Goal: Task Accomplishment & Management: Use online tool/utility

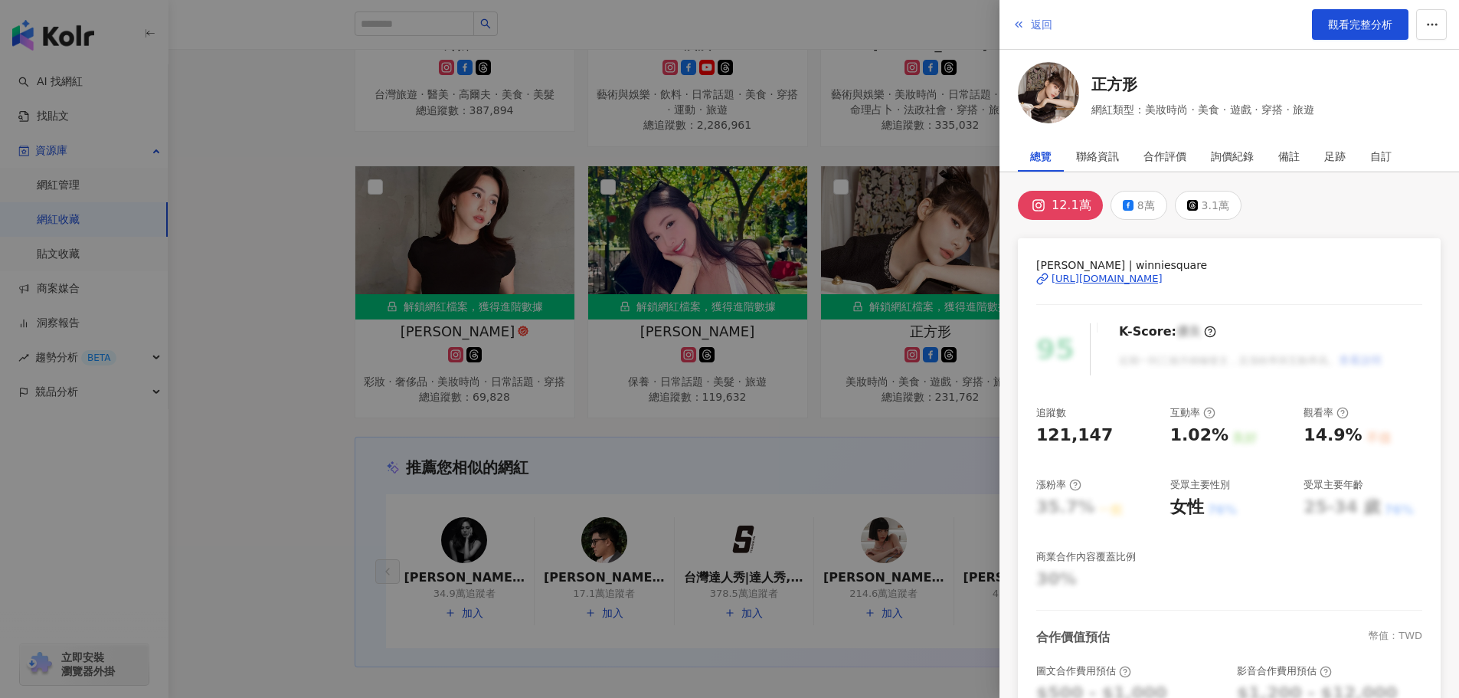
click at [1044, 29] on span "返回" at bounding box center [1041, 24] width 21 height 12
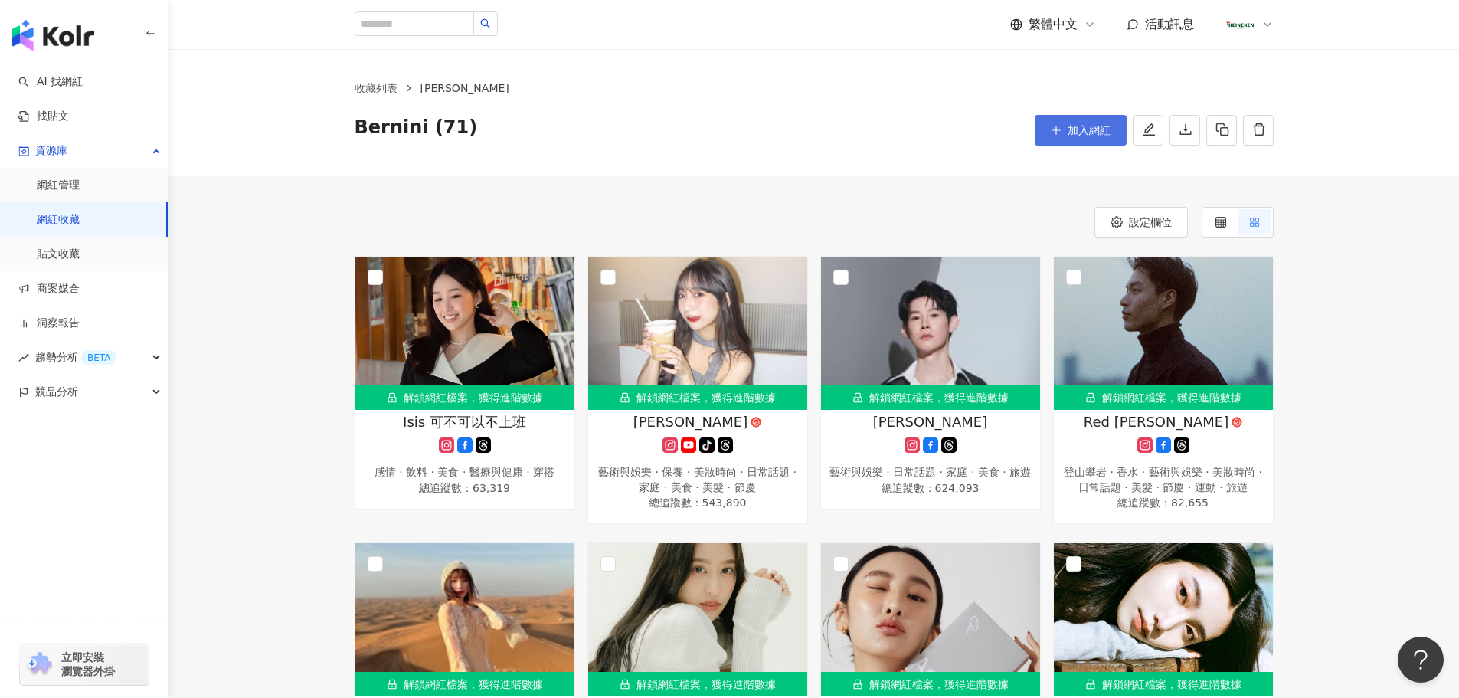
click at [1077, 132] on span "加入網紅" at bounding box center [1088, 130] width 43 height 12
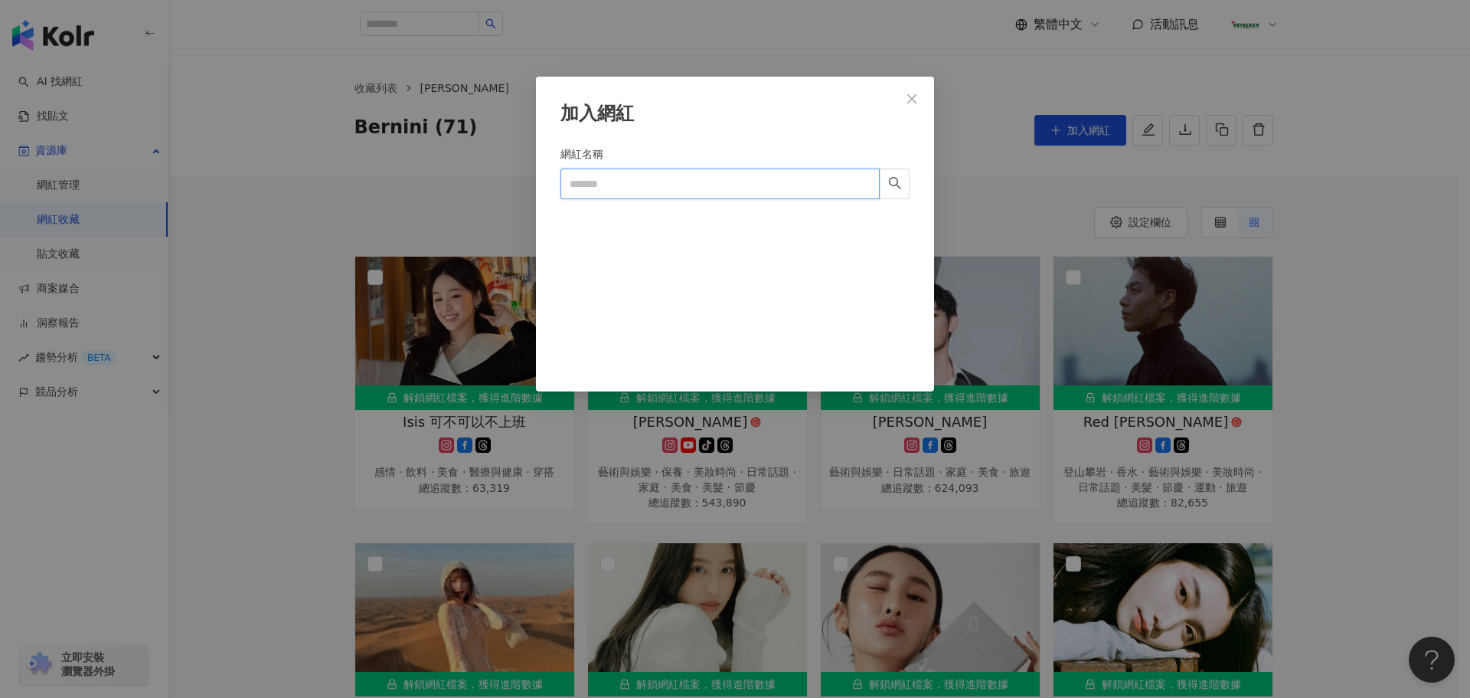
click at [684, 183] on input "網紅名稱" at bounding box center [720, 183] width 319 height 31
paste input "******"
type input "******"
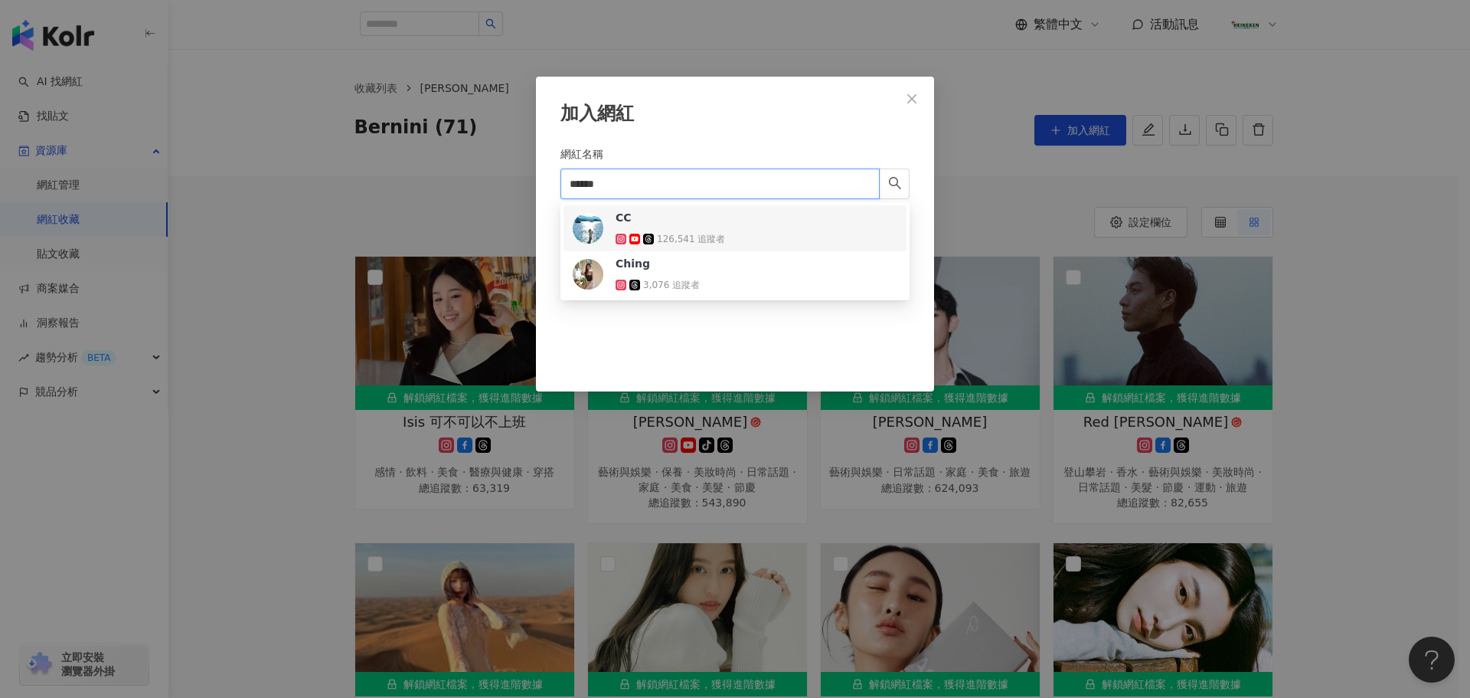
click at [718, 230] on div "CC 126,541 追蹤者" at bounding box center [670, 228] width 109 height 37
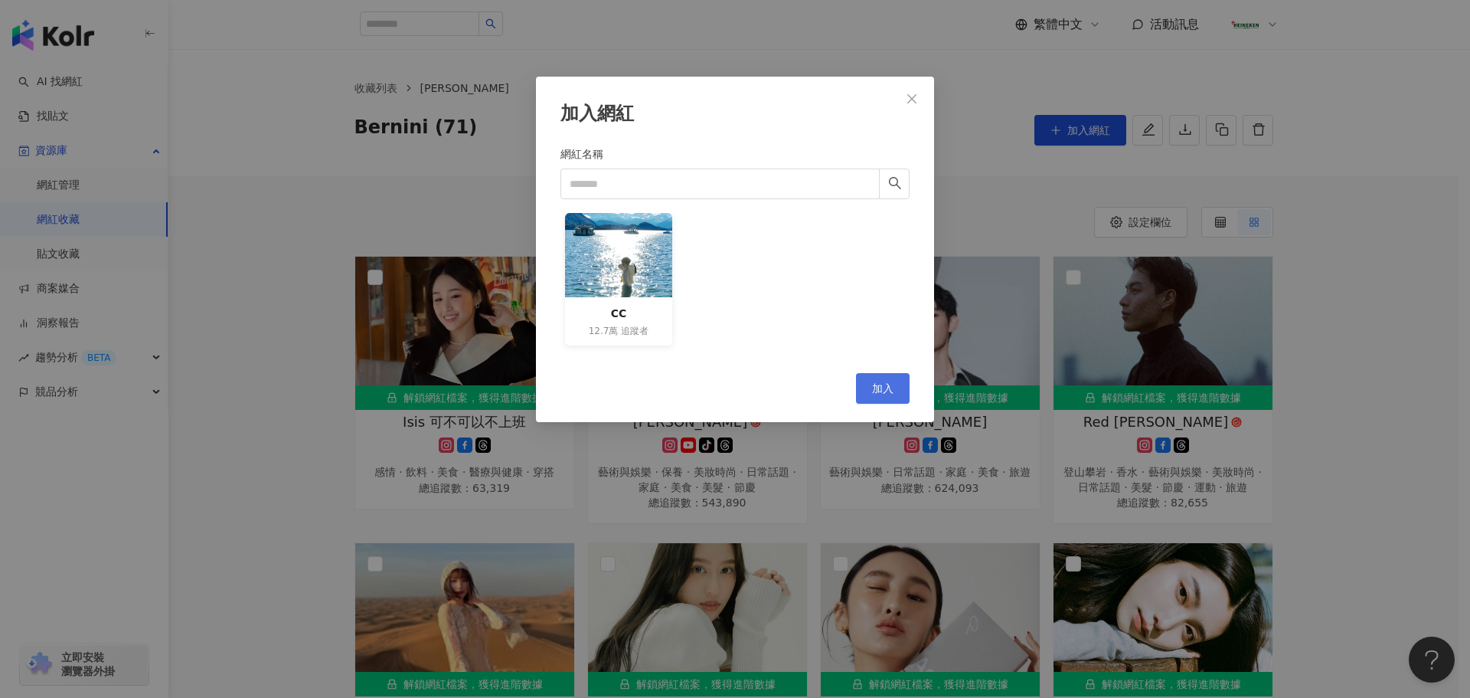
click at [891, 384] on span "加入" at bounding box center [882, 388] width 21 height 12
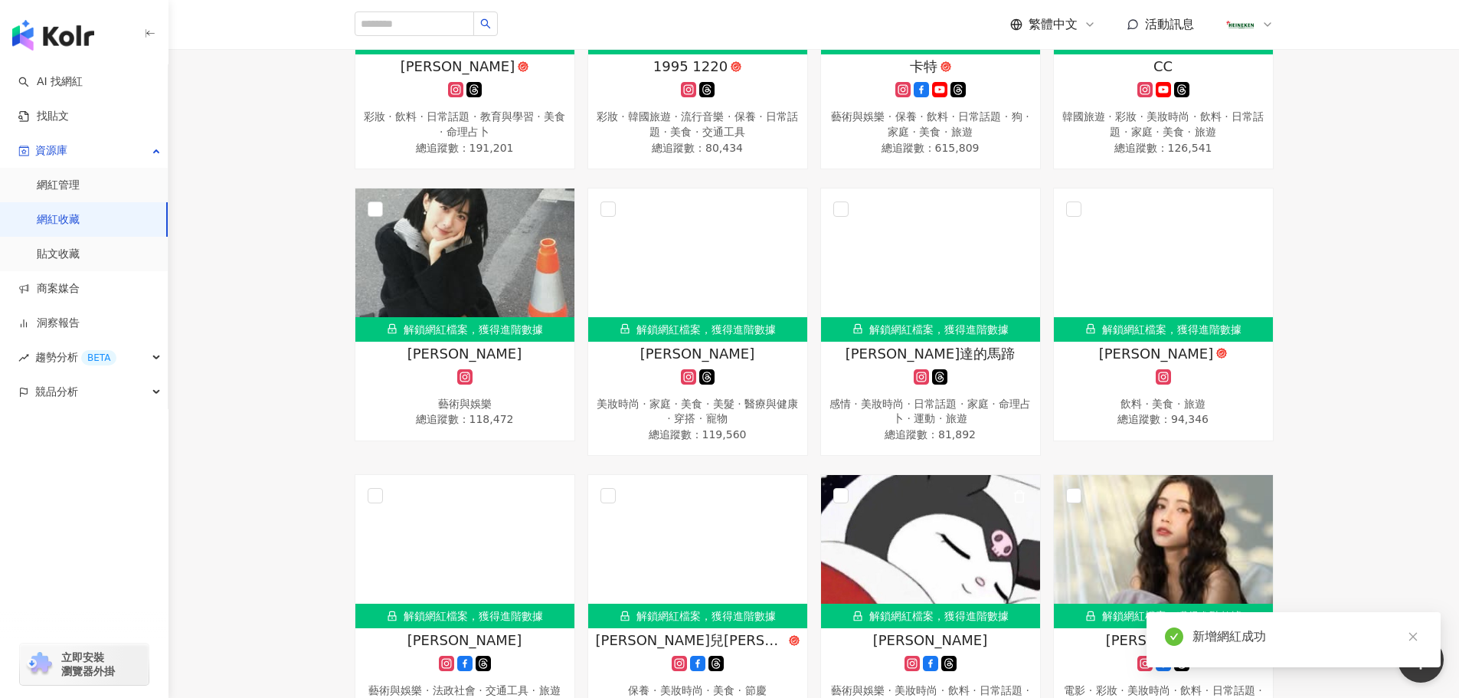
scroll to position [2833, 0]
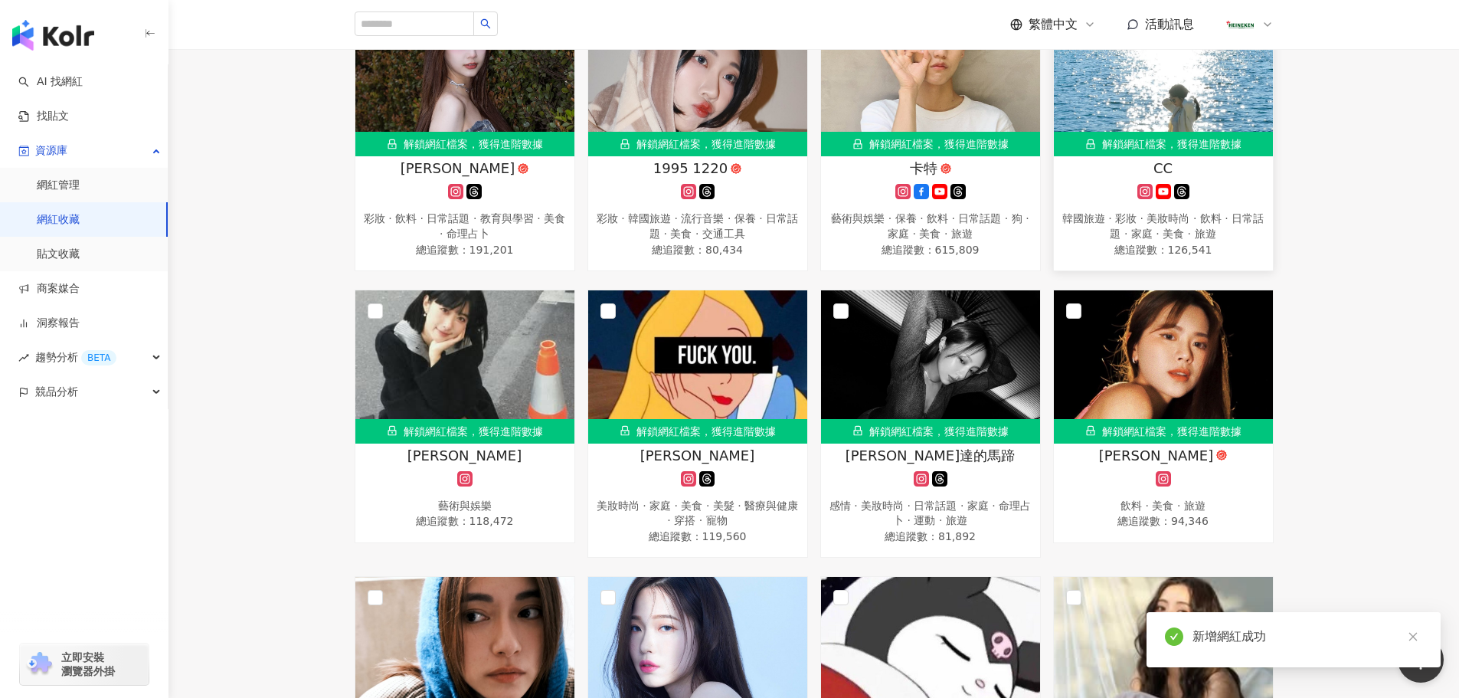
click at [1248, 144] on img at bounding box center [1163, 79] width 219 height 153
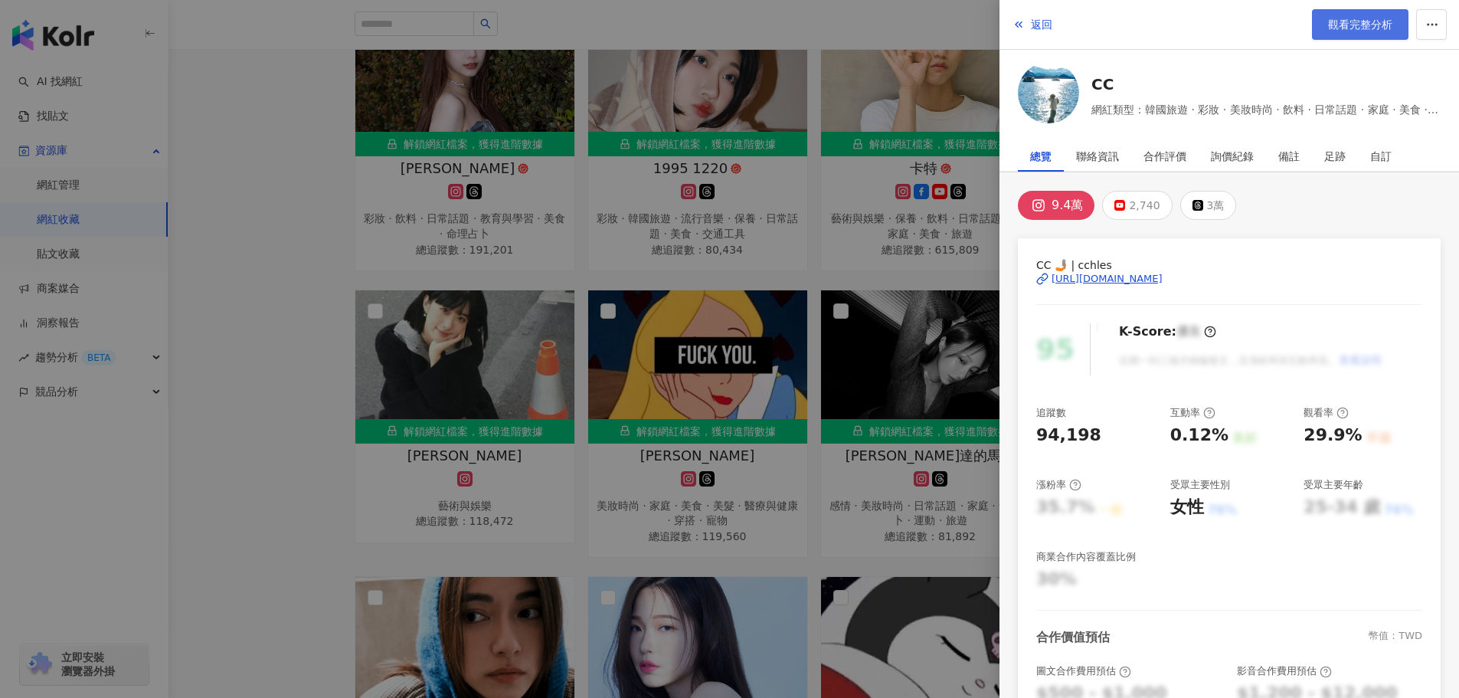
click at [1329, 28] on span "觀看完整分析" at bounding box center [1360, 24] width 64 height 12
click at [1040, 20] on span "返回" at bounding box center [1041, 24] width 21 height 12
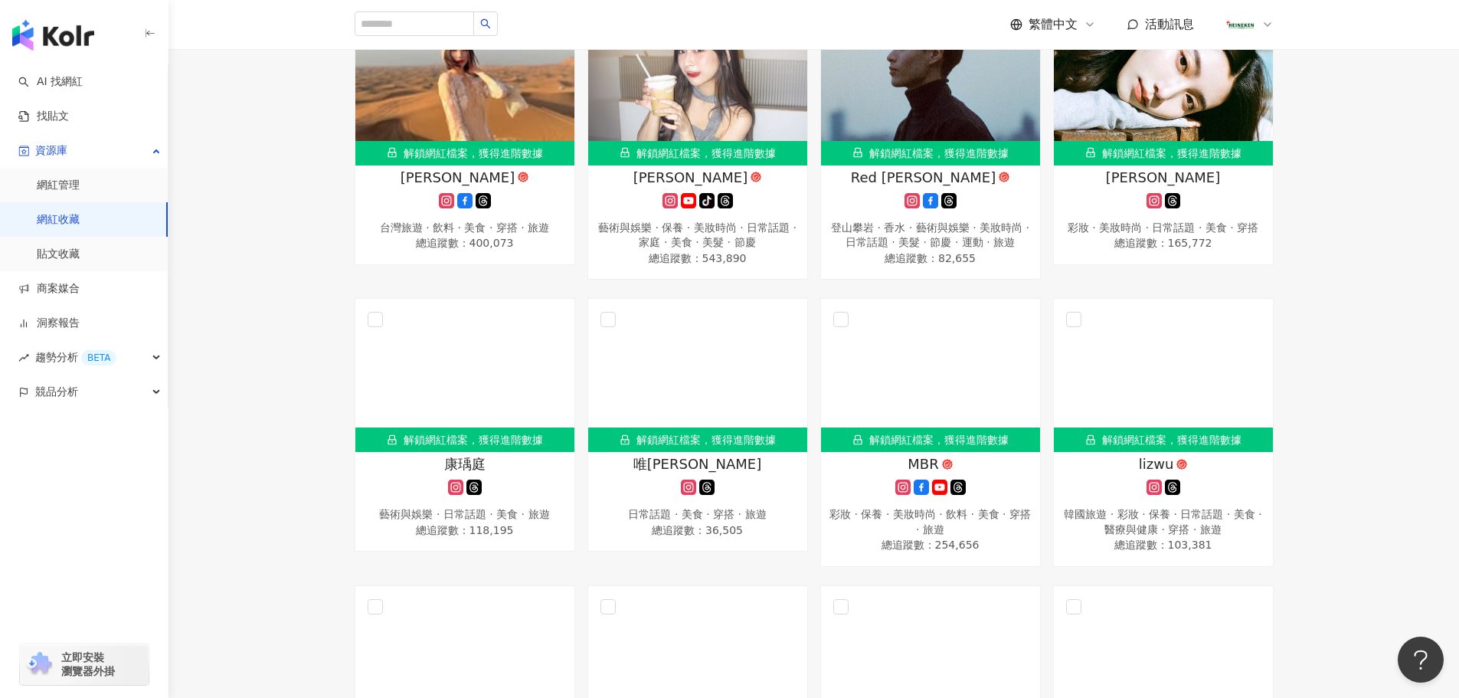
scroll to position [0, 0]
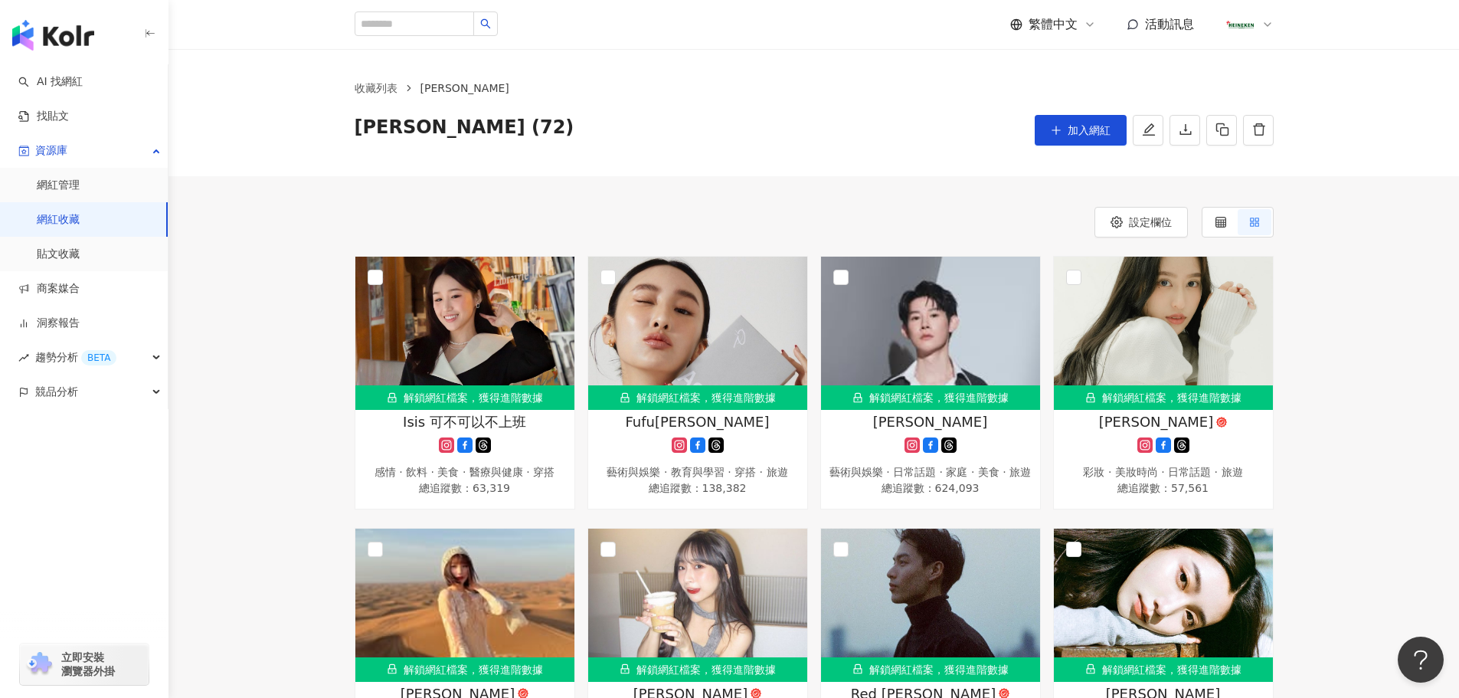
click at [1080, 129] on span "加入網紅" at bounding box center [1088, 130] width 43 height 12
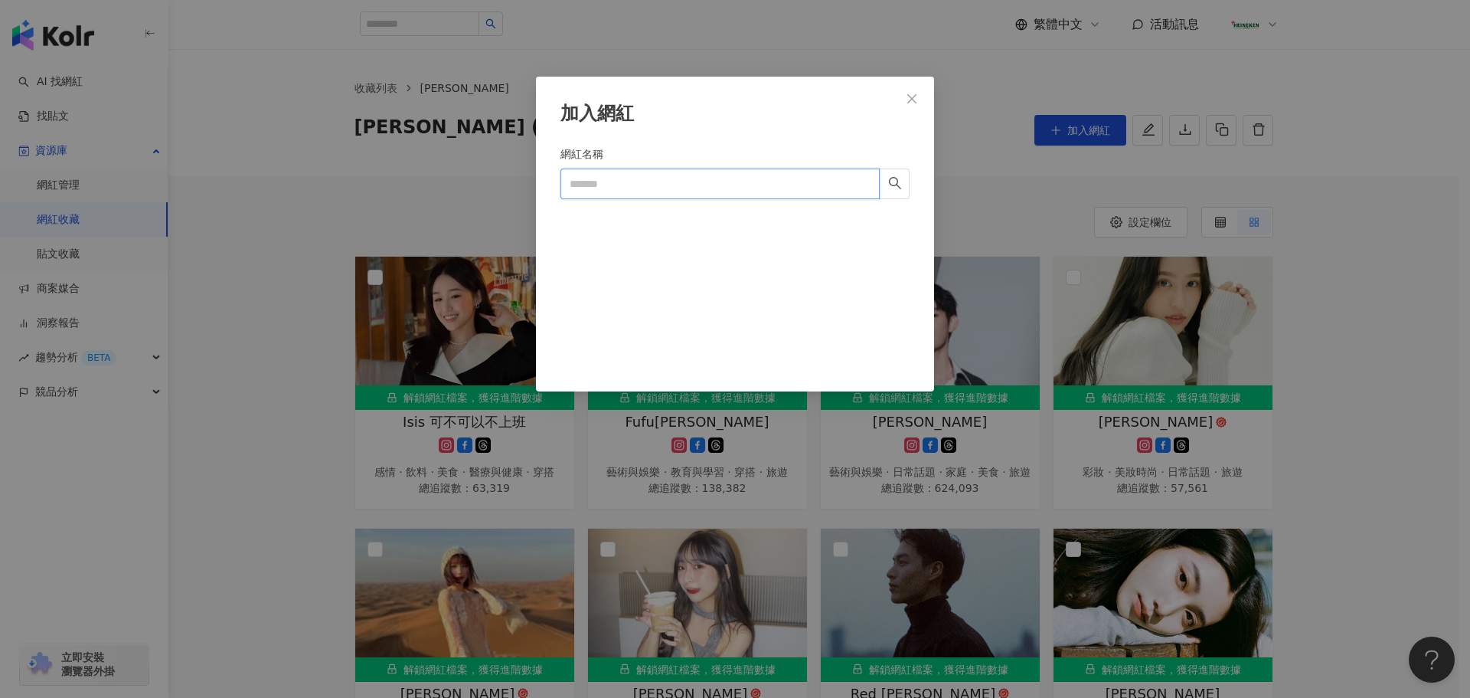
click at [662, 175] on input "網紅名稱" at bounding box center [720, 183] width 319 height 31
paste input "**********"
type input "**********"
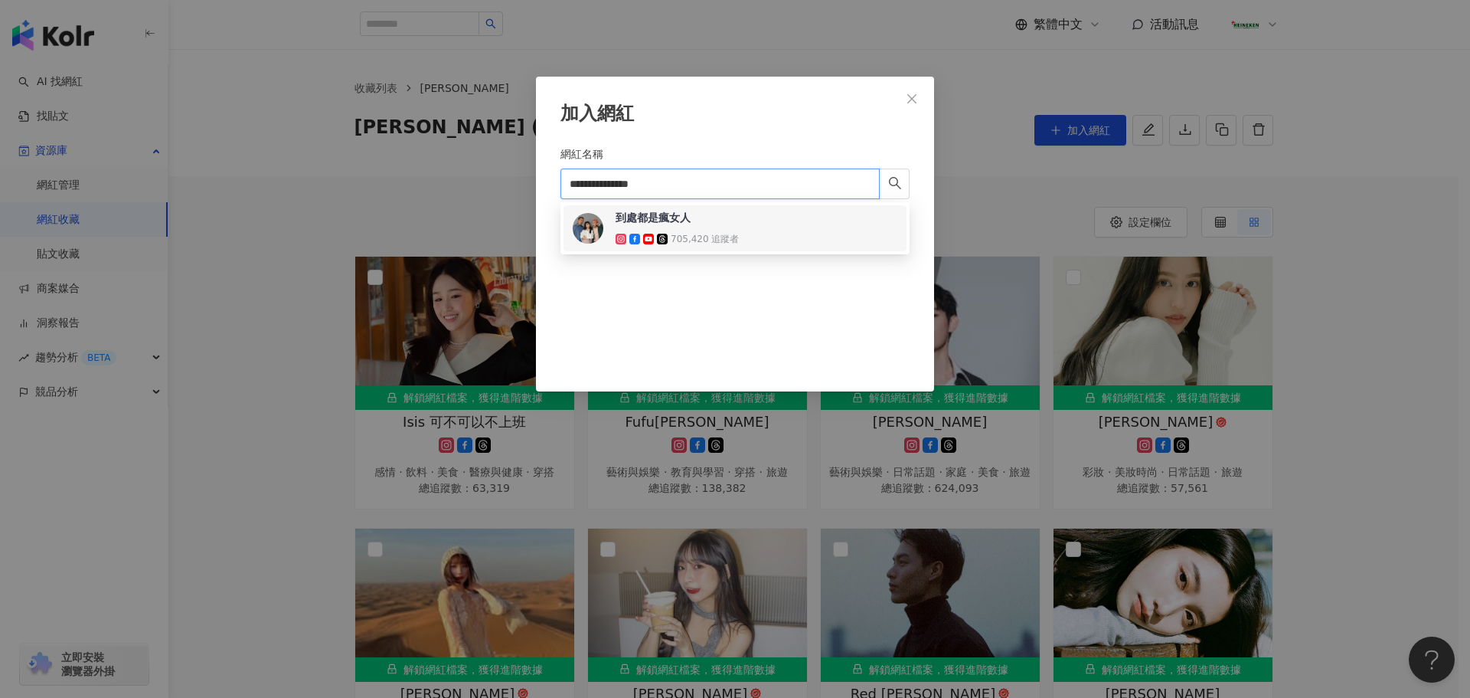
click at [706, 226] on div "到處都是瘋女人 705,420 追蹤者" at bounding box center [677, 228] width 123 height 37
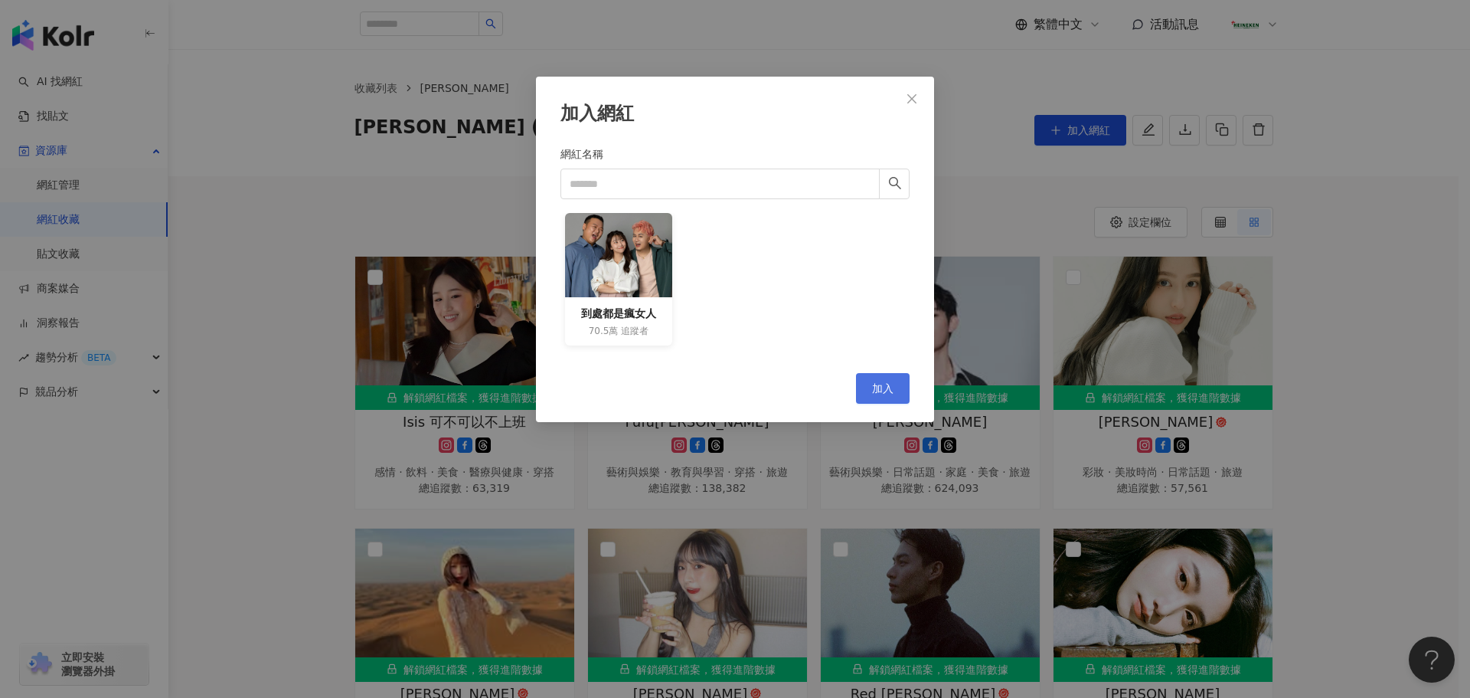
click at [890, 376] on button "加入" at bounding box center [883, 388] width 54 height 31
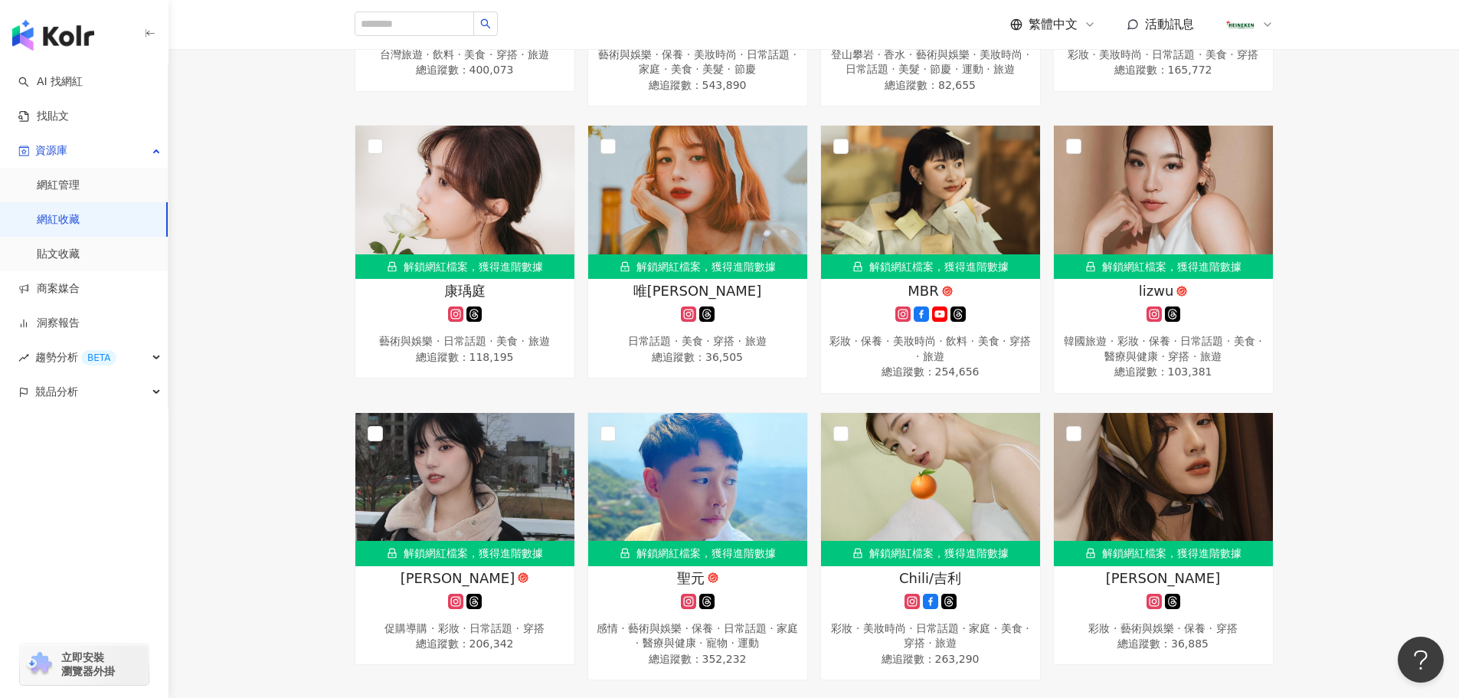
scroll to position [2969, 0]
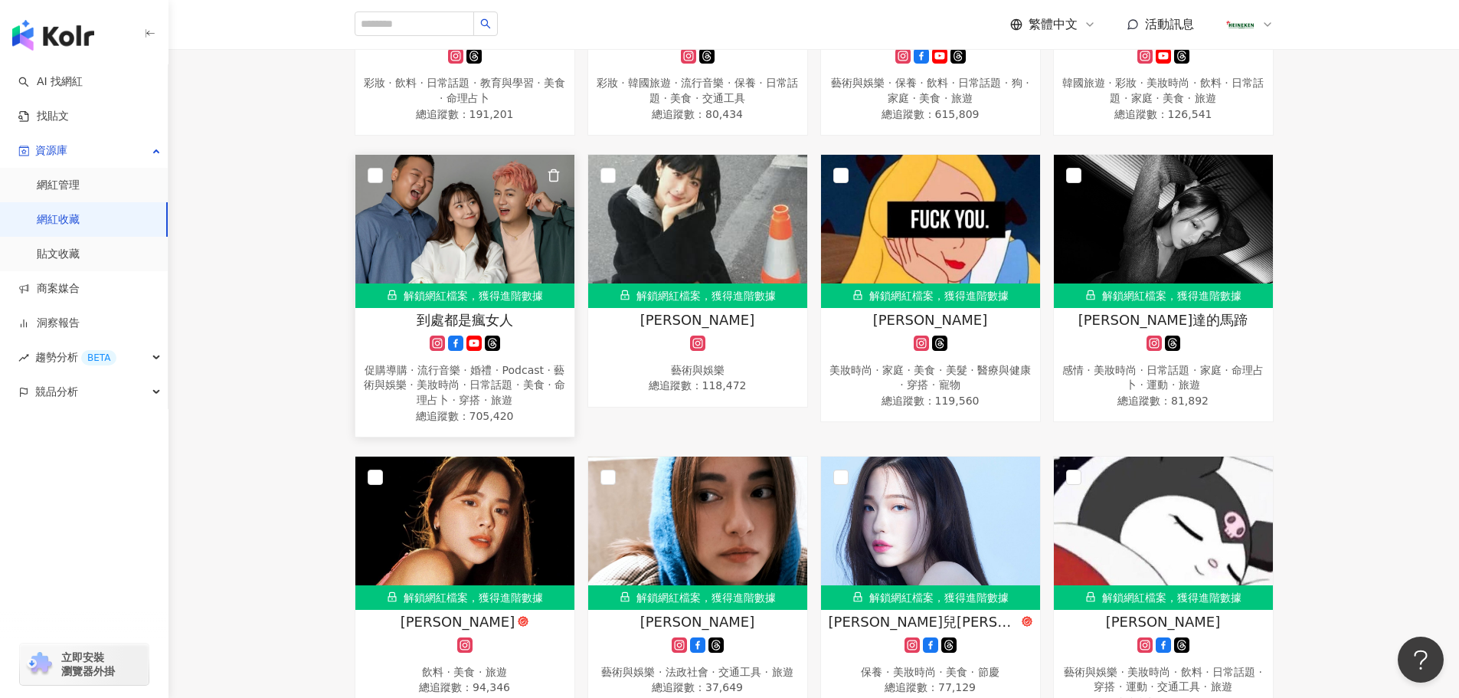
click at [487, 408] on div "促購導購 · 流行音樂 · 婚禮 · Podcast · 藝術與娛樂 · 美妝時尚 · 日常話題 · 美食 · 命理占卜 · 穿搭 · 旅遊" at bounding box center [465, 385] width 204 height 45
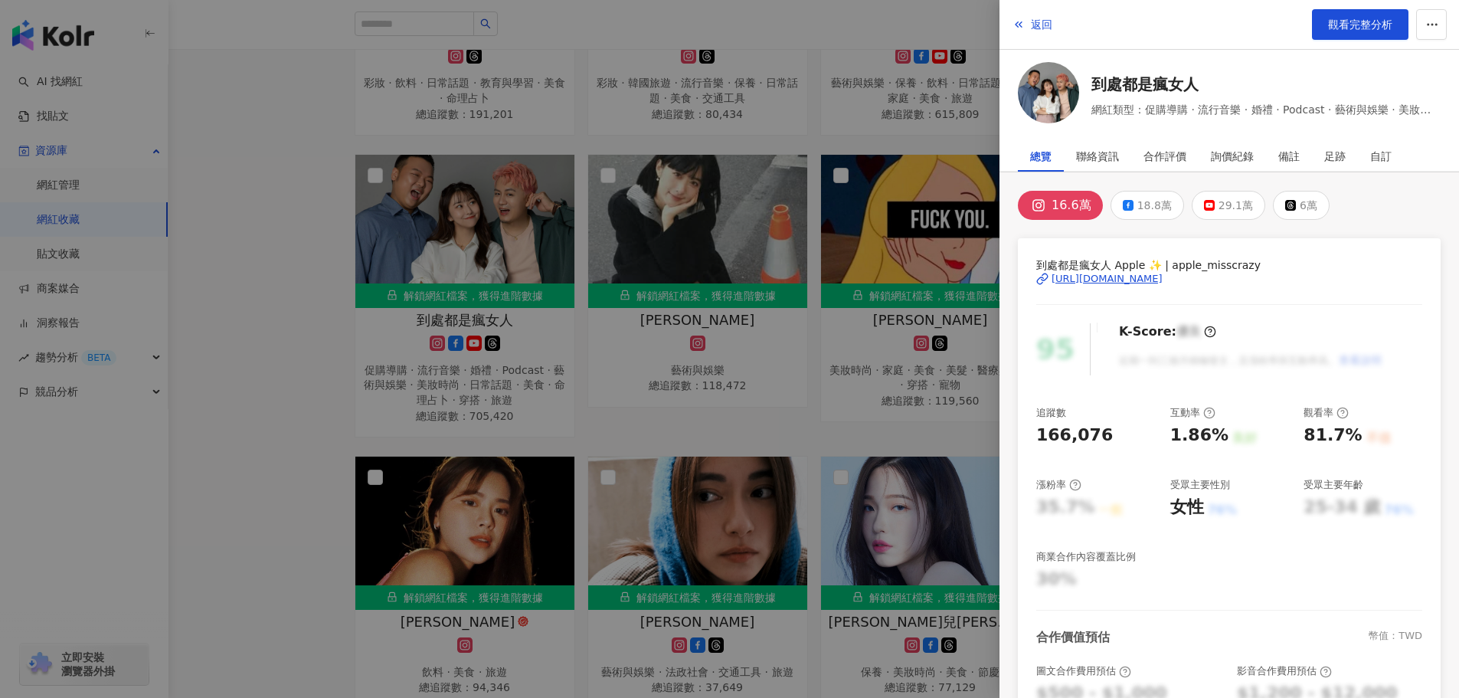
click at [1162, 283] on div "https://www.instagram.com/apple_misscrazy/" at bounding box center [1106, 279] width 111 height 14
drag, startPoint x: 1106, startPoint y: 440, endPoint x: 1013, endPoint y: 446, distance: 92.8
click at [1014, 446] on div "16.6萬 18.8萬 29.1萬 6萬 到處都是瘋女人 Apple ✨ | apple_misscrazy https://www.instagram.co…" at bounding box center [1228, 562] width 459 height 780
copy div "166,076"
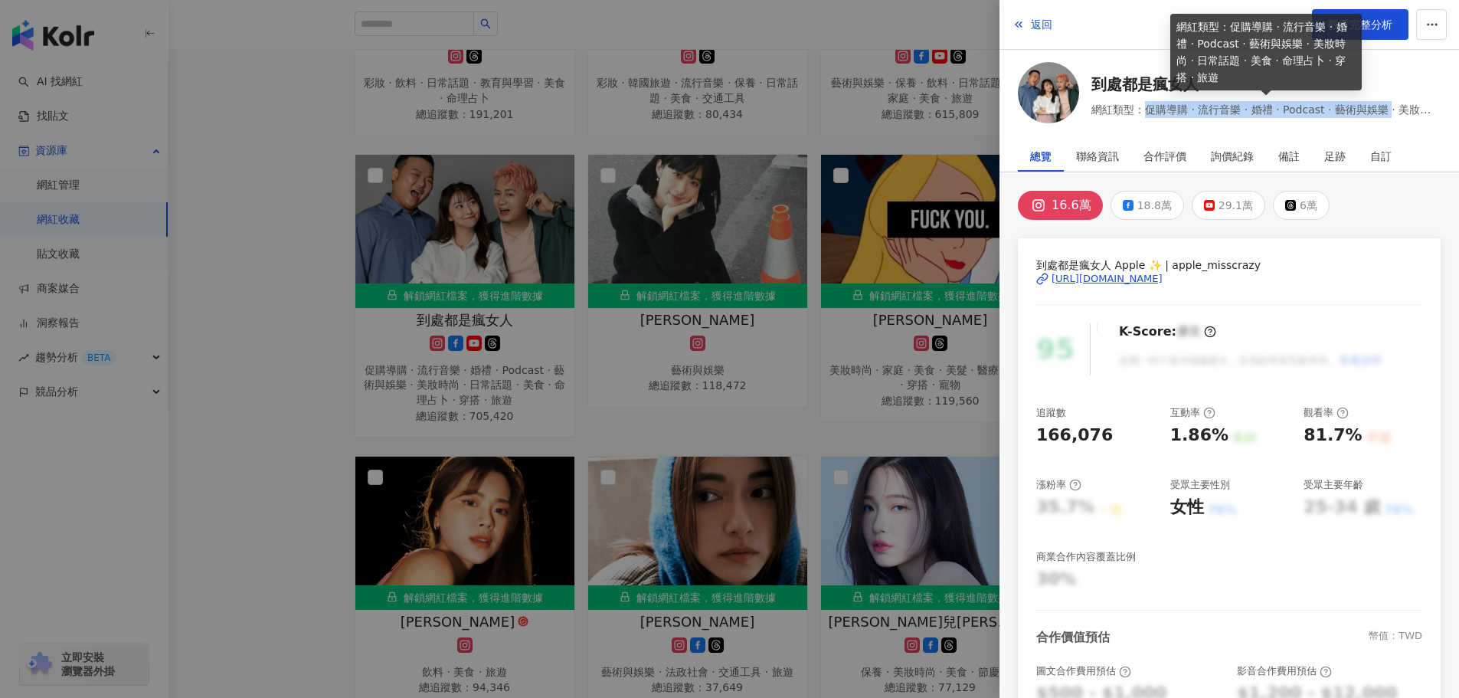
drag, startPoint x: 1223, startPoint y: 107, endPoint x: 1412, endPoint y: 109, distance: 189.1
click at [1412, 109] on span "網紅類型：促購導購 · 流行音樂 · 婚禮 · Podcast · 藝術與娛樂 · 美妝時尚 · 日常話題 · 美食 · 命理占卜 · 穿搭 · 旅遊" at bounding box center [1265, 109] width 349 height 17
copy span "促購導購 · 流行音樂 · 婚禮 · Podcast · 藝術與娛樂"
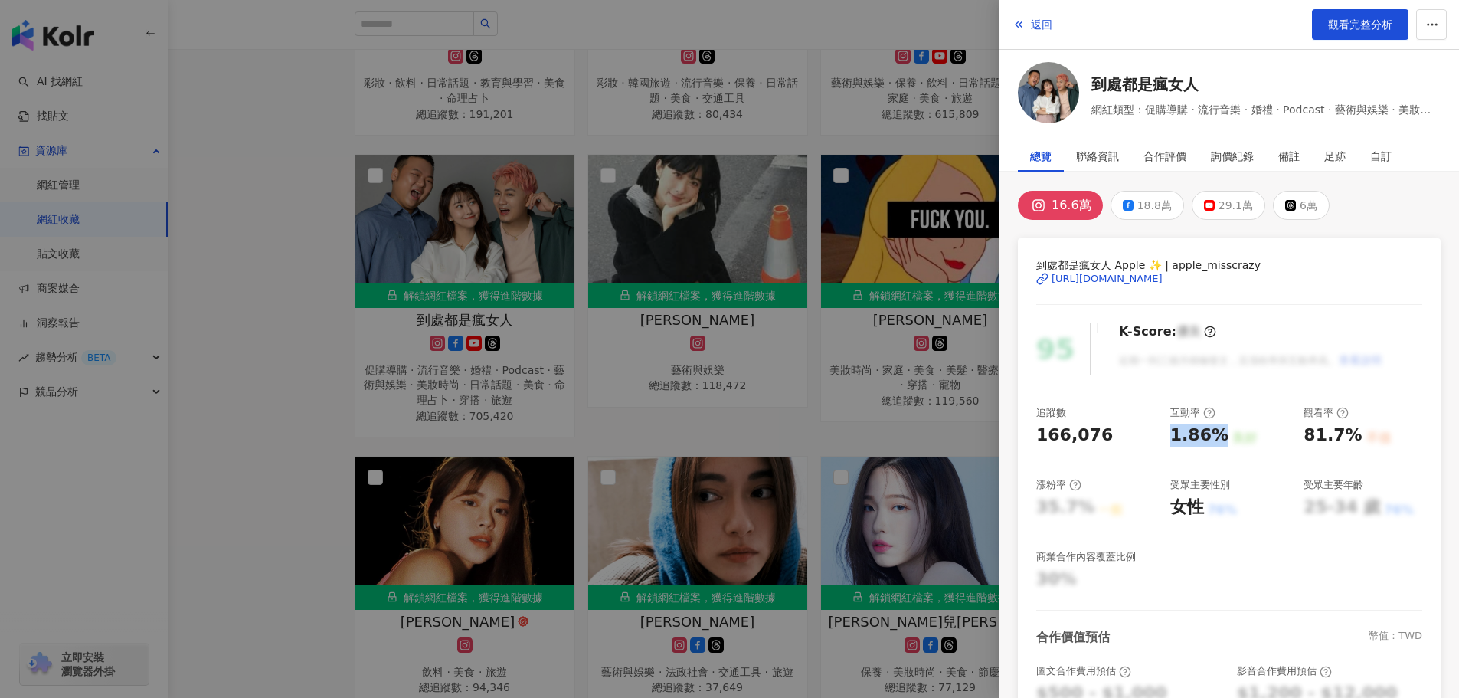
drag, startPoint x: 1159, startPoint y: 428, endPoint x: 1212, endPoint y: 434, distance: 53.9
click at [1212, 434] on div "追蹤數 166,076 互動率 1.86% 良好 觀看率 81.7% 不佳 漲粉率 35.7% 一般 受眾主要性別 女性 76% 受眾主要年齡 25-34 歲…" at bounding box center [1229, 498] width 386 height 185
copy div "1.86%"
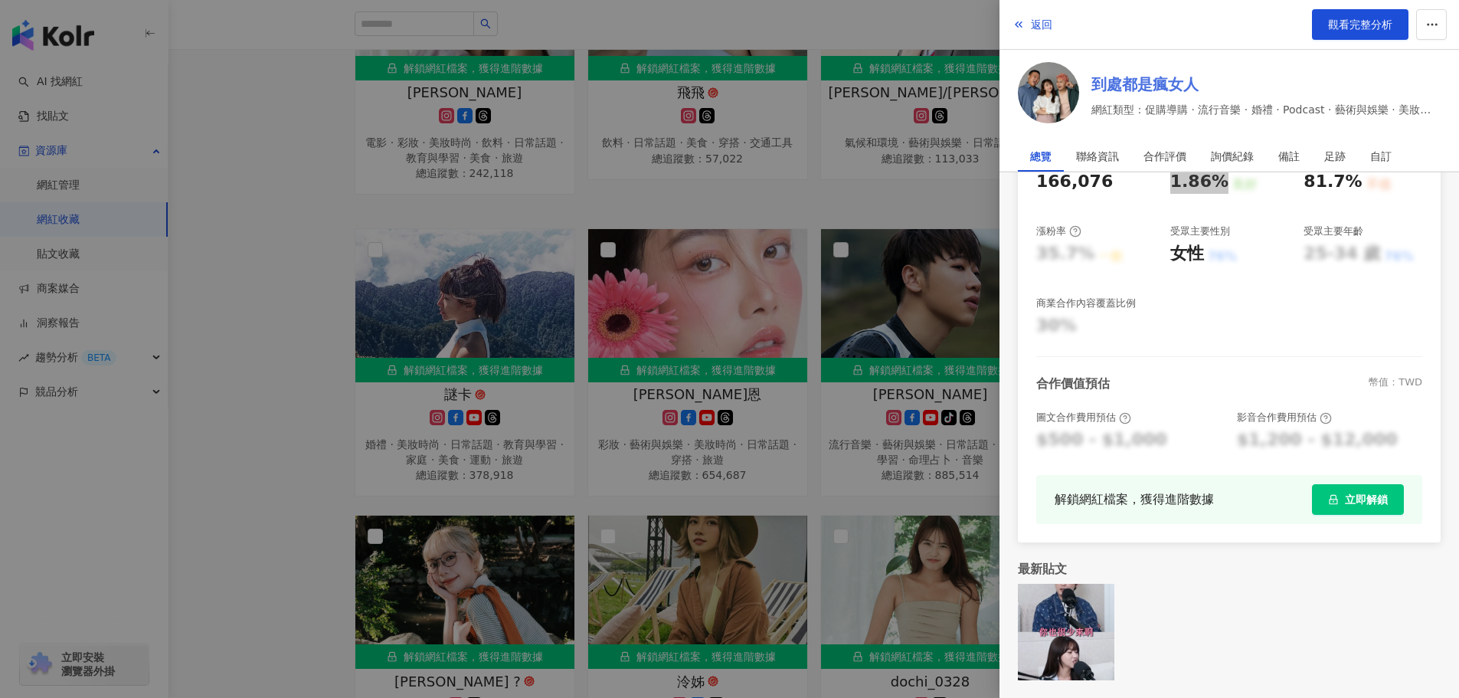
scroll to position [3811, 0]
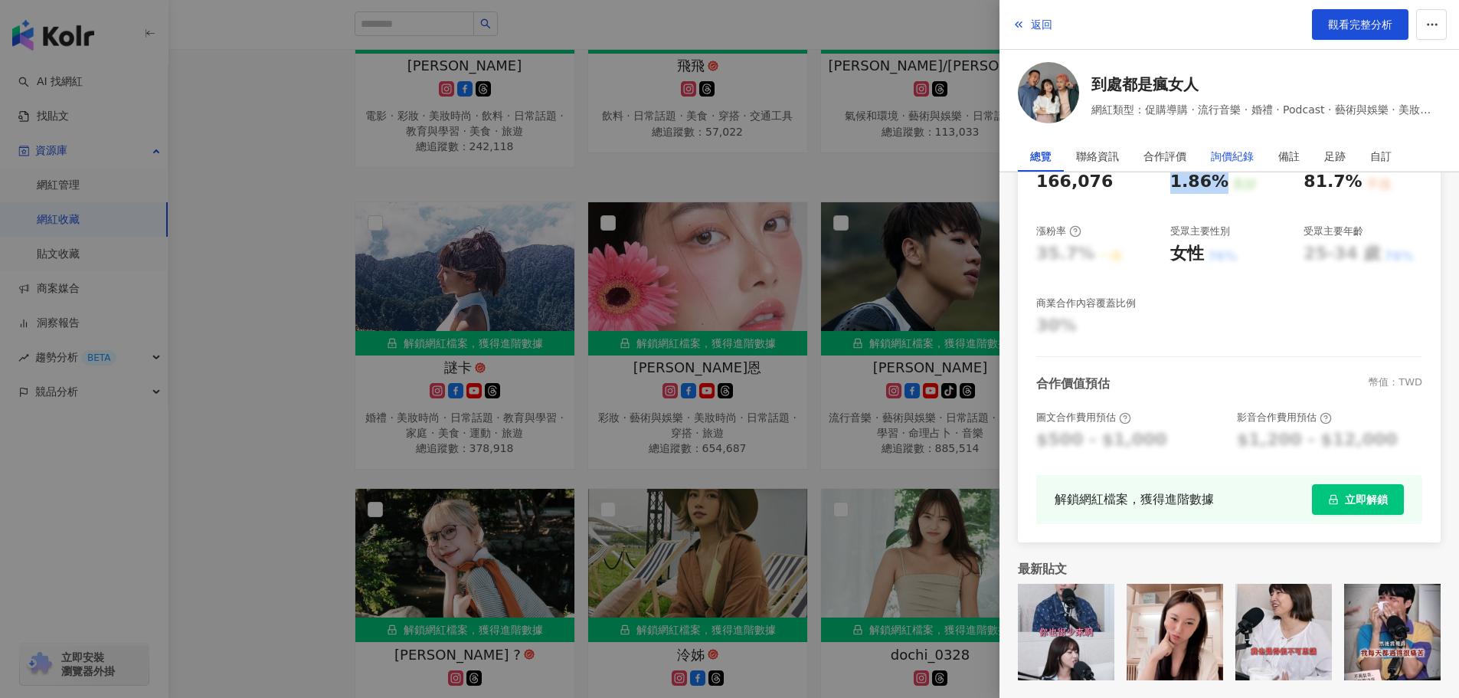
click at [1241, 155] on div "詢價紀錄" at bounding box center [1232, 156] width 43 height 31
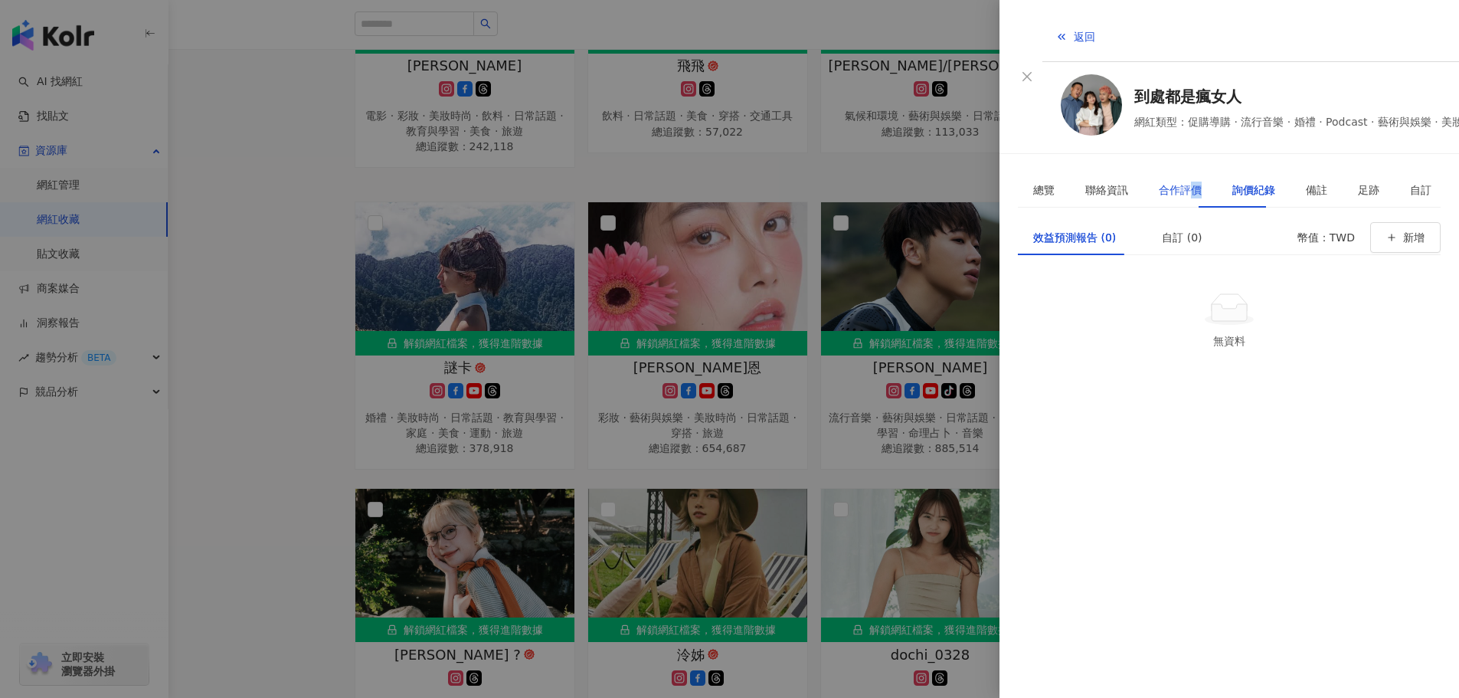
click at [1178, 181] on div "合作評價" at bounding box center [1180, 189] width 43 height 17
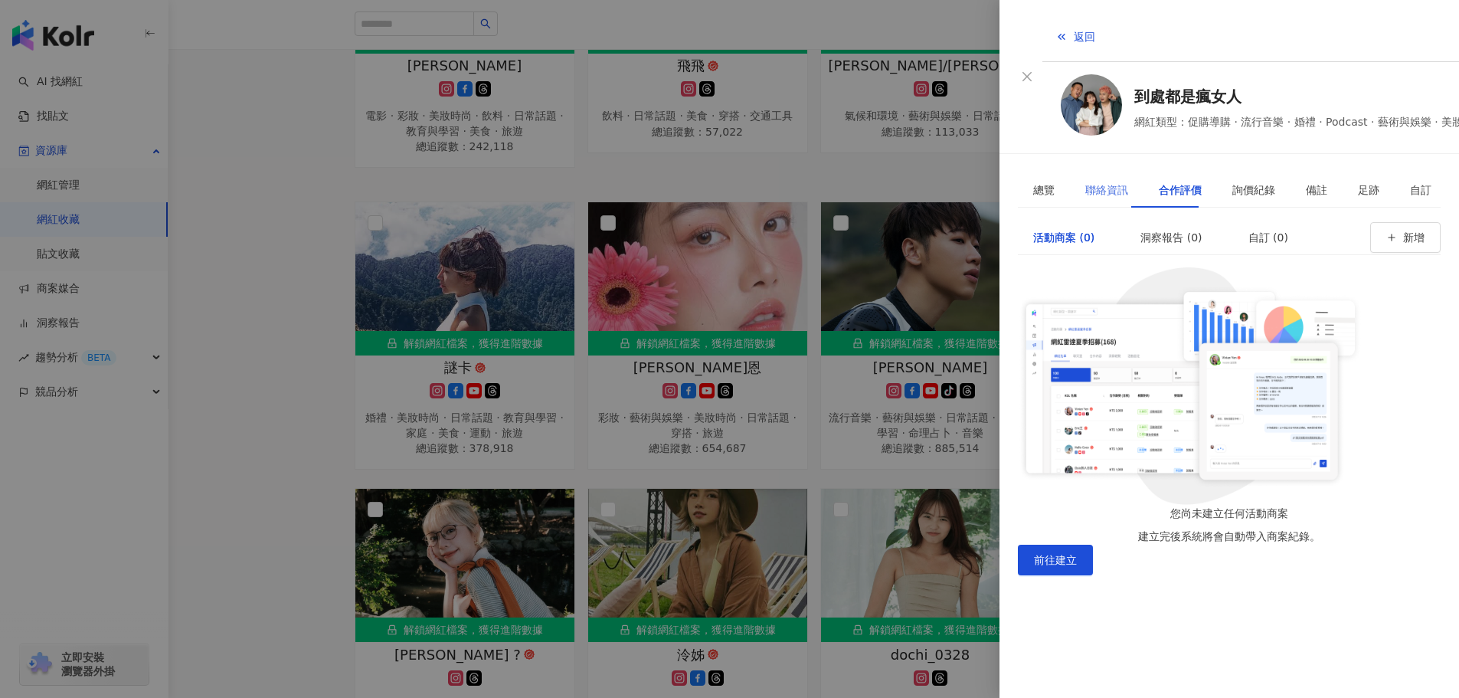
click at [1074, 172] on div "聯絡資訊" at bounding box center [1107, 189] width 74 height 35
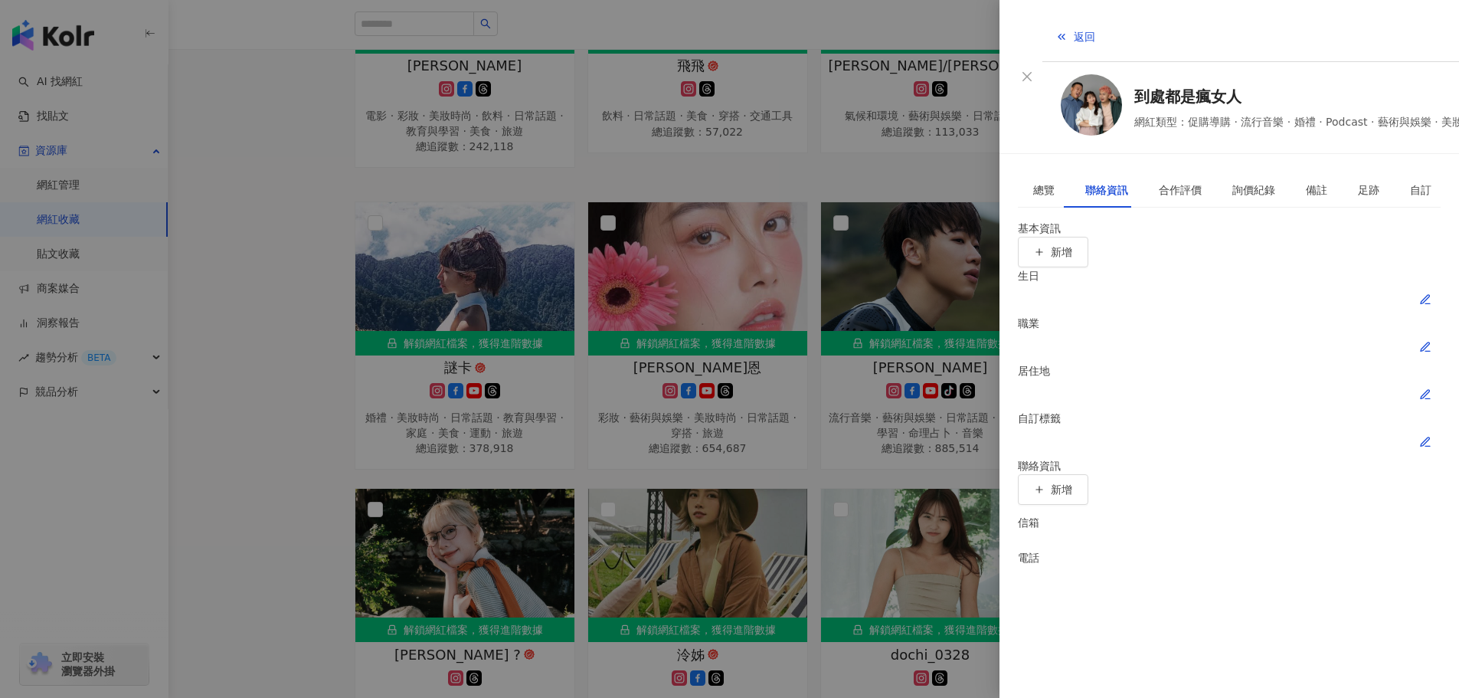
click at [394, 195] on div at bounding box center [729, 349] width 1459 height 698
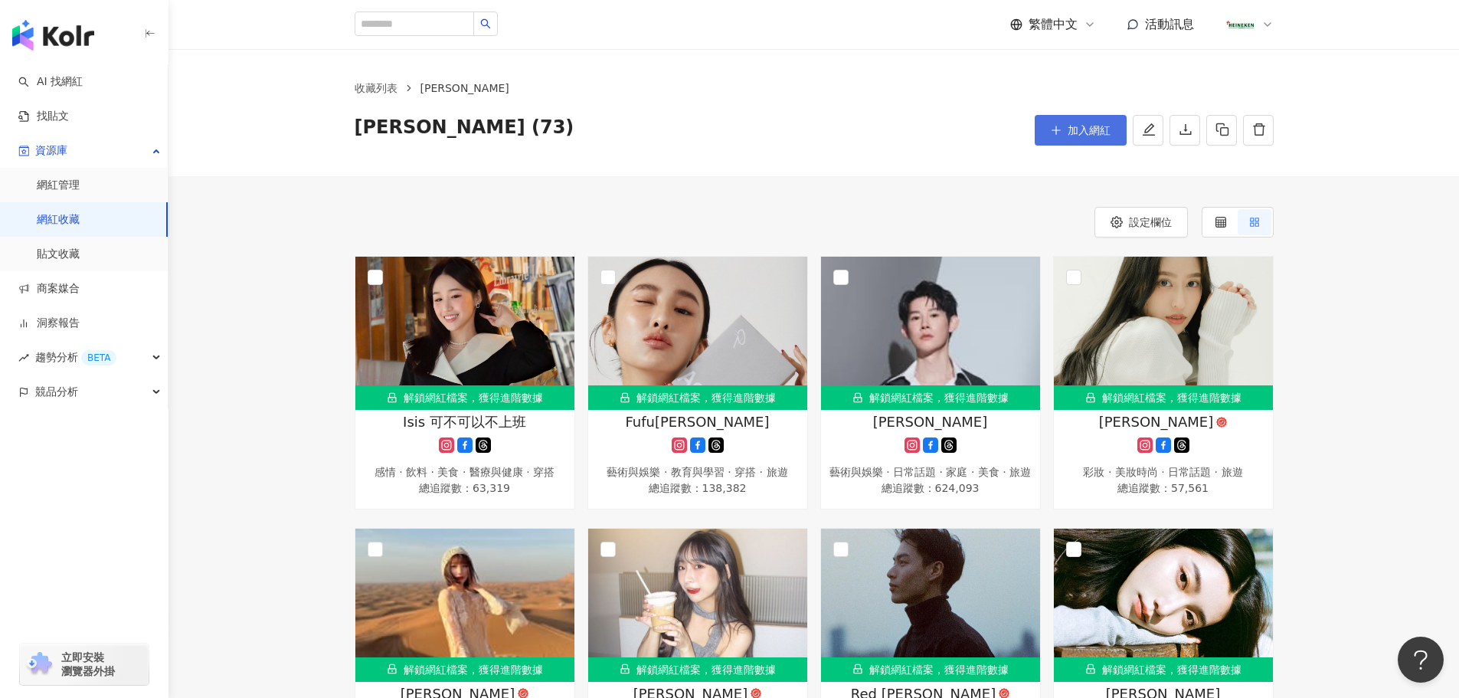
click at [1058, 116] on button "加入網紅" at bounding box center [1081, 130] width 92 height 31
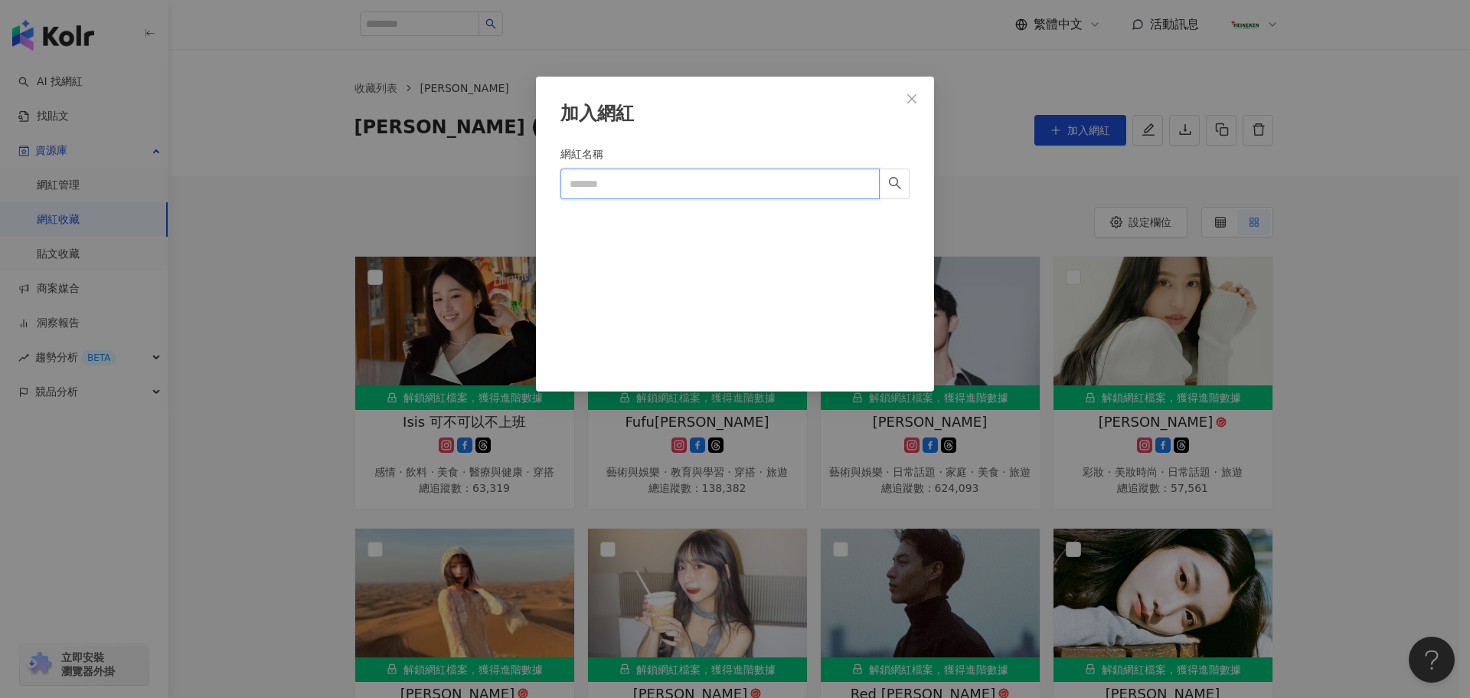
click at [673, 188] on input "網紅名稱" at bounding box center [720, 183] width 319 height 31
paste input "********"
type input "********"
click at [659, 216] on icon at bounding box center [664, 217] width 11 height 11
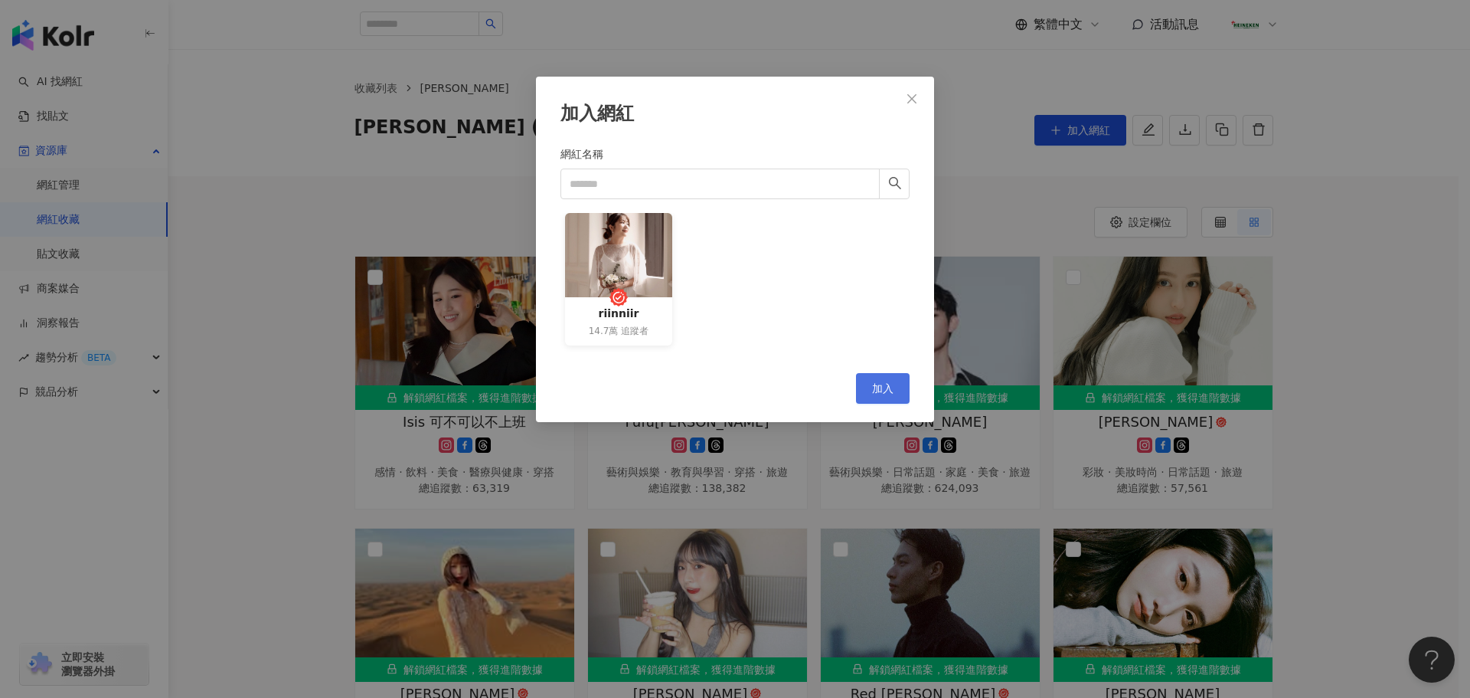
drag, startPoint x: 892, startPoint y: 410, endPoint x: 881, endPoint y: 386, distance: 26.7
click at [888, 407] on div "加入網紅 網紅名稱 riinniir 14.7萬 追蹤者 Cancel 加入" at bounding box center [735, 249] width 398 height 345
click at [880, 382] on span "加入" at bounding box center [882, 388] width 21 height 12
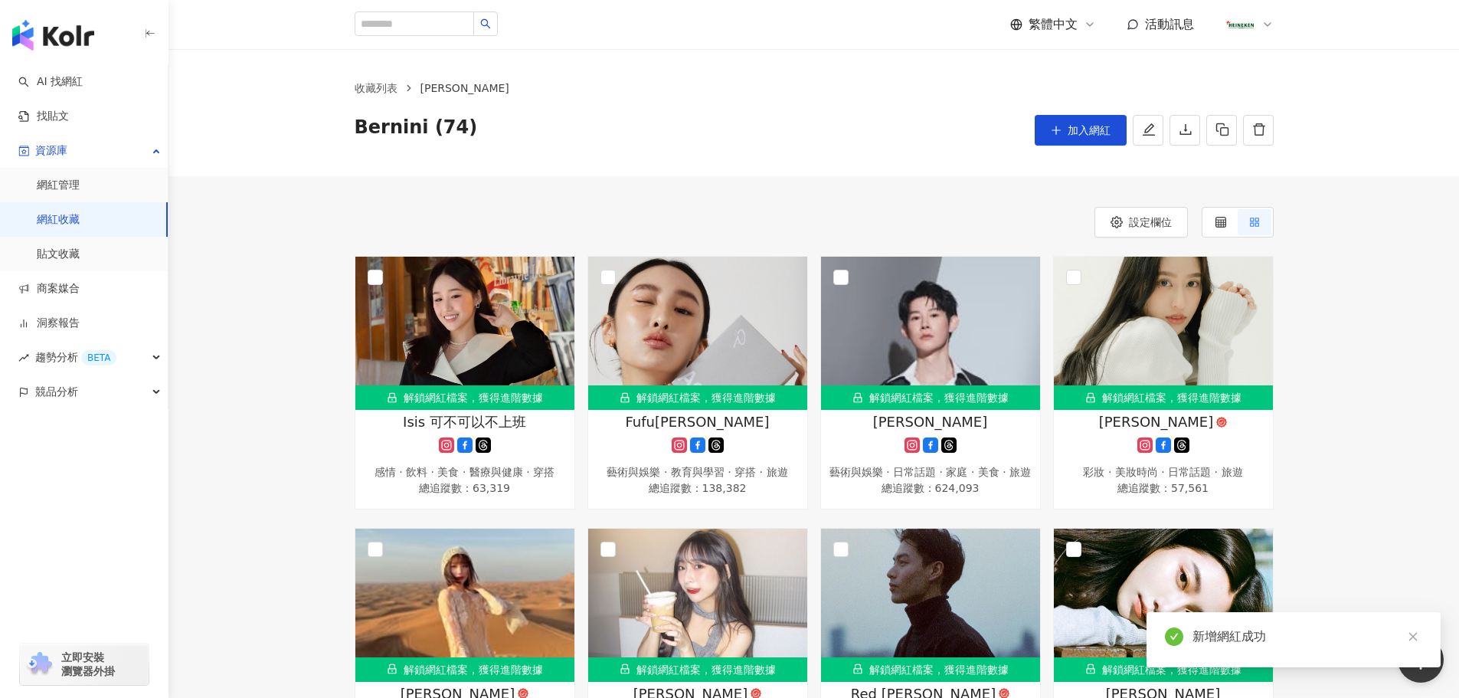
scroll to position [5294, 0]
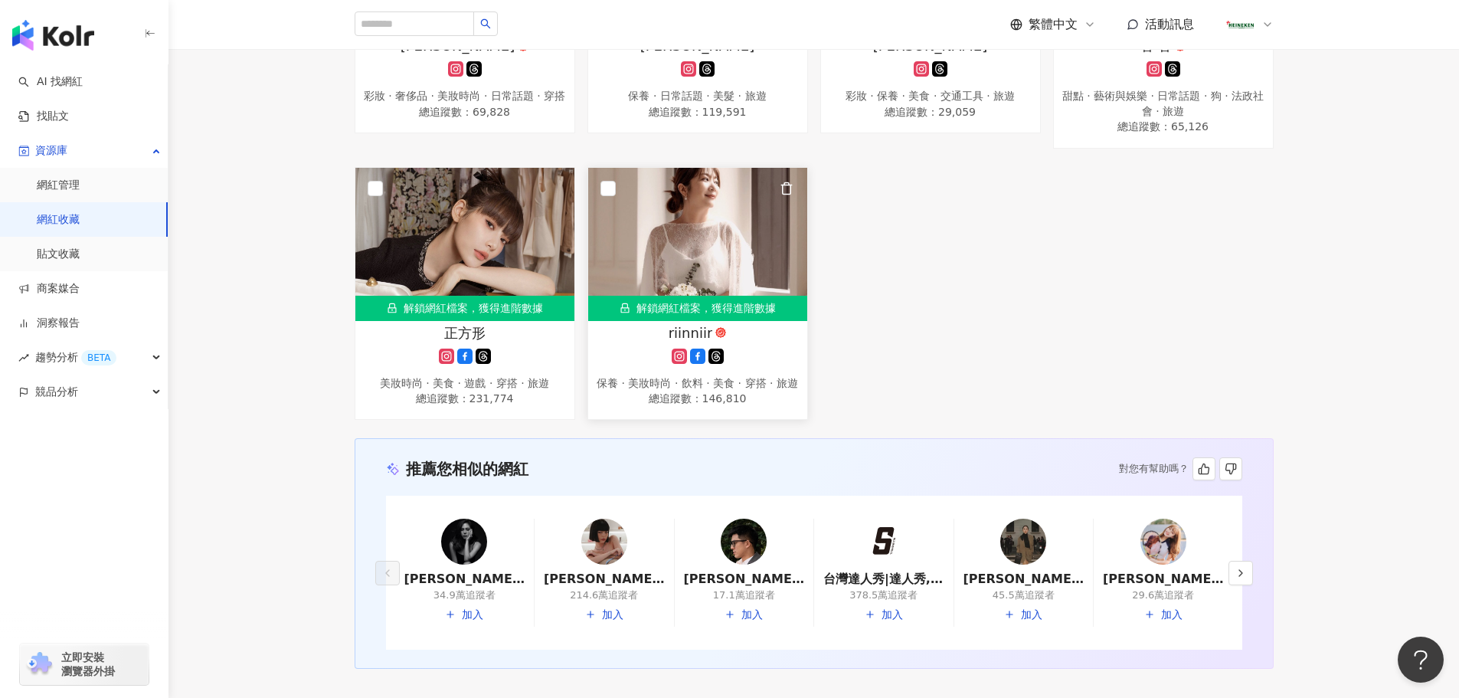
click at [681, 360] on icon at bounding box center [679, 355] width 8 height 8
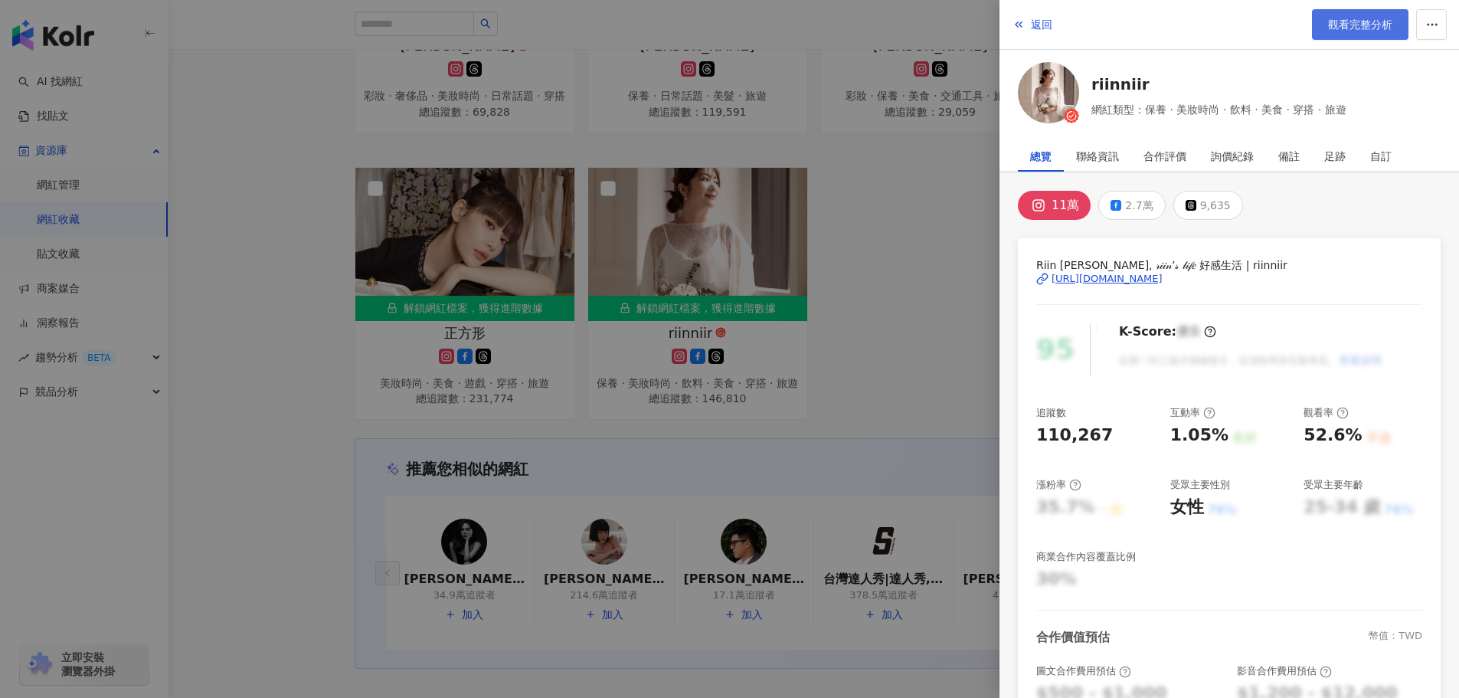
click at [1337, 23] on span "觀看完整分析" at bounding box center [1360, 24] width 64 height 12
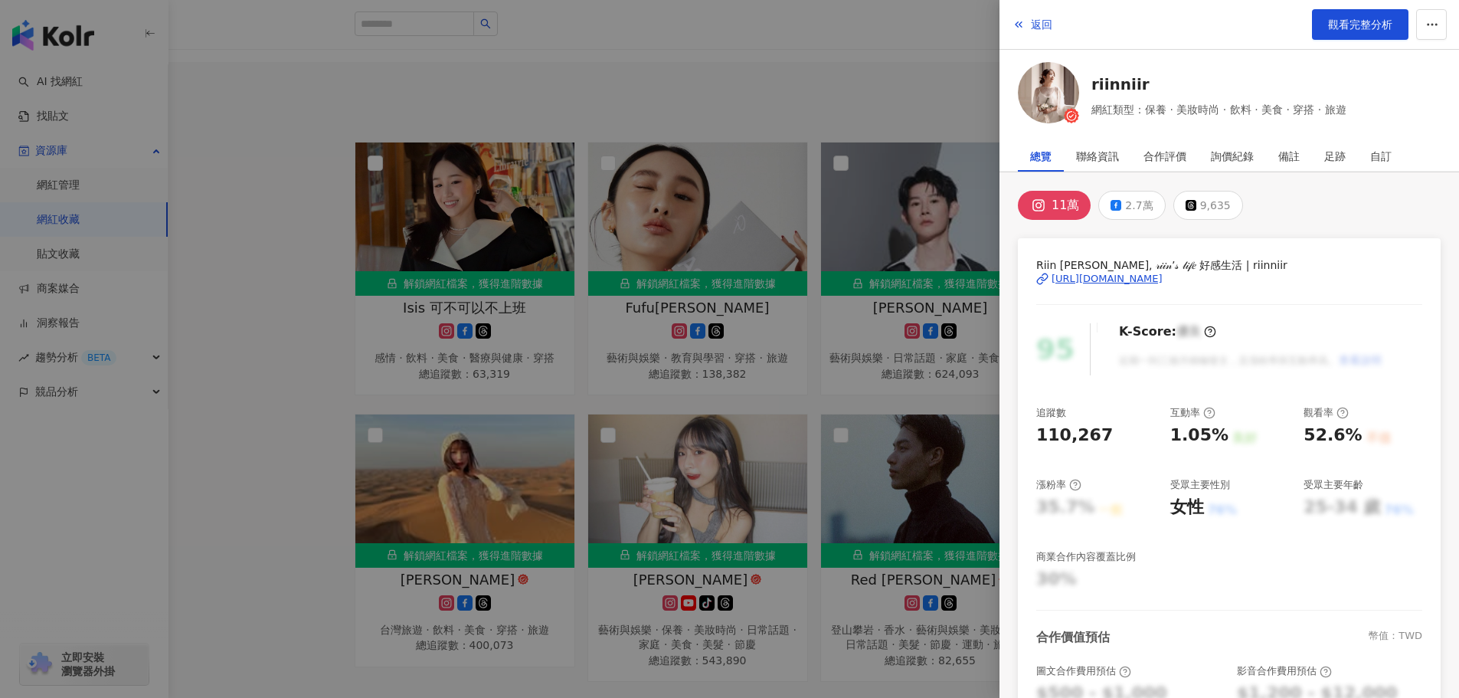
scroll to position [0, 0]
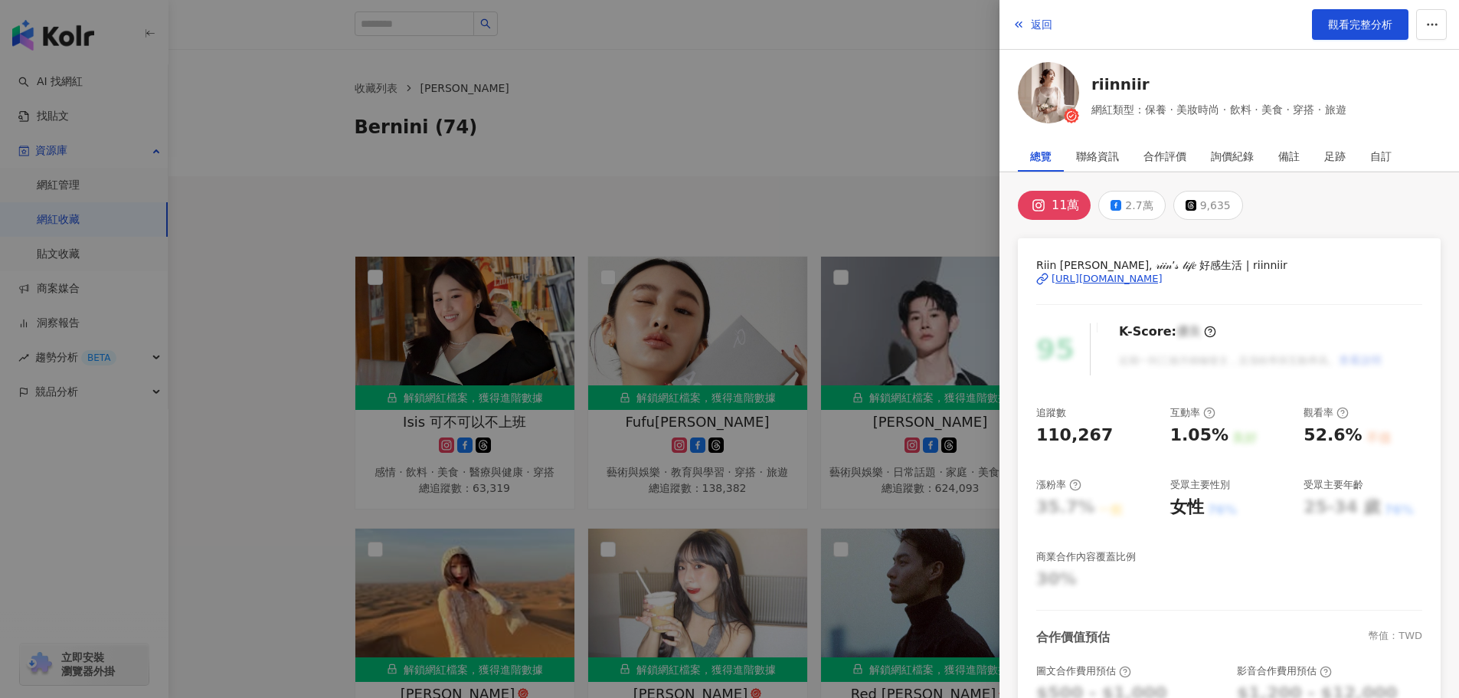
click at [623, 265] on div at bounding box center [729, 349] width 1459 height 698
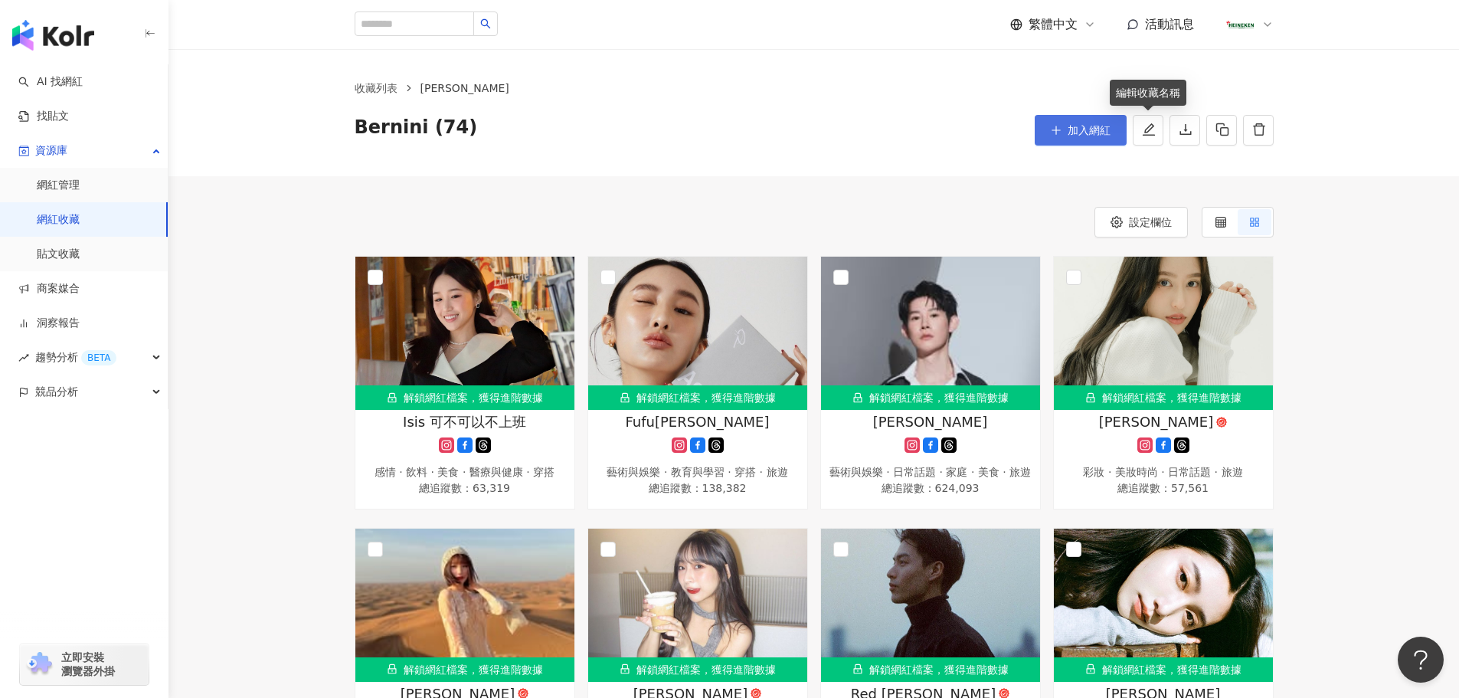
click at [1084, 139] on button "加入網紅" at bounding box center [1081, 130] width 92 height 31
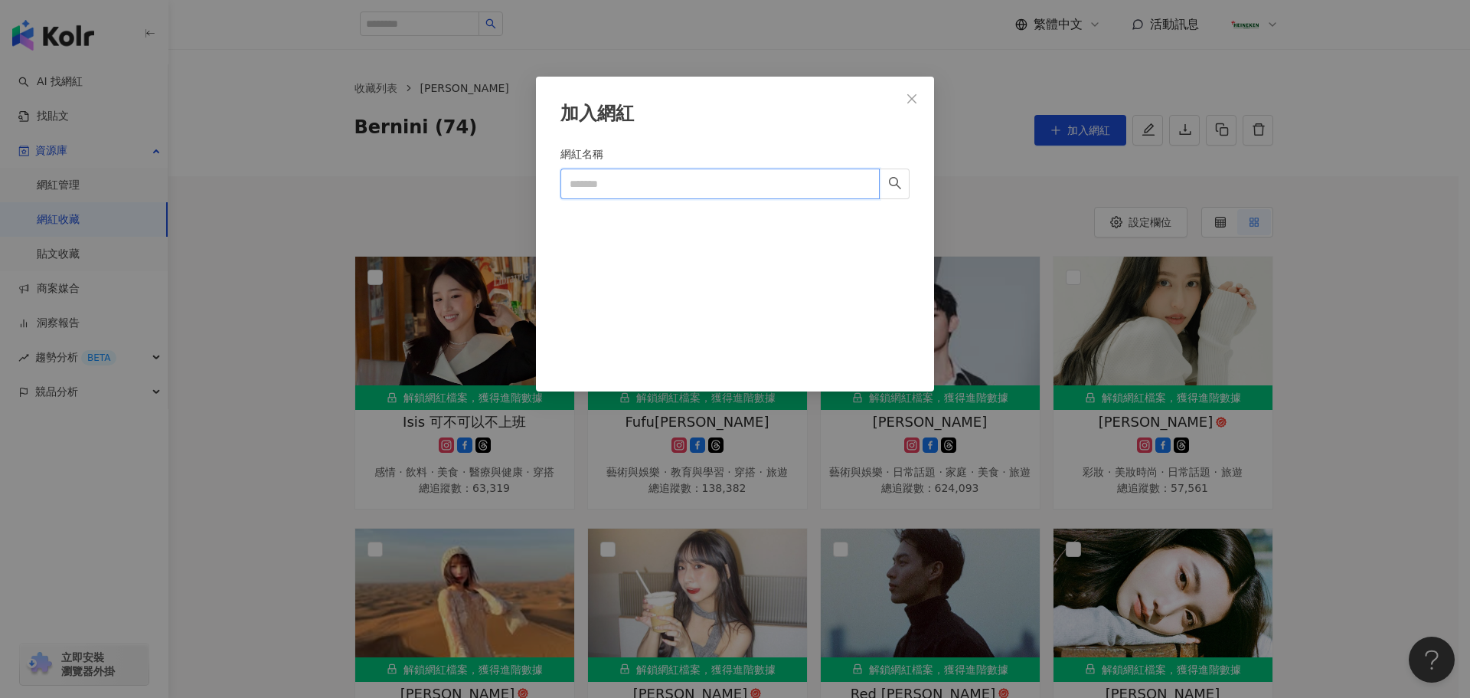
drag, startPoint x: 603, startPoint y: 179, endPoint x: 602, endPoint y: 188, distance: 9.3
click at [604, 180] on input "網紅名稱" at bounding box center [720, 183] width 319 height 31
paste input "*********"
type input "*********"
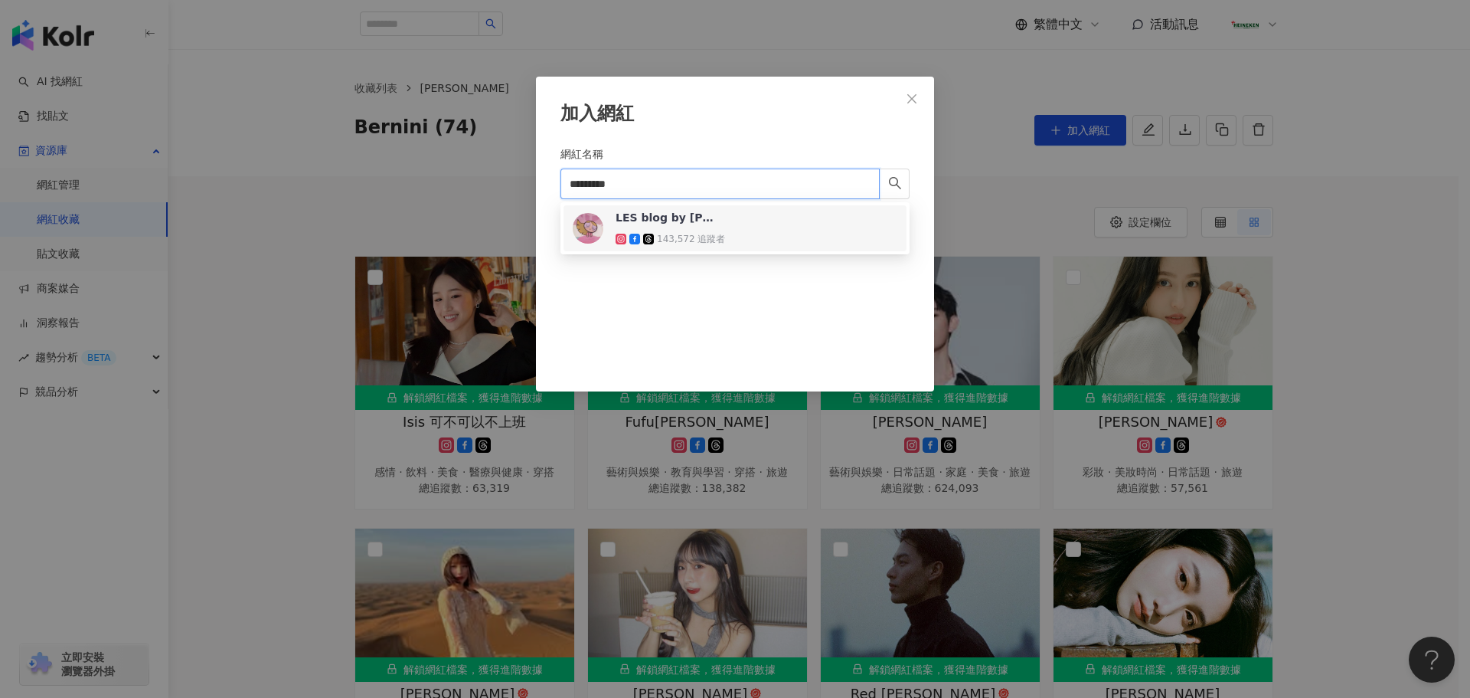
click at [671, 221] on div "LES blog by Leslie" at bounding box center [666, 217] width 100 height 15
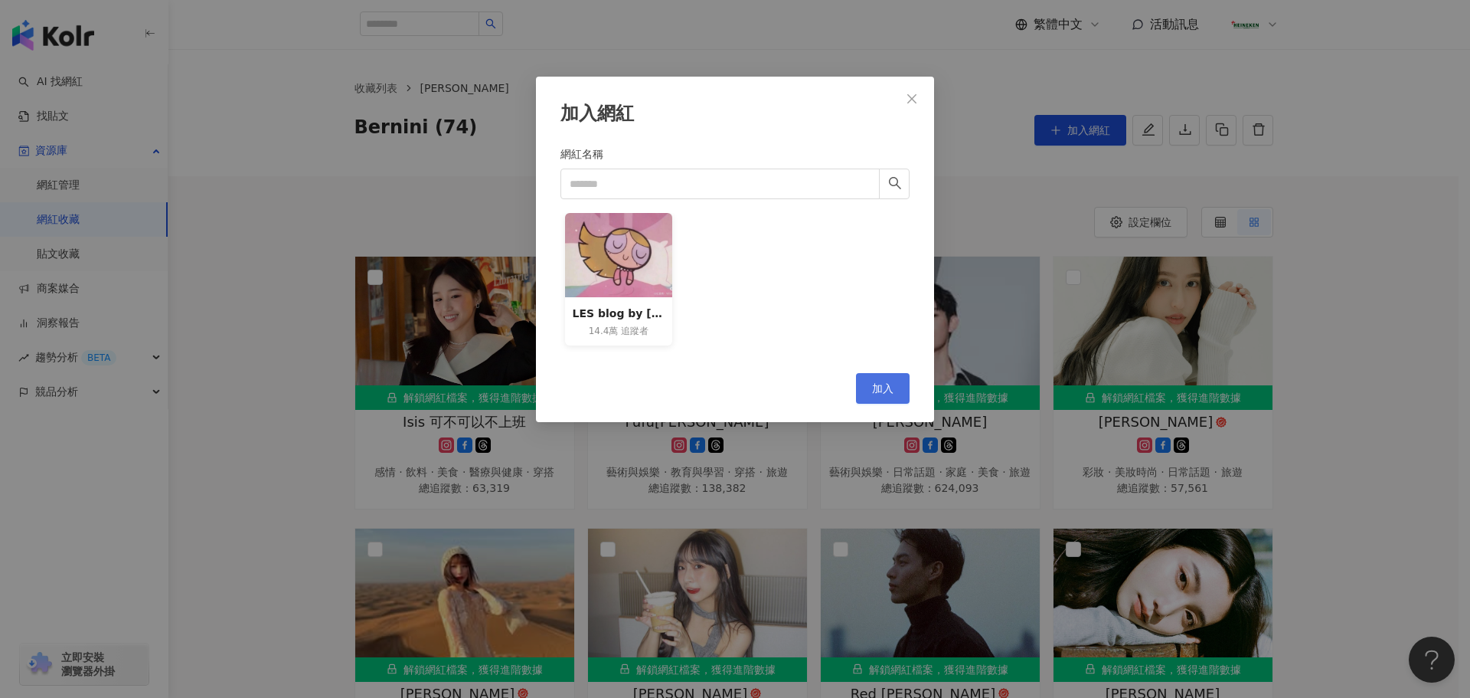
click at [884, 386] on span "加入" at bounding box center [882, 388] width 21 height 12
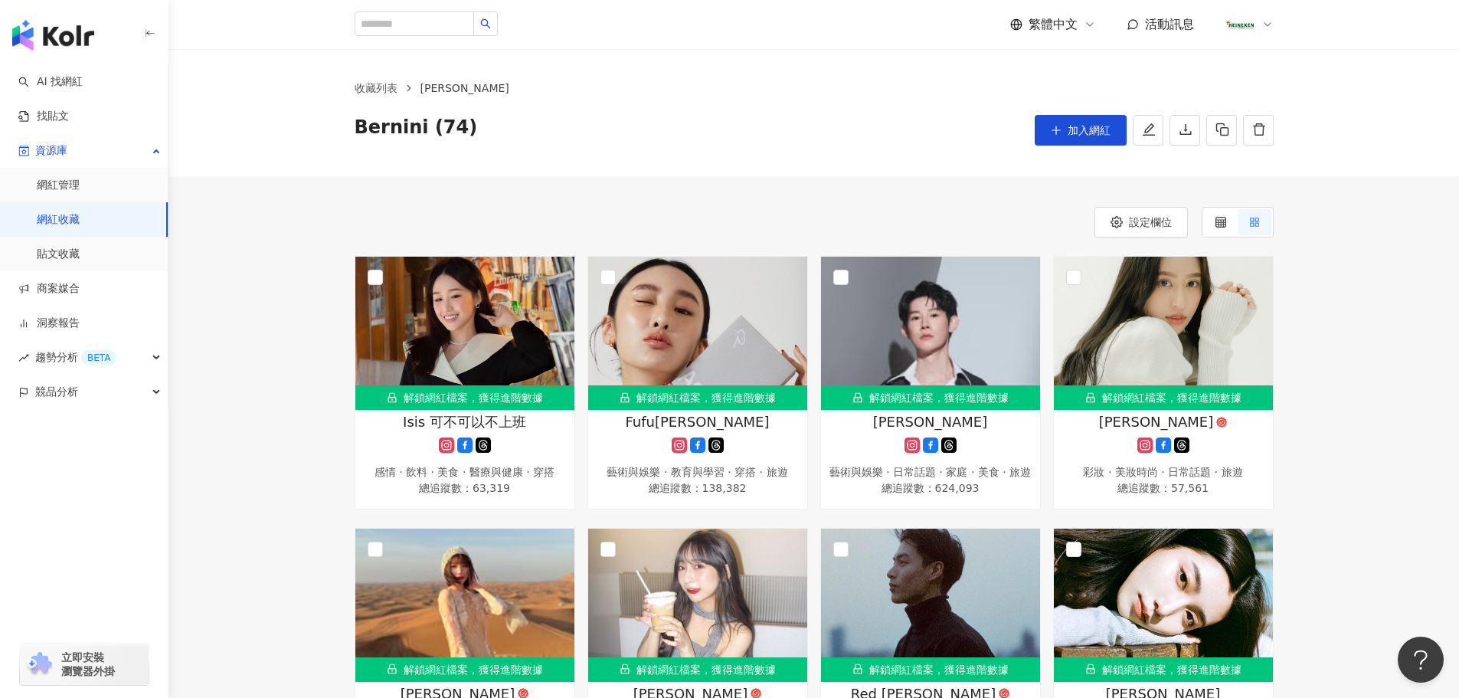
scroll to position [2383, 0]
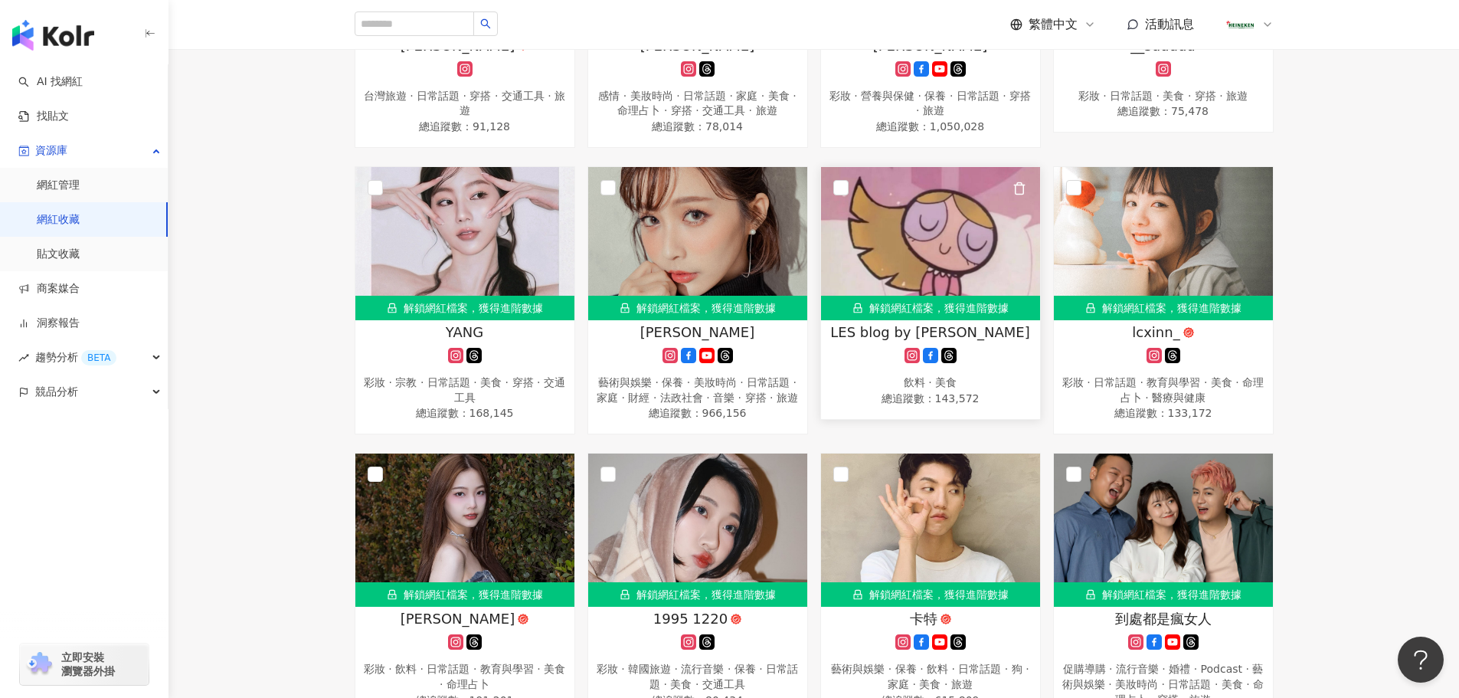
click at [959, 420] on link "解鎖網紅檔案，獲得進階數據 LES blog by Leslie 飲料 · 美食 總追蹤數 ： 143,572" at bounding box center [930, 292] width 221 height 253
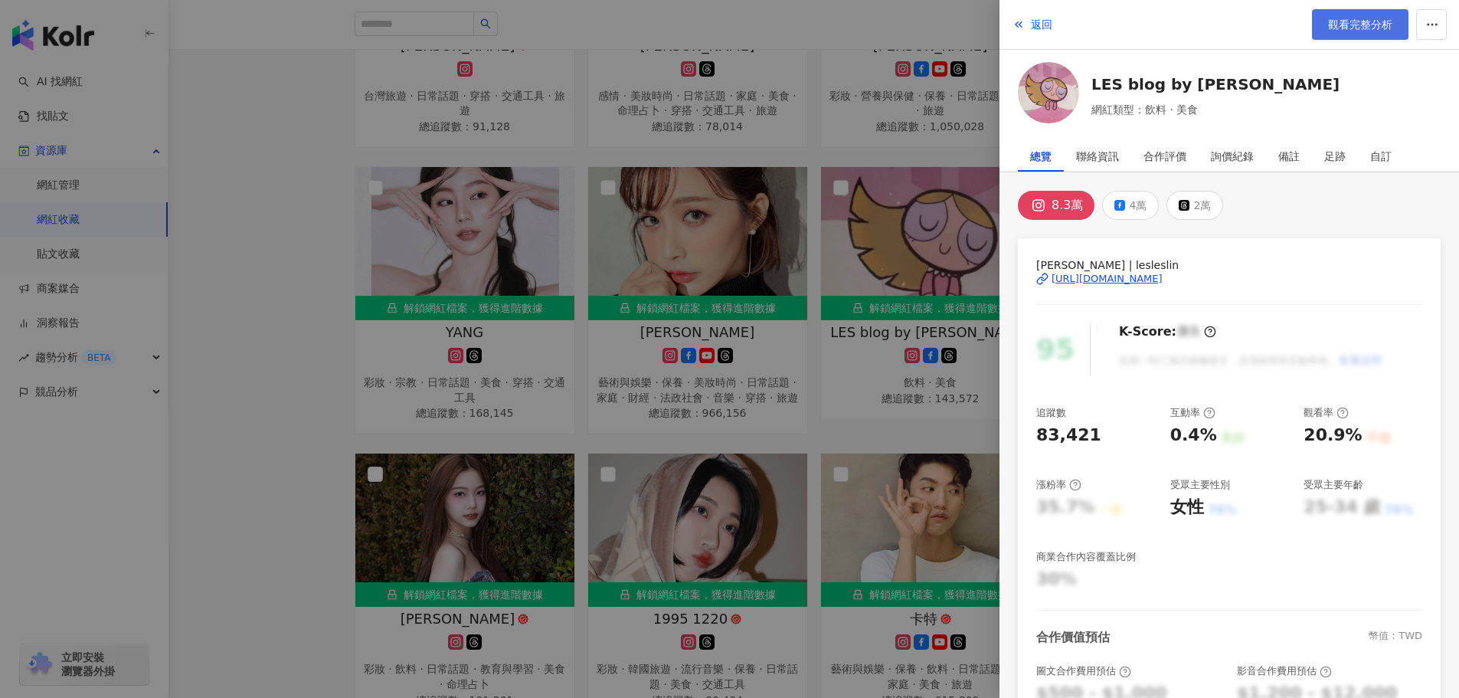
click at [1369, 18] on span "觀看完整分析" at bounding box center [1360, 24] width 64 height 12
click at [332, 142] on div at bounding box center [729, 349] width 1459 height 698
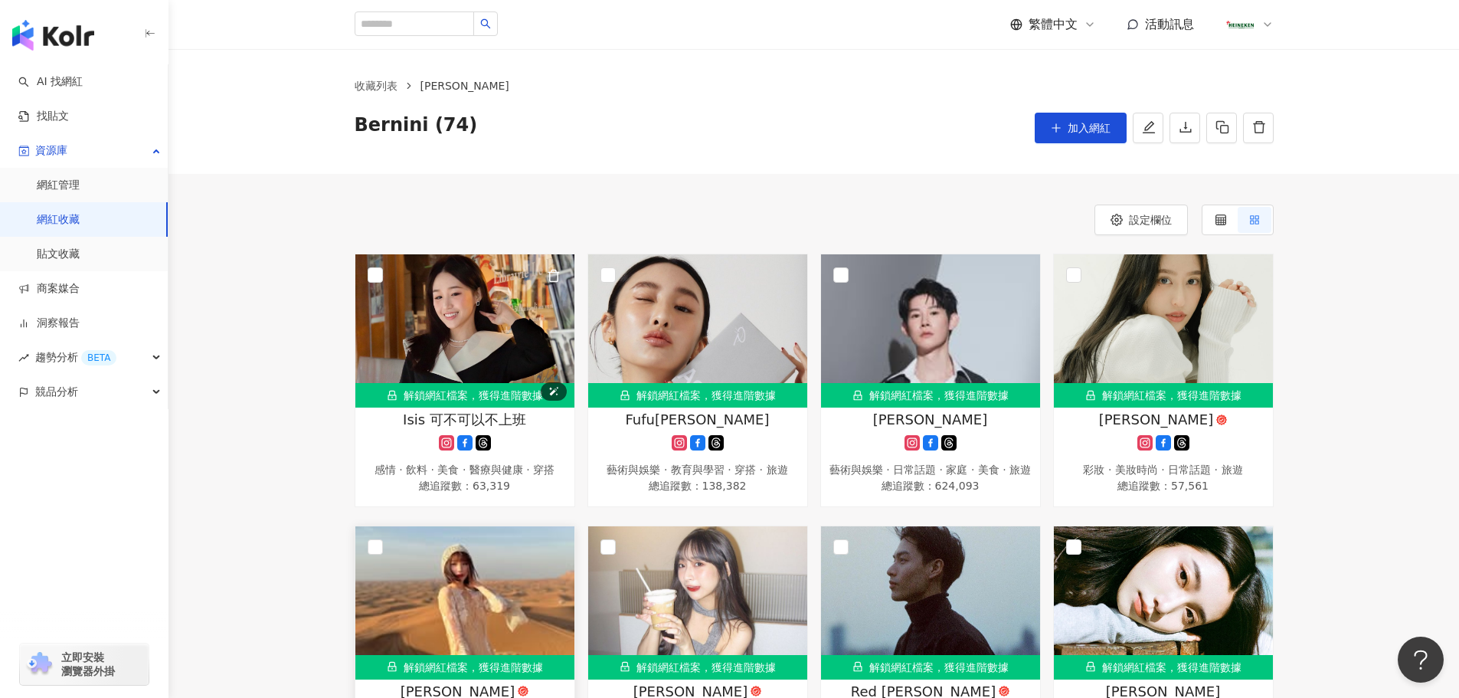
scroll to position [0, 0]
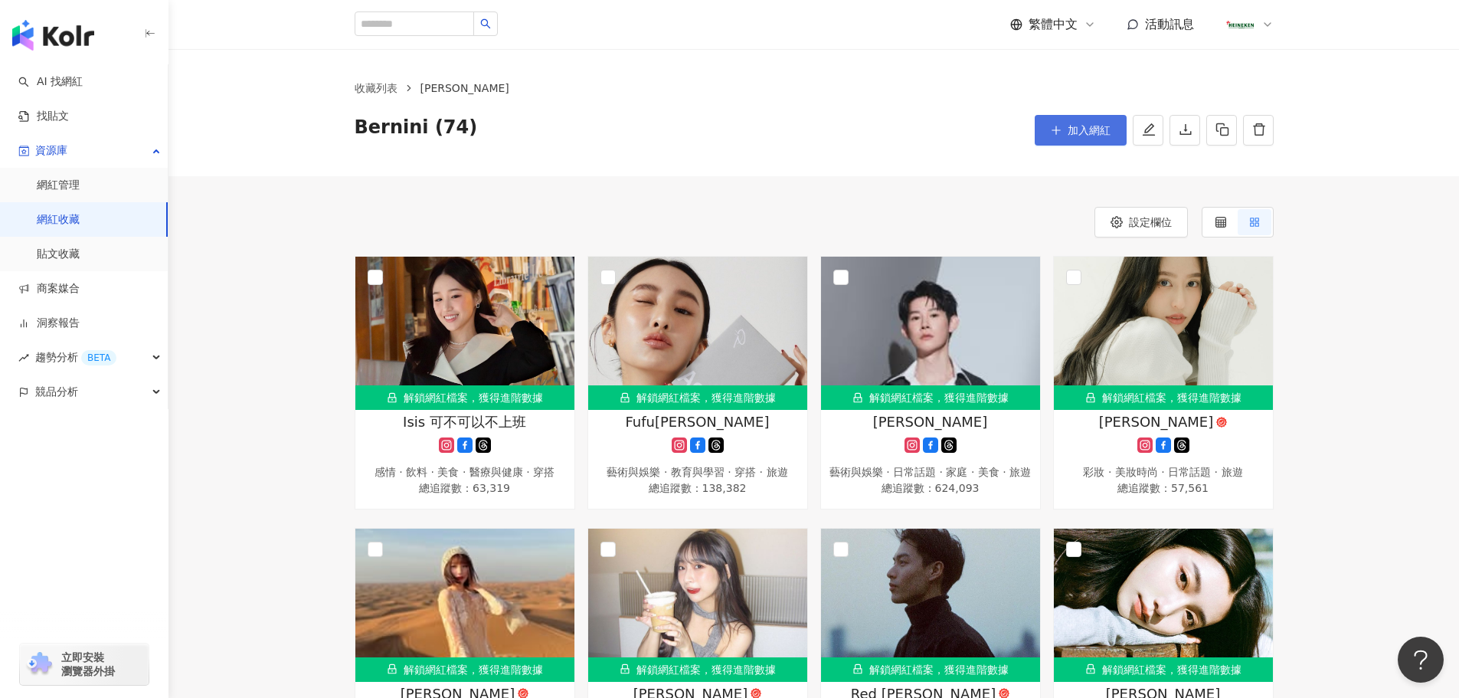
click at [1059, 119] on button "加入網紅" at bounding box center [1081, 130] width 92 height 31
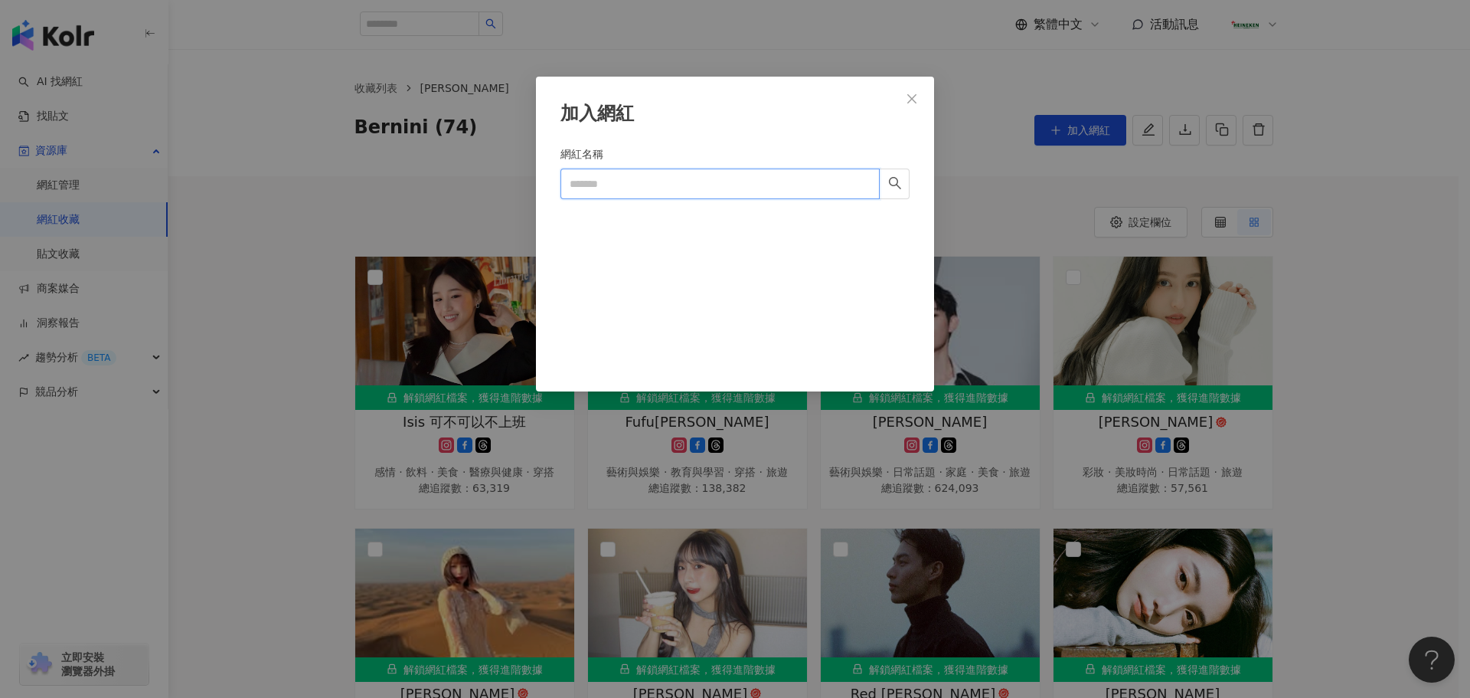
click at [636, 185] on input "網紅名稱" at bounding box center [720, 183] width 319 height 31
paste input "**********"
type input "**********"
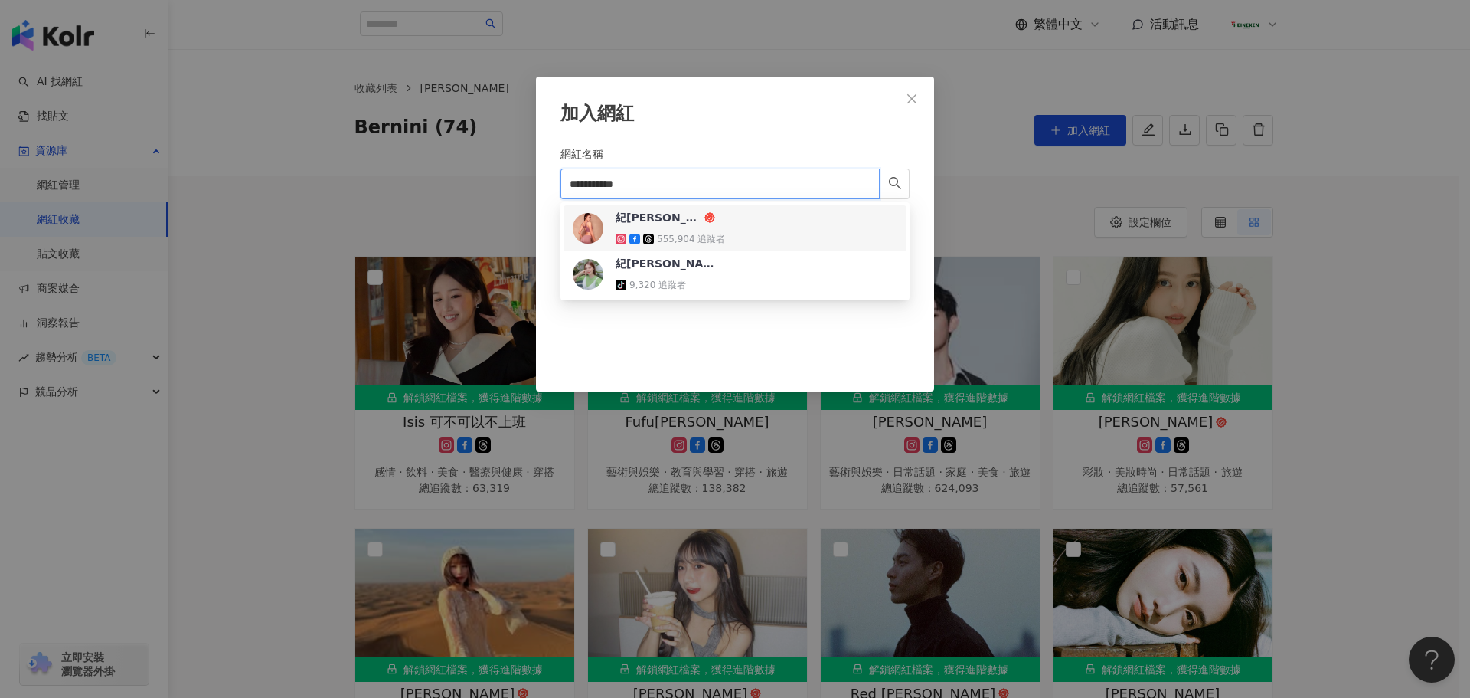
click at [648, 216] on span "紀艾希" at bounding box center [666, 217] width 100 height 15
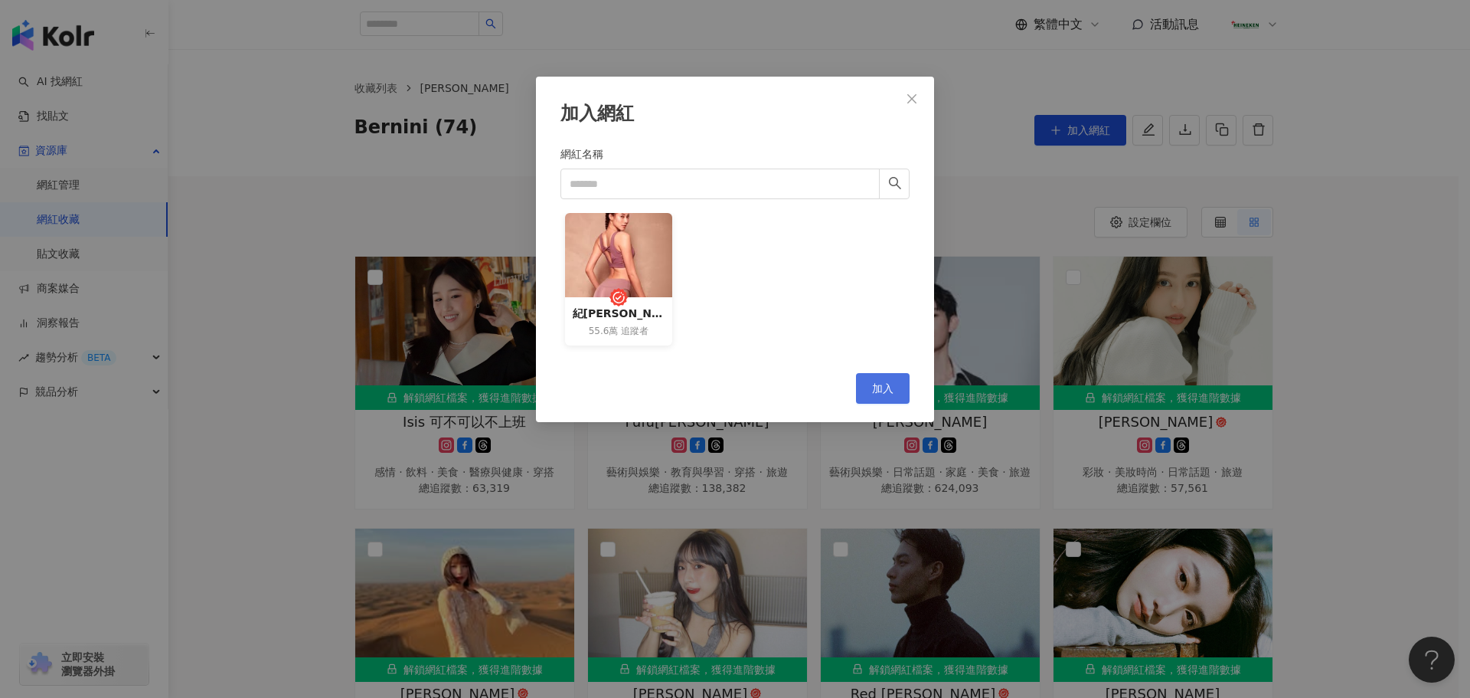
click at [870, 389] on button "加入" at bounding box center [883, 388] width 54 height 31
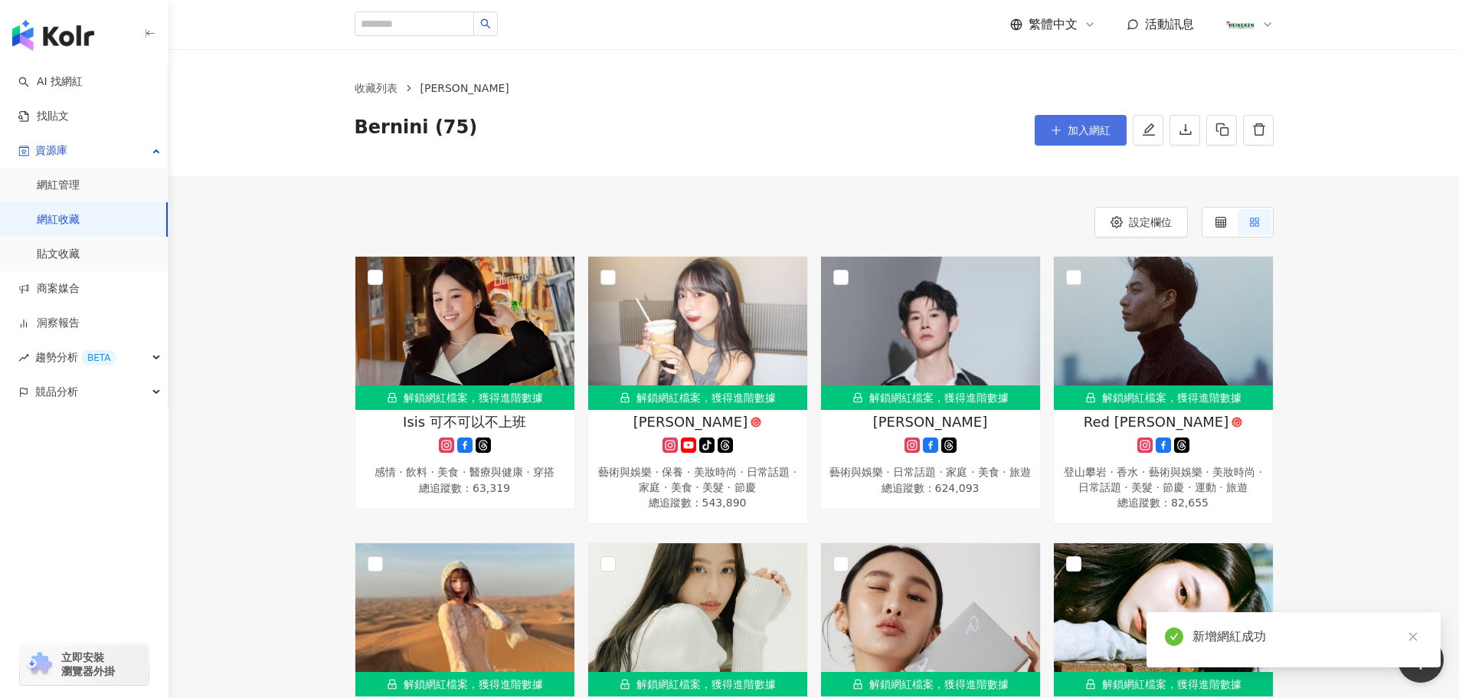
click at [1098, 124] on span "加入網紅" at bounding box center [1088, 130] width 43 height 12
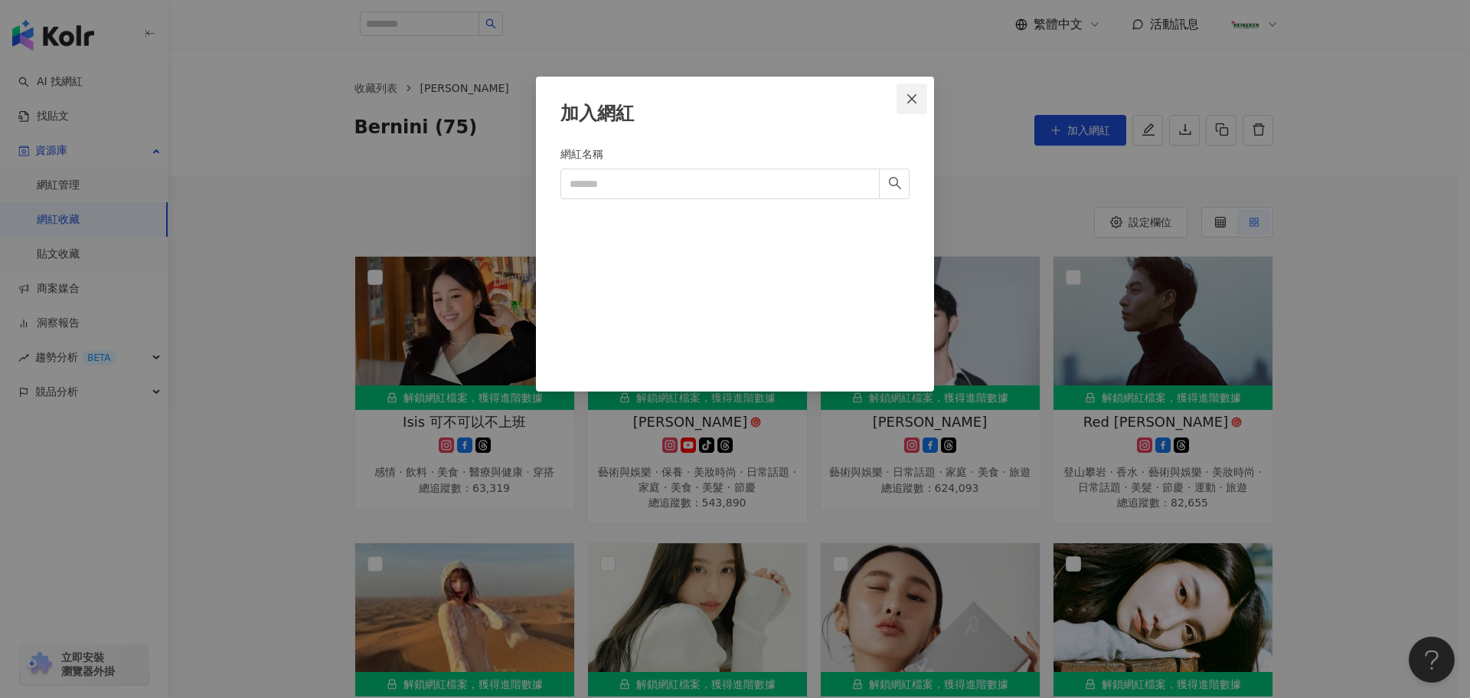
click at [922, 88] on button "Close" at bounding box center [912, 98] width 31 height 31
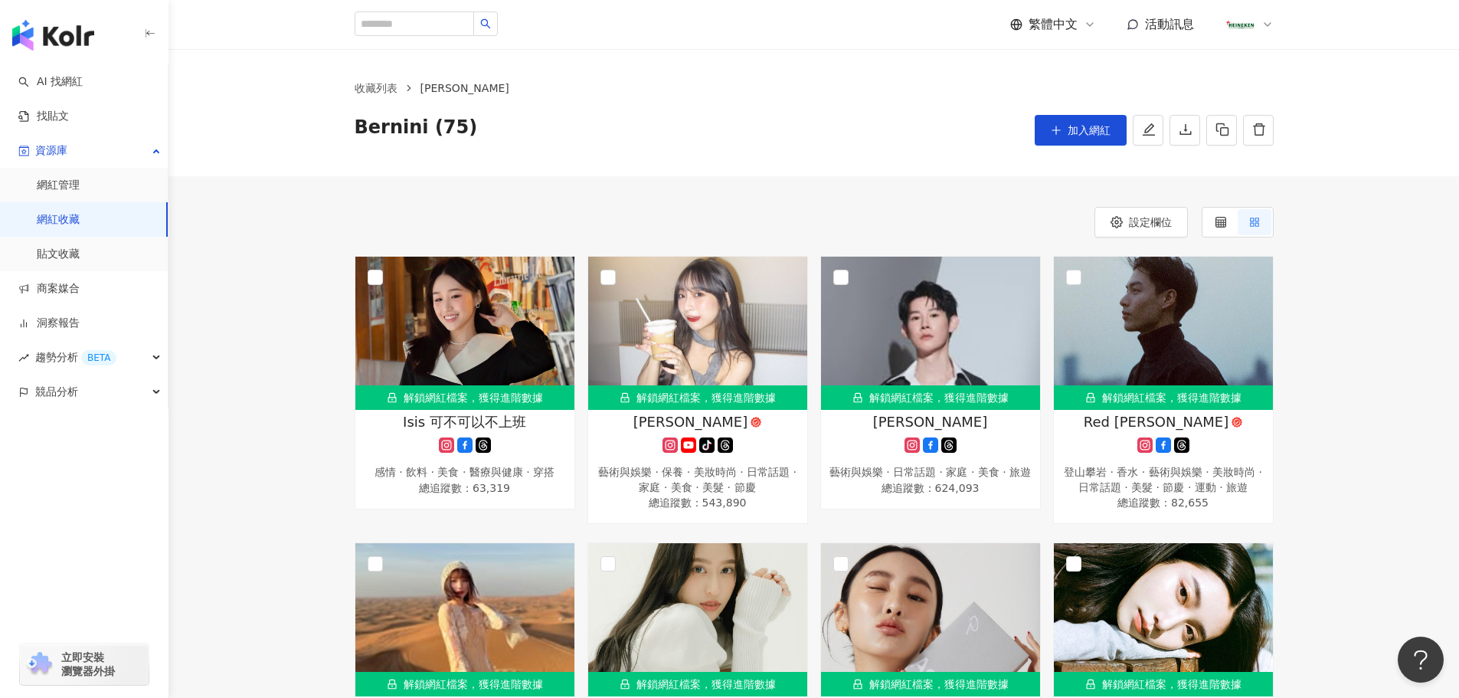
scroll to position [5294, 0]
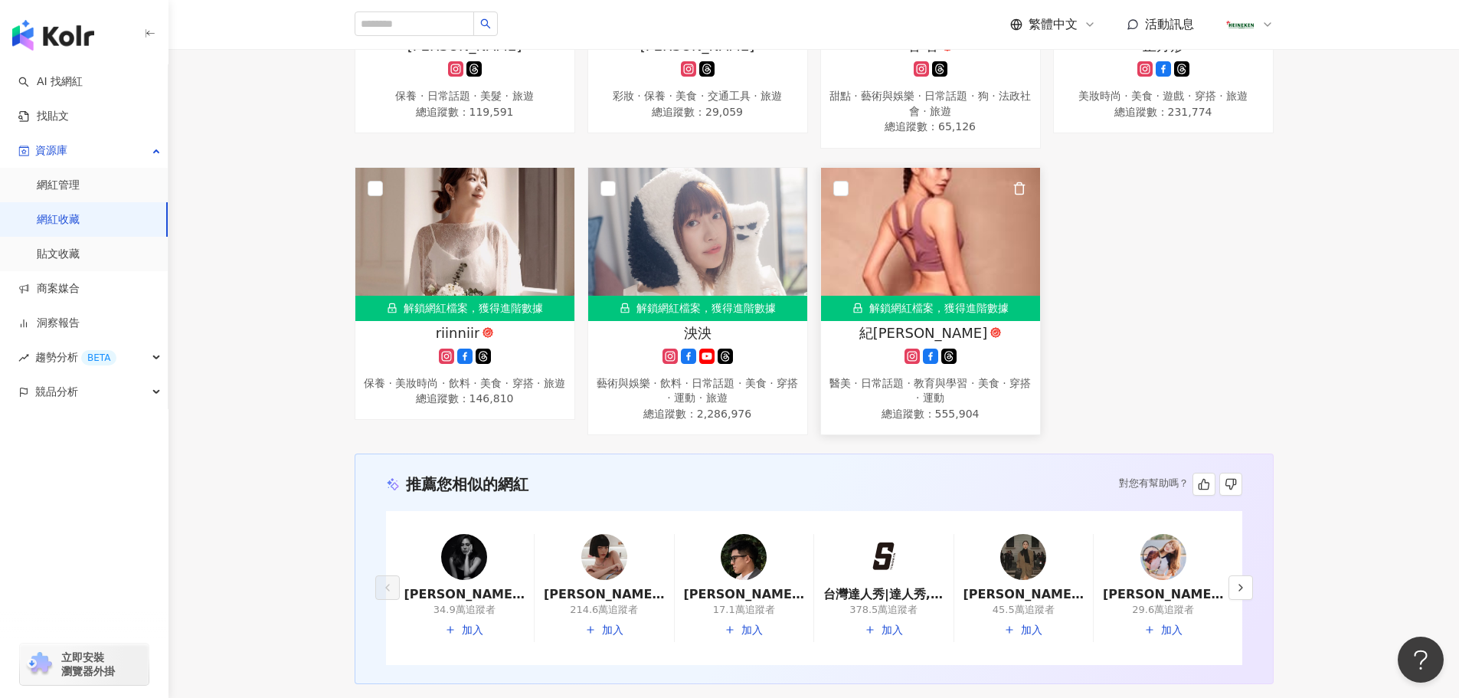
click at [909, 435] on link "解鎖網紅檔案，獲得進階數據 紀艾希 醫美 · 日常話題 · 教育與學習 · 美食 · 穿搭 · 運動 總追蹤數 ： 555,904" at bounding box center [930, 301] width 221 height 268
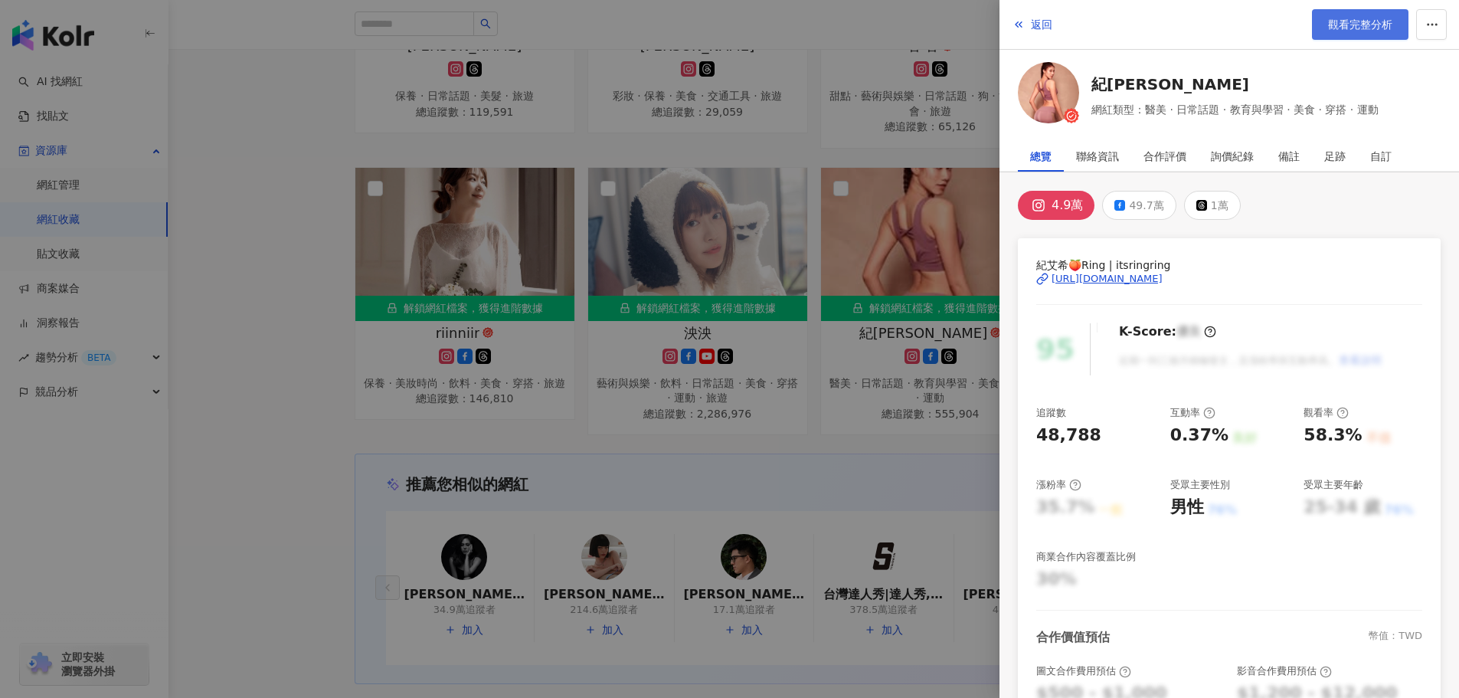
click at [1344, 18] on span "觀看完整分析" at bounding box center [1360, 24] width 64 height 12
click at [1048, 22] on span "返回" at bounding box center [1041, 24] width 21 height 12
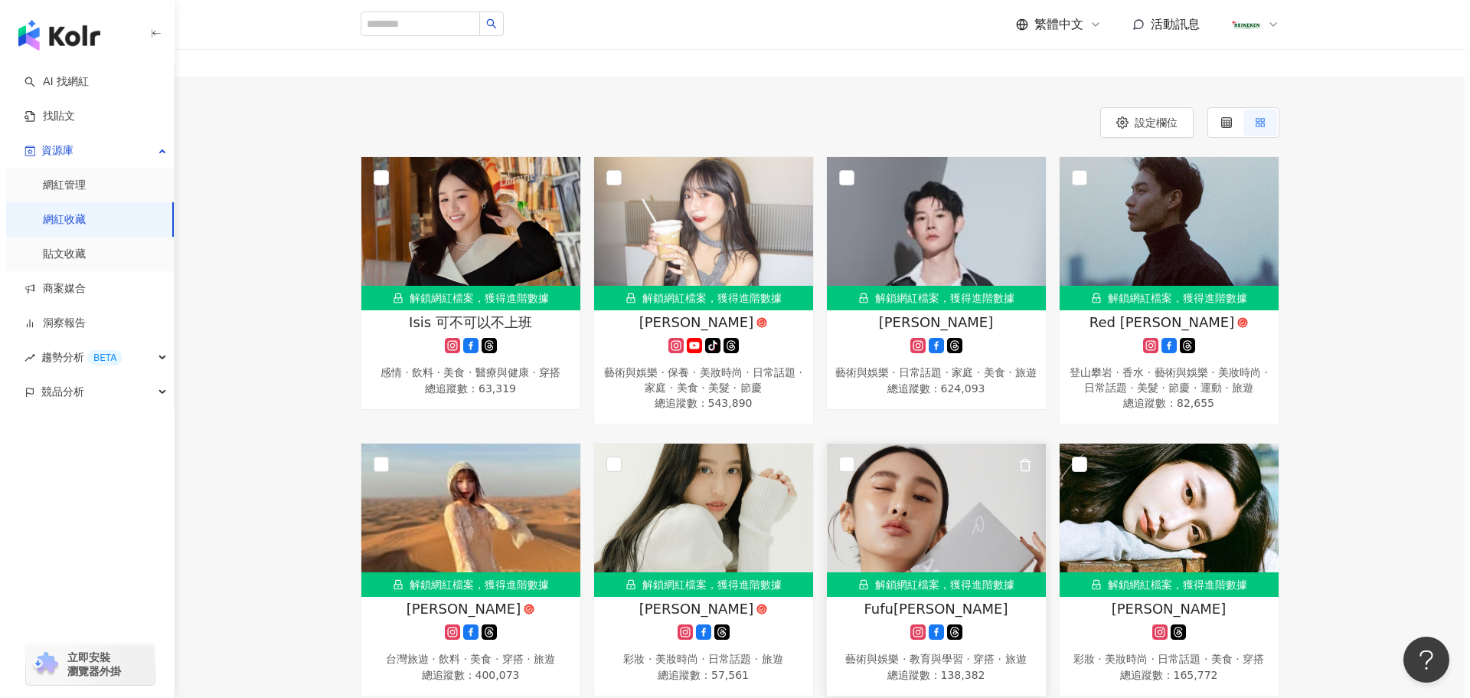
scroll to position [0, 0]
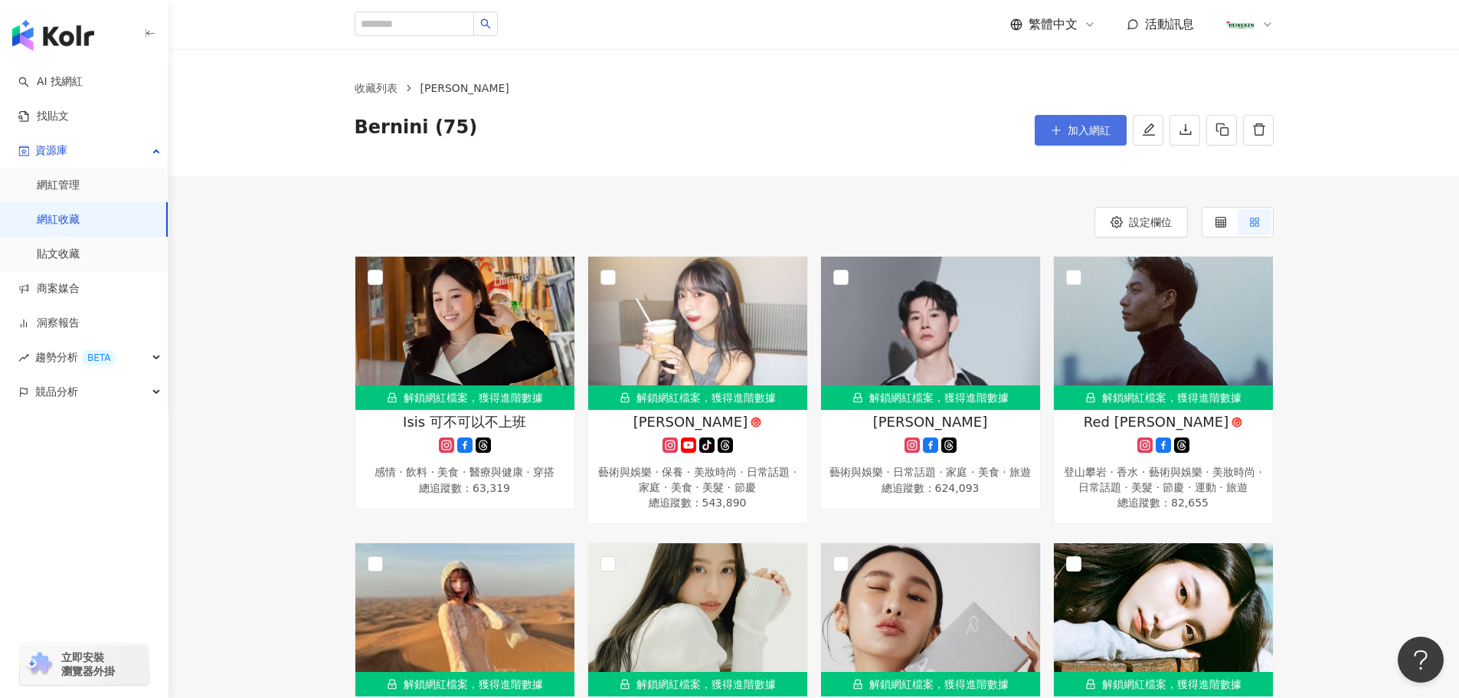
click at [1070, 128] on span "加入網紅" at bounding box center [1088, 130] width 43 height 12
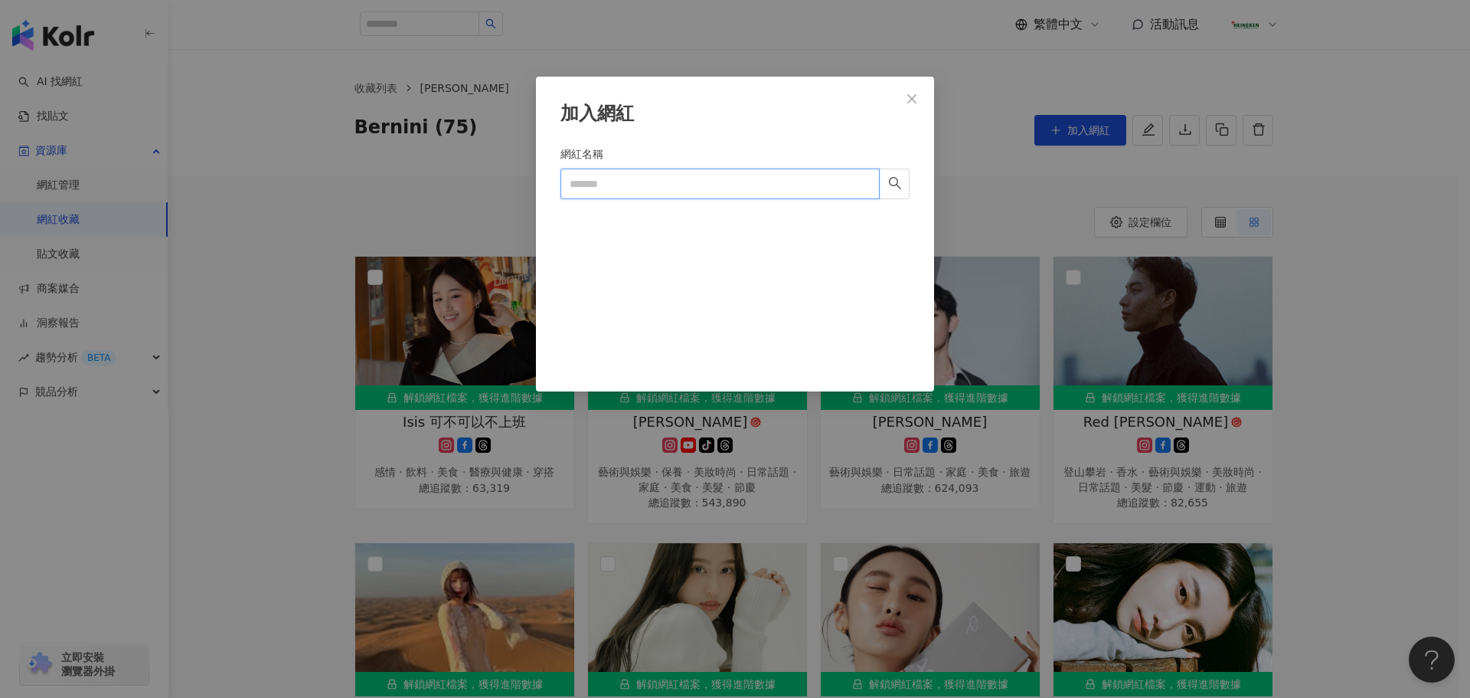
click at [619, 172] on input "網紅名稱" at bounding box center [720, 183] width 319 height 31
paste input "***"
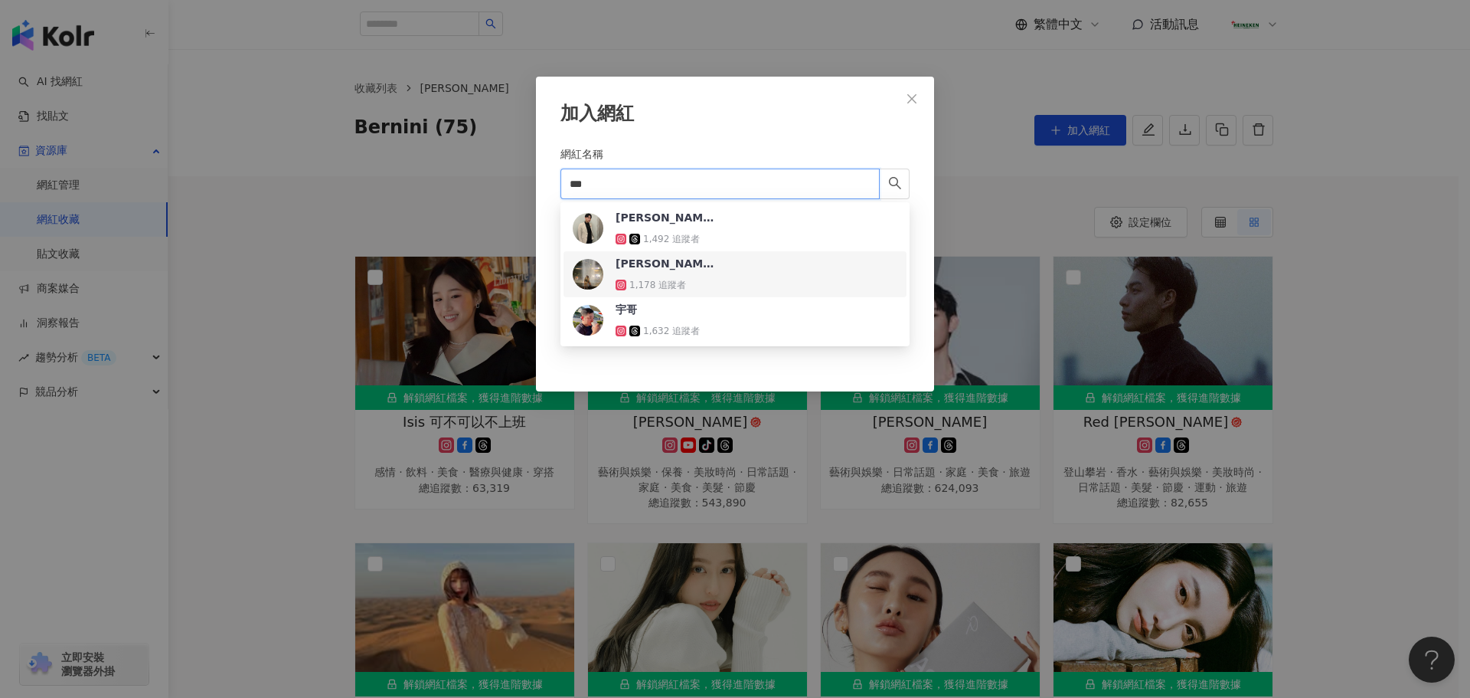
type input "***"
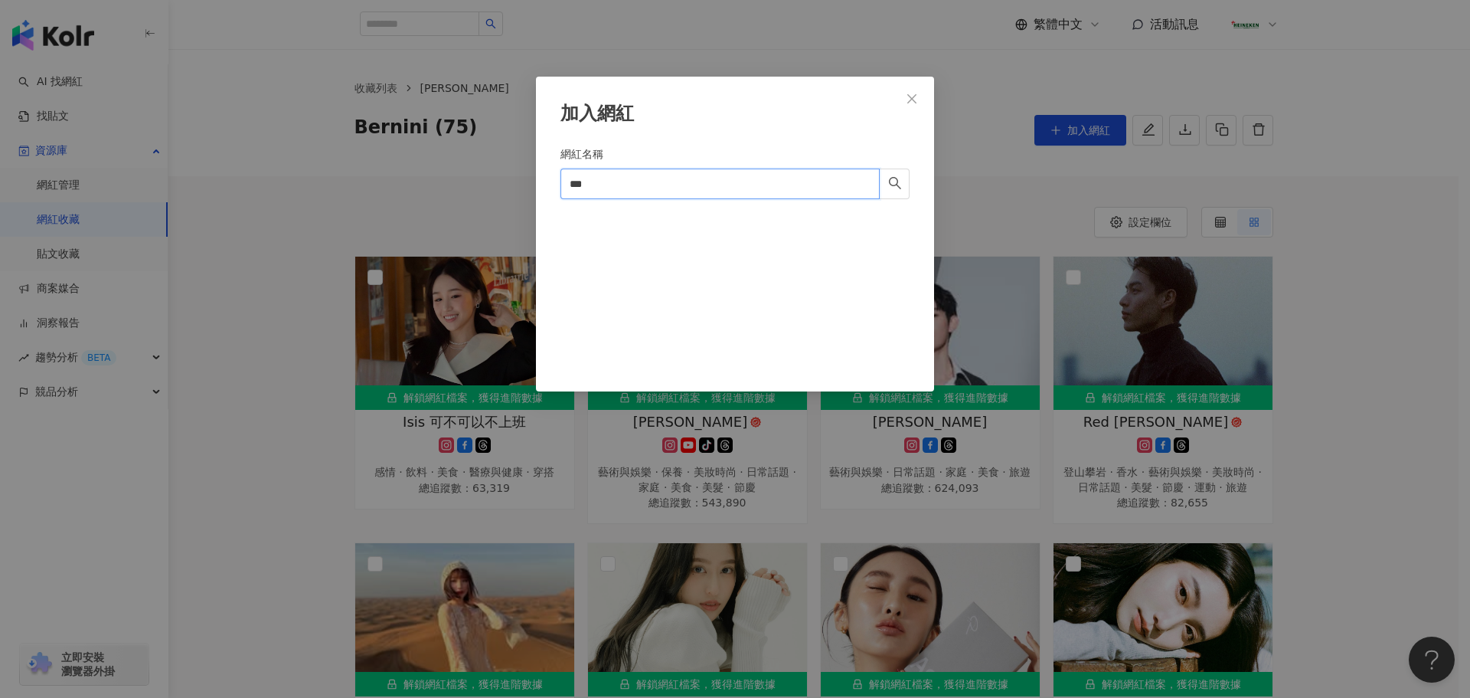
click at [636, 181] on input "***" at bounding box center [720, 183] width 319 height 31
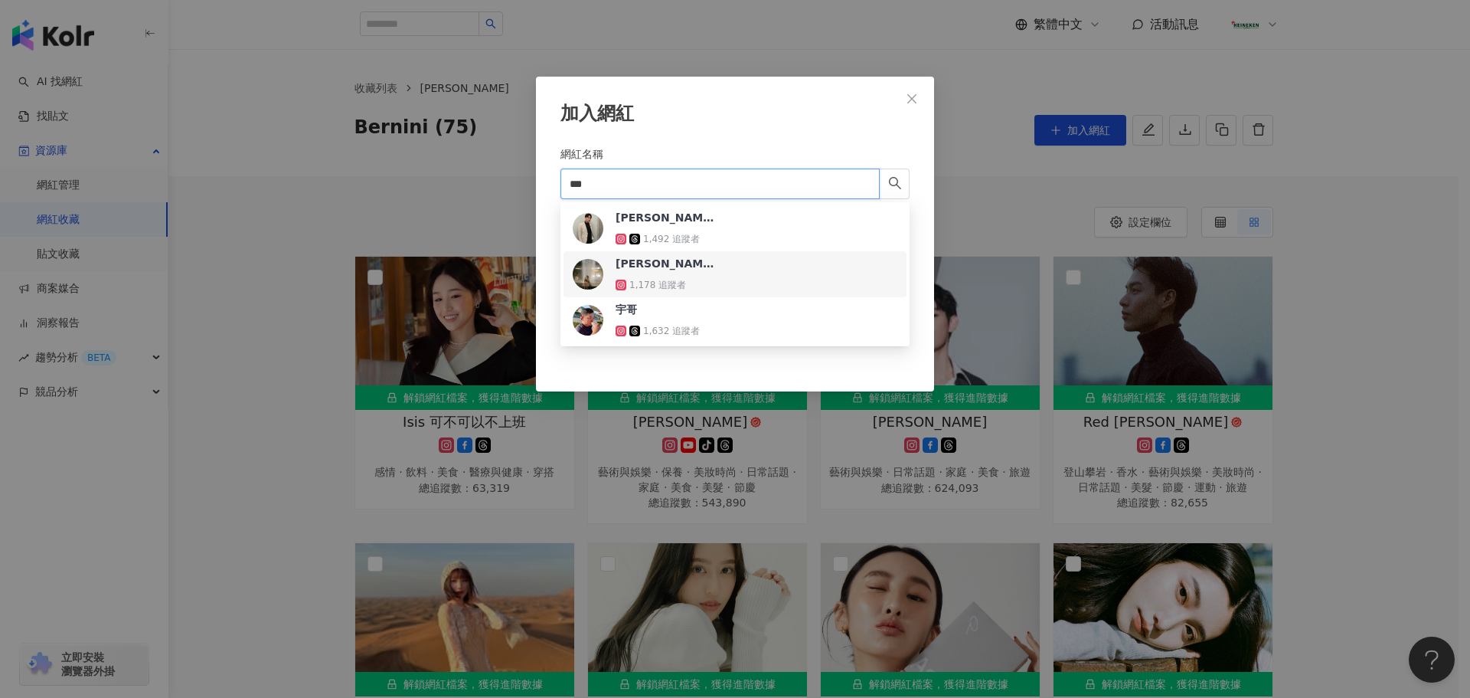
drag, startPoint x: 638, startPoint y: 186, endPoint x: 533, endPoint y: 183, distance: 104.9
click at [533, 183] on div "加入網紅 網紅名稱 *** Cancel 加入" at bounding box center [735, 349] width 1470 height 698
paste input "**********"
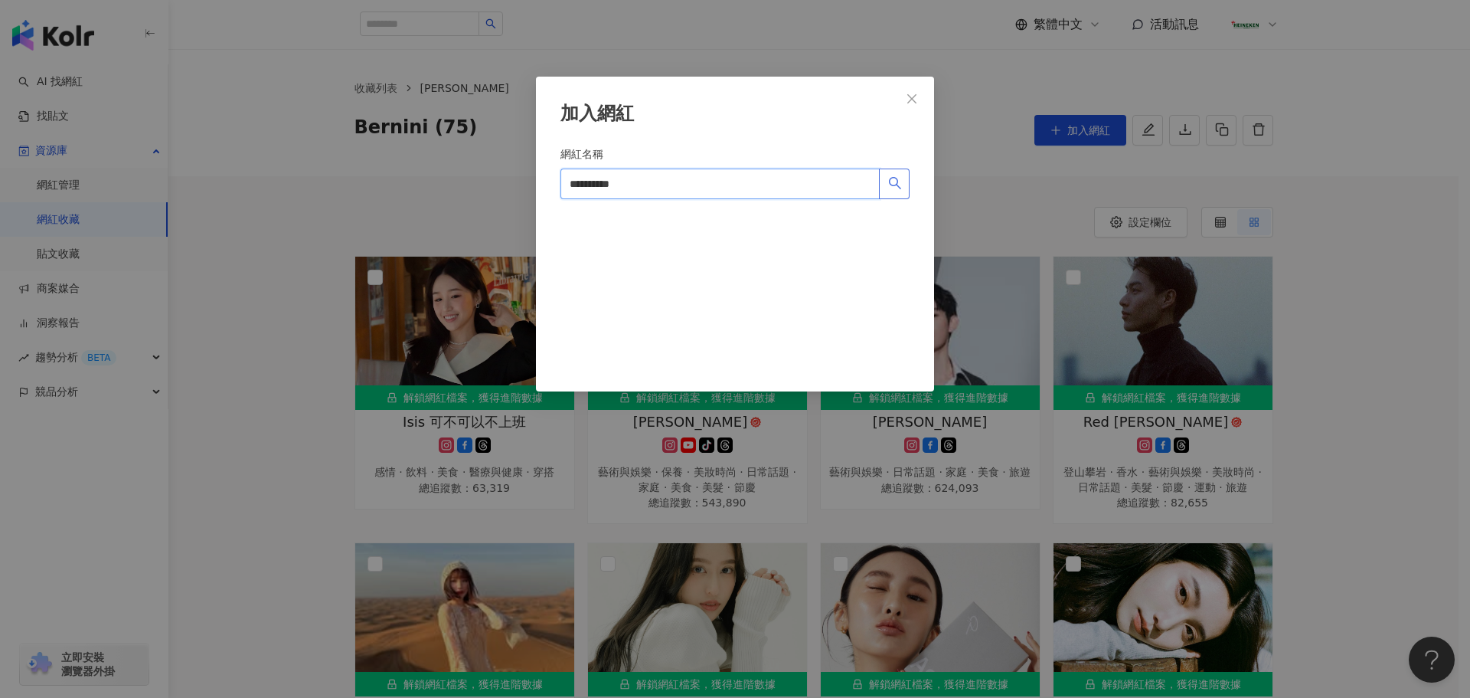
click at [887, 194] on button "button" at bounding box center [894, 183] width 31 height 31
click at [891, 187] on icon "search" at bounding box center [895, 183] width 14 height 14
click at [893, 188] on icon "search" at bounding box center [895, 183] width 14 height 14
type input "**********"
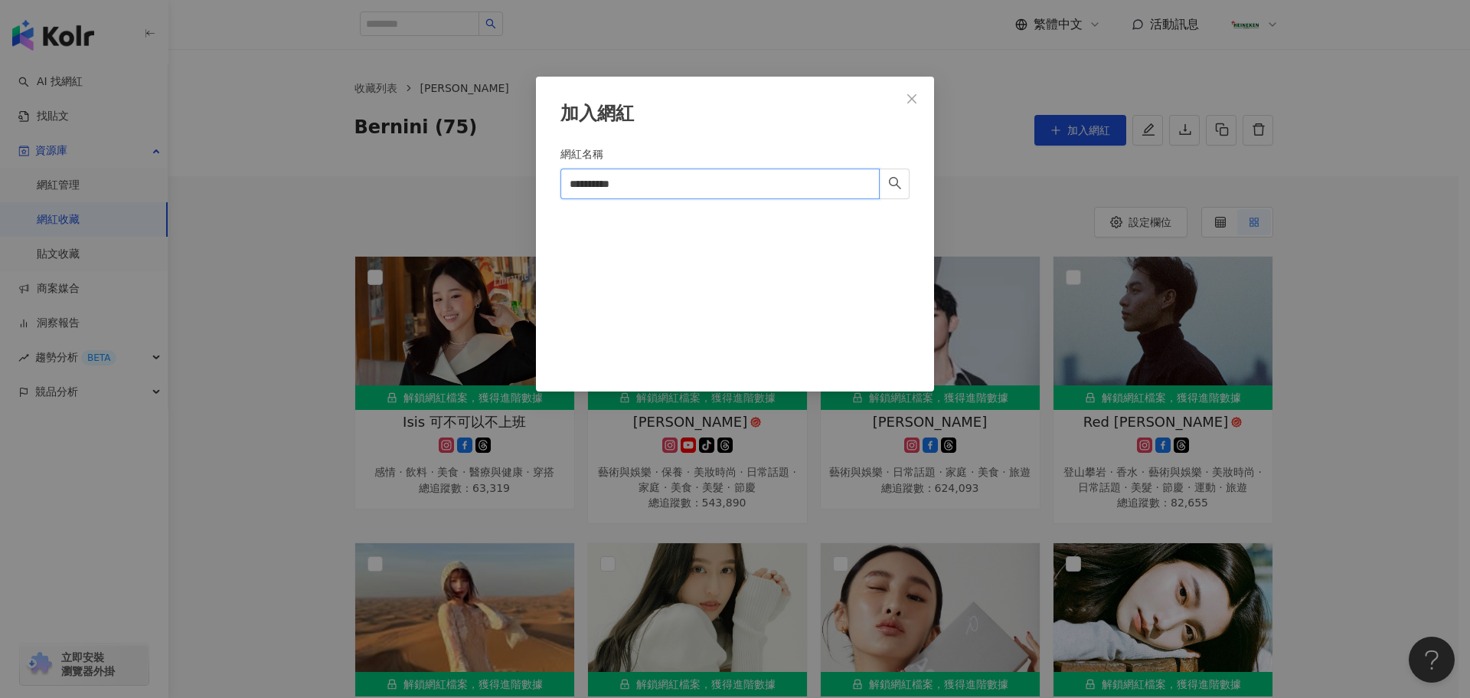
click at [654, 192] on input "**********" at bounding box center [720, 183] width 319 height 31
drag, startPoint x: 653, startPoint y: 191, endPoint x: 482, endPoint y: 194, distance: 171.5
click at [482, 191] on div "**********" at bounding box center [735, 349] width 1470 height 698
click at [899, 179] on icon "search" at bounding box center [895, 183] width 14 height 14
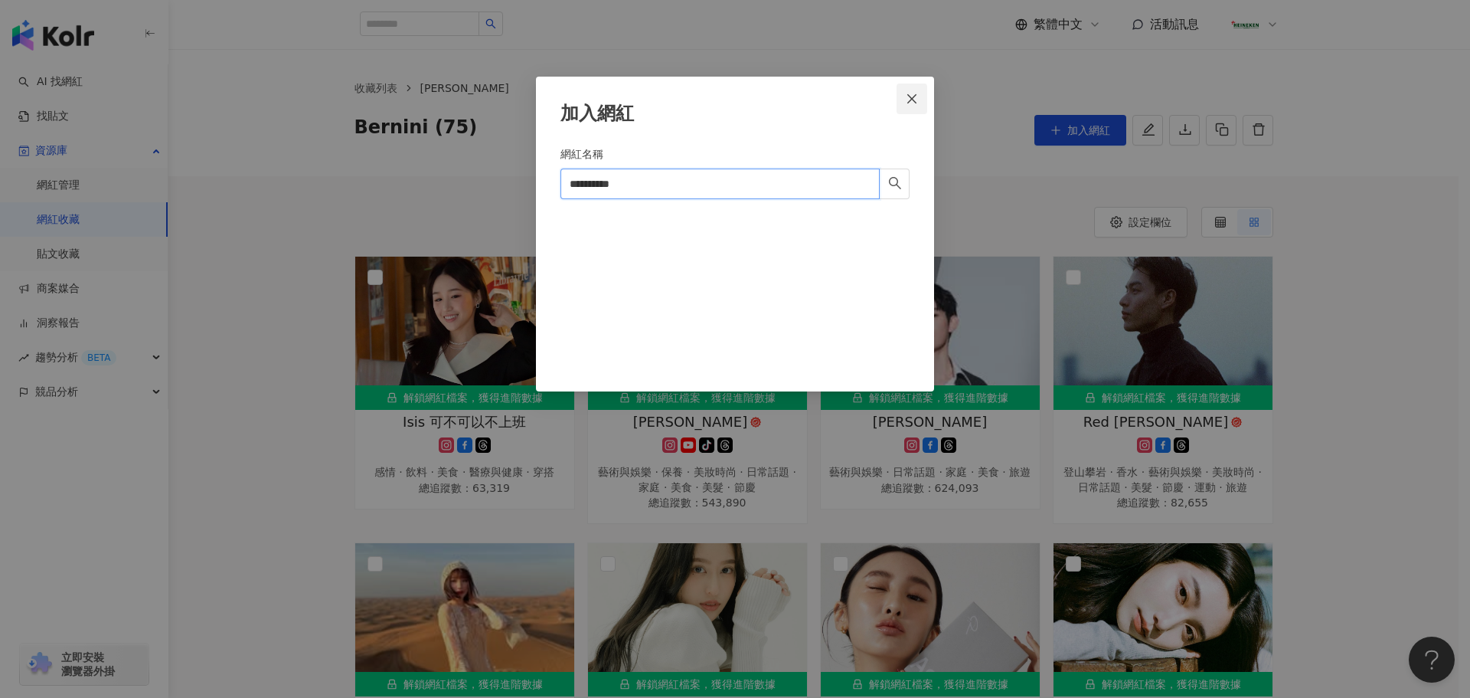
drag, startPoint x: 899, startPoint y: 179, endPoint x: 909, endPoint y: 83, distance: 96.2
click at [898, 179] on icon "search" at bounding box center [895, 183] width 14 height 14
click at [909, 83] on button "Close" at bounding box center [912, 98] width 31 height 31
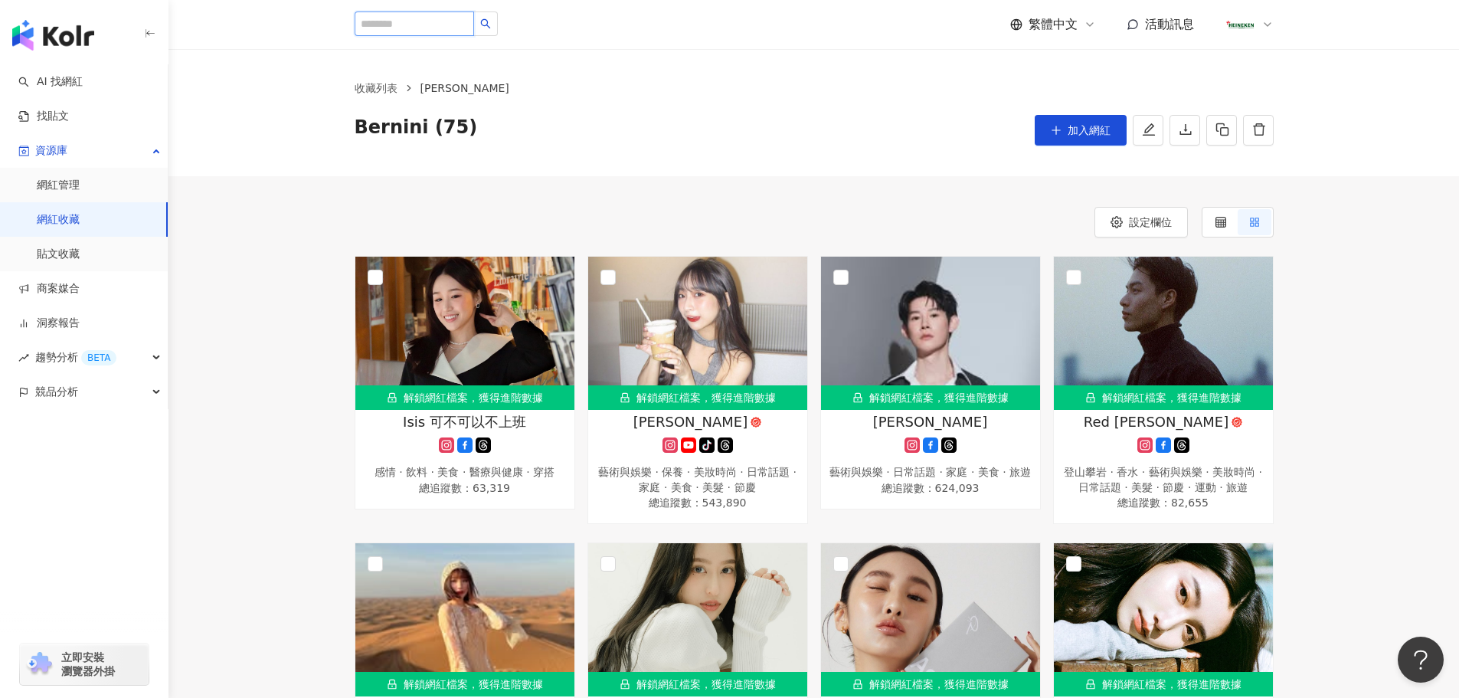
click at [430, 28] on input "search" at bounding box center [414, 23] width 119 height 25
paste input "**********"
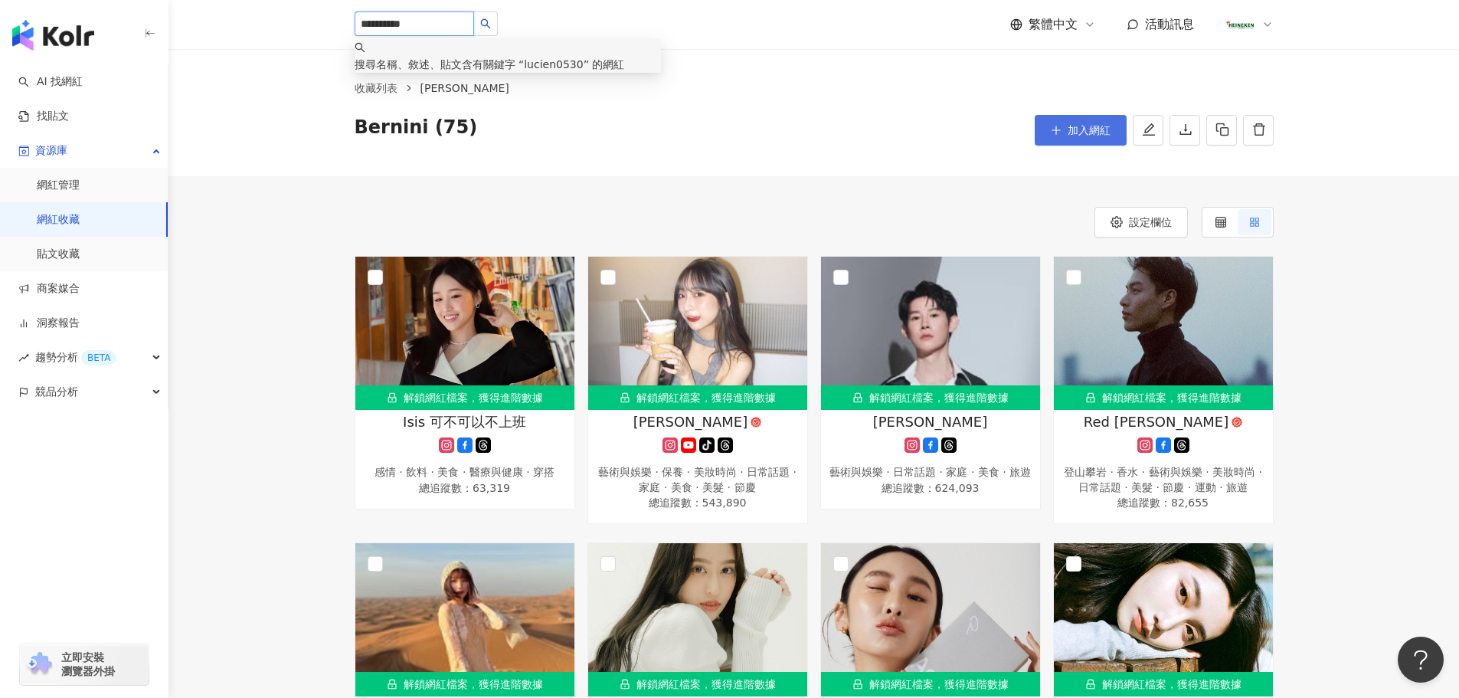
type input "**********"
click at [1074, 129] on span "加入網紅" at bounding box center [1088, 130] width 43 height 12
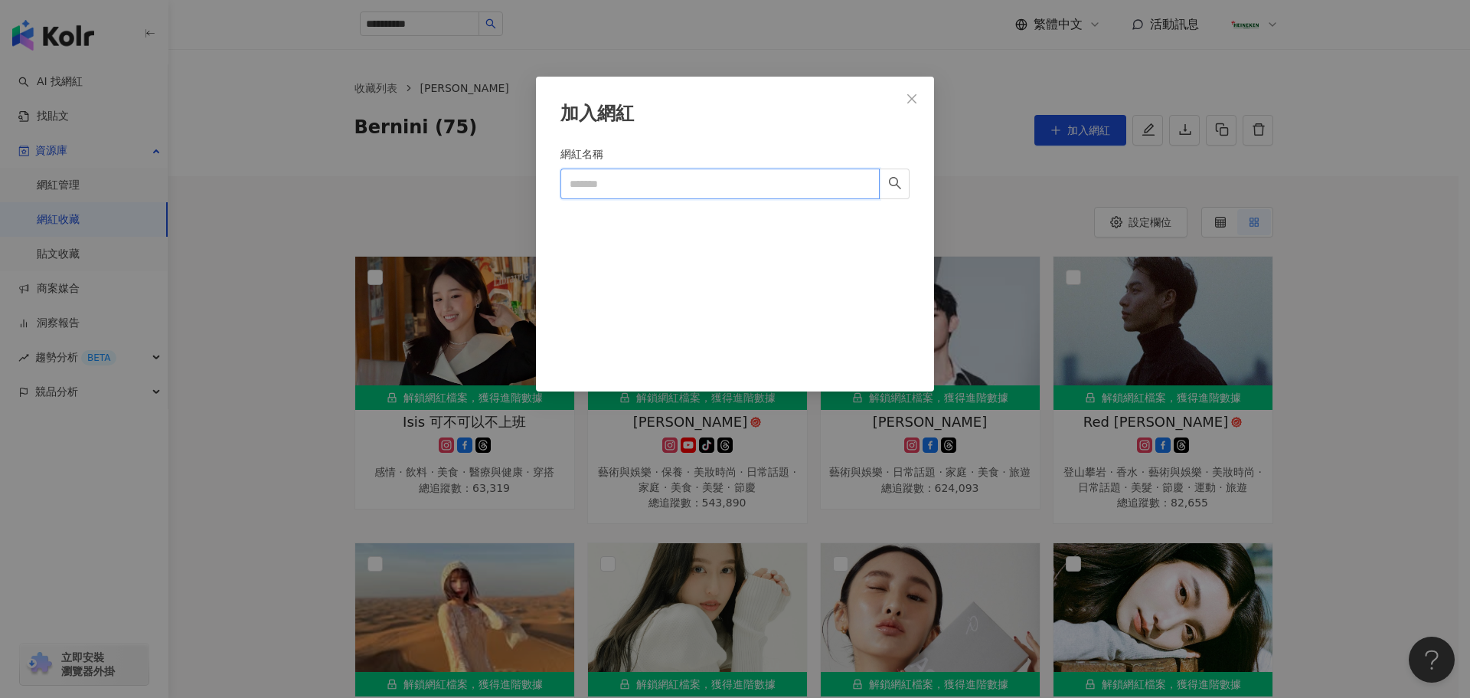
click at [693, 198] on input "網紅名稱" at bounding box center [720, 183] width 319 height 31
paste input "***"
click at [721, 167] on div "網紅名稱" at bounding box center [735, 156] width 349 height 23
drag, startPoint x: 696, startPoint y: 183, endPoint x: 513, endPoint y: 187, distance: 183.0
click at [513, 187] on div "加入網紅 網紅名稱 *** Cancel 加入" at bounding box center [735, 349] width 1470 height 698
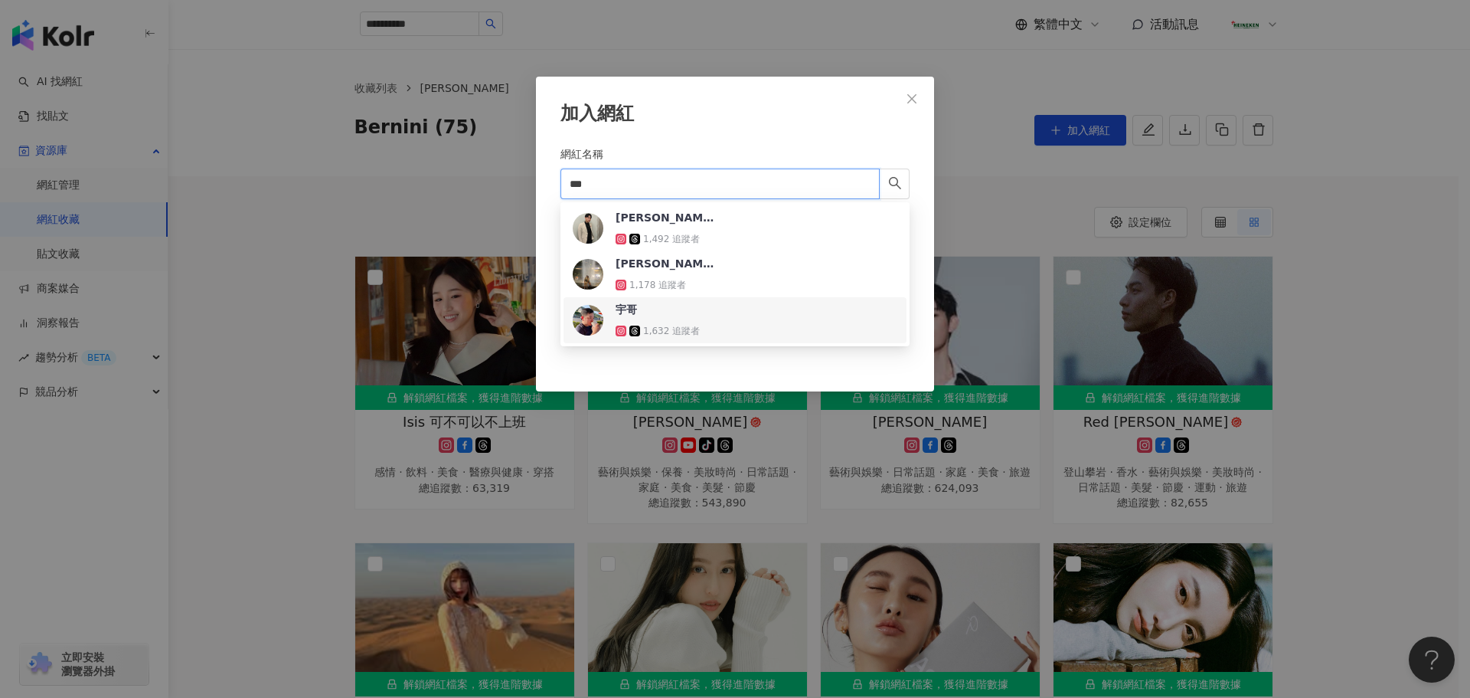
paste input "**********"
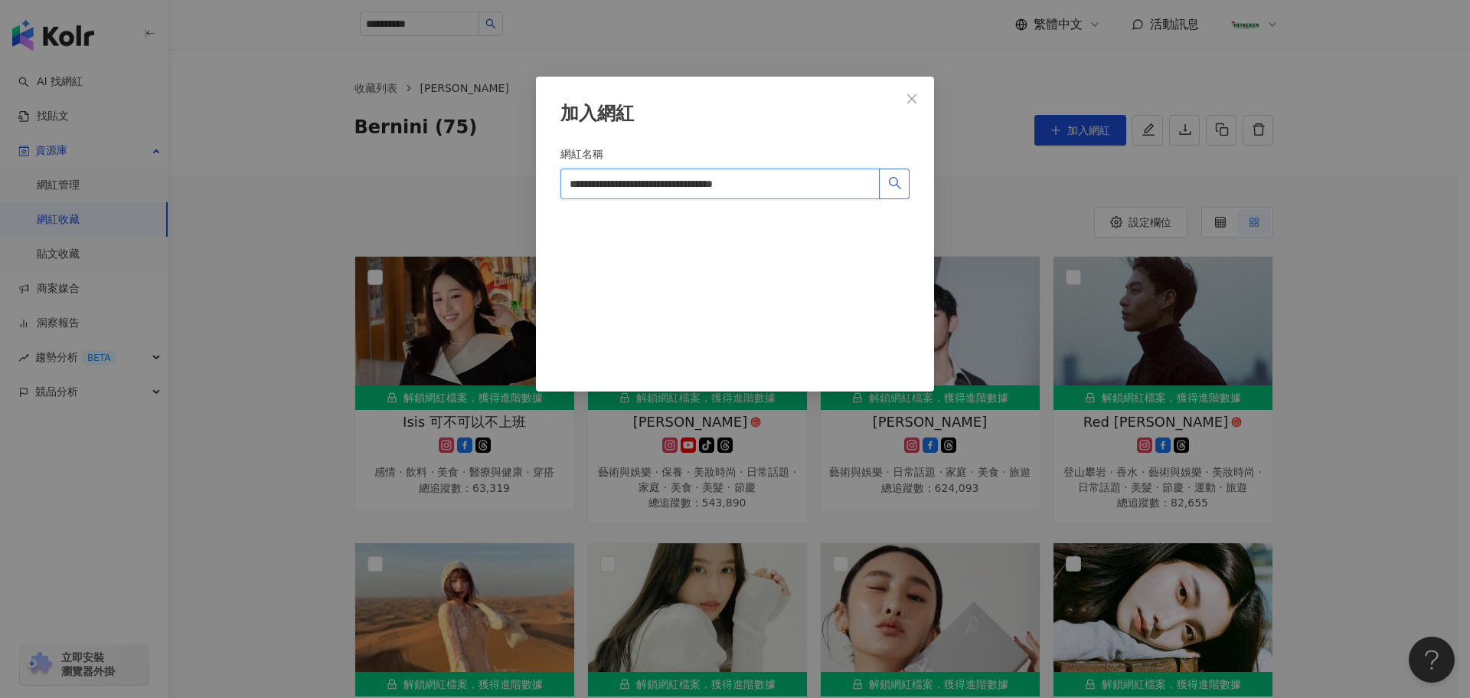
click at [900, 181] on icon "search" at bounding box center [895, 183] width 14 height 14
click at [801, 181] on input "**********" at bounding box center [720, 183] width 319 height 31
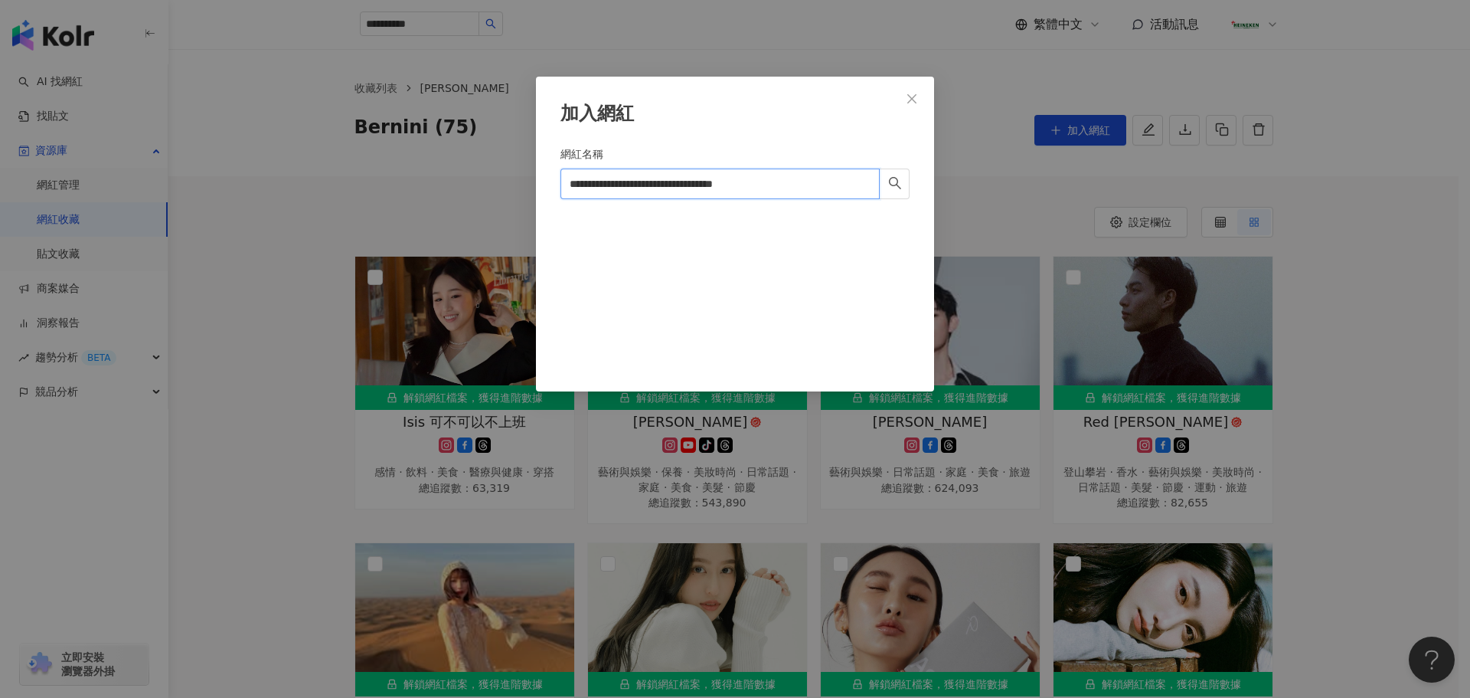
drag, startPoint x: 818, startPoint y: 178, endPoint x: 353, endPoint y: 167, distance: 464.9
click at [353, 167] on div "**********" at bounding box center [735, 349] width 1470 height 698
paste input "search"
click at [881, 186] on button "button" at bounding box center [894, 183] width 31 height 31
click at [887, 184] on button "button" at bounding box center [894, 183] width 31 height 31
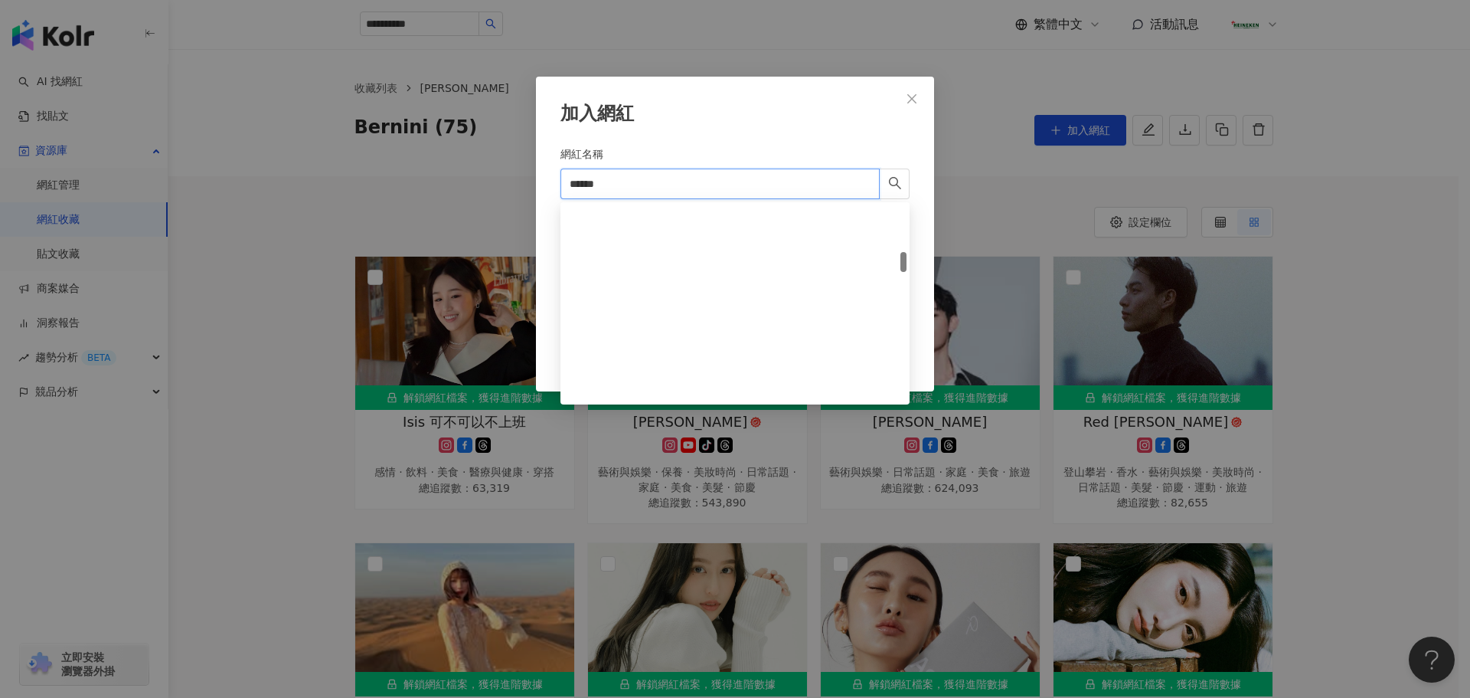
scroll to position [459, 0]
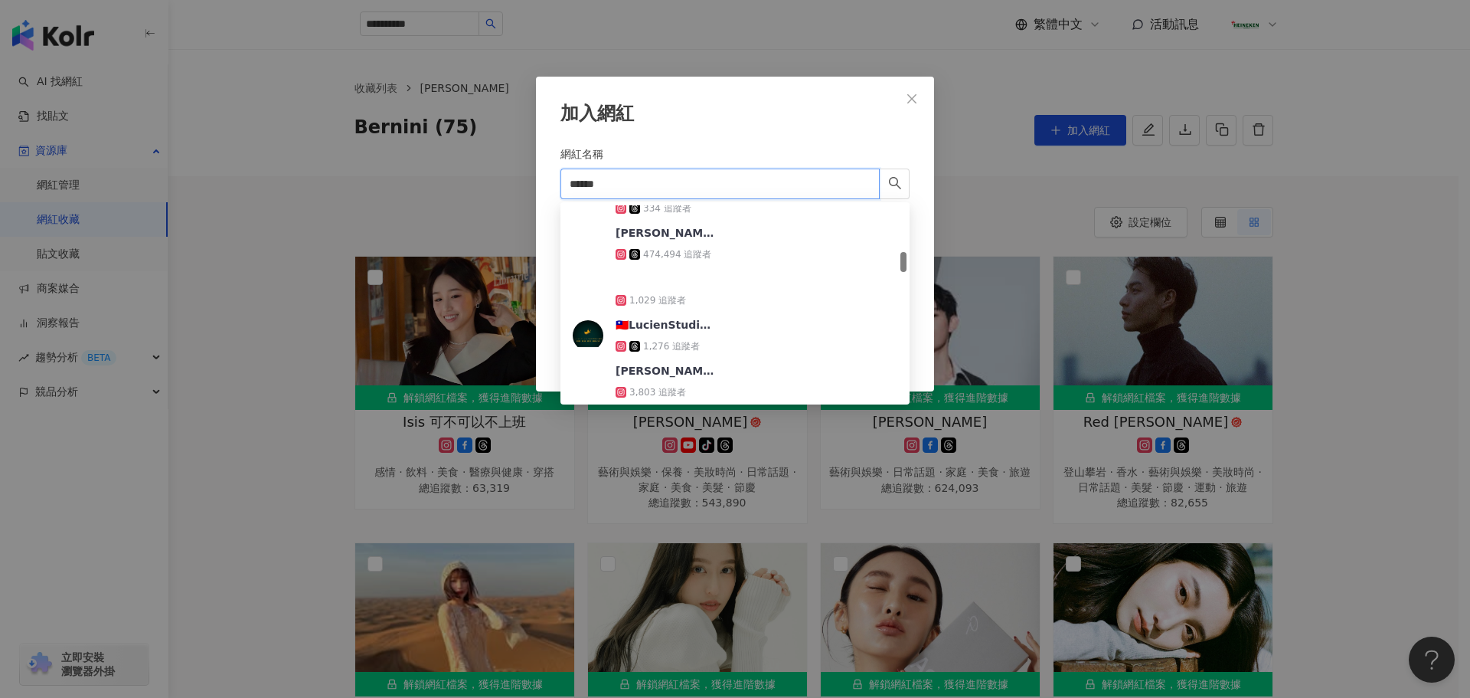
type input "******"
drag, startPoint x: 667, startPoint y: 178, endPoint x: 502, endPoint y: 199, distance: 166.7
click at [502, 199] on div "加入網紅 網紅名稱 ****** Cancel 加入" at bounding box center [735, 349] width 1470 height 698
paste input "********"
type input "********"
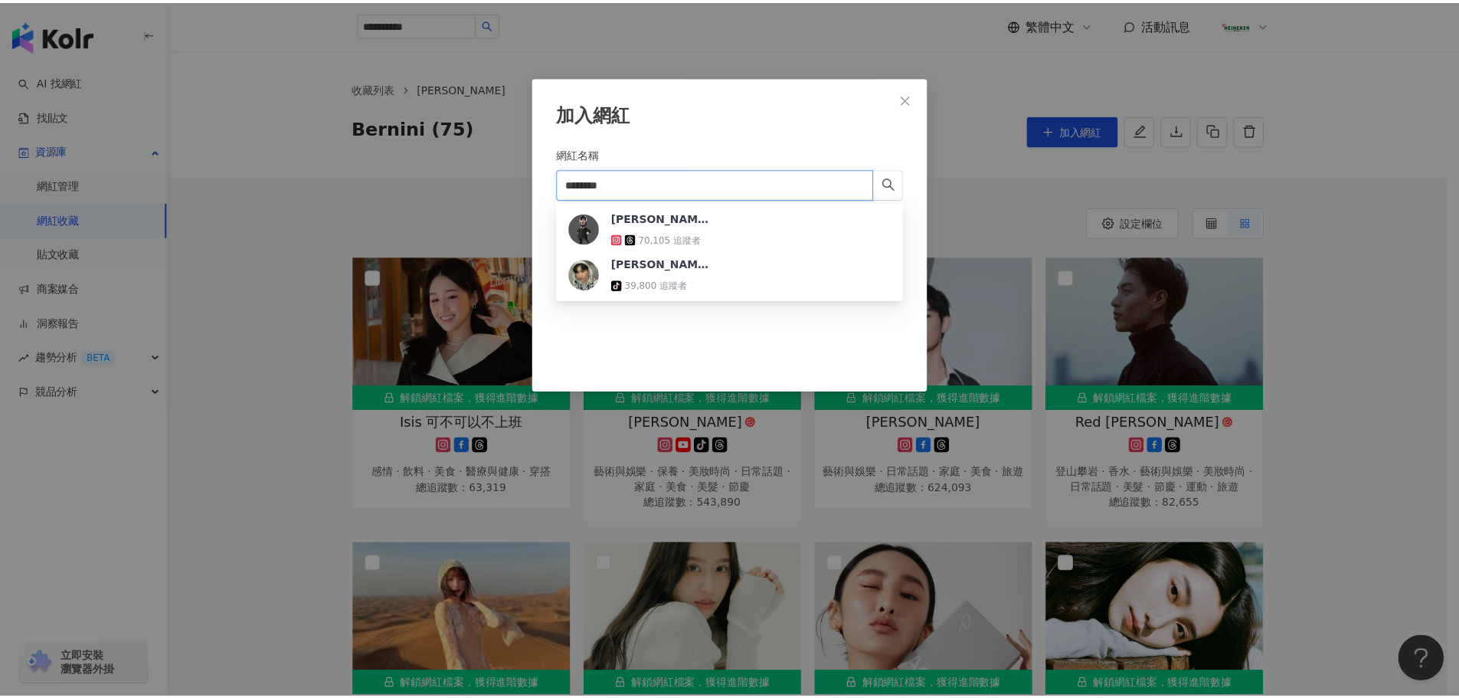
scroll to position [0, 0]
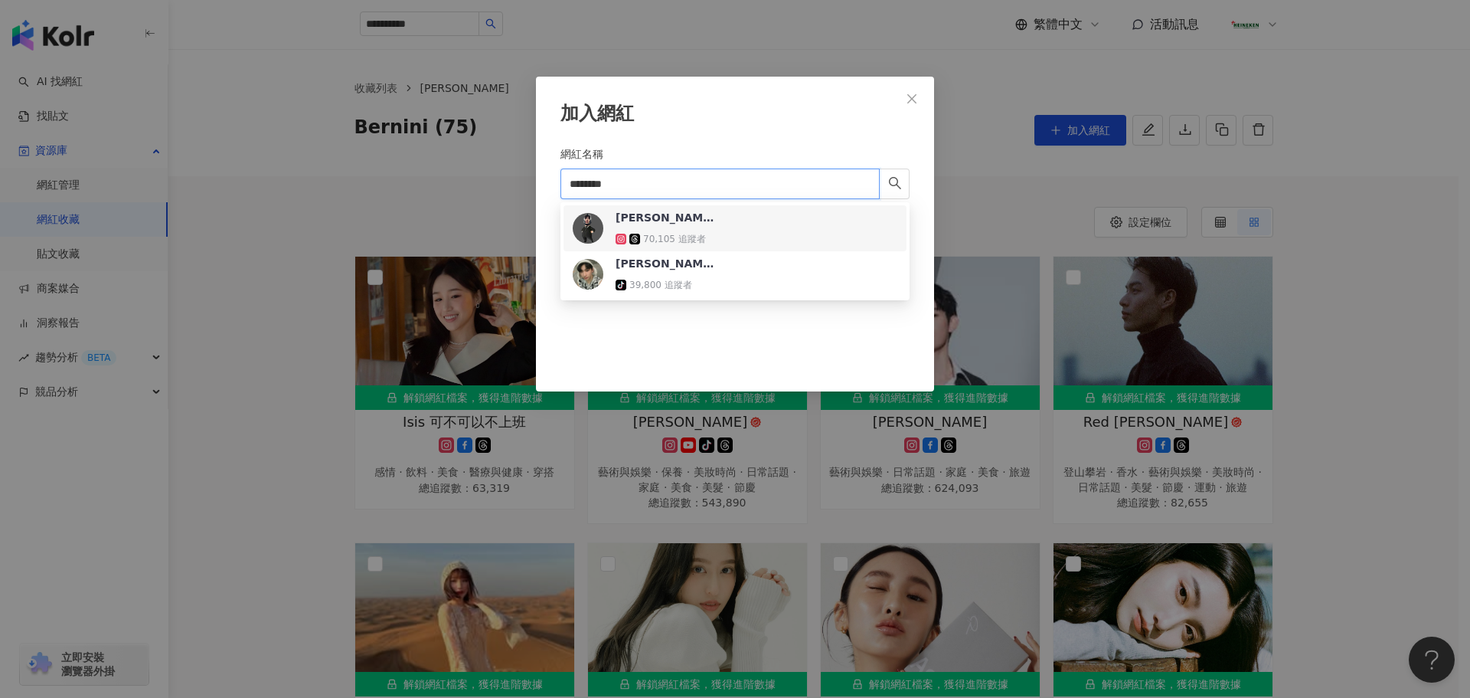
click at [697, 237] on div "70,105 追蹤者" at bounding box center [674, 239] width 63 height 13
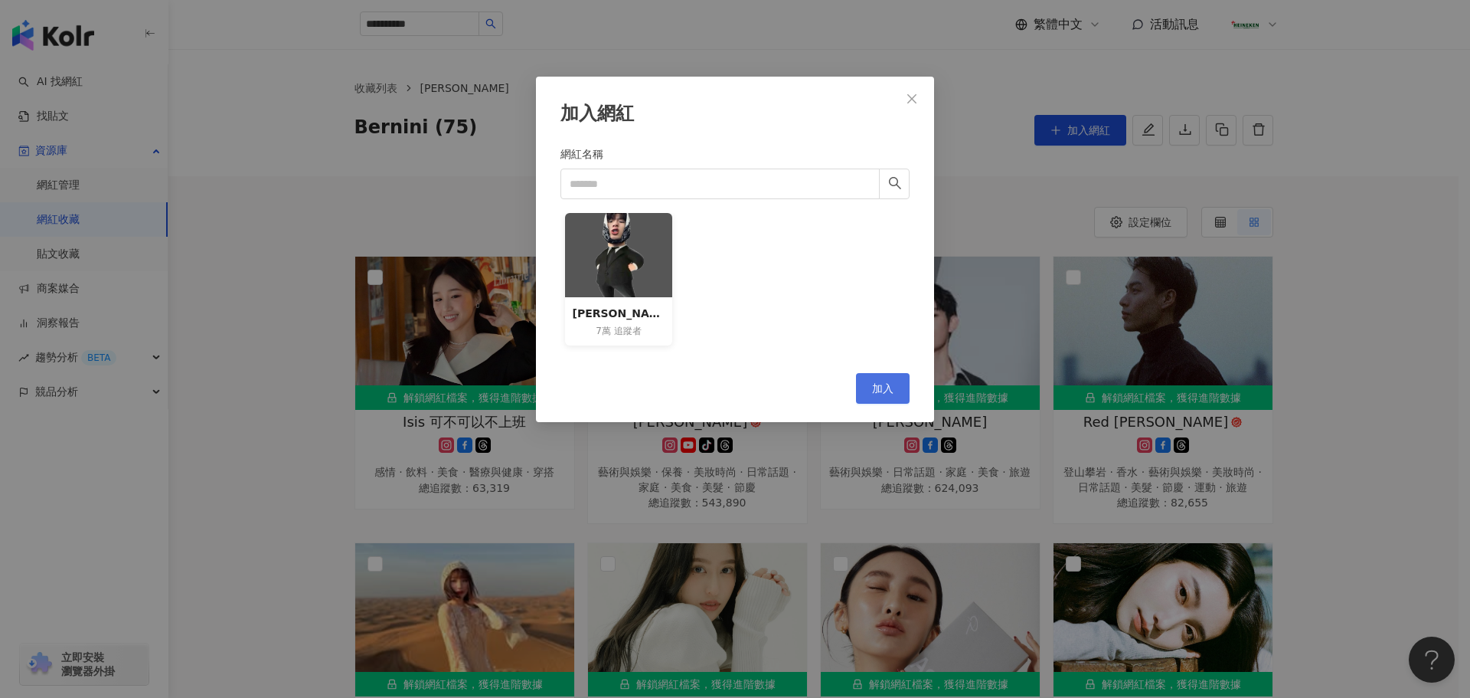
click at [888, 382] on span "加入" at bounding box center [882, 388] width 21 height 12
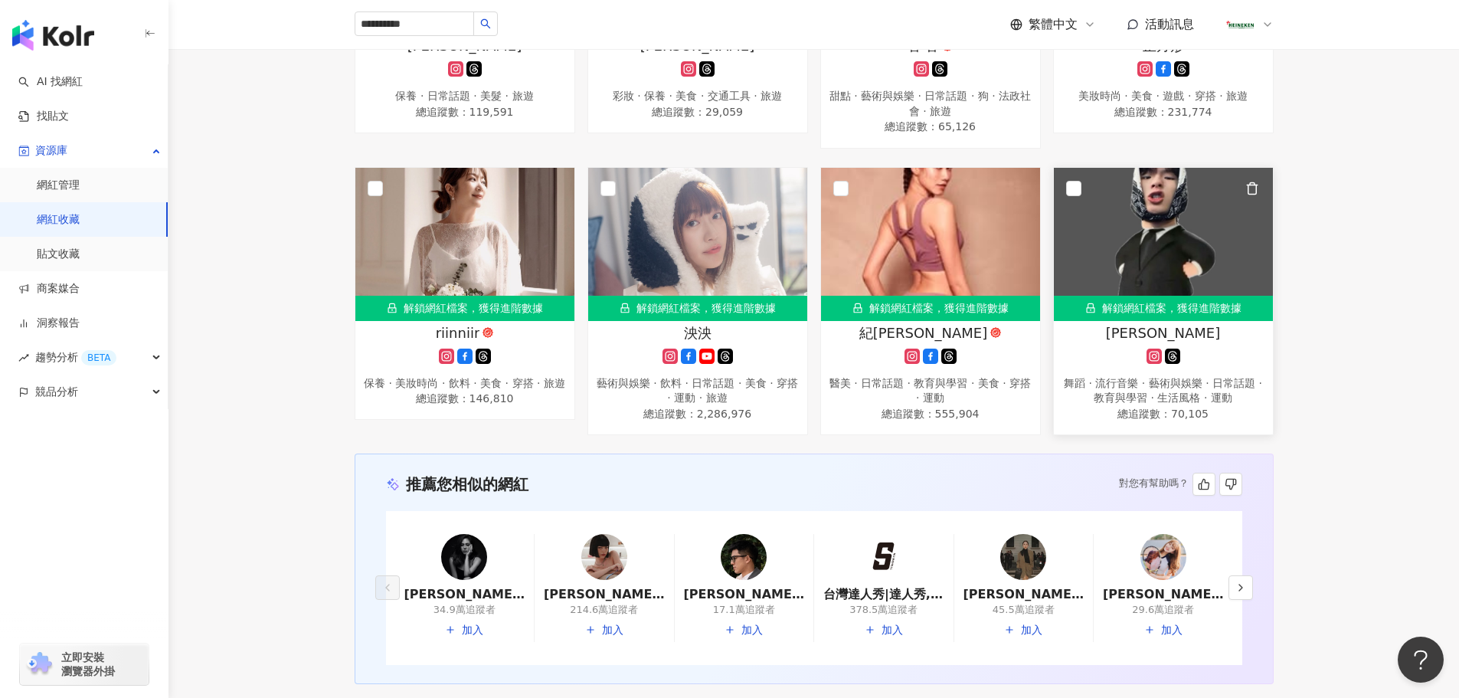
click at [1201, 406] on div "舞蹈 · 流行音樂 · 藝術與娛樂 · 日常話題 · 教育與學習 · 生活風格 · 運動" at bounding box center [1163, 391] width 204 height 30
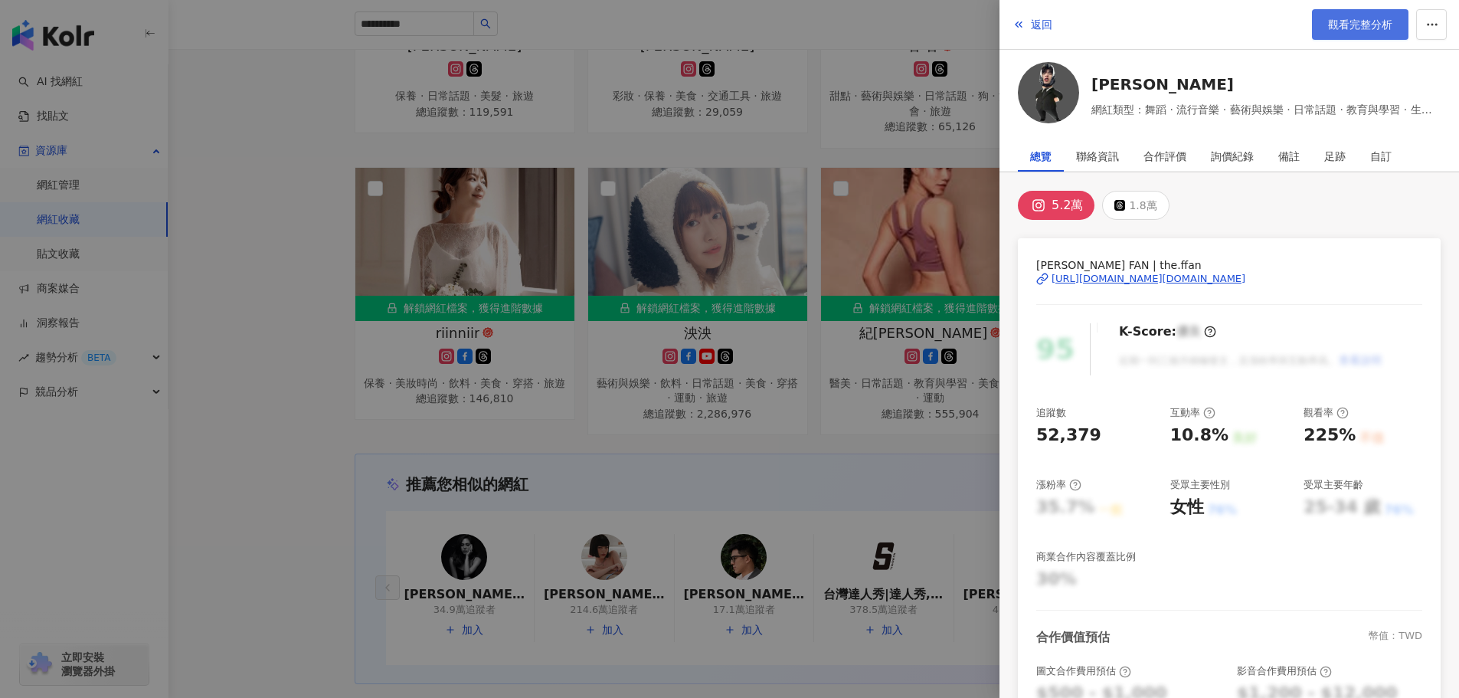
click at [1342, 19] on span "觀看完整分析" at bounding box center [1360, 24] width 64 height 12
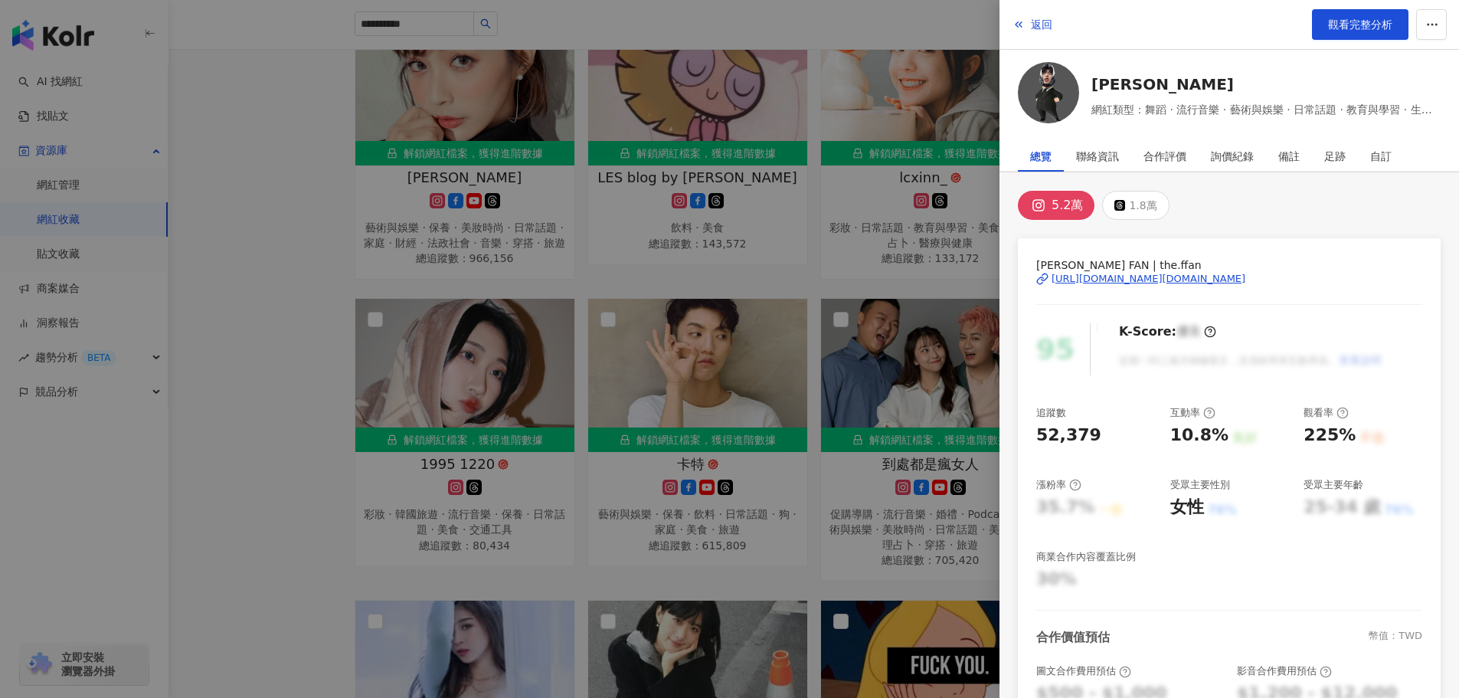
scroll to position [1848, 0]
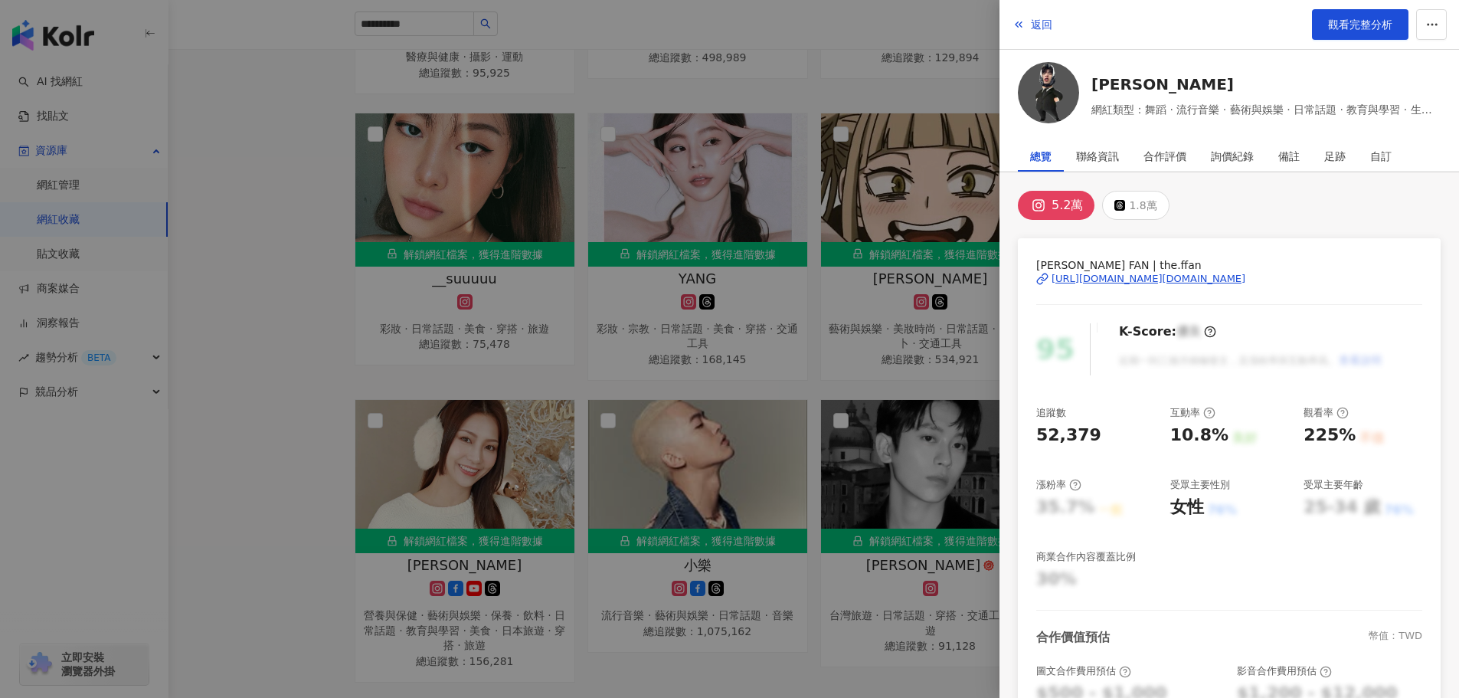
click at [315, 237] on div at bounding box center [729, 349] width 1459 height 698
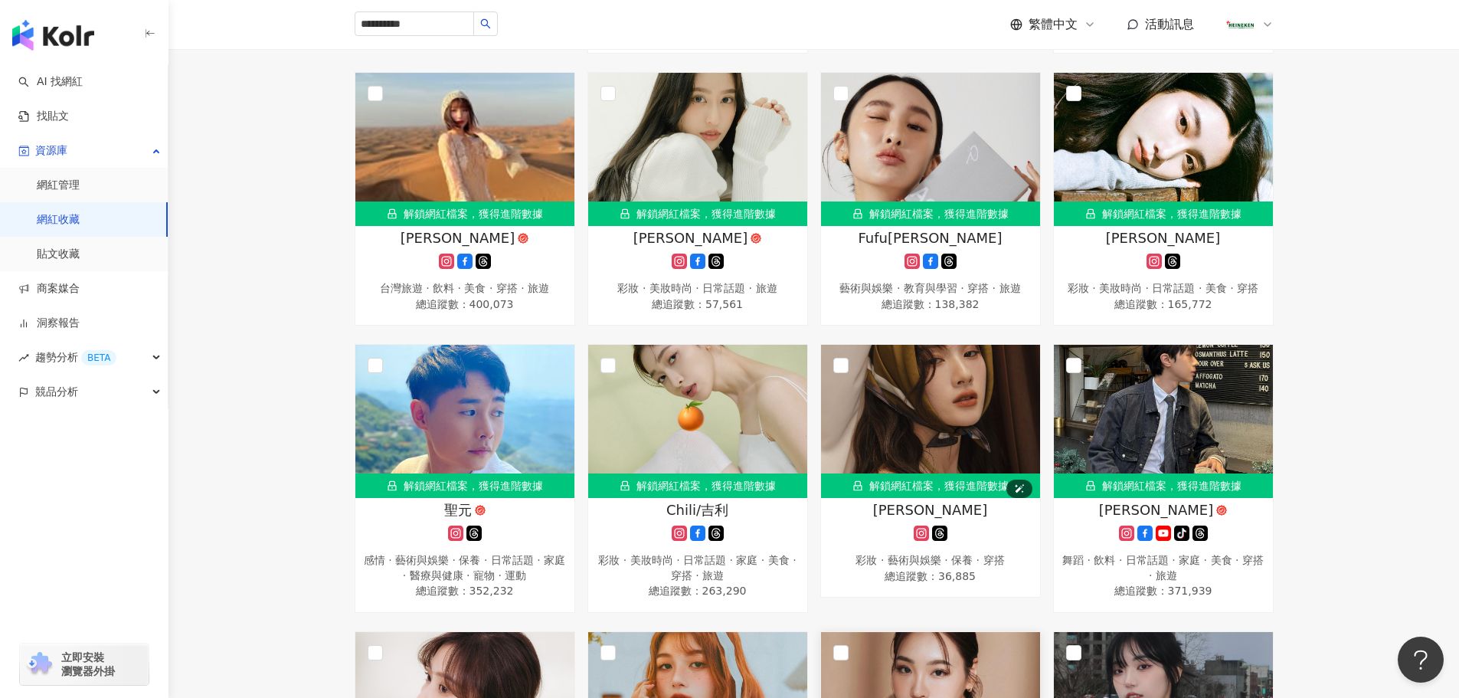
scroll to position [0, 0]
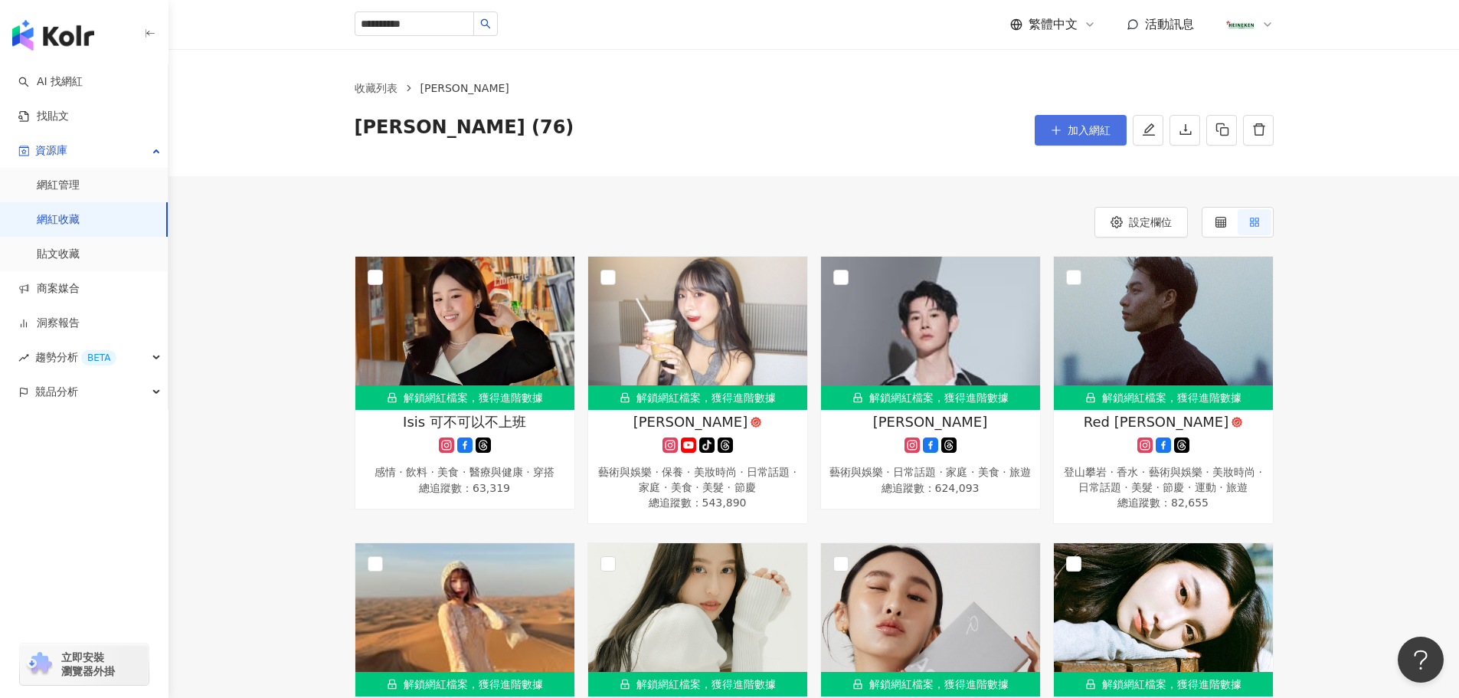
click at [1080, 116] on button "加入網紅" at bounding box center [1081, 130] width 92 height 31
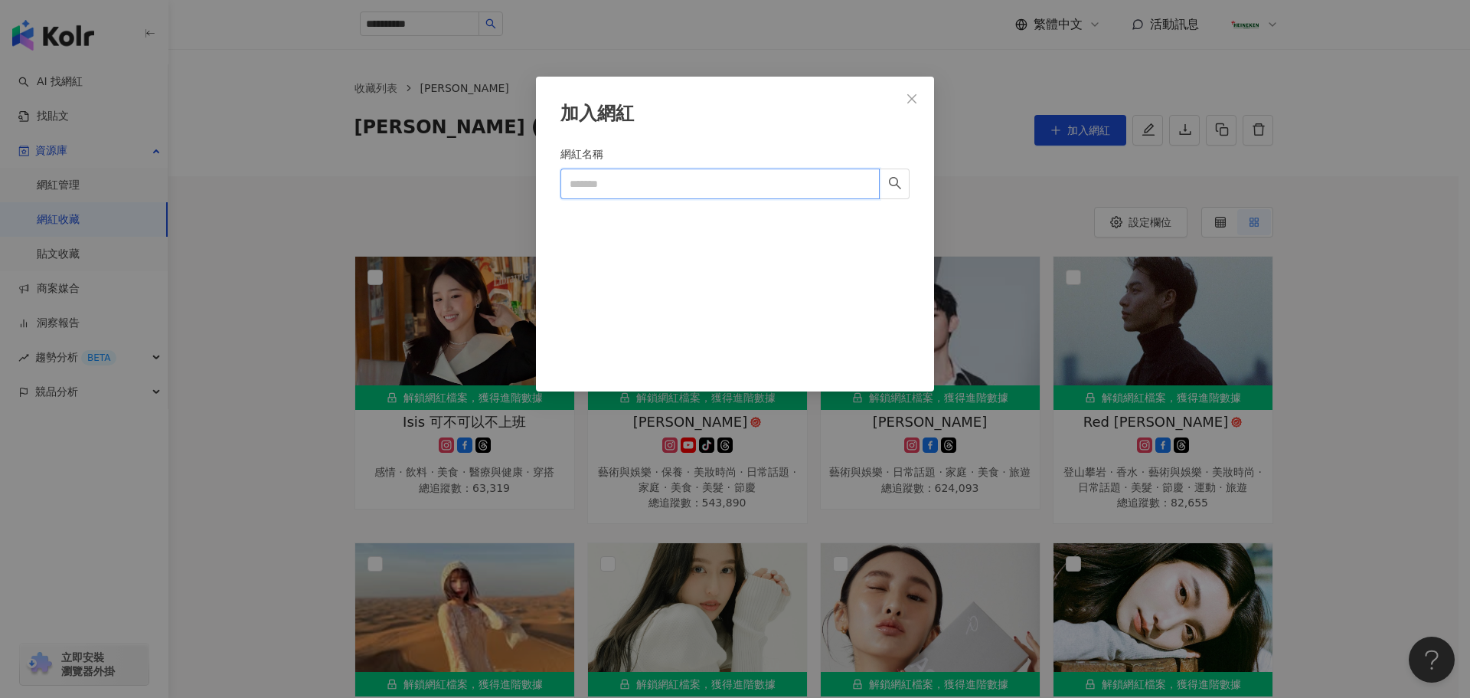
click at [675, 191] on input "網紅名稱" at bounding box center [720, 183] width 319 height 31
paste input "*********"
type input "*********"
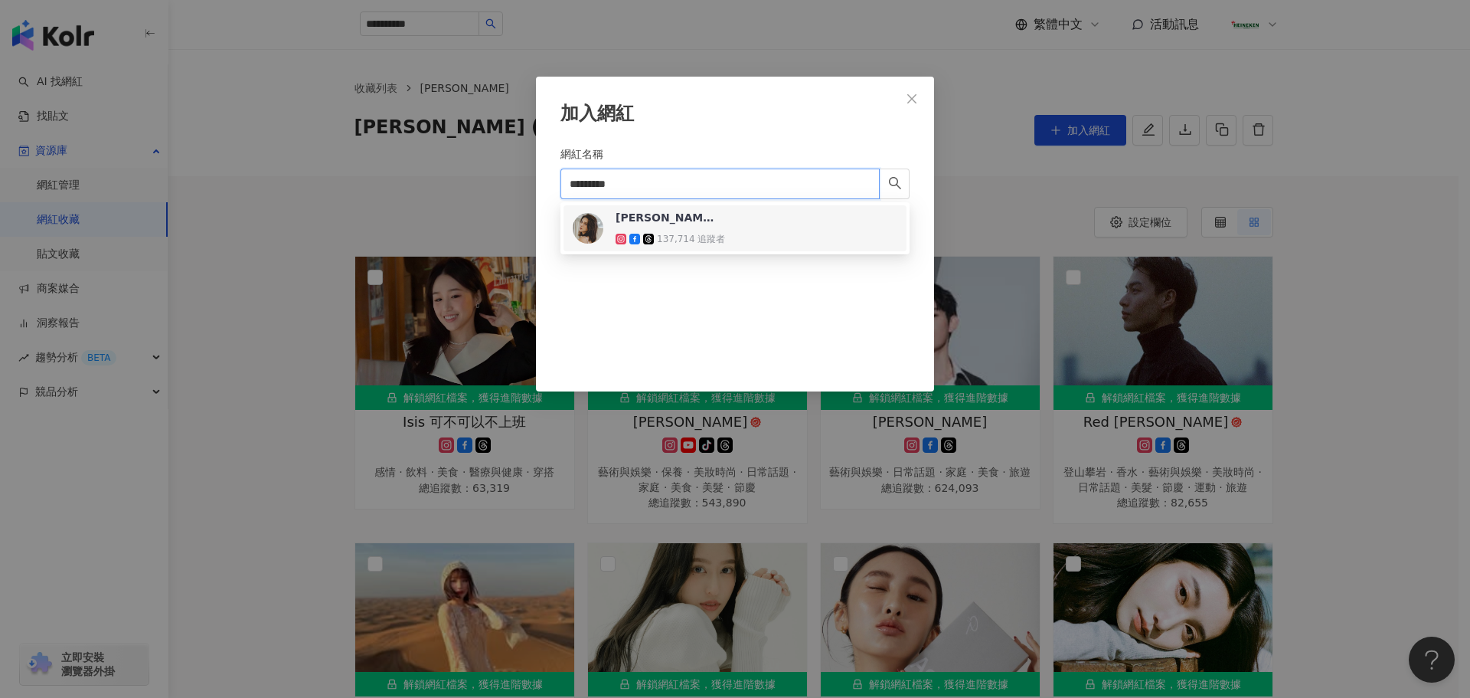
click at [779, 216] on div "蔡純純 Peach 137,714 追蹤者" at bounding box center [735, 228] width 325 height 37
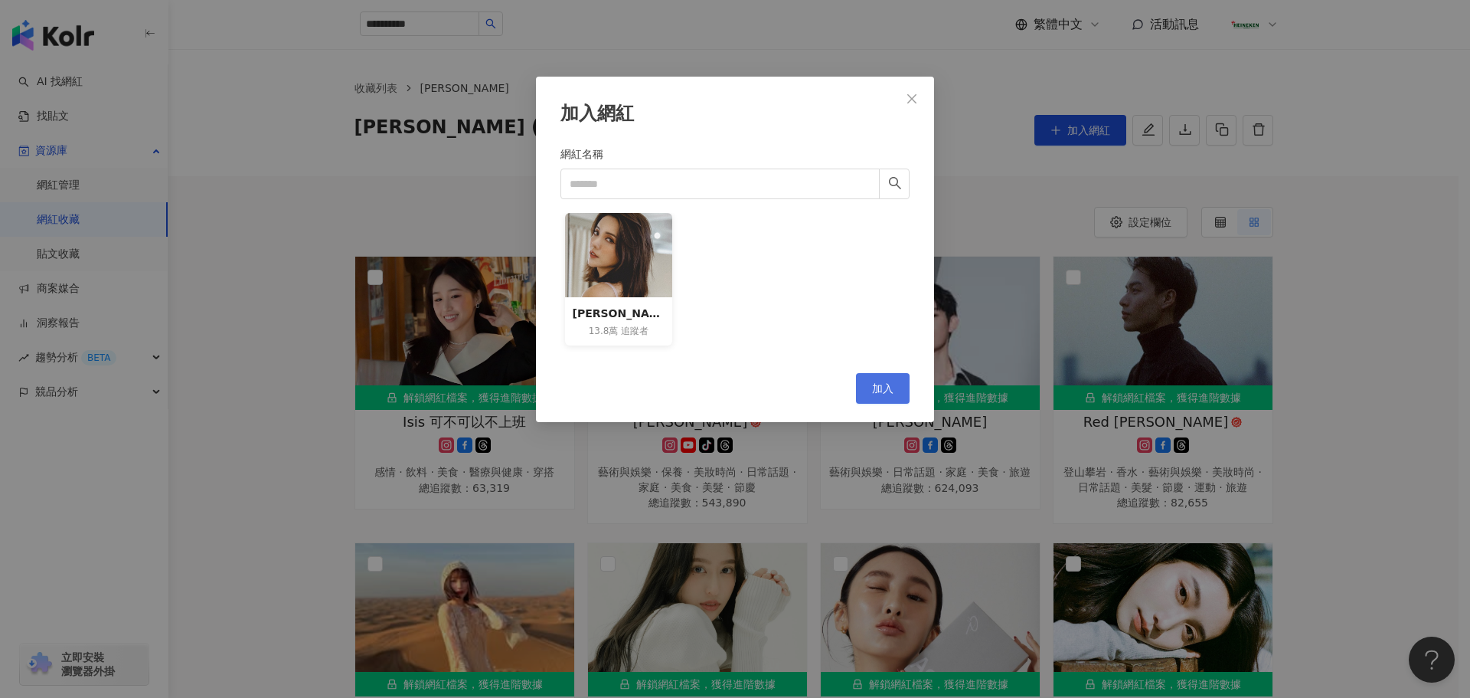
click at [894, 379] on button "加入" at bounding box center [883, 388] width 54 height 31
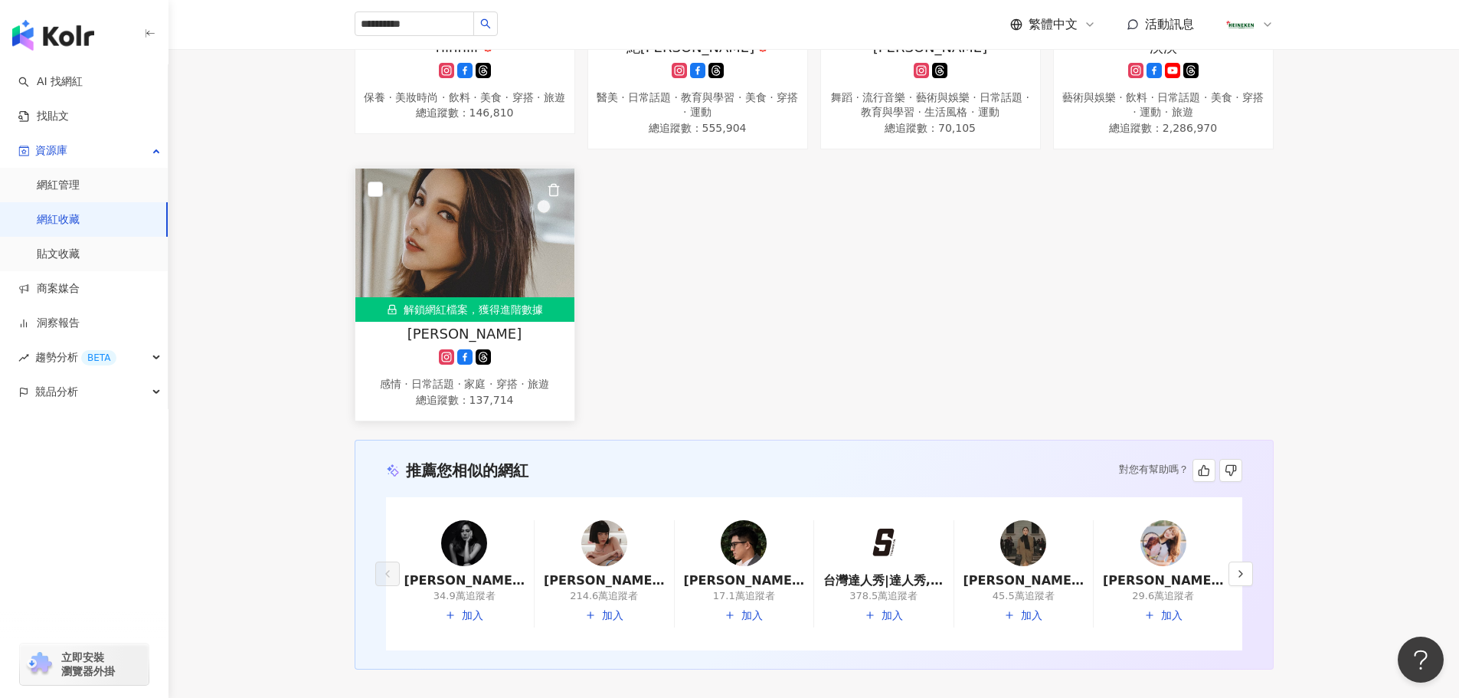
click at [510, 384] on div "蔡純純 Peach 感情 · 日常話題 · 家庭 · 穿搭 · 旅遊 總追蹤數 ： 137,714" at bounding box center [464, 367] width 219 height 86
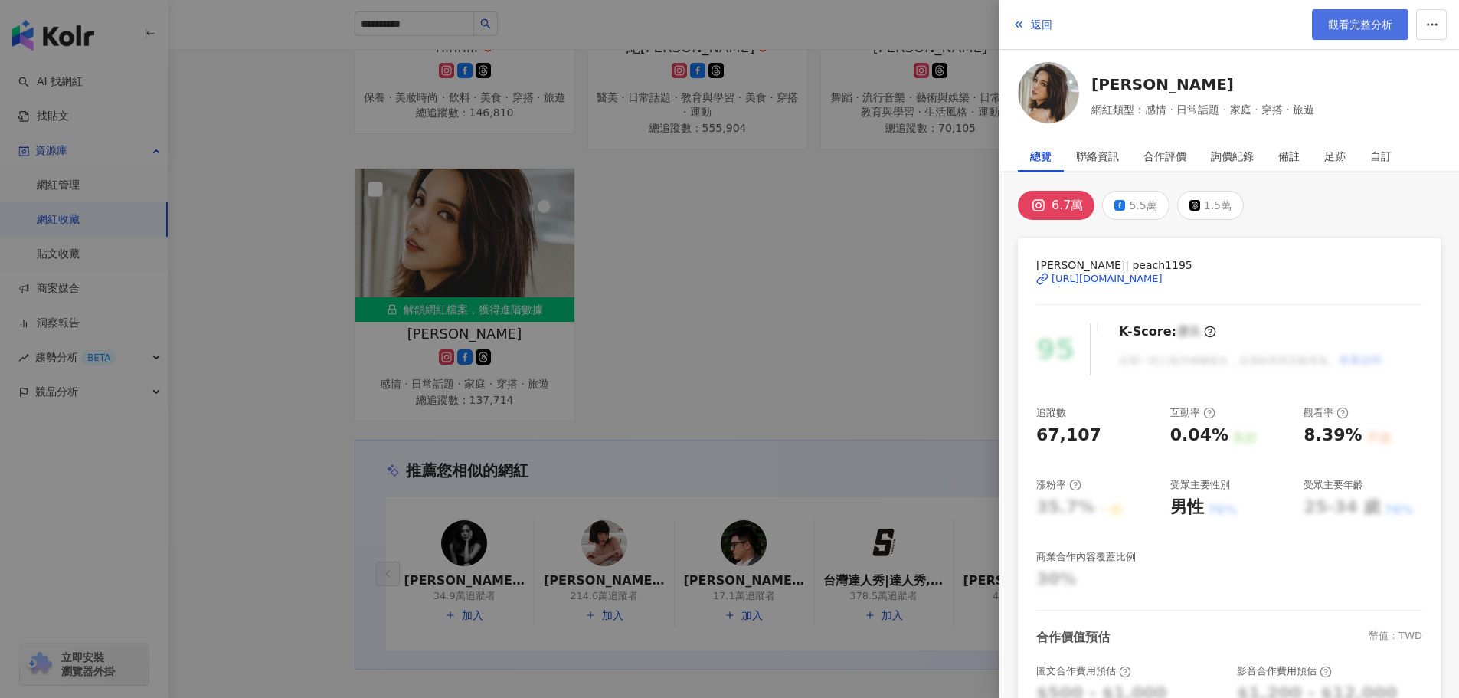
click at [1364, 20] on span "觀看完整分析" at bounding box center [1360, 24] width 64 height 12
click at [717, 334] on div at bounding box center [729, 349] width 1459 height 698
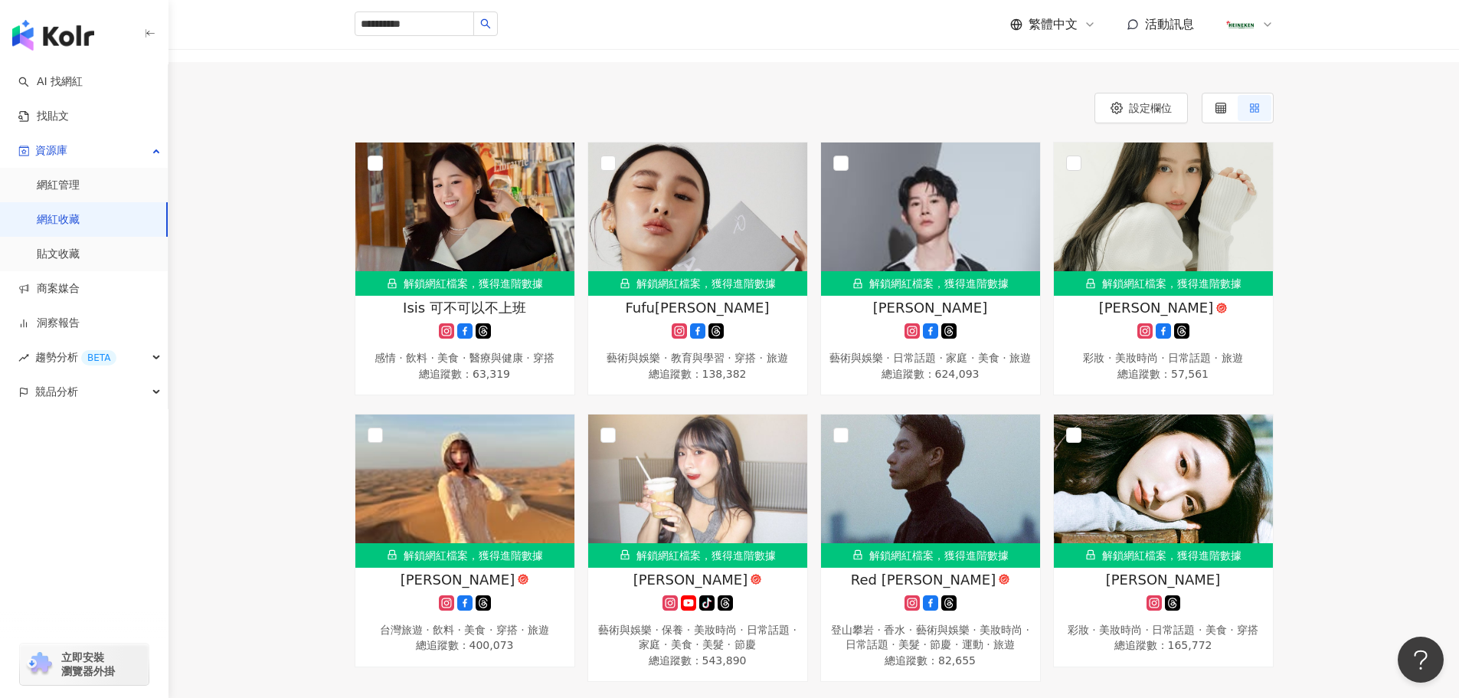
scroll to position [0, 0]
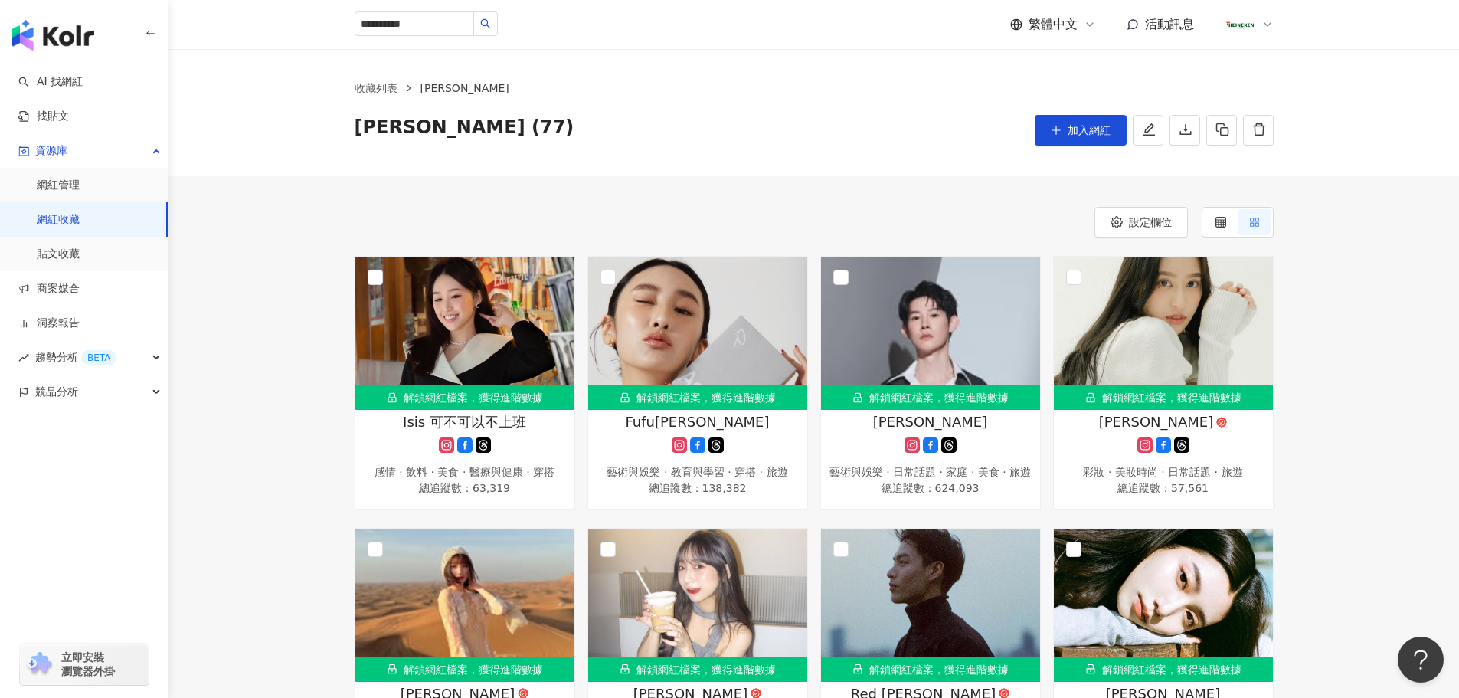
drag, startPoint x: 1048, startPoint y: 126, endPoint x: 762, endPoint y: 208, distance: 297.3
click at [1048, 126] on button "加入網紅" at bounding box center [1081, 130] width 92 height 31
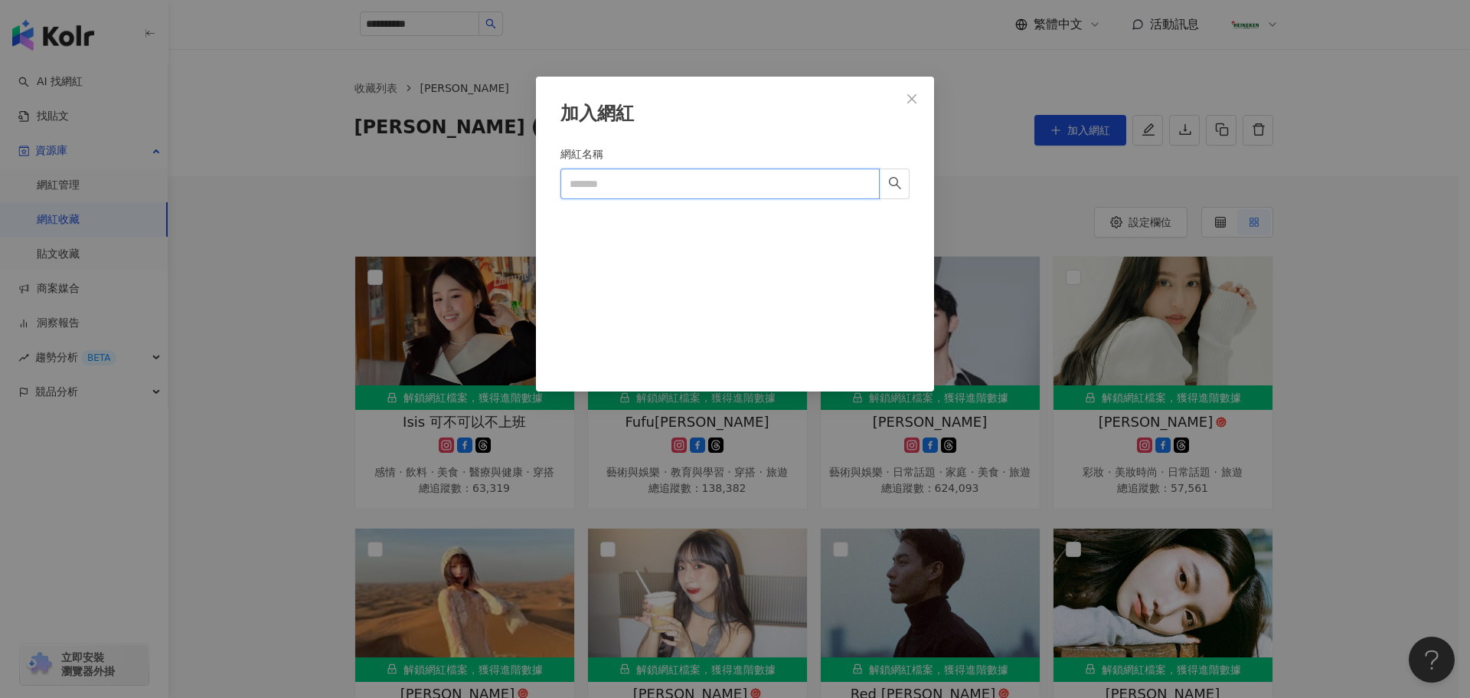
click at [718, 180] on input "網紅名稱" at bounding box center [720, 183] width 319 height 31
paste input "********"
type input "********"
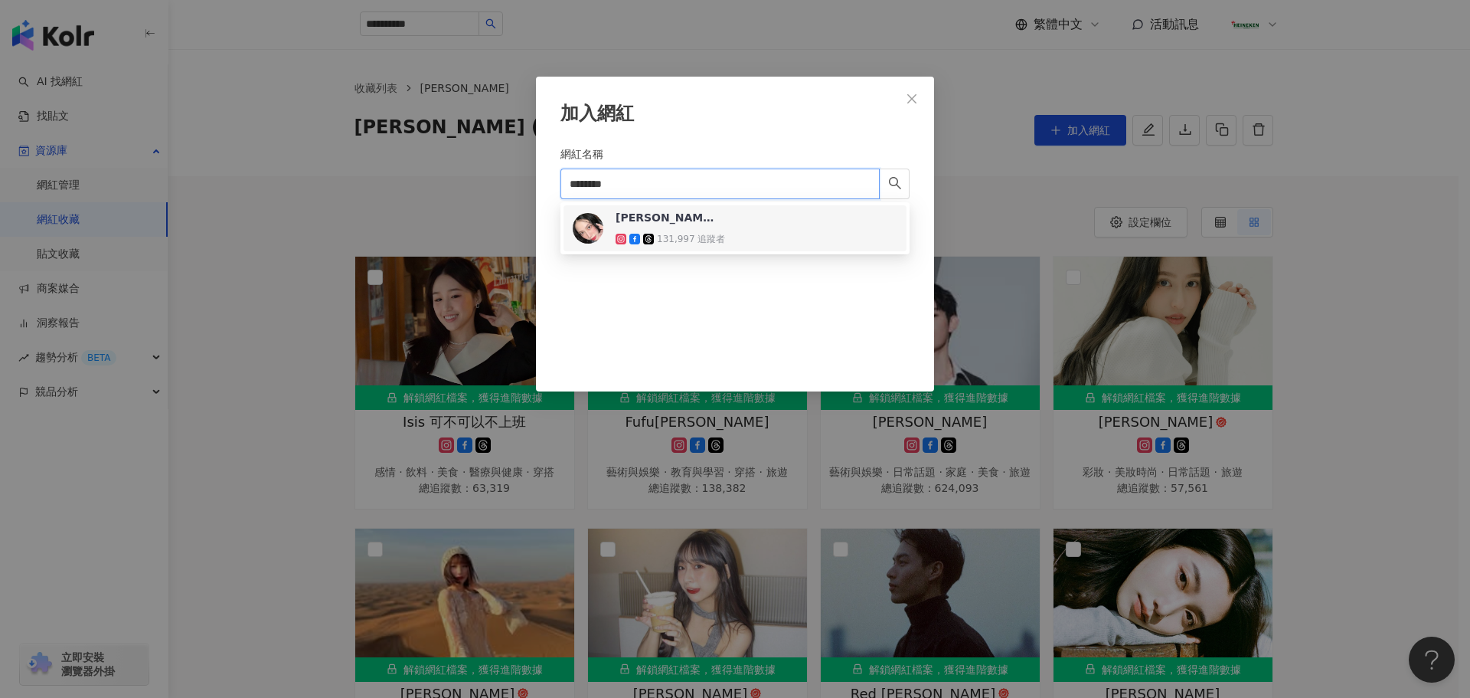
click at [680, 227] on div "宋婉卉 / 宋宋 131,997 追蹤者" at bounding box center [670, 228] width 109 height 37
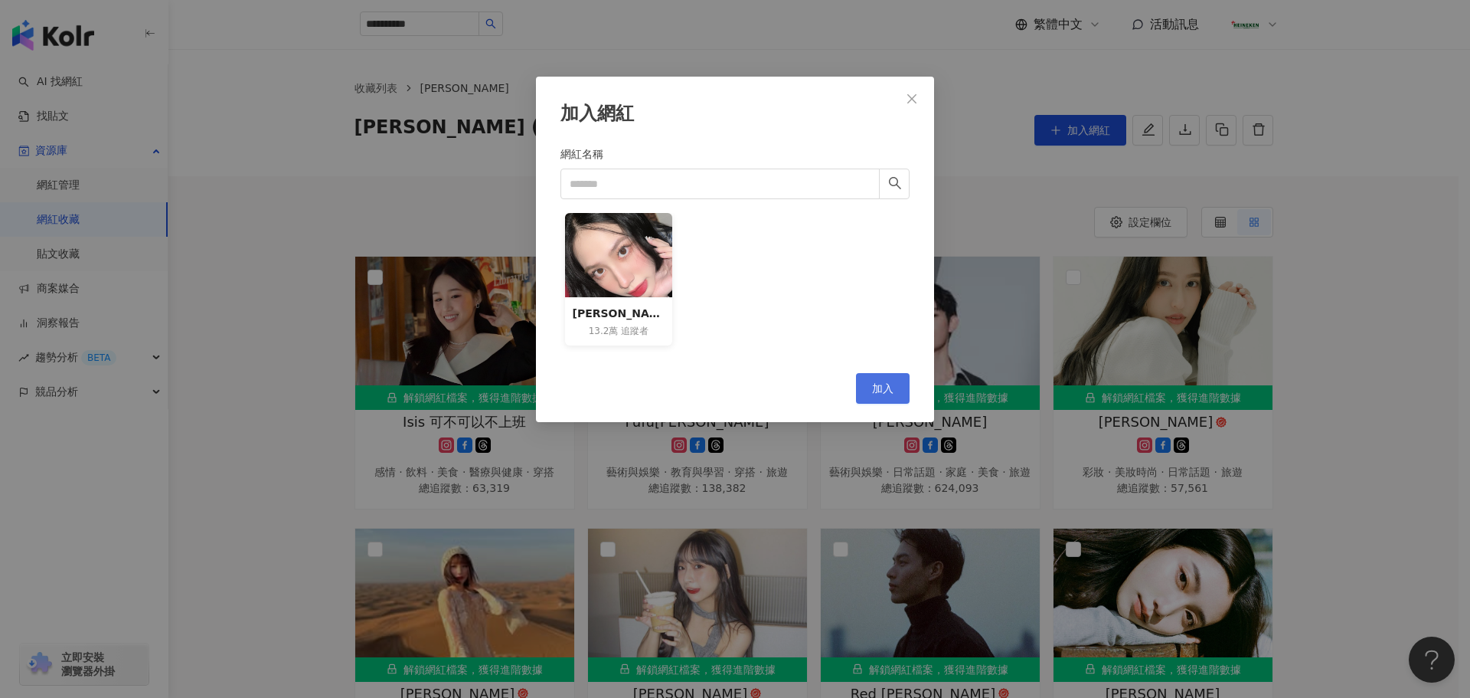
click at [884, 378] on button "加入" at bounding box center [883, 388] width 54 height 31
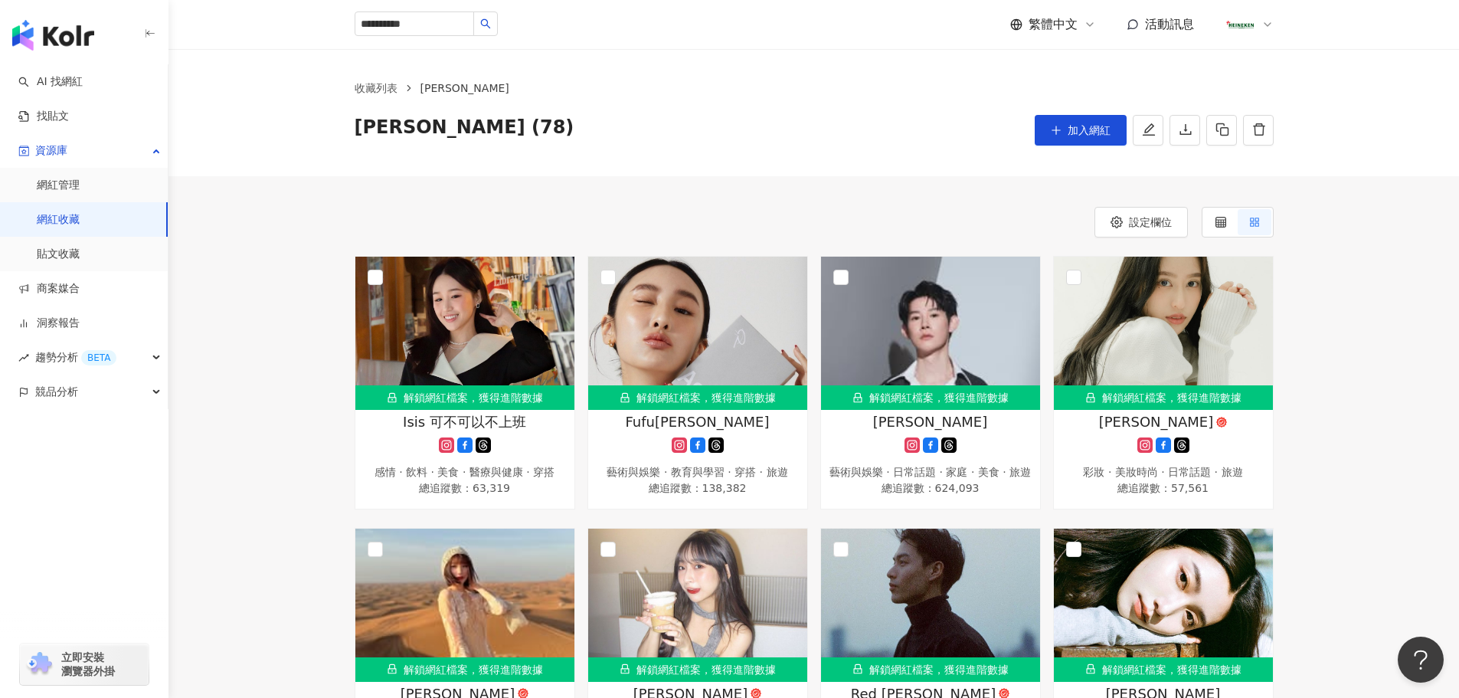
scroll to position [5580, 0]
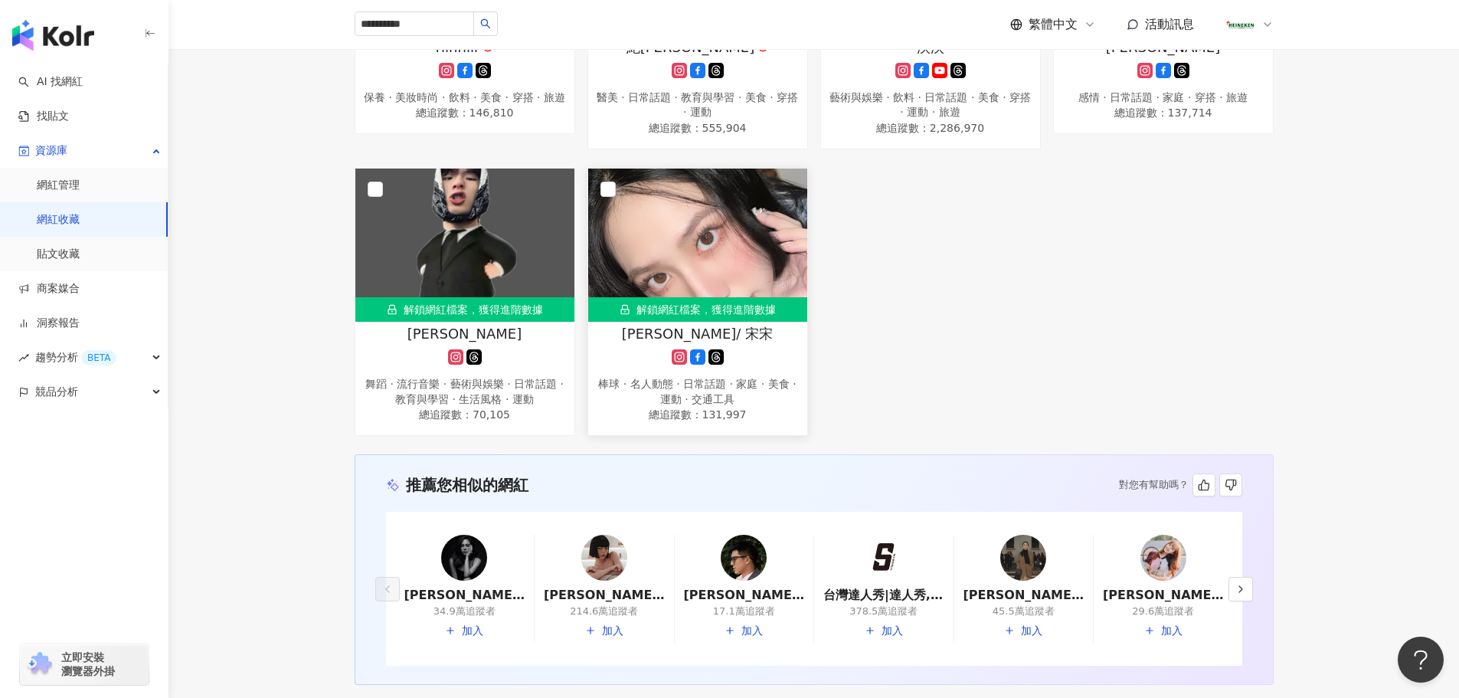
click at [731, 422] on span "總追蹤數 ： 131,997" at bounding box center [698, 414] width 204 height 15
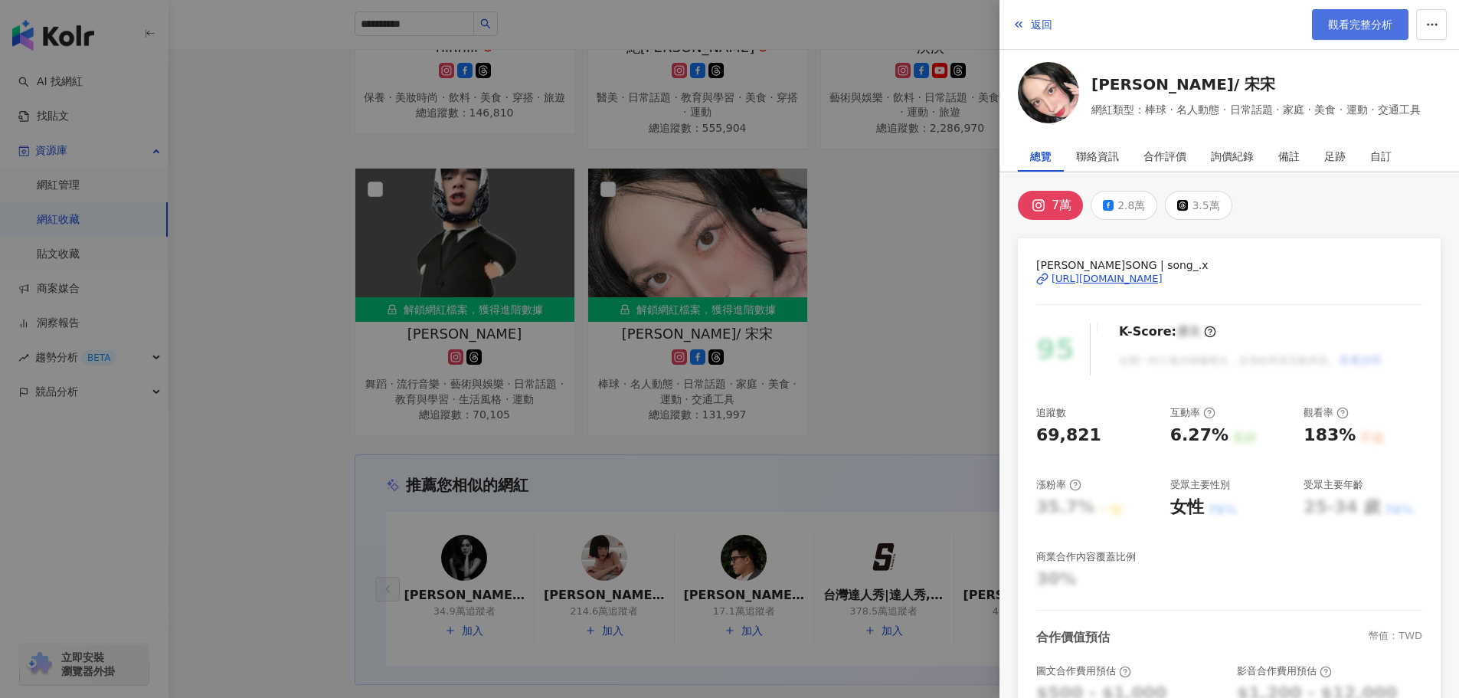
click at [1362, 19] on span "觀看完整分析" at bounding box center [1360, 24] width 64 height 12
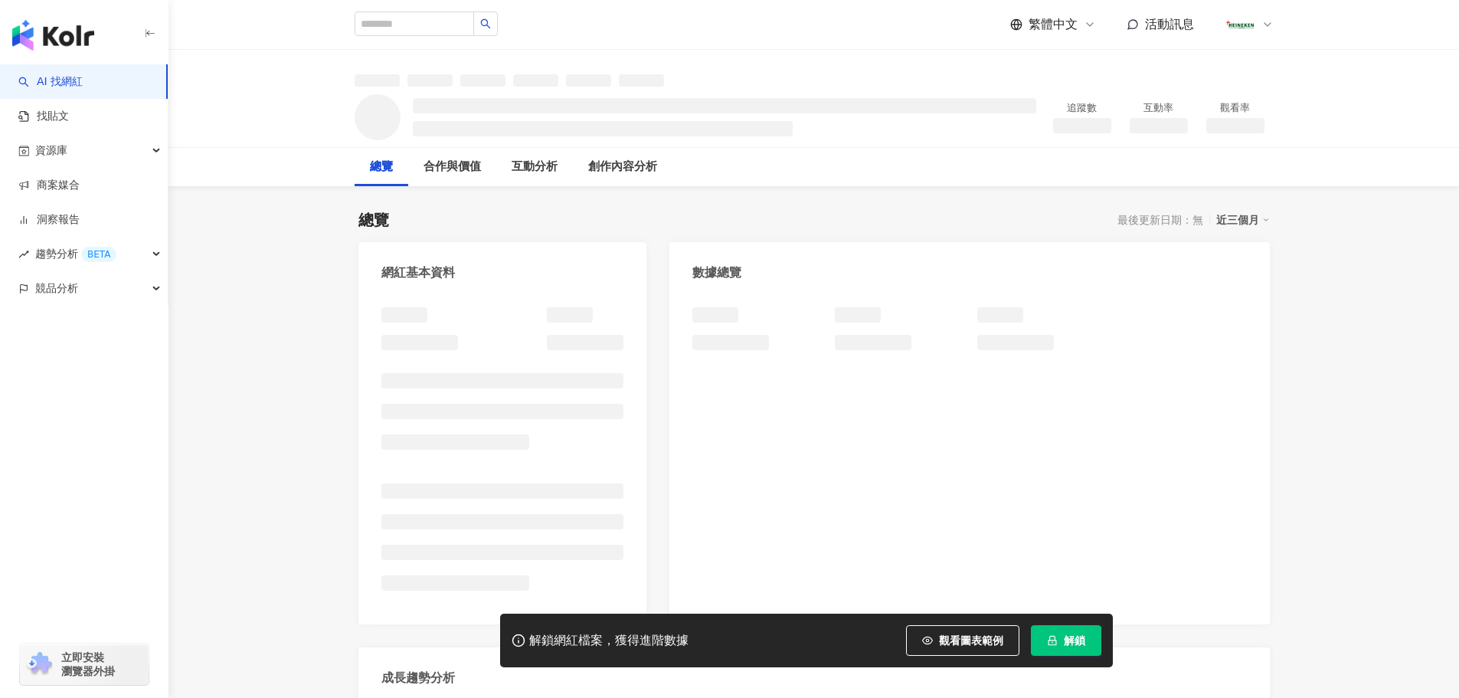
drag, startPoint x: 1277, startPoint y: 53, endPoint x: 1249, endPoint y: 74, distance: 35.5
click at [1249, 74] on div at bounding box center [814, 68] width 980 height 37
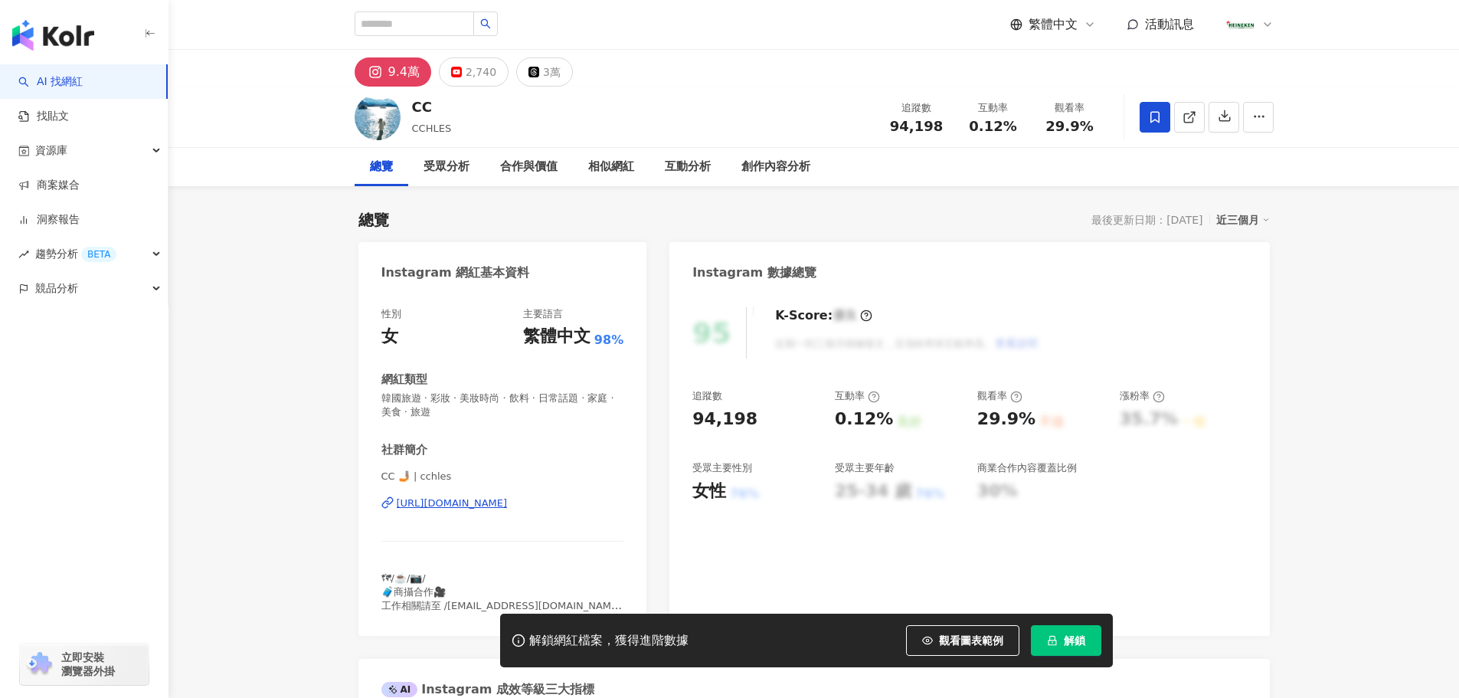
click at [1249, 74] on div "9.4萬 2,740 3萬" at bounding box center [814, 68] width 980 height 37
drag, startPoint x: 1228, startPoint y: 60, endPoint x: 646, endPoint y: 485, distance: 720.8
drag, startPoint x: 363, startPoint y: 396, endPoint x: 369, endPoint y: 404, distance: 9.8
click at [361, 394] on div "性別 女 主要語言 繁體中文 98% 網紅類型 韓國旅遊 · 彩妝 · 美妝時尚 · 飲料 · 日常話題 · 家庭 · 美食 · 旅遊 社群簡介 CC 🤳🏽 …" at bounding box center [502, 471] width 289 height 358
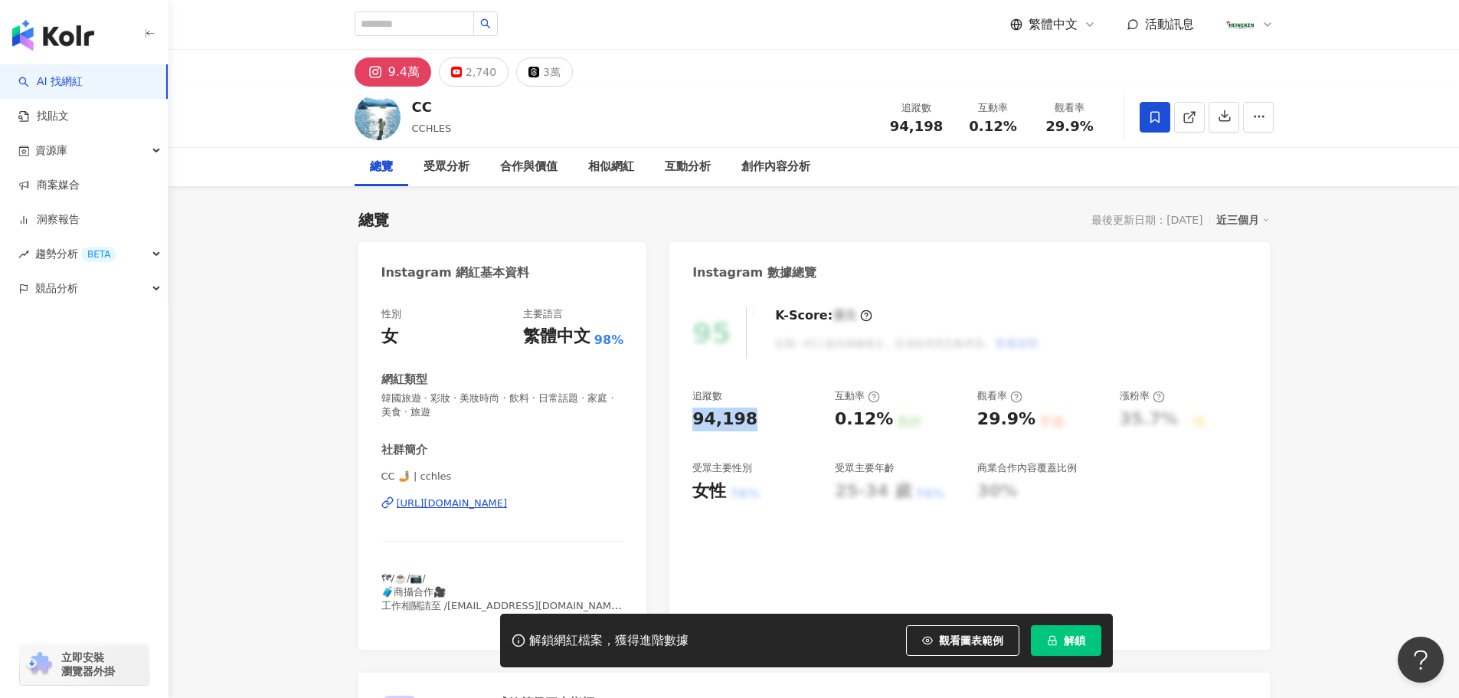
drag, startPoint x: 724, startPoint y: 419, endPoint x: 666, endPoint y: 421, distance: 58.2
drag, startPoint x: 835, startPoint y: 418, endPoint x: 634, endPoint y: 449, distance: 203.1
click at [873, 425] on div "0.12%" at bounding box center [864, 419] width 58 height 24
click at [886, 420] on div "0.12%" at bounding box center [864, 419] width 58 height 24
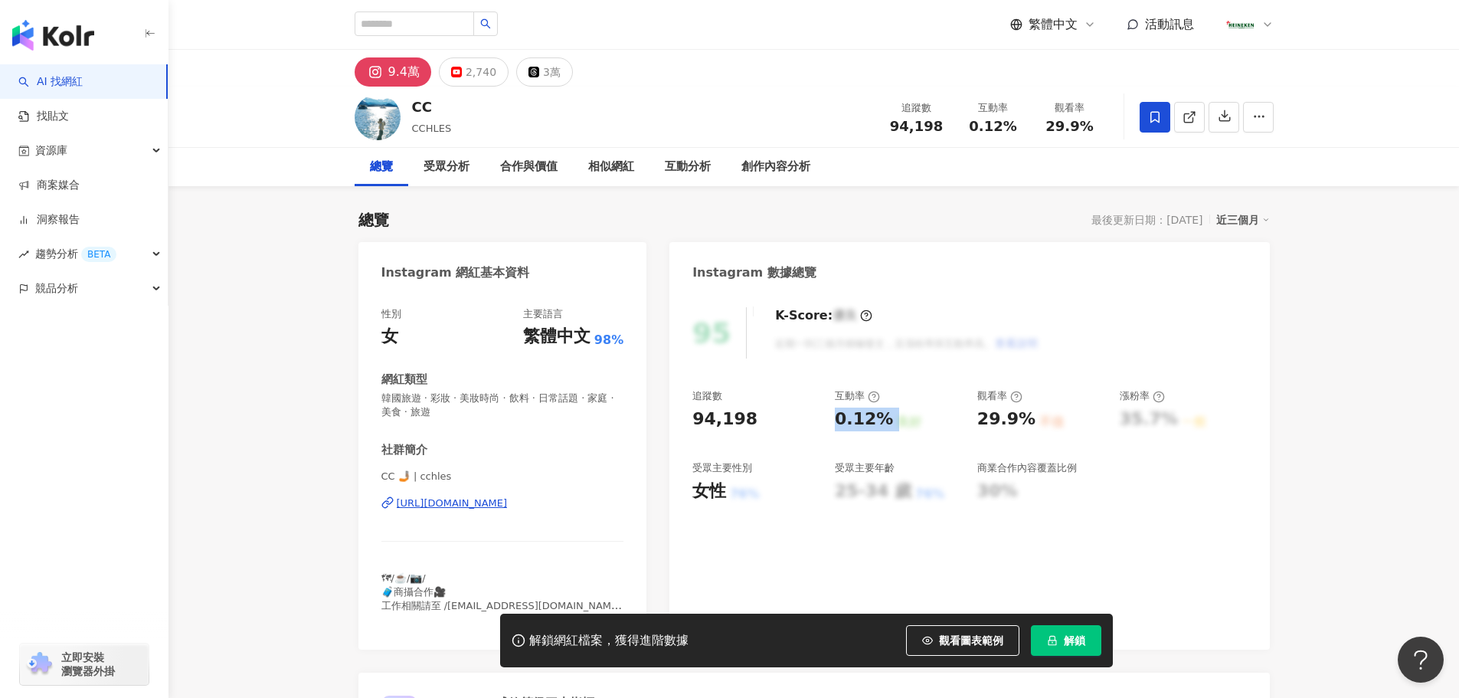
drag, startPoint x: 886, startPoint y: 420, endPoint x: 837, endPoint y: 426, distance: 49.3
click at [837, 426] on div "0.12%" at bounding box center [864, 419] width 58 height 24
copy div "0.12% 良好"
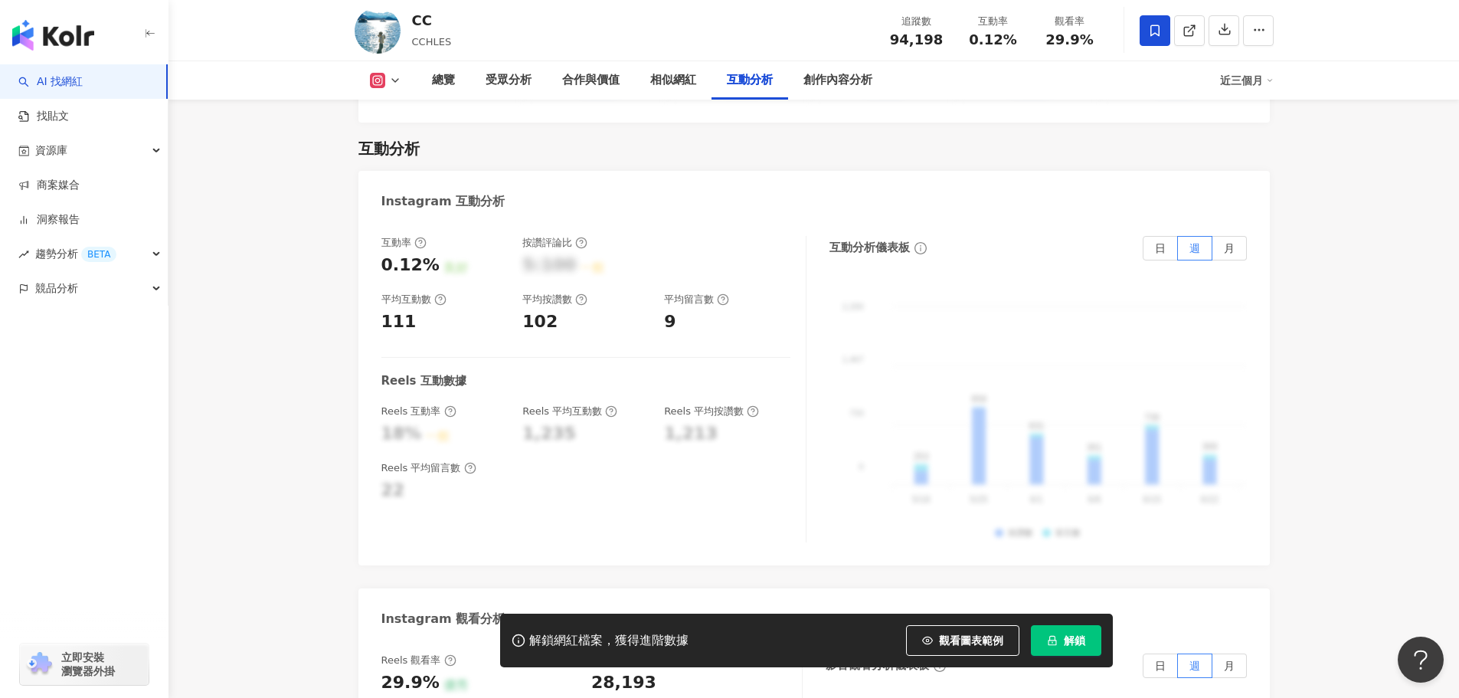
scroll to position [3063, 0]
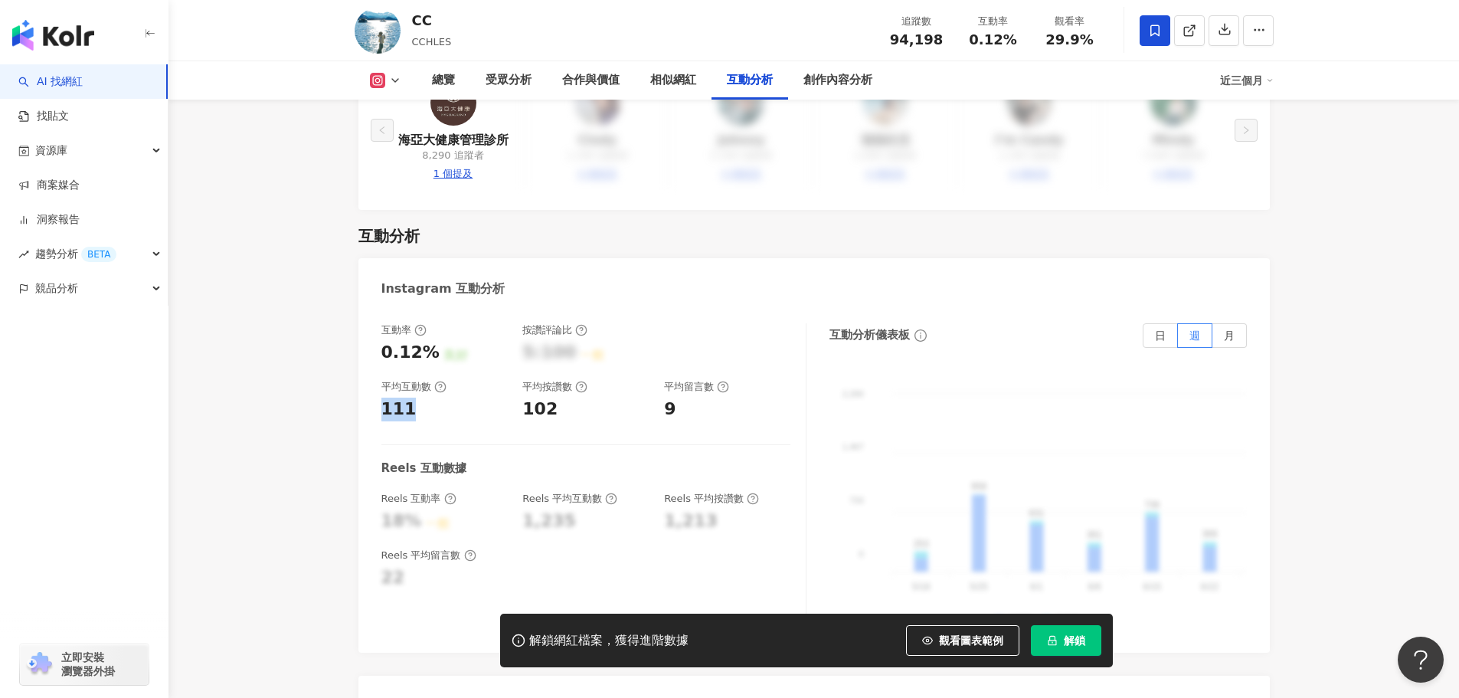
drag, startPoint x: 418, startPoint y: 273, endPoint x: 355, endPoint y: 273, distance: 62.8
copy div "111"
click at [549, 397] on div "102" at bounding box center [539, 409] width 35 height 24
drag, startPoint x: 547, startPoint y: 267, endPoint x: 517, endPoint y: 263, distance: 30.9
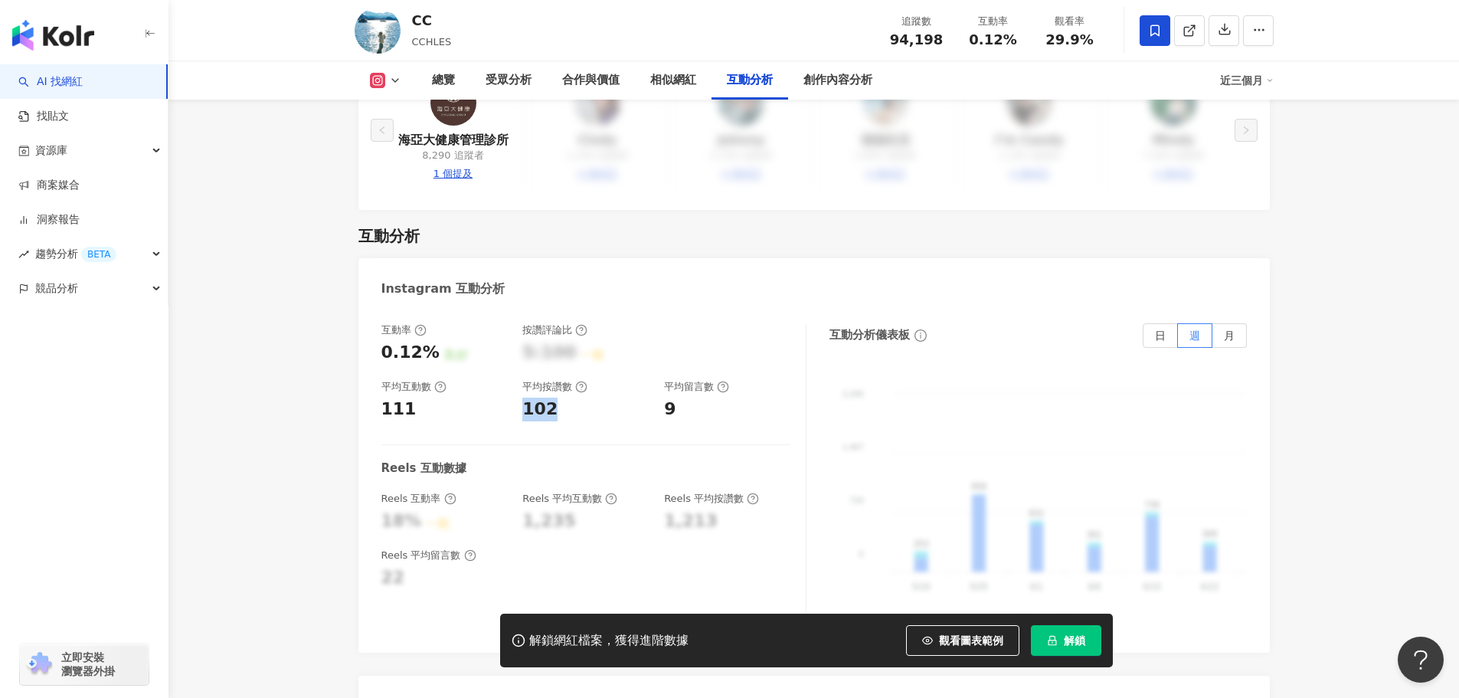
click at [517, 323] on div "互動率 0.12% 良好 按讚評論比 5:100 一般 平均互動數 111 平均按讚數 102 平均留言數 9" at bounding box center [585, 372] width 409 height 98
copy div "102"
drag, startPoint x: 661, startPoint y: 267, endPoint x: 660, endPoint y: 290, distance: 23.0
click at [676, 323] on div "互動率 0.12% 良好 按讚評論比 5:100 一般 平均互動數 111 平均按讚數 102 平均留言數 9" at bounding box center [585, 372] width 409 height 98
copy div "9"
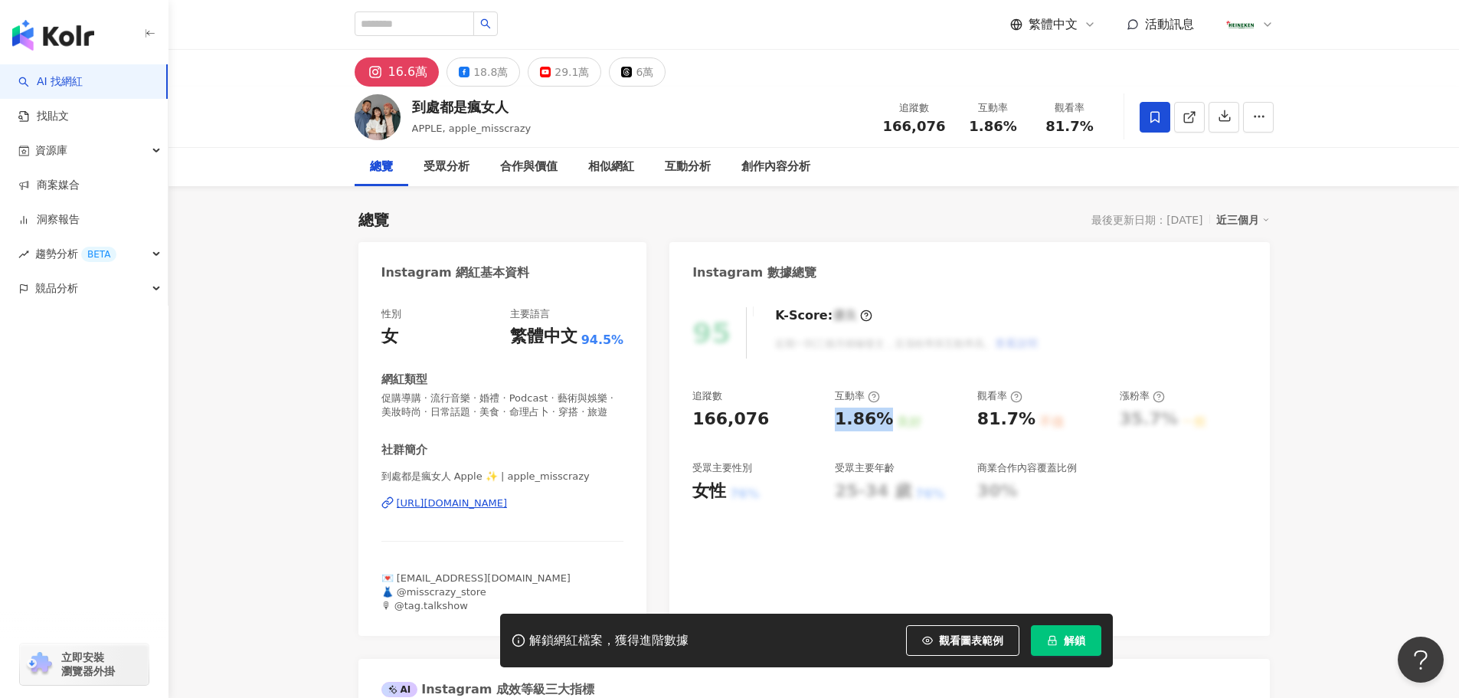
drag, startPoint x: 846, startPoint y: 418, endPoint x: 775, endPoint y: 436, distance: 73.4
click at [884, 429] on div "1.86%" at bounding box center [864, 419] width 58 height 24
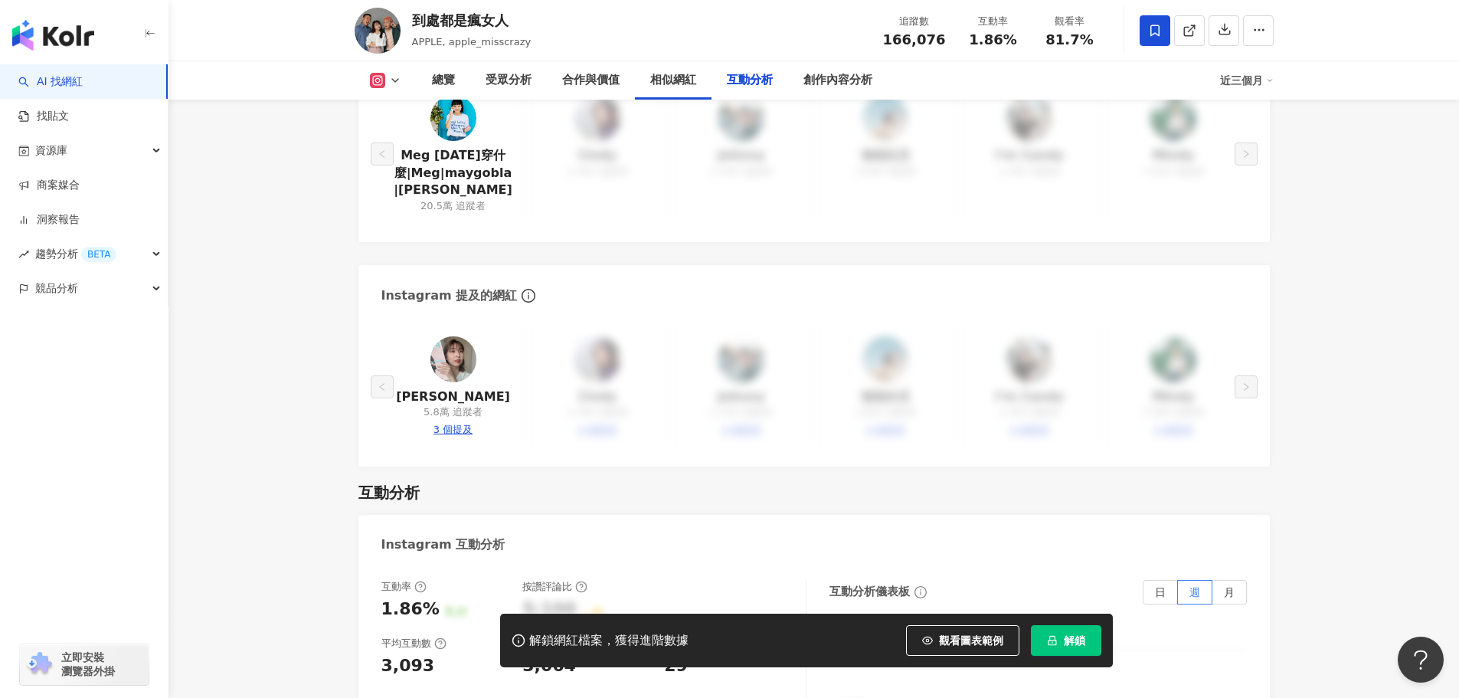
scroll to position [2986, 0]
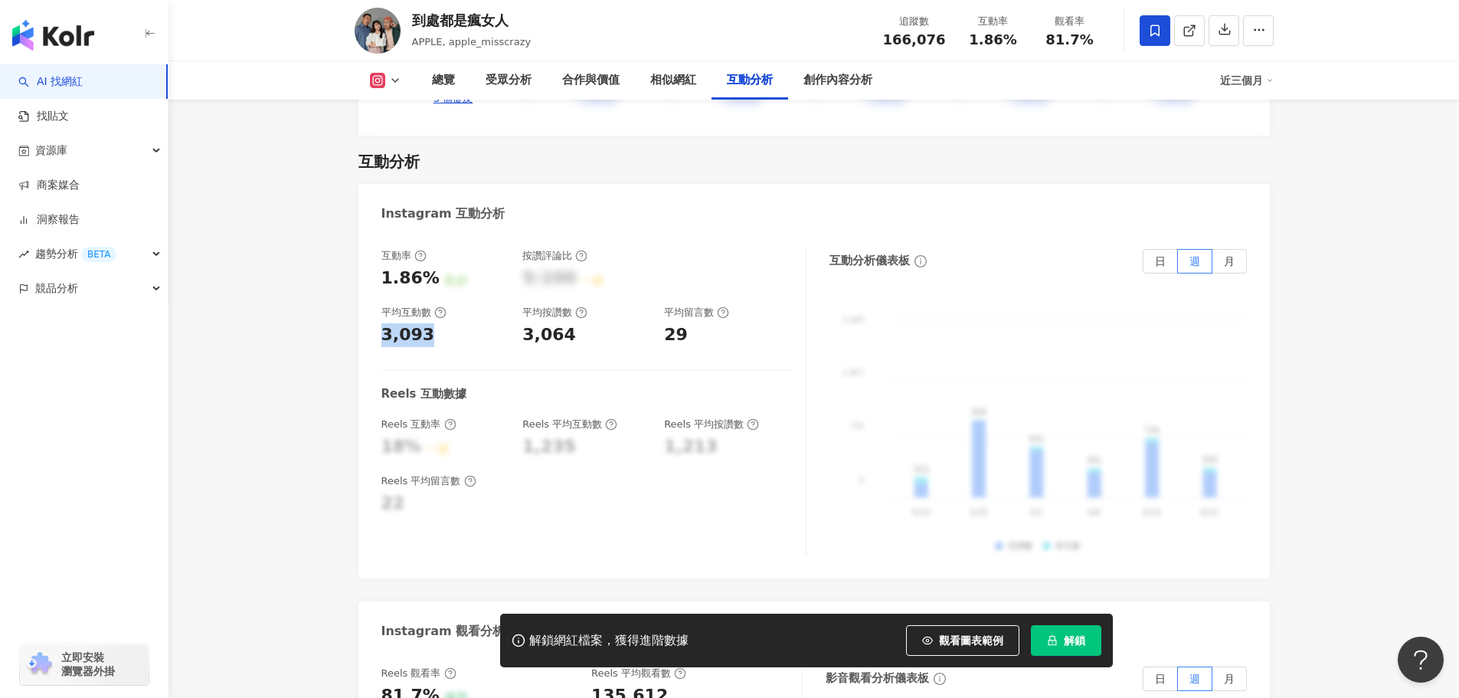
drag, startPoint x: 431, startPoint y: 327, endPoint x: 364, endPoint y: 336, distance: 67.2
click at [368, 327] on div "互動率 1.86% 良好 按讚評論比 5:100 一般 平均互動數 3,093 平均按讚數 3,064 平均留言數 29 Reels 互動數據 Reels 互…" at bounding box center [813, 406] width 911 height 345
copy div "3,093"
drag, startPoint x: 524, startPoint y: 329, endPoint x: 585, endPoint y: 335, distance: 61.5
click at [585, 335] on div "3,064" at bounding box center [585, 335] width 126 height 24
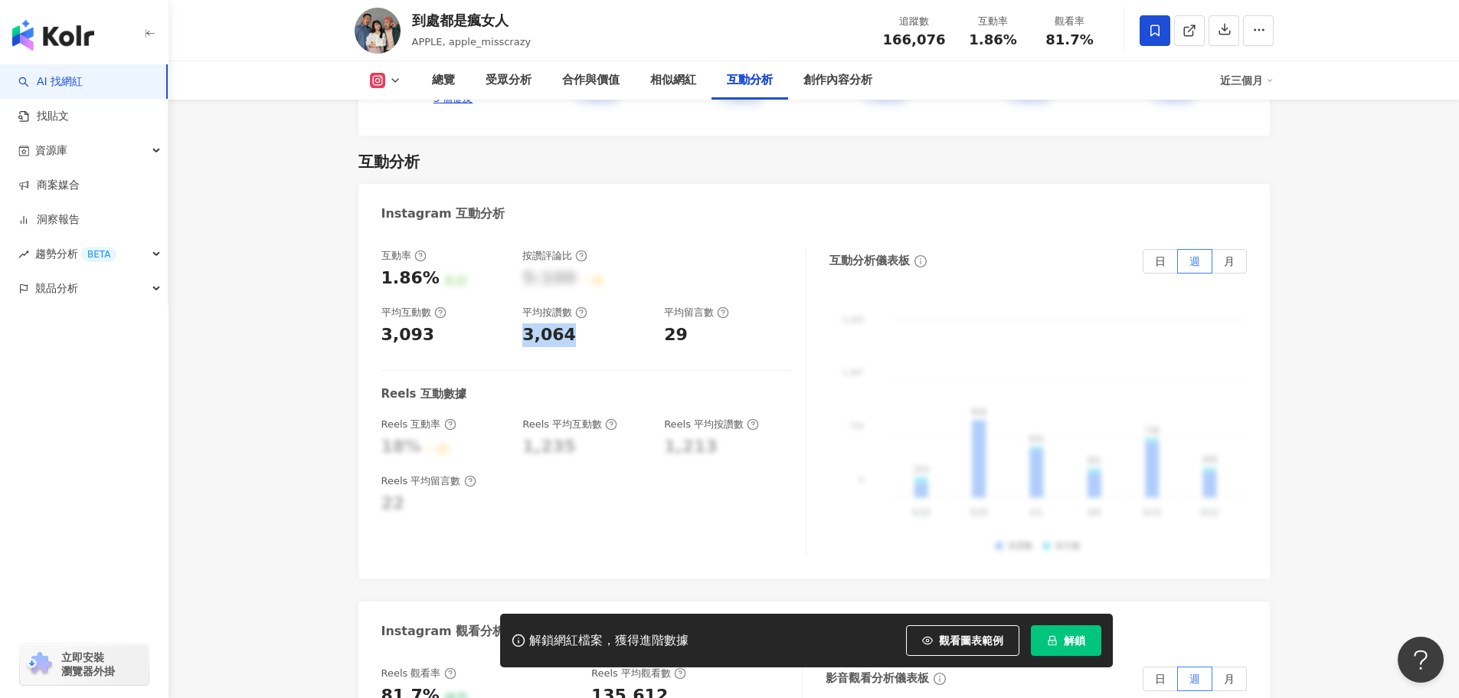
copy div "3,064"
drag, startPoint x: 669, startPoint y: 325, endPoint x: 695, endPoint y: 328, distance: 25.6
click at [695, 328] on div "互動率 1.86% 良好 按讚評論比 5:100 一般 平均互動數 3,093 平均按讚數 3,064 平均留言數 29" at bounding box center [585, 298] width 409 height 98
copy div "29"
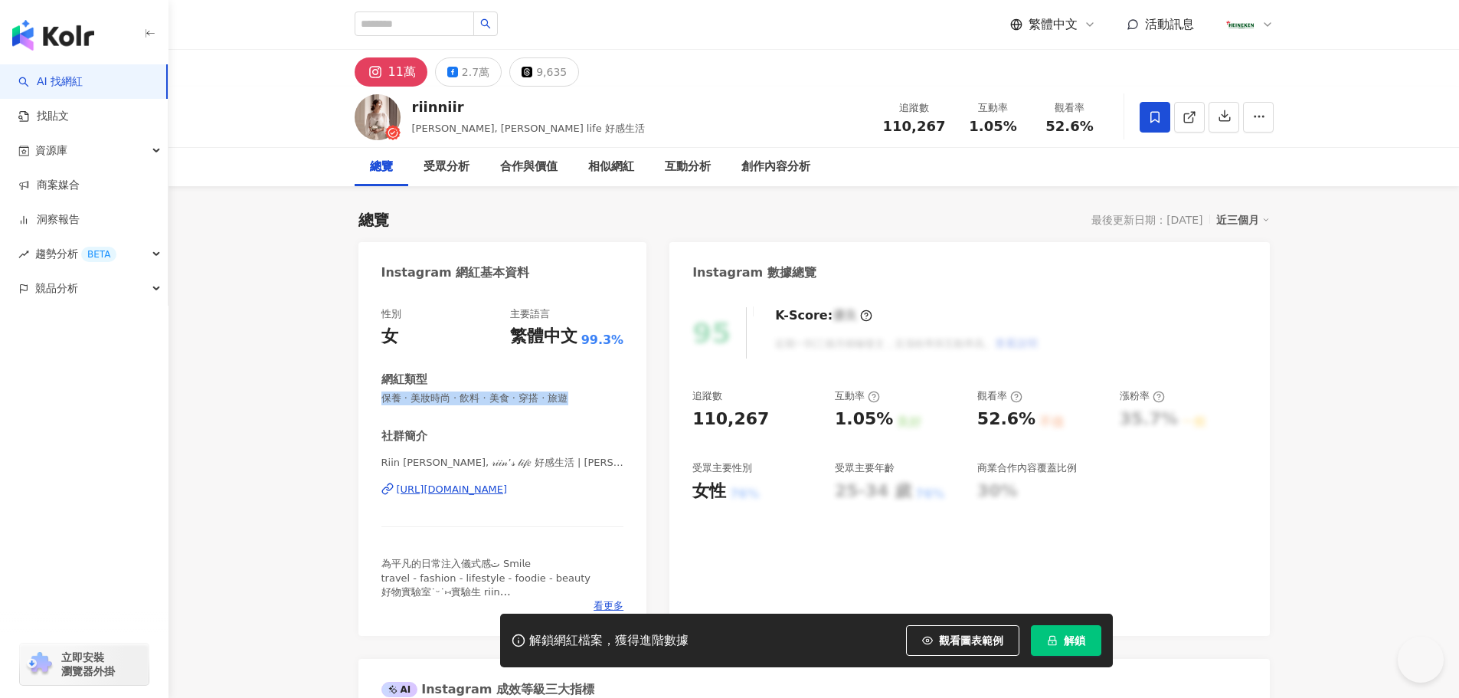
drag, startPoint x: 492, startPoint y: 398, endPoint x: 376, endPoint y: 397, distance: 115.6
click at [376, 397] on div "性別 女 主要語言 繁體中文 99.3% 網紅類型 保養 · 美妝時尚 · 飲料 · 美食 · 穿搭 · 旅遊 社群簡介 𝖱𝗂𝗂𝗇 𝖢𝗁𝖾𝗇, 𝓇𝒾𝒾𝓃’𝓈 …" at bounding box center [502, 464] width 289 height 344
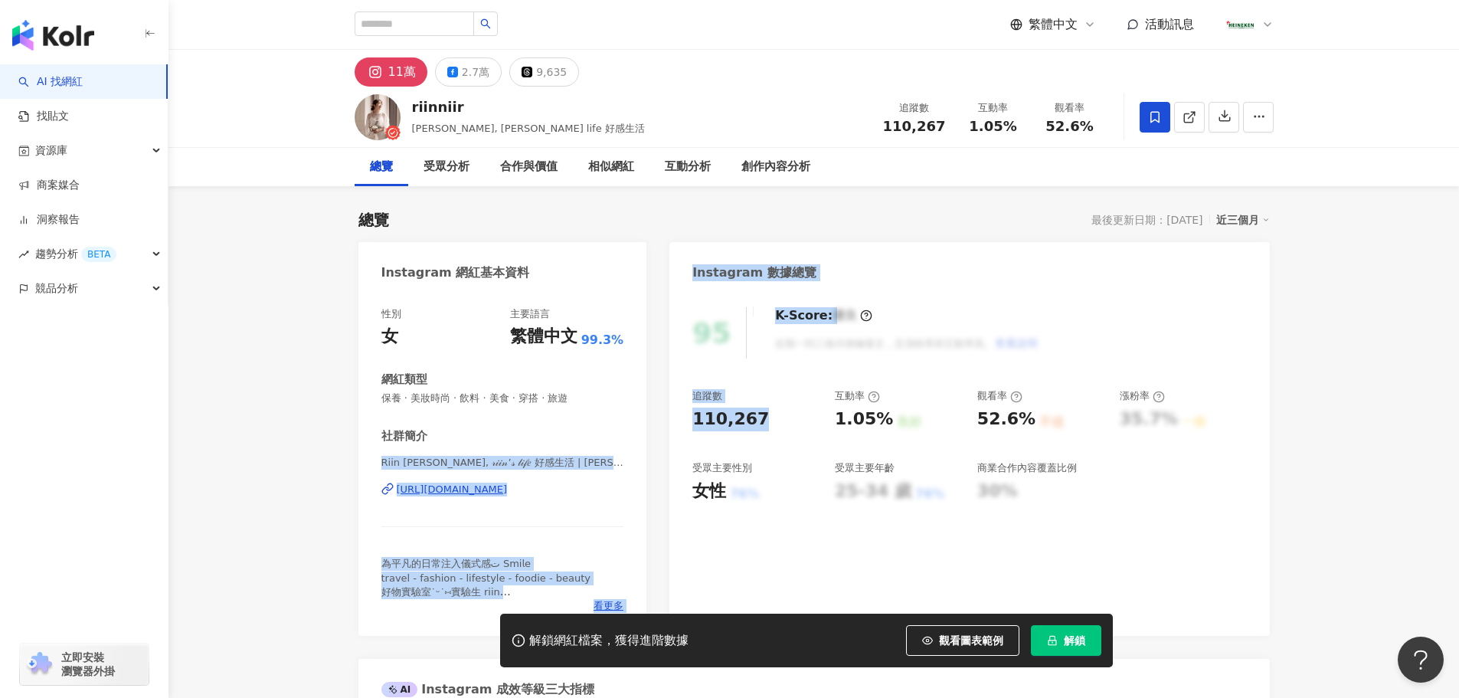
drag, startPoint x: 763, startPoint y: 423, endPoint x: 652, endPoint y: 424, distance: 111.8
click at [754, 401] on div "追蹤數" at bounding box center [755, 396] width 127 height 14
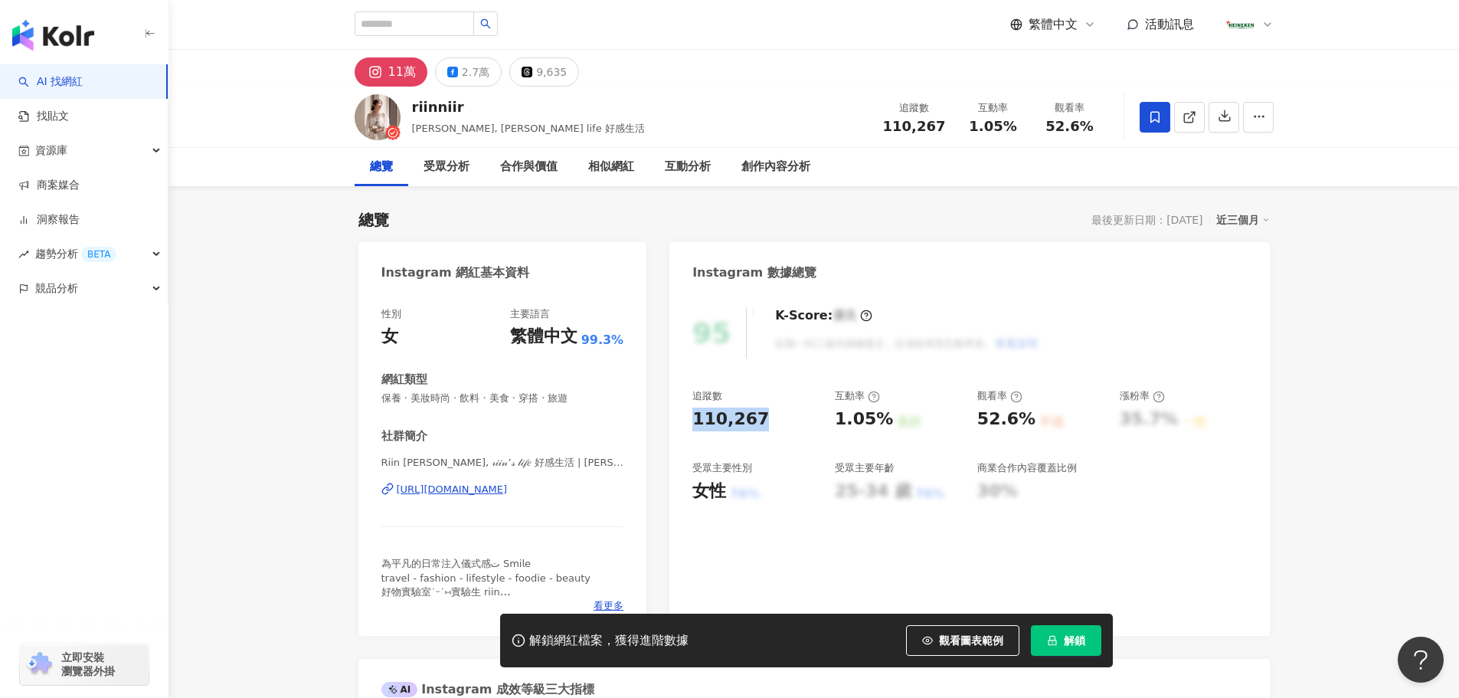
drag, startPoint x: 688, startPoint y: 420, endPoint x: 757, endPoint y: 423, distance: 69.7
click at [757, 423] on div "95 K-Score : 優良 近期一到三個月積極發文，且漲粉率與互動率高。 查看說明 追蹤數 110,267 互動率 1.05% 良好 觀看率 52.6% …" at bounding box center [969, 464] width 600 height 344
copy div "110,267"
drag, startPoint x: 837, startPoint y: 420, endPoint x: 897, endPoint y: 428, distance: 60.2
click at [897, 428] on div "1.05% 良好" at bounding box center [898, 419] width 127 height 24
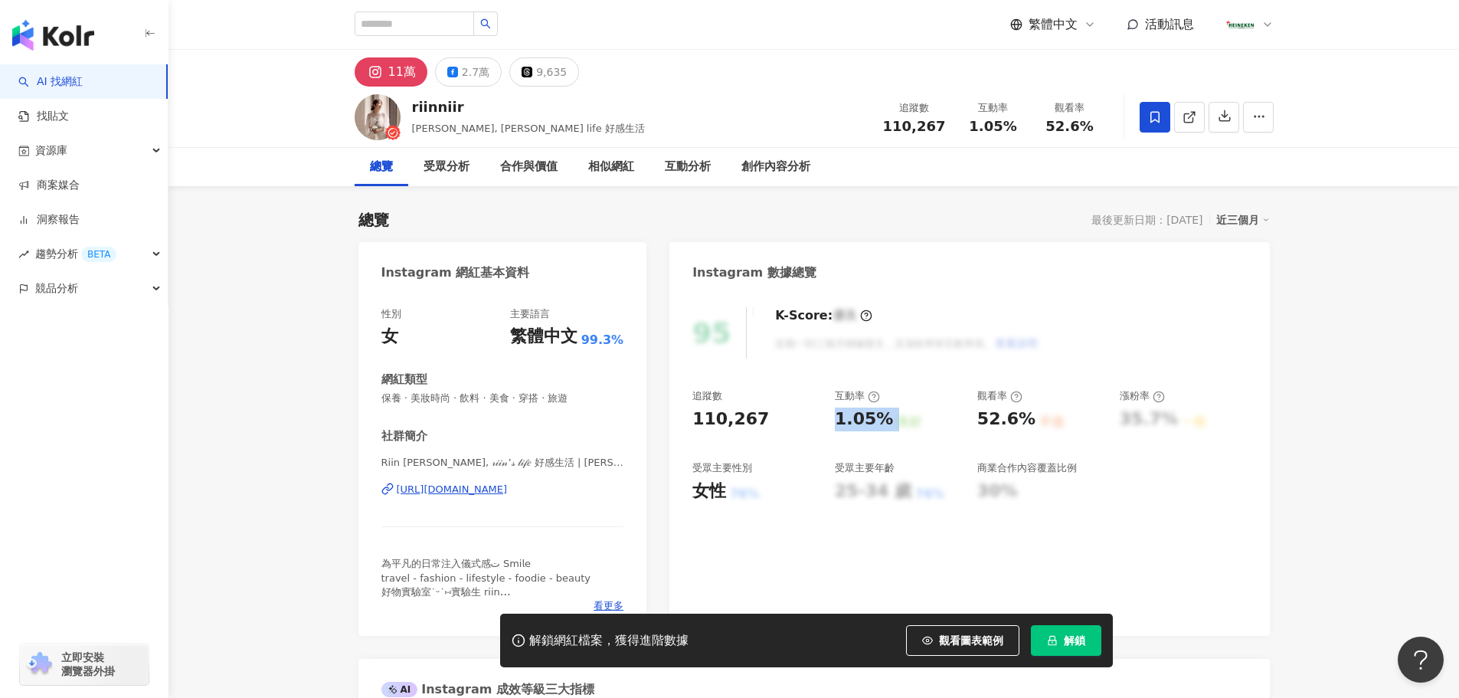
copy div "1.05% 良好"
drag, startPoint x: 747, startPoint y: 415, endPoint x: 659, endPoint y: 420, distance: 88.2
copy div "110,267"
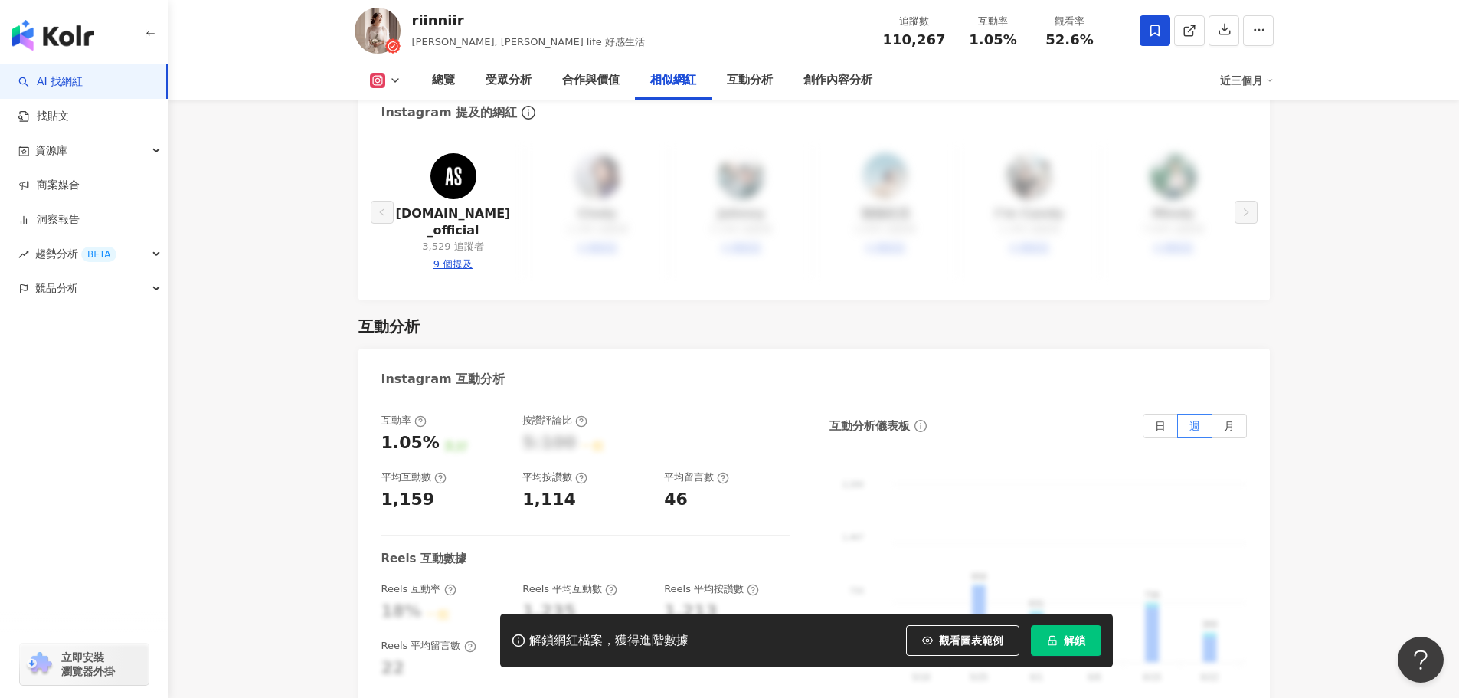
scroll to position [2833, 0]
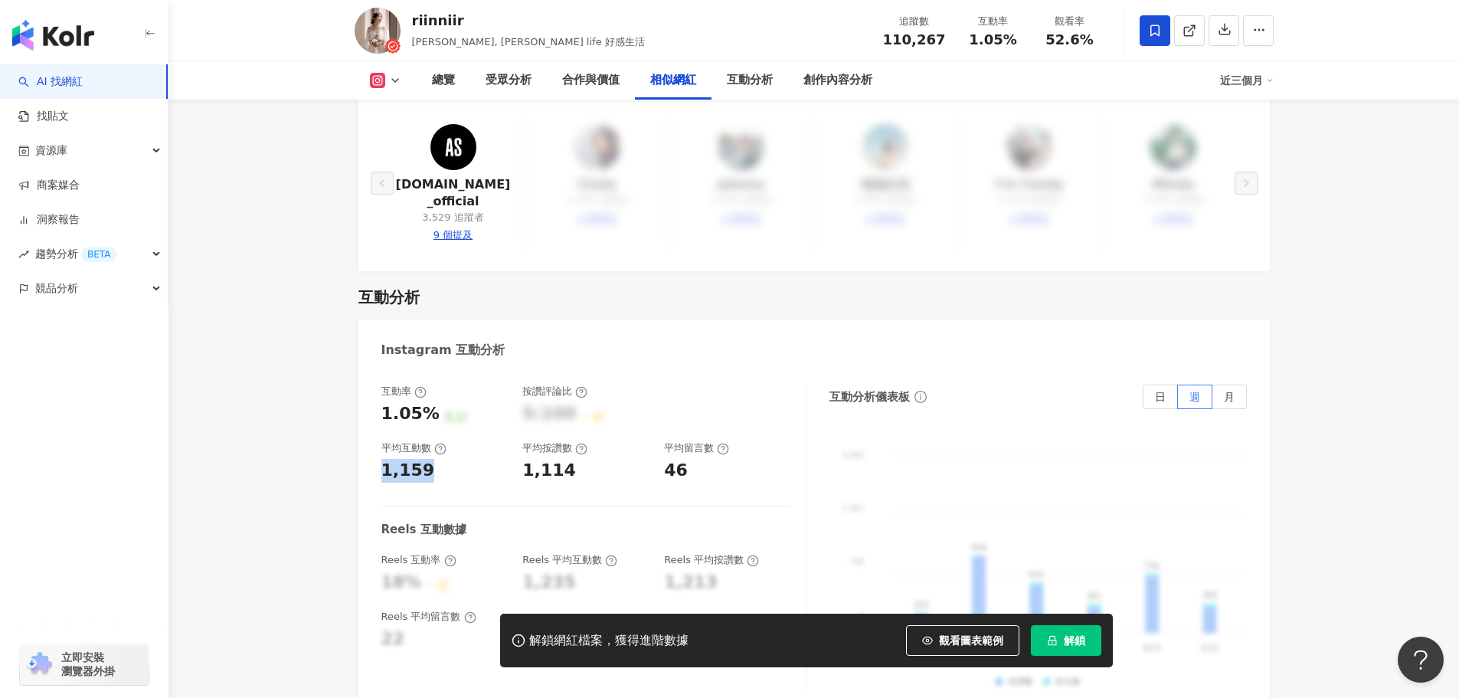
drag, startPoint x: 439, startPoint y: 430, endPoint x: 363, endPoint y: 436, distance: 76.1
click at [363, 436] on div "互動率 1.05% 良好 按讚評論比 5:100 一般 平均互動數 1,159 平均按讚數 1,114 平均留言數 46 Reels 互動數據 Reels 互…" at bounding box center [813, 541] width 911 height 345
copy div "1,159"
drag, startPoint x: 569, startPoint y: 429, endPoint x: 506, endPoint y: 436, distance: 63.3
click at [506, 436] on div "互動率 1.05% 良好 按讚評論比 5:100 一般 平均互動數 1,159 平均按讚數 1,114 平均留言數 46" at bounding box center [585, 433] width 409 height 98
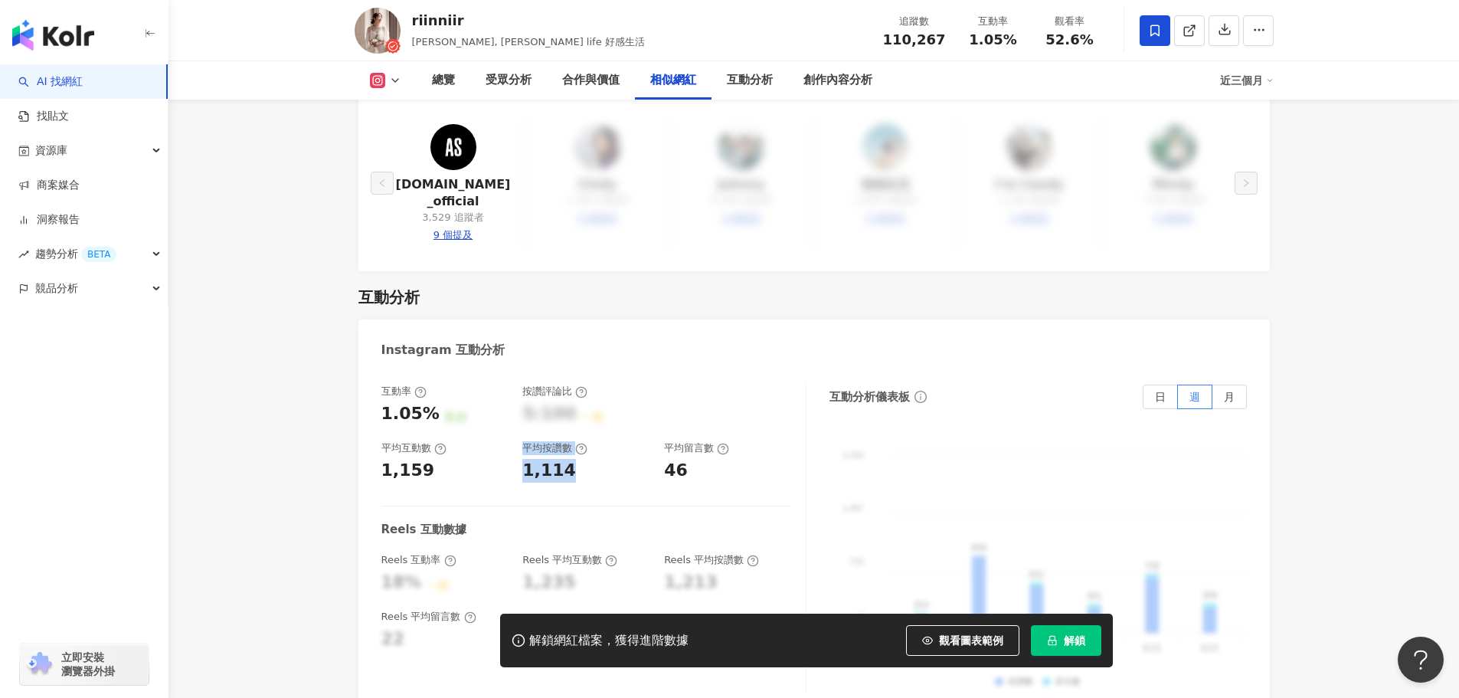
click at [574, 451] on div "互動率 1.05% 良好 按讚評論比 5:100 一般 平均互動數 1,159 平均按讚數 1,114 平均留言數 46 Reels 互動數據 Reels 互…" at bounding box center [593, 537] width 425 height 306
drag, startPoint x: 550, startPoint y: 435, endPoint x: 34, endPoint y: 659, distance: 562.8
click at [574, 459] on div "1,114" at bounding box center [585, 471] width 126 height 24
copy div "1,114"
drag, startPoint x: 663, startPoint y: 430, endPoint x: 688, endPoint y: 435, distance: 25.1
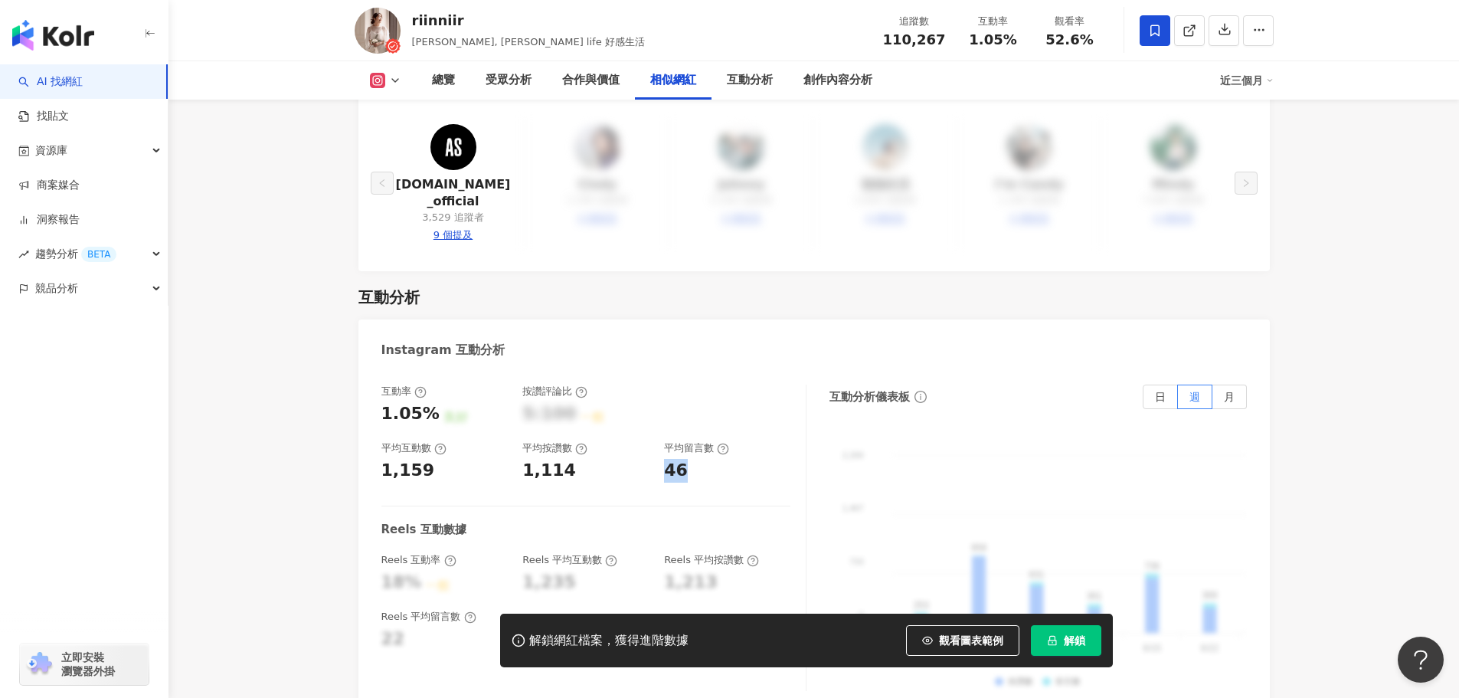
click at [688, 435] on div "互動率 1.05% 良好 按讚評論比 5:100 一般 平均互動數 1,159 平均按讚數 1,114 平均留言數 46" at bounding box center [585, 433] width 409 height 98
copy div "46"
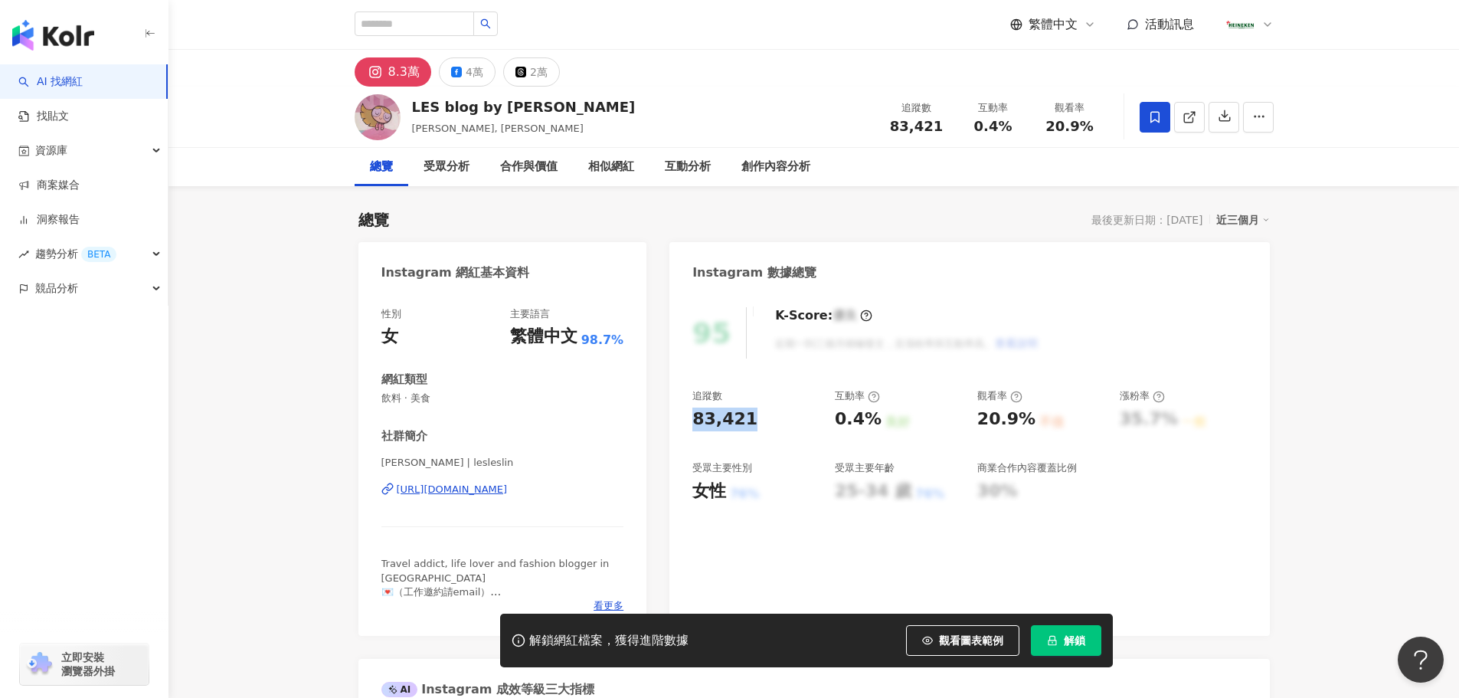
drag, startPoint x: 704, startPoint y: 423, endPoint x: 686, endPoint y: 423, distance: 17.6
click at [686, 423] on div "95 K-Score : 優良 近期一到三個月積極發文，且漲粉率與互動率高。 查看說明 追蹤數 83,421 互動率 0.4% 良好 觀看率 20.9% 不佳…" at bounding box center [969, 464] width 600 height 344
copy div "83,421"
drag, startPoint x: 440, startPoint y: 400, endPoint x: 378, endPoint y: 400, distance: 61.3
click at [379, 395] on div "性別 女 主要語言 繁體中文 98.7% 網紅類型 飲料 · 美食 社群簡介 [PERSON_NAME] | lesleslin [URL][DOMAIN_N…" at bounding box center [502, 464] width 289 height 344
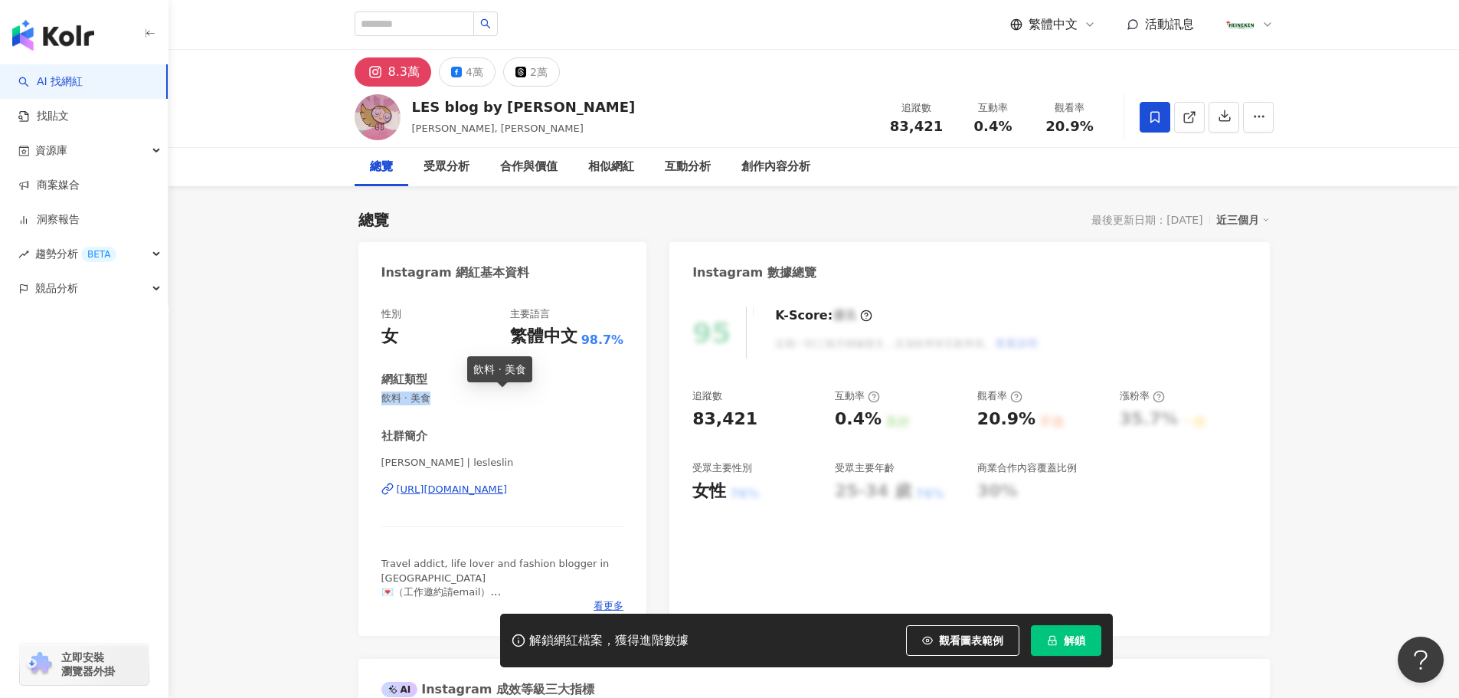
copy span "飲料 · 美食"
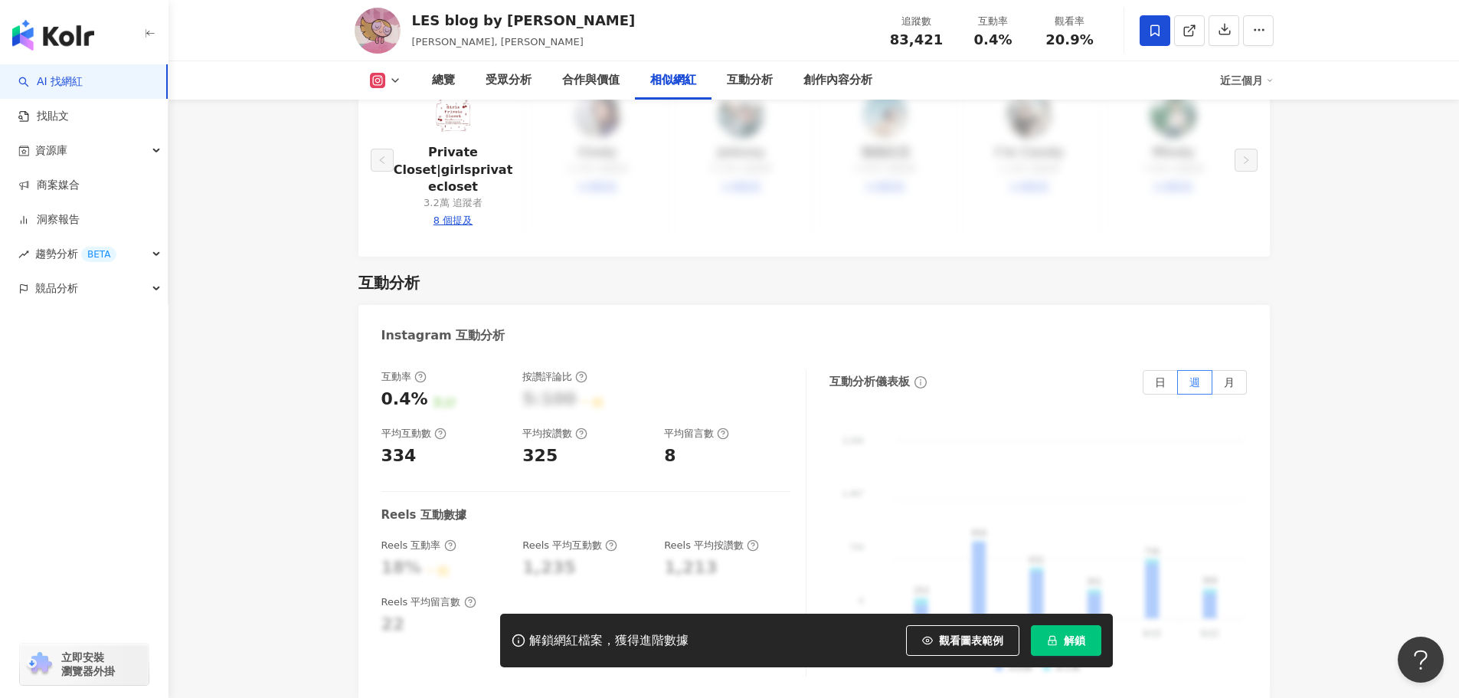
scroll to position [2910, 0]
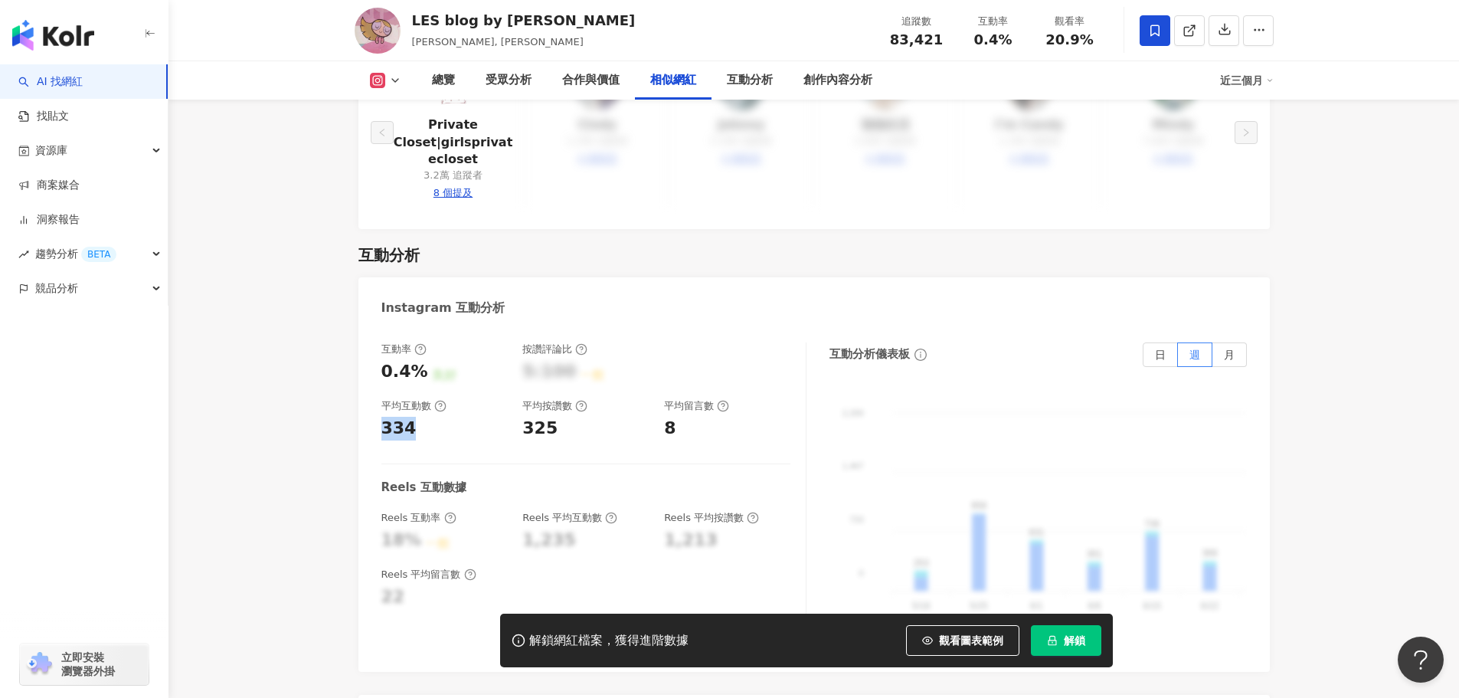
click at [379, 384] on div "互動率 0.4% 良好 按讚評論比 5:100 一般 平均互動數 334 平均按讚數 325 平均留言數 8 Reels 互動數據 Reels 互動率 18%…" at bounding box center [813, 499] width 911 height 345
copy div "334"
click at [423, 360] on div "0.4% 良好" at bounding box center [444, 372] width 126 height 24
copy div "0.4%"
click at [379, 451] on div "互動率 0.4% 良好 按讚評論比 5:100 一般 平均互動數 334 平均按讚數 325 平均留言數 8 Reels 互動數據 Reels 互動率 18%…" at bounding box center [813, 499] width 911 height 345
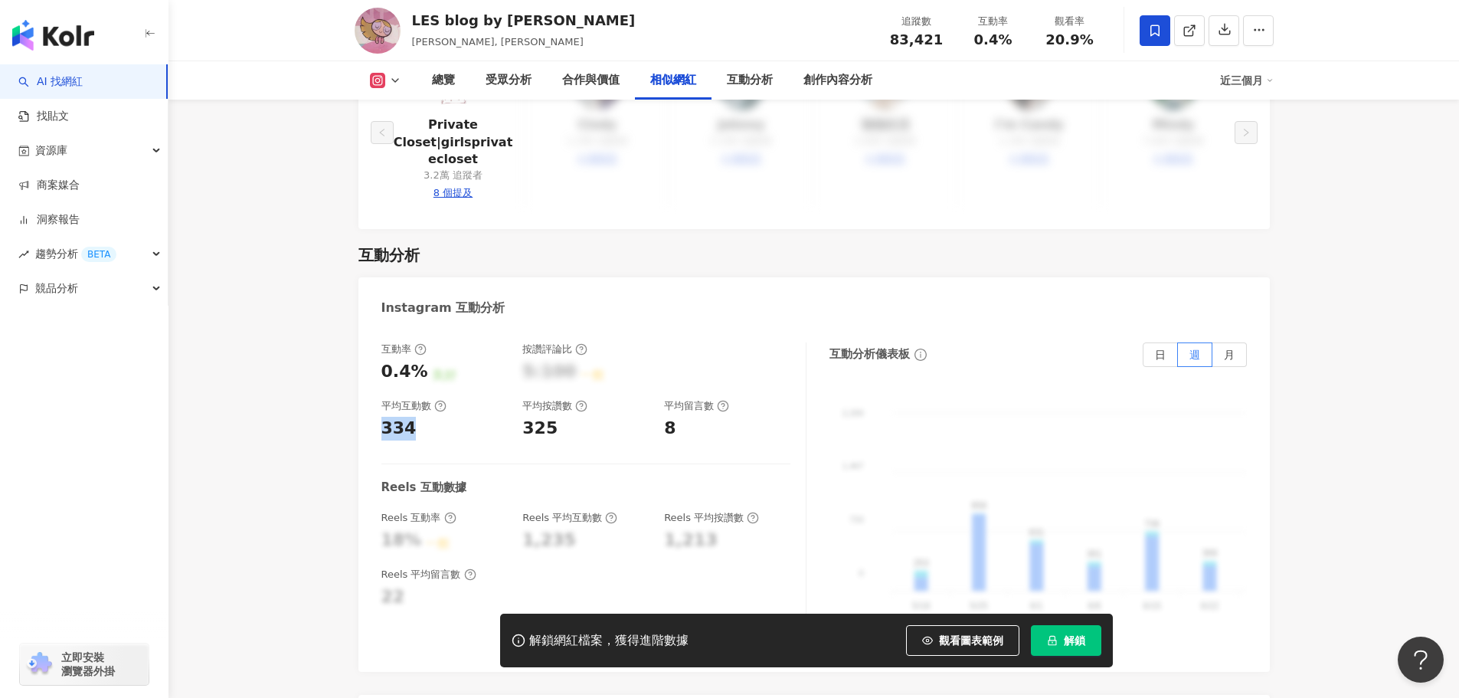
drag, startPoint x: 417, startPoint y: 398, endPoint x: 355, endPoint y: 396, distance: 62.1
copy div "334"
drag, startPoint x: 554, startPoint y: 387, endPoint x: 375, endPoint y: 419, distance: 181.2
click at [476, 391] on div "互動率 0.4% 良好 按讚評論比 5:100 一般 平均互動數 334 平均按讚數 325 平均留言數 8" at bounding box center [585, 391] width 409 height 98
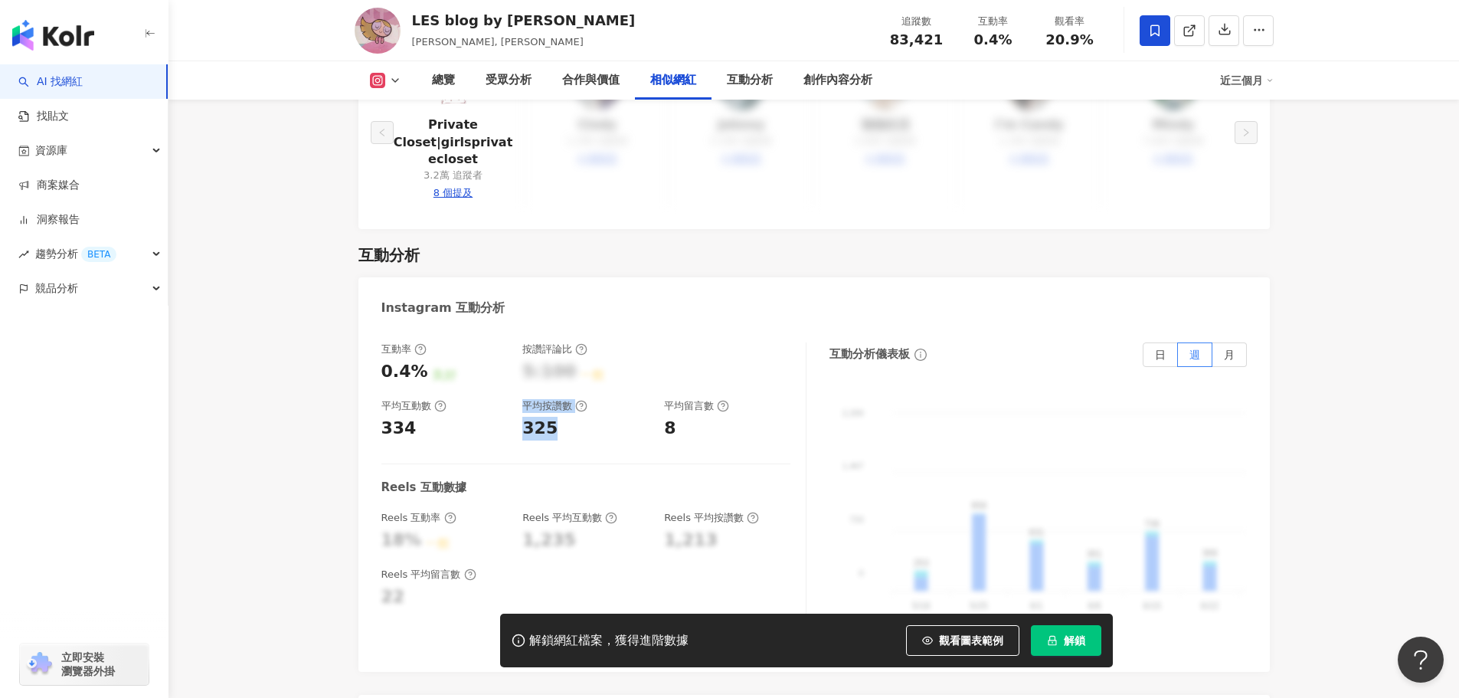
drag, startPoint x: 558, startPoint y: 405, endPoint x: 534, endPoint y: 404, distance: 24.6
click at [557, 405] on div "互動率 0.4% 良好 按讚評論比 5:100 一般 平均互動數 334 平均按讚數 325 平均留言數 8 Reels 互動數據 Reels 互動率 18%…" at bounding box center [593, 495] width 425 height 306
click at [525, 417] on div "325" at bounding box center [539, 429] width 35 height 24
drag, startPoint x: 538, startPoint y: 390, endPoint x: 558, endPoint y: 392, distance: 20.0
click at [558, 417] on div "325" at bounding box center [585, 429] width 126 height 24
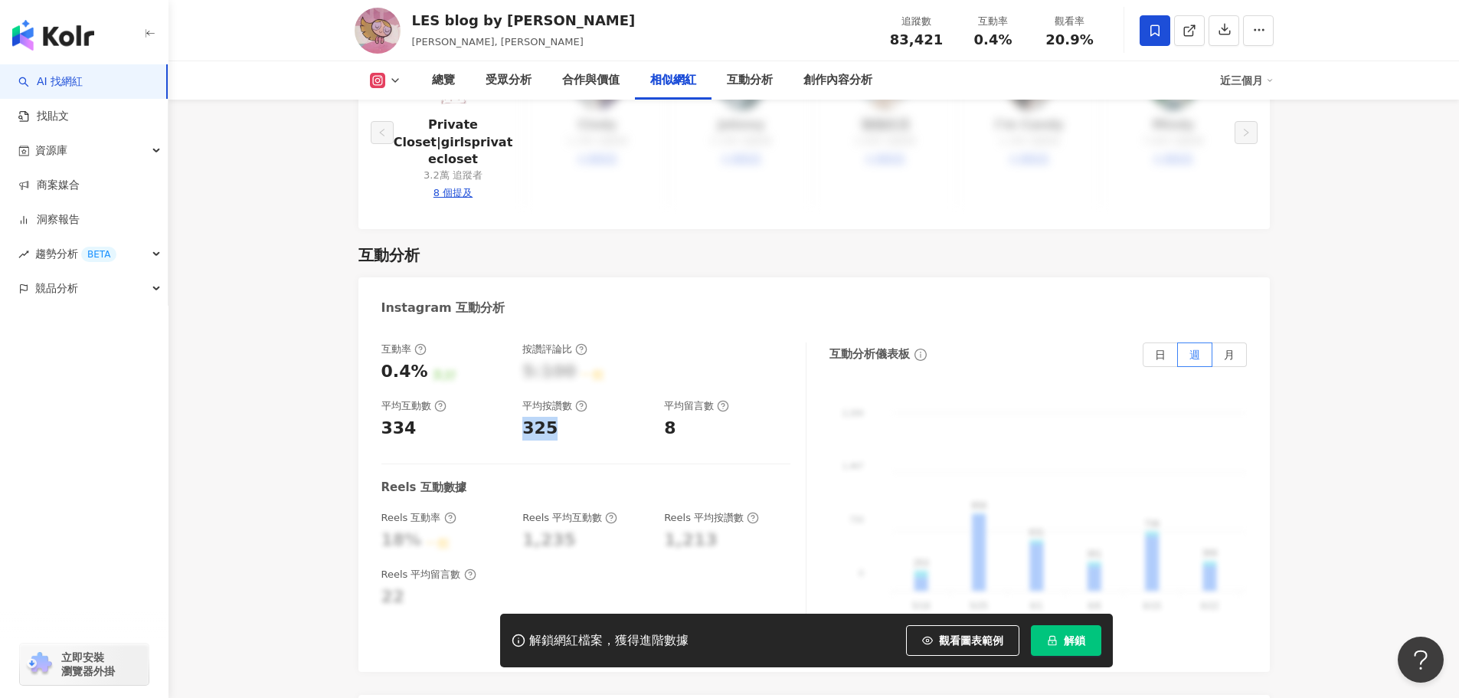
drag, startPoint x: 521, startPoint y: 389, endPoint x: 555, endPoint y: 397, distance: 35.3
click at [555, 397] on div "互動率 0.4% 良好 按讚評論比 5:100 一般 平均互動數 334 平均按讚數 325 平均留言數 8" at bounding box center [585, 391] width 409 height 98
copy div "325"
click at [675, 417] on div "8" at bounding box center [727, 429] width 126 height 24
drag, startPoint x: 665, startPoint y: 391, endPoint x: 677, endPoint y: 394, distance: 12.1
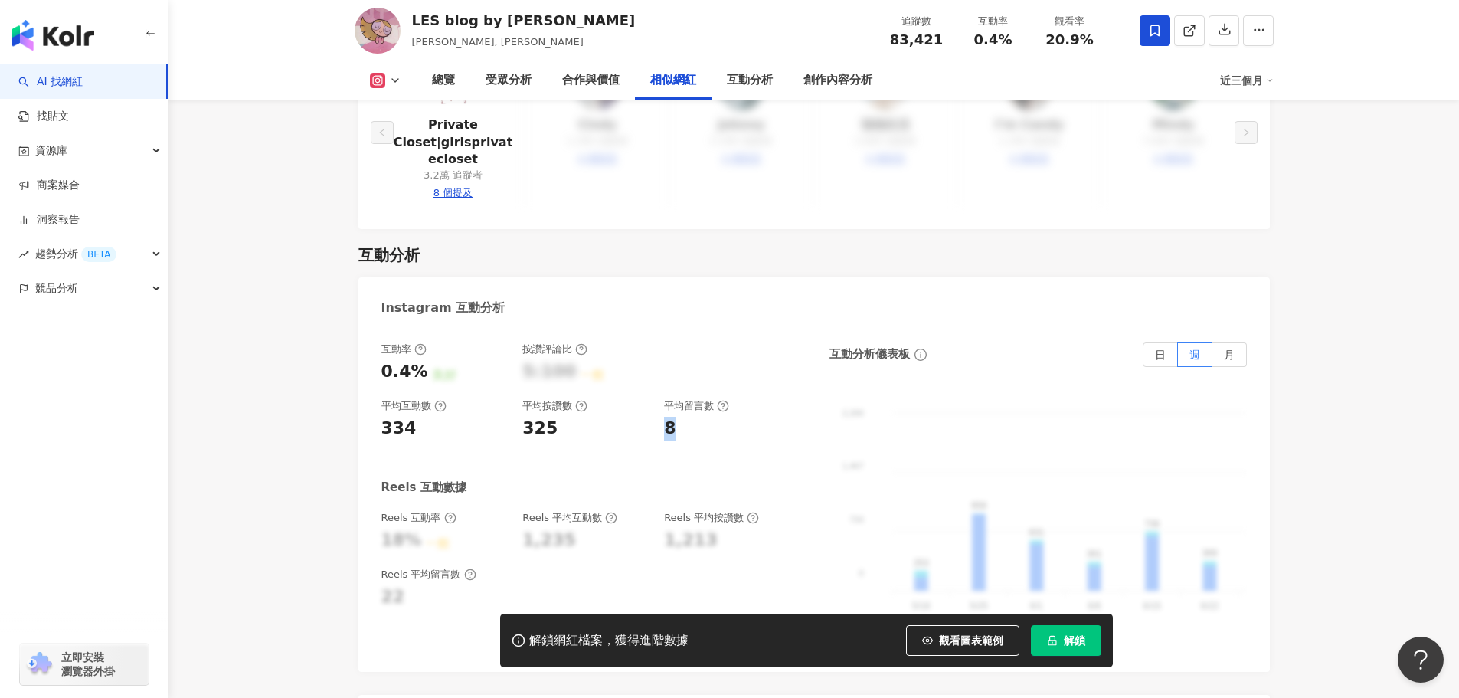
click at [677, 417] on div "8" at bounding box center [727, 429] width 126 height 24
copy div "8"
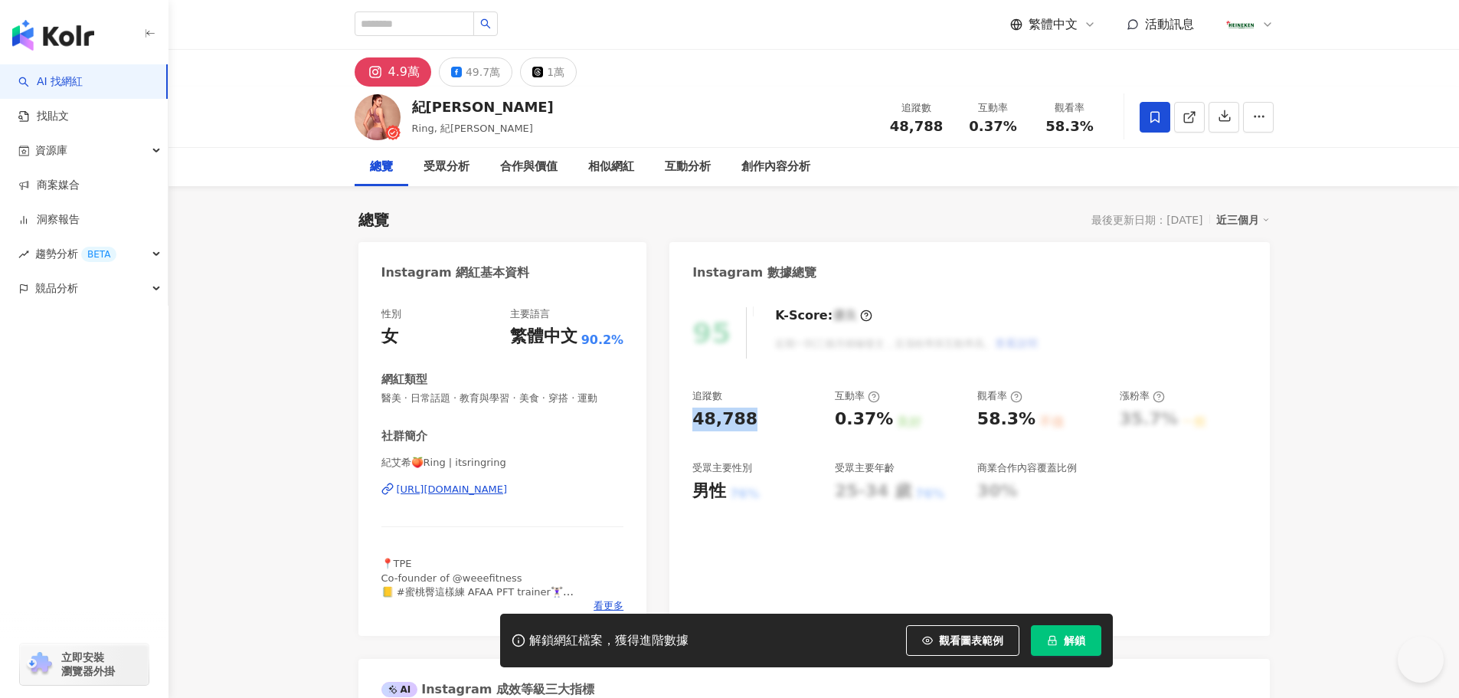
drag, startPoint x: 705, startPoint y: 416, endPoint x: 681, endPoint y: 417, distance: 24.6
click at [669, 417] on div "95 K-Score : 優良 近期一到三個月積極發文，且漲粉率與互動率高。 查看說明 追蹤數 48,788 互動率 0.37% 良好 觀看率 58.3% 不…" at bounding box center [969, 464] width 600 height 344
drag, startPoint x: 391, startPoint y: 397, endPoint x: 627, endPoint y: 404, distance: 236.7
click at [627, 404] on div "性別 女 主要語言 繁體中文 90.2% 網紅類型 醫美 · 日常話題 · 教育與學習 · 美食 · 穿搭 · 運動 社群簡介 紀[PERSON_NAME]🍑…" at bounding box center [502, 464] width 289 height 344
drag, startPoint x: 832, startPoint y: 420, endPoint x: 891, endPoint y: 423, distance: 58.2
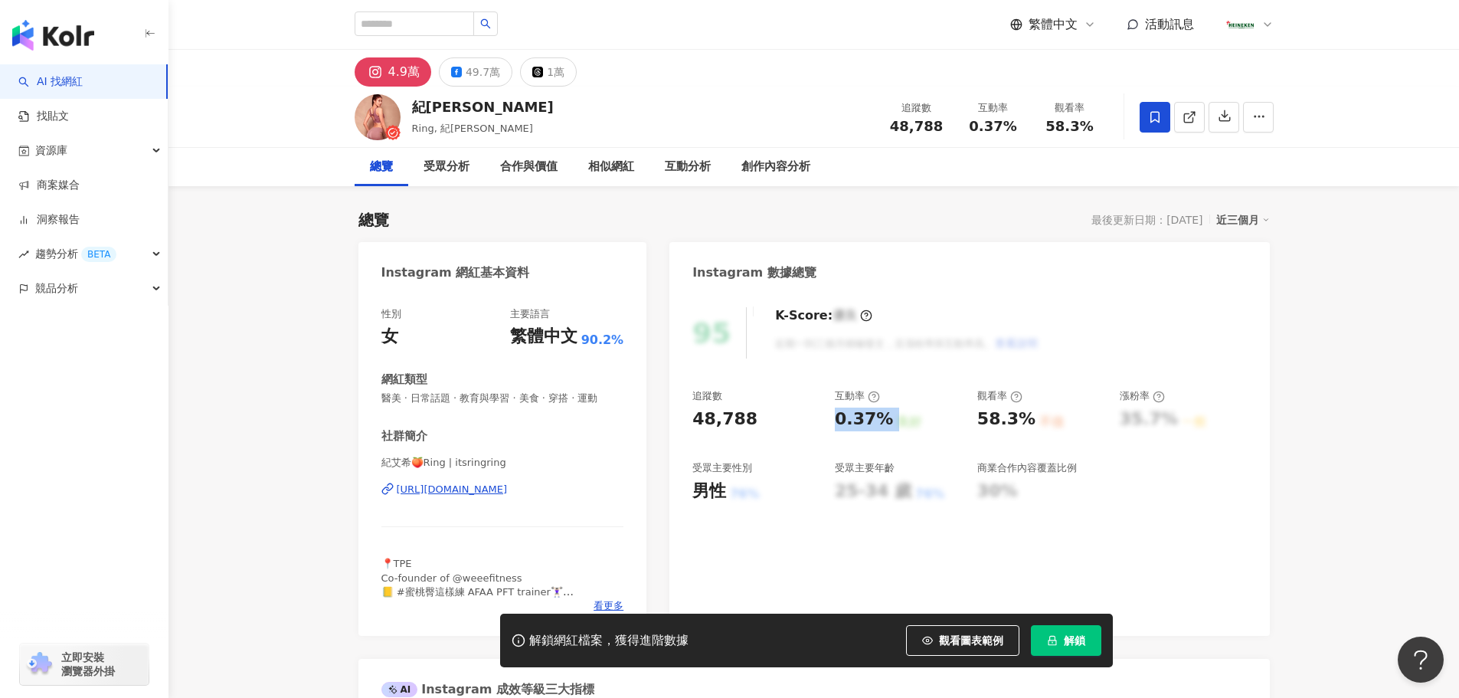
click at [891, 423] on div "追蹤數 48,788 互動率 0.37% 良好 觀看率 58.3% 不佳 漲粉率 35.7% 一般 受眾主要性別 男性 76% 受眾主要年齡 25-34 歲 …" at bounding box center [969, 445] width 554 height 113
copy div "0.37% 良好"
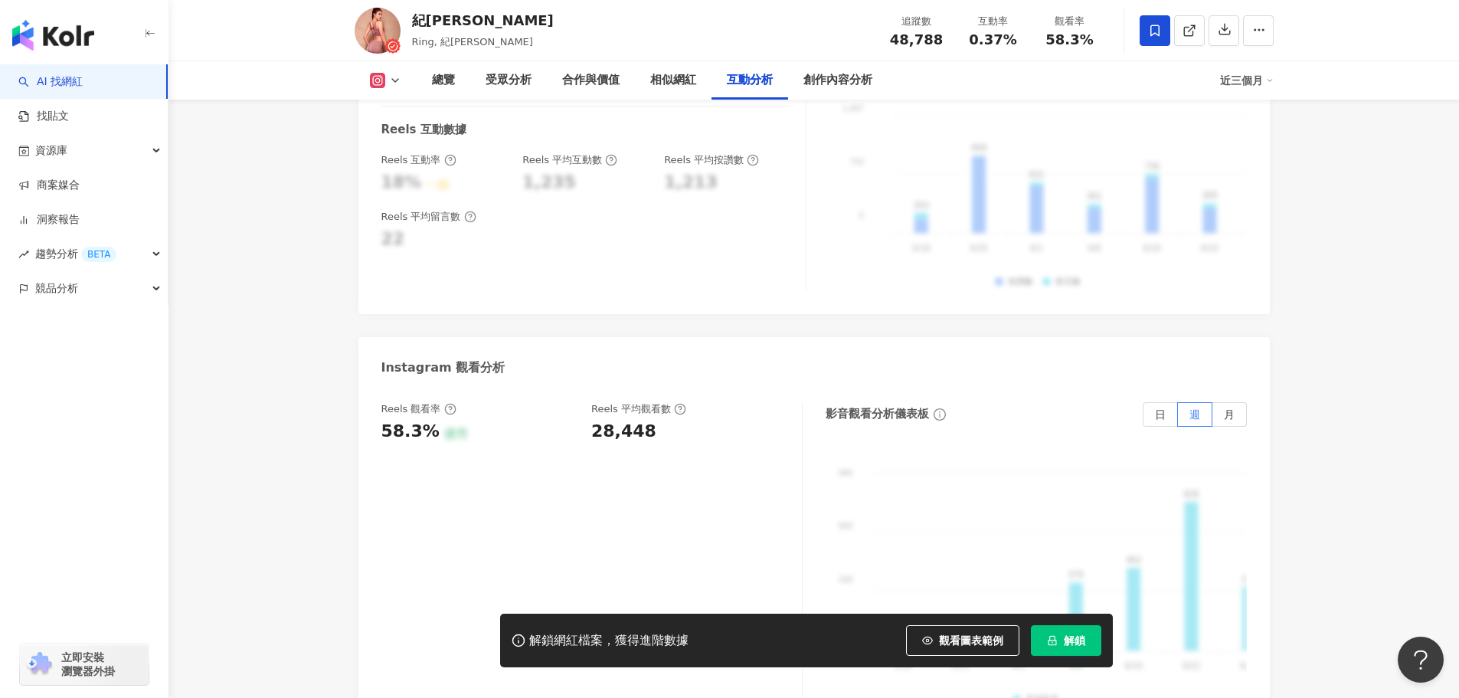
scroll to position [2986, 0]
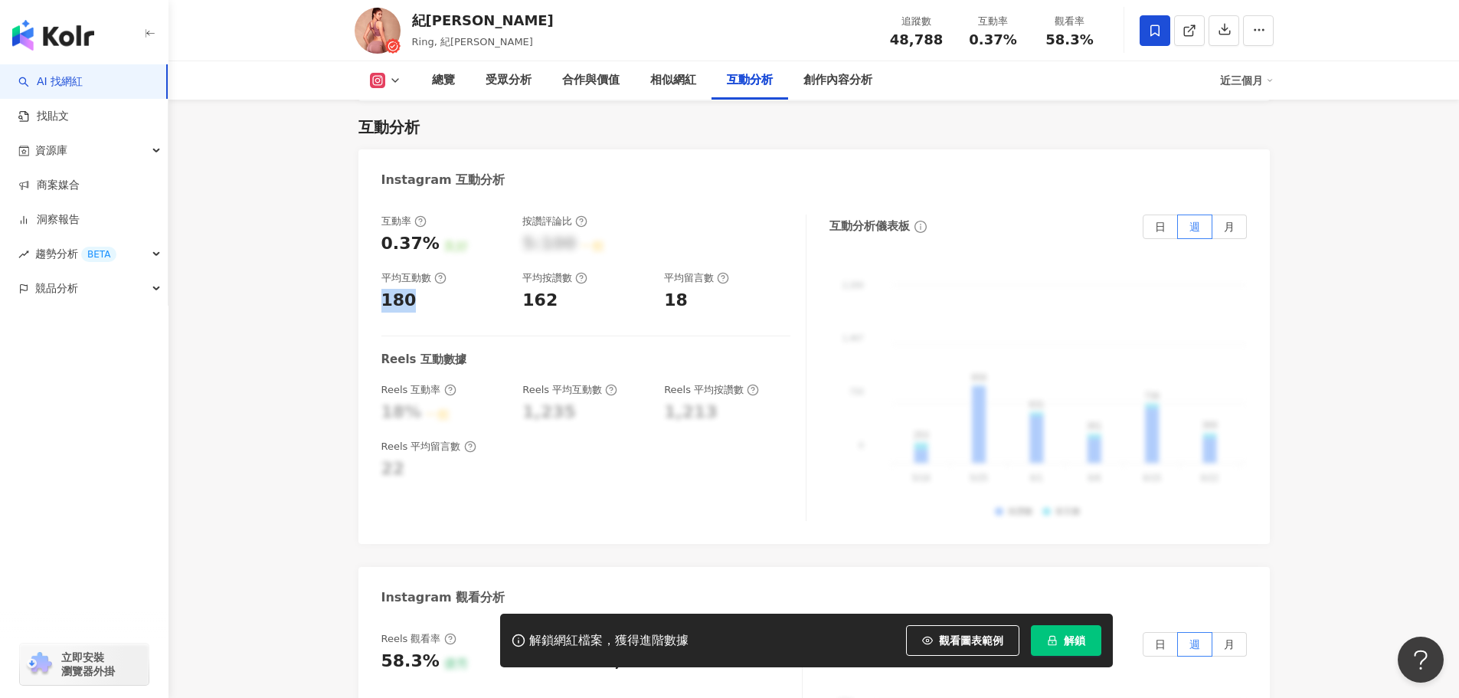
drag, startPoint x: 417, startPoint y: 276, endPoint x: 373, endPoint y: 275, distance: 44.4
click at [374, 272] on div "互動率 0.37% 良好 按讚評論比 5:100 一般 平均互動數 180 平均按讚數 162 平均留言數 18 Reels 互動數據 Reels 互動率 1…" at bounding box center [813, 371] width 911 height 345
copy div "180"
drag, startPoint x: 551, startPoint y: 283, endPoint x: 314, endPoint y: 306, distance: 237.7
click at [521, 278] on div "互動率 0.37% 良好 按讚評論比 5:100 一般 平均互動數 180 平均按讚數 162 平均留言數 18" at bounding box center [585, 263] width 409 height 98
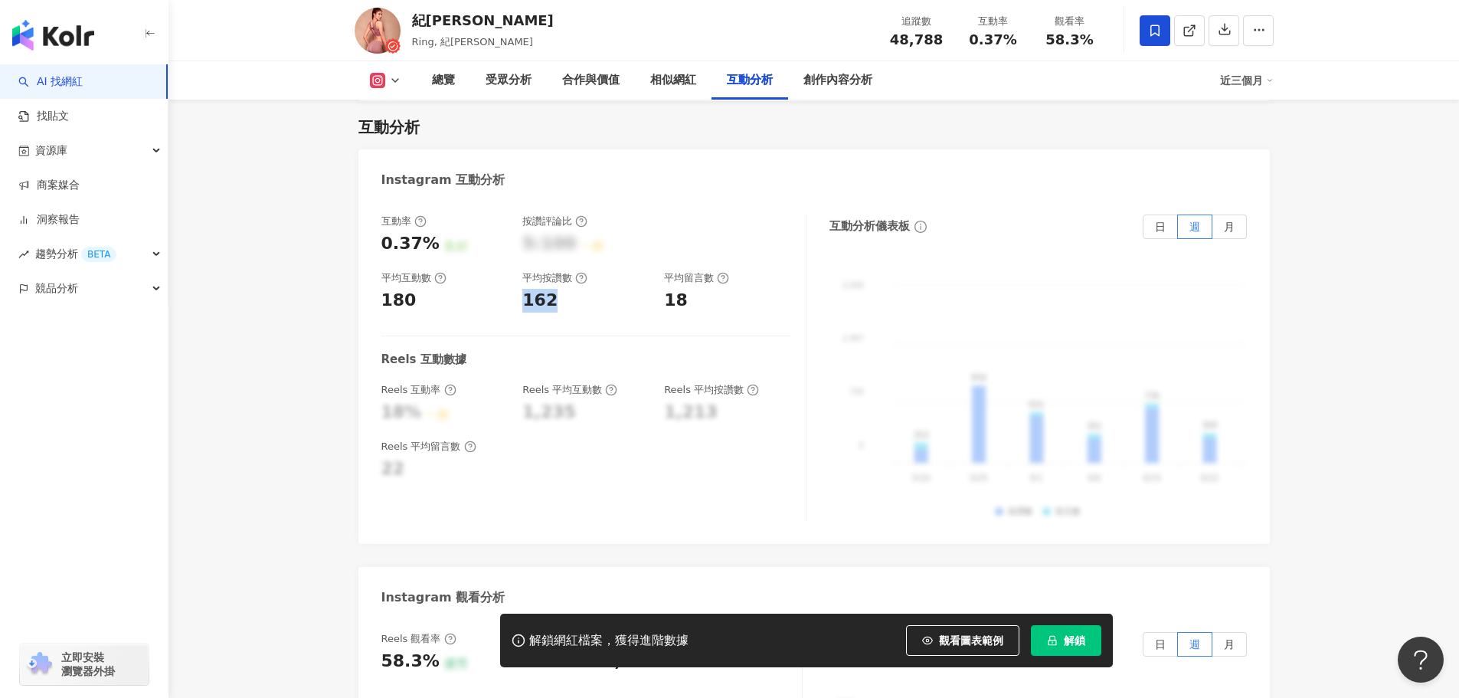
copy div "162"
drag, startPoint x: 678, startPoint y: 279, endPoint x: 691, endPoint y: 281, distance: 12.3
click at [691, 289] on div "18" at bounding box center [727, 301] width 126 height 24
drag, startPoint x: 662, startPoint y: 275, endPoint x: 690, endPoint y: 280, distance: 28.8
click at [690, 280] on div "互動率 0.37% 良好 按讚評論比 5:100 一般 平均互動數 180 平均按讚數 162 平均留言數 18" at bounding box center [585, 263] width 409 height 98
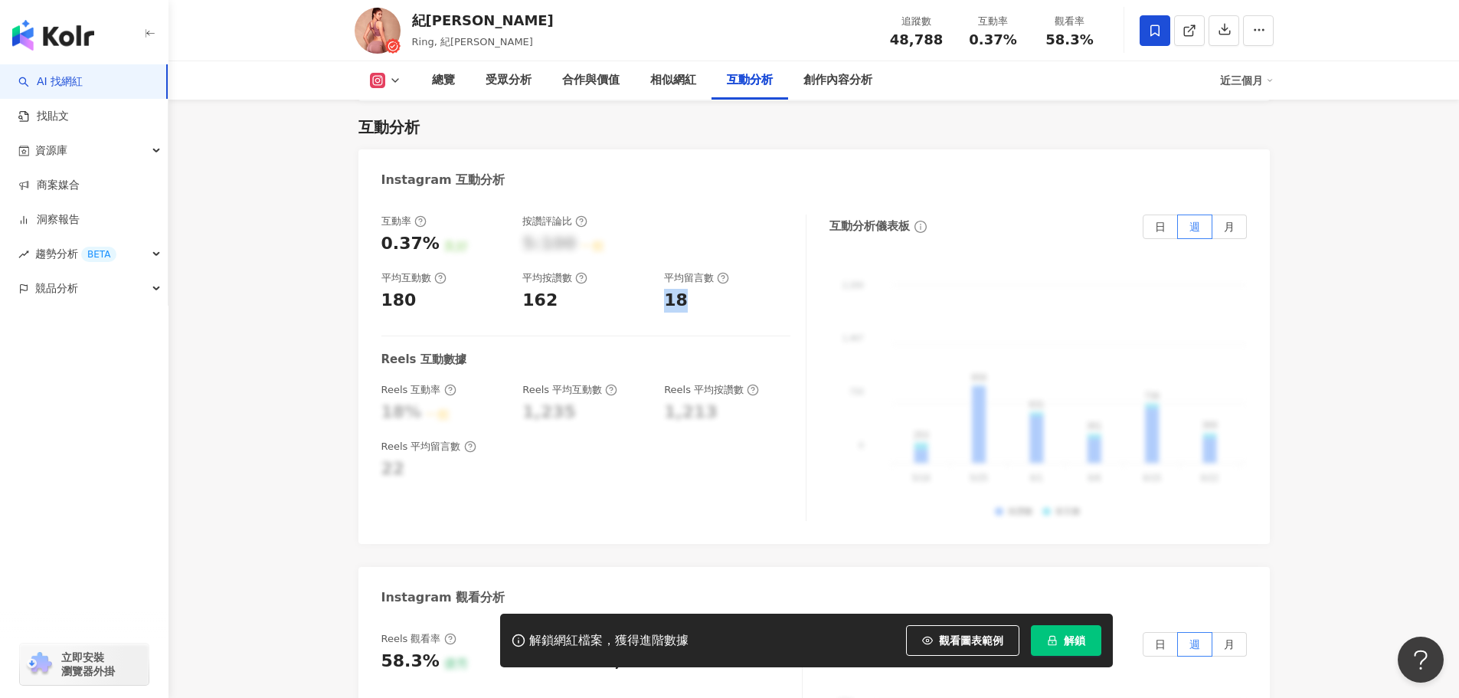
copy div "18"
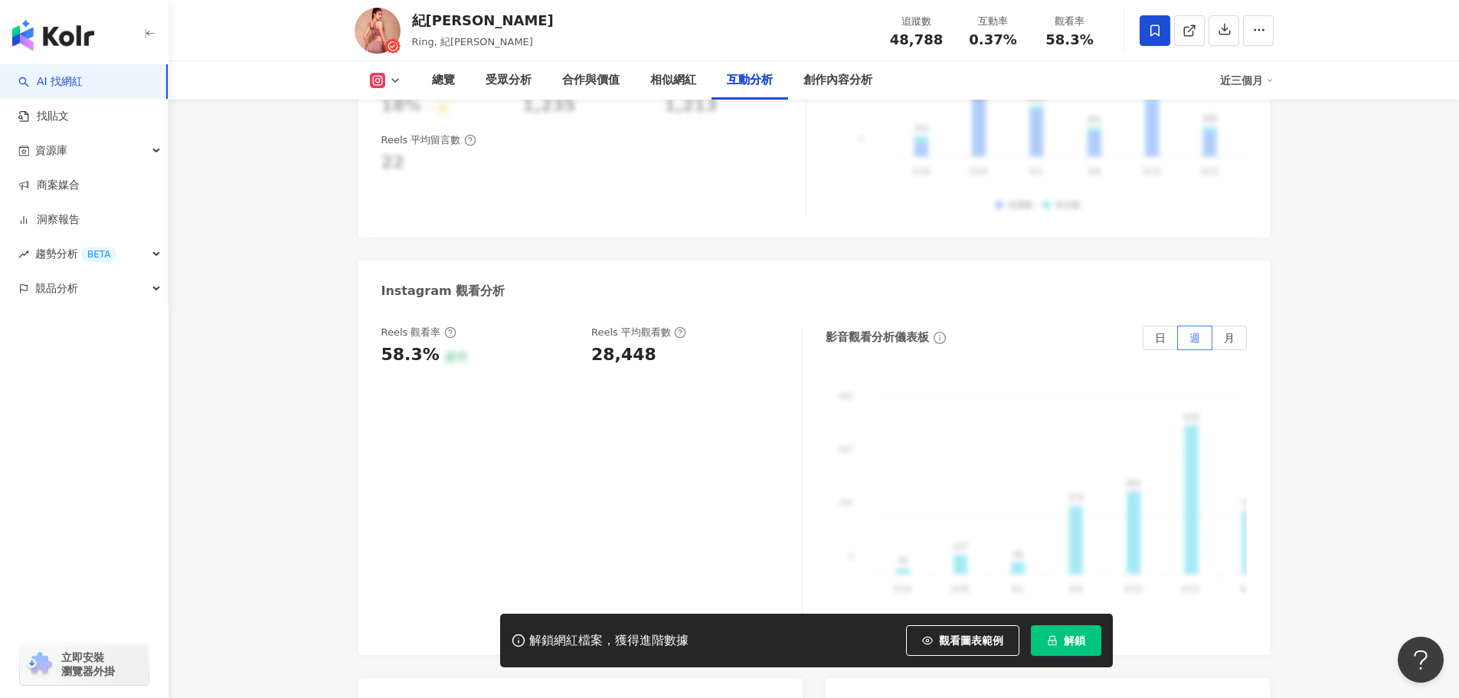
scroll to position [3752, 0]
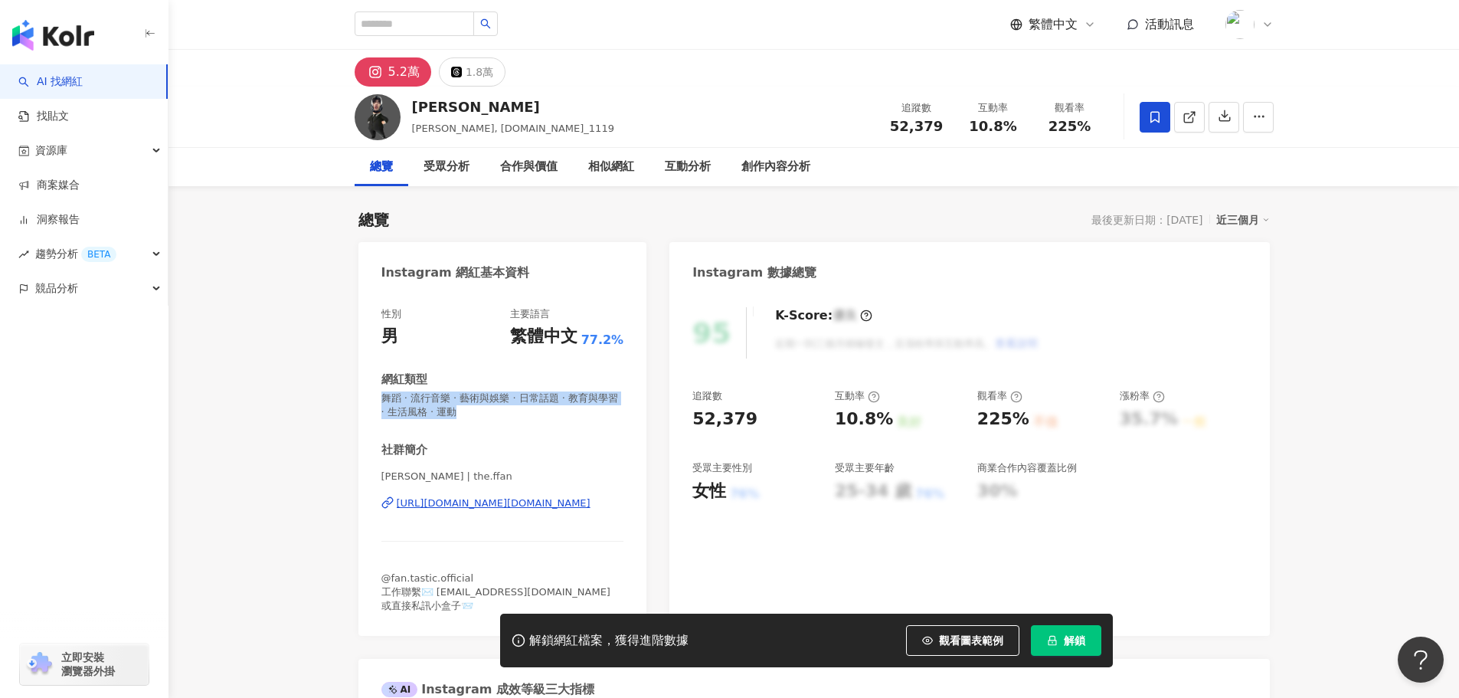
drag, startPoint x: 489, startPoint y: 420, endPoint x: 374, endPoint y: 402, distance: 115.4
click at [374, 402] on div "性別 男 主要語言 繁體中文 77.2% 網紅類型 舞蹈 · 流行音樂 · 藝術與娛樂 · 日常話題 · 教育與學習 · 生活風格 · 運動 社群簡介 [PE…" at bounding box center [502, 464] width 289 height 344
drag, startPoint x: 743, startPoint y: 419, endPoint x: 672, endPoint y: 415, distance: 71.3
click at [672, 415] on div "95 K-Score : 優良 近期一到三個月積極發文，且漲粉率與互動率高。 查看說明 追蹤數 52,379 互動率 10.8% 良好 觀看率 225% 不佳…" at bounding box center [969, 464] width 600 height 344
copy div "52,379"
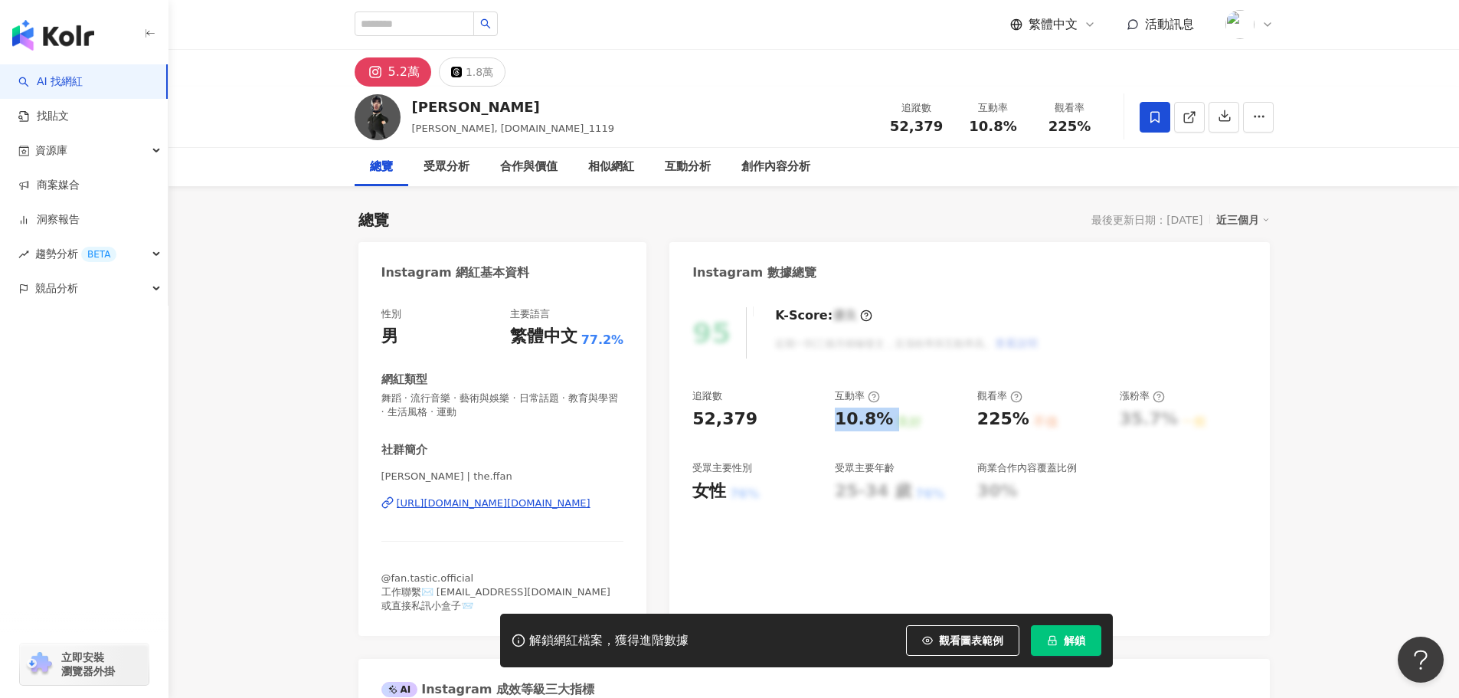
drag, startPoint x: 831, startPoint y: 417, endPoint x: 894, endPoint y: 420, distance: 63.7
click at [894, 420] on div "追蹤數 52,379 互動率 10.8% 良好 觀看率 225% 不佳 漲粉率 35.7% 一般 受眾主要性別 女性 76% 受眾主要年齡 25-34 歲 7…" at bounding box center [969, 445] width 554 height 113
copy div "10.8% 良好"
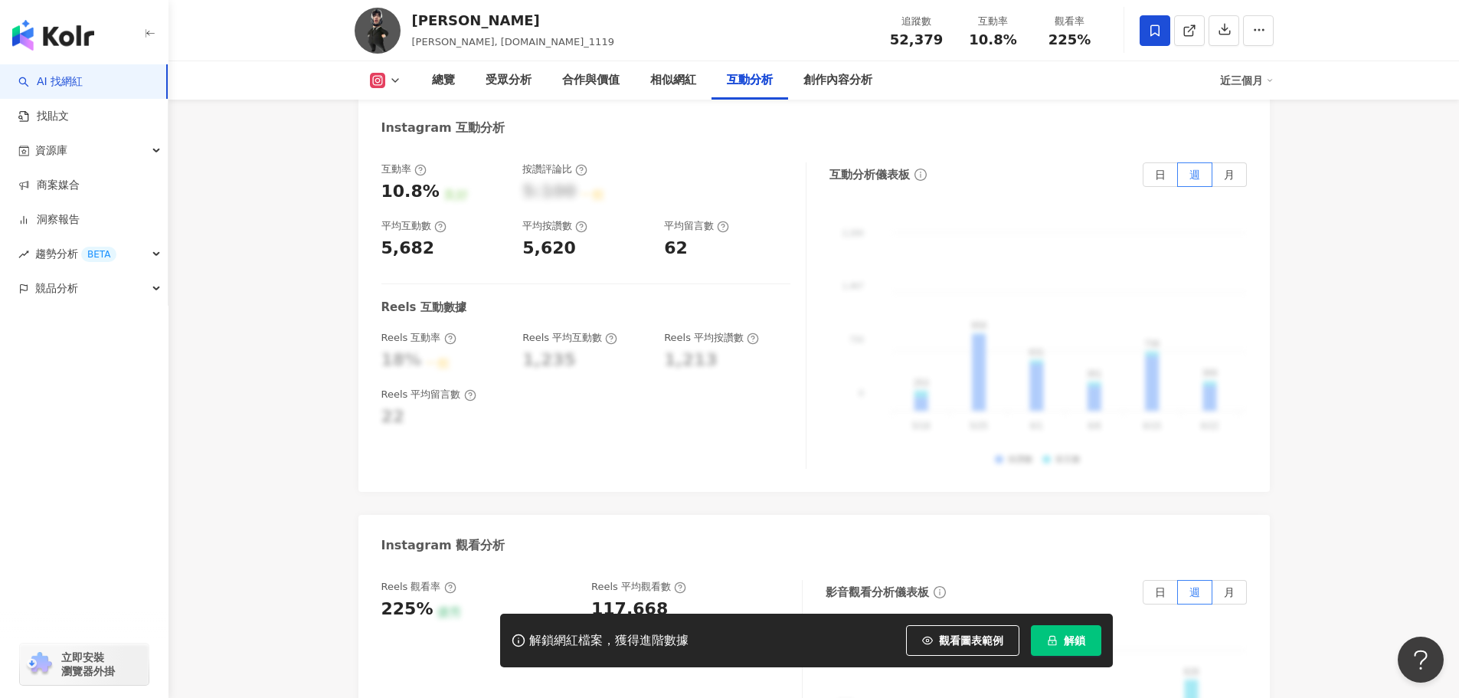
scroll to position [2910, 0]
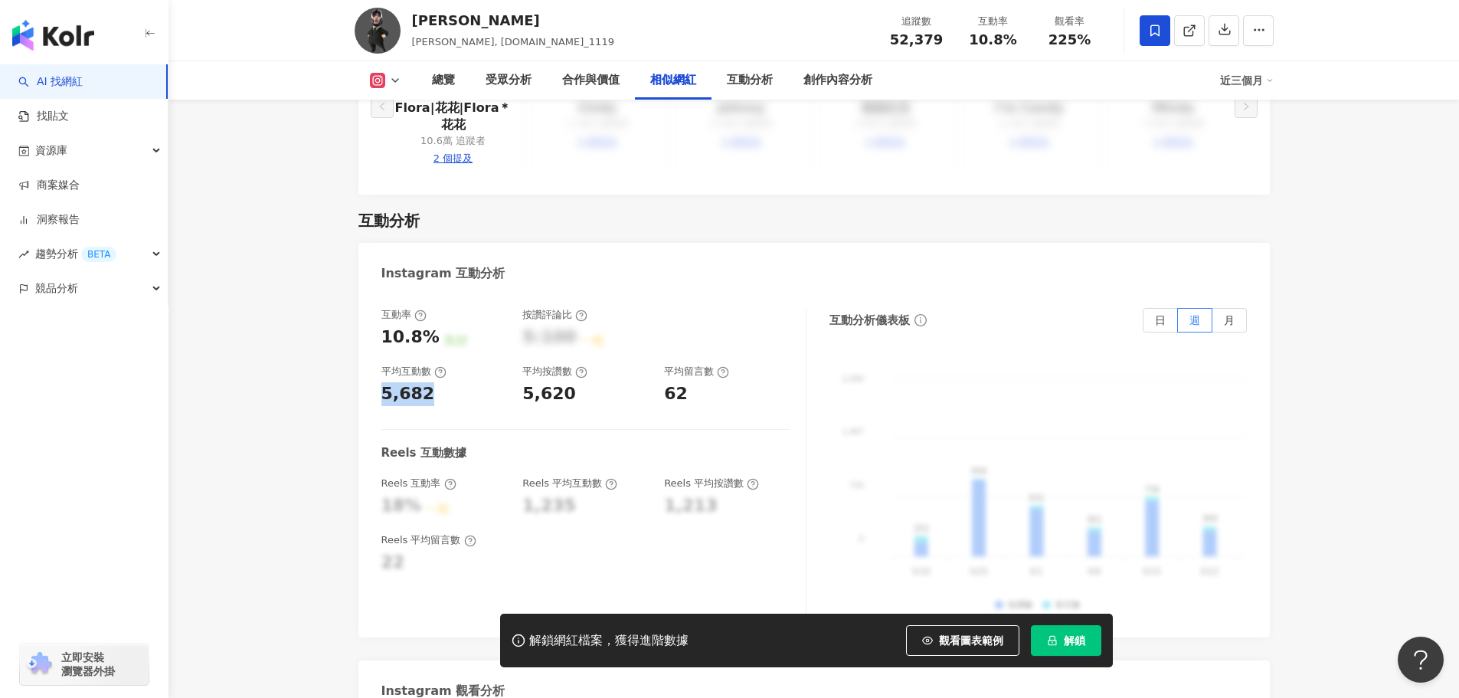
drag, startPoint x: 442, startPoint y: 374, endPoint x: 365, endPoint y: 371, distance: 76.6
click at [365, 371] on div "互動率 10.8% 良好 按讚評論比 5:100 一般 平均互動數 5,682 平均按讚數 5,620 平均留言數 62 Reels 互動數據 Reels 互…" at bounding box center [813, 465] width 911 height 345
copy div "5,682"
drag, startPoint x: 518, startPoint y: 372, endPoint x: 8, endPoint y: 503, distance: 527.3
click at [570, 381] on div "互動率 10.8% 良好 按讚評論比 5:100 一般 平均互動數 5,682 平均按讚數 5,620 平均留言數 62" at bounding box center [585, 357] width 409 height 98
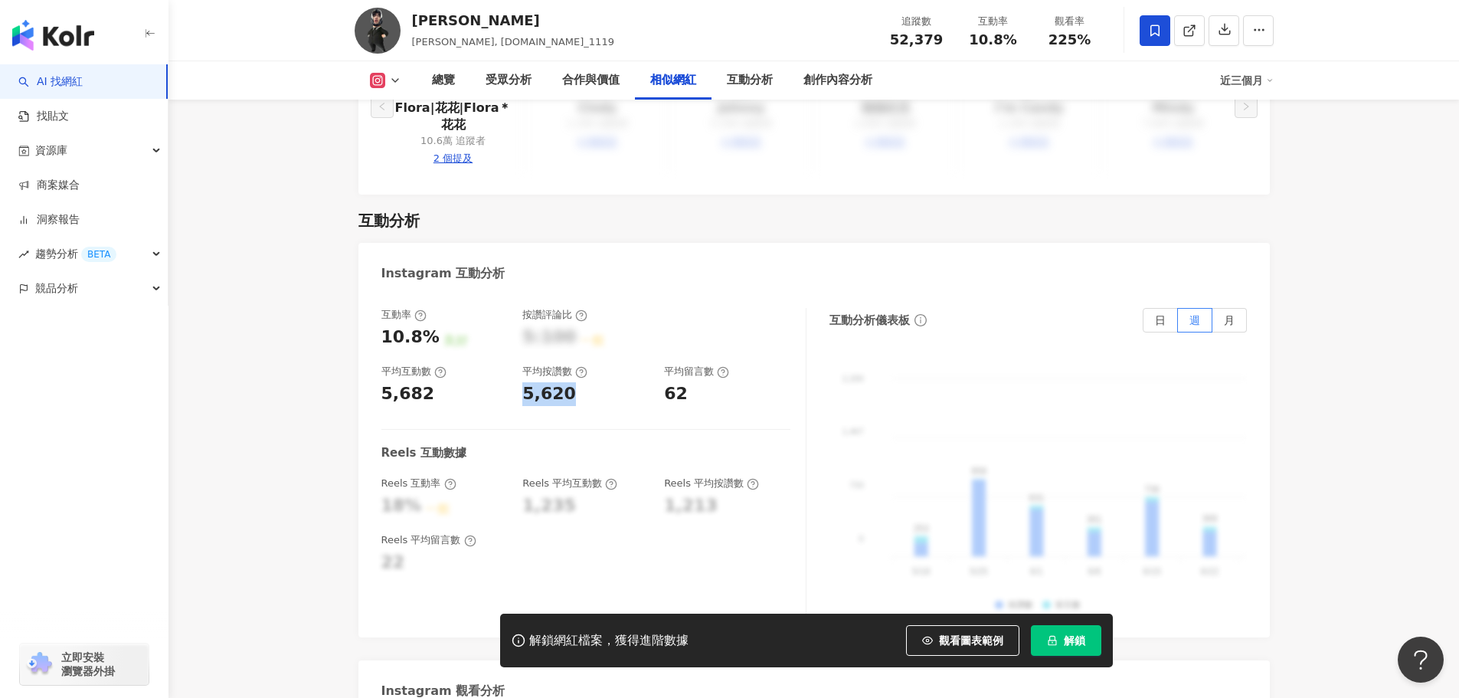
copy div "5,620"
click at [685, 382] on div "62" at bounding box center [727, 394] width 126 height 24
copy div "62"
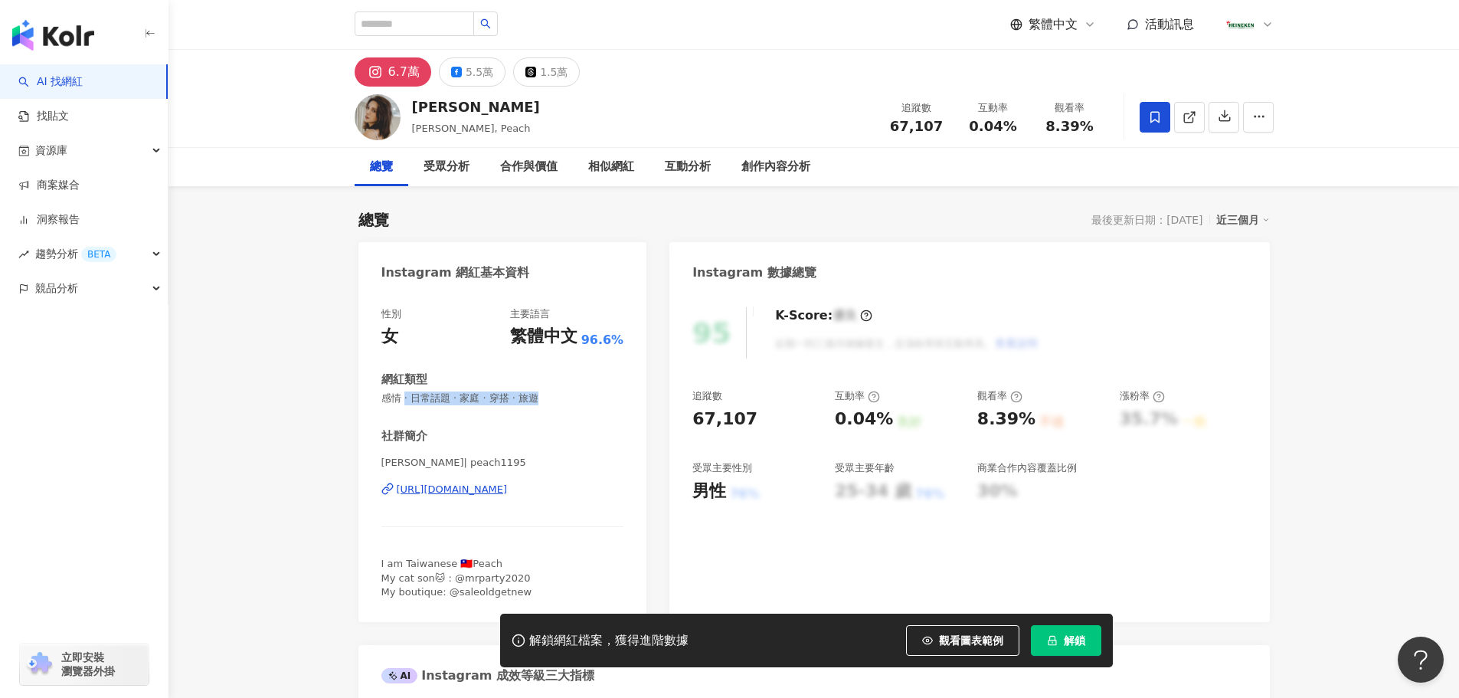
drag, startPoint x: 565, startPoint y: 399, endPoint x: 8, endPoint y: 445, distance: 559.3
click at [364, 409] on div "性別 女 主要語言 繁體中文 96.6% 網紅類型 感情 · 日常話題 · 家庭 · 穿搭 · 旅遊 社群簡介 [PERSON_NAME] | peach11…" at bounding box center [502, 457] width 289 height 330
drag, startPoint x: 705, startPoint y: 420, endPoint x: 681, endPoint y: 419, distance: 24.5
click at [681, 419] on div "95 K-Score : 優良 近期一到三個月積極發文，且漲粉率與互動率高。 查看說明 追蹤數 67,107 互動率 0.04% 良好 觀看率 8.39% 不…" at bounding box center [969, 457] width 600 height 330
drag, startPoint x: 845, startPoint y: 422, endPoint x: 883, endPoint y: 425, distance: 38.4
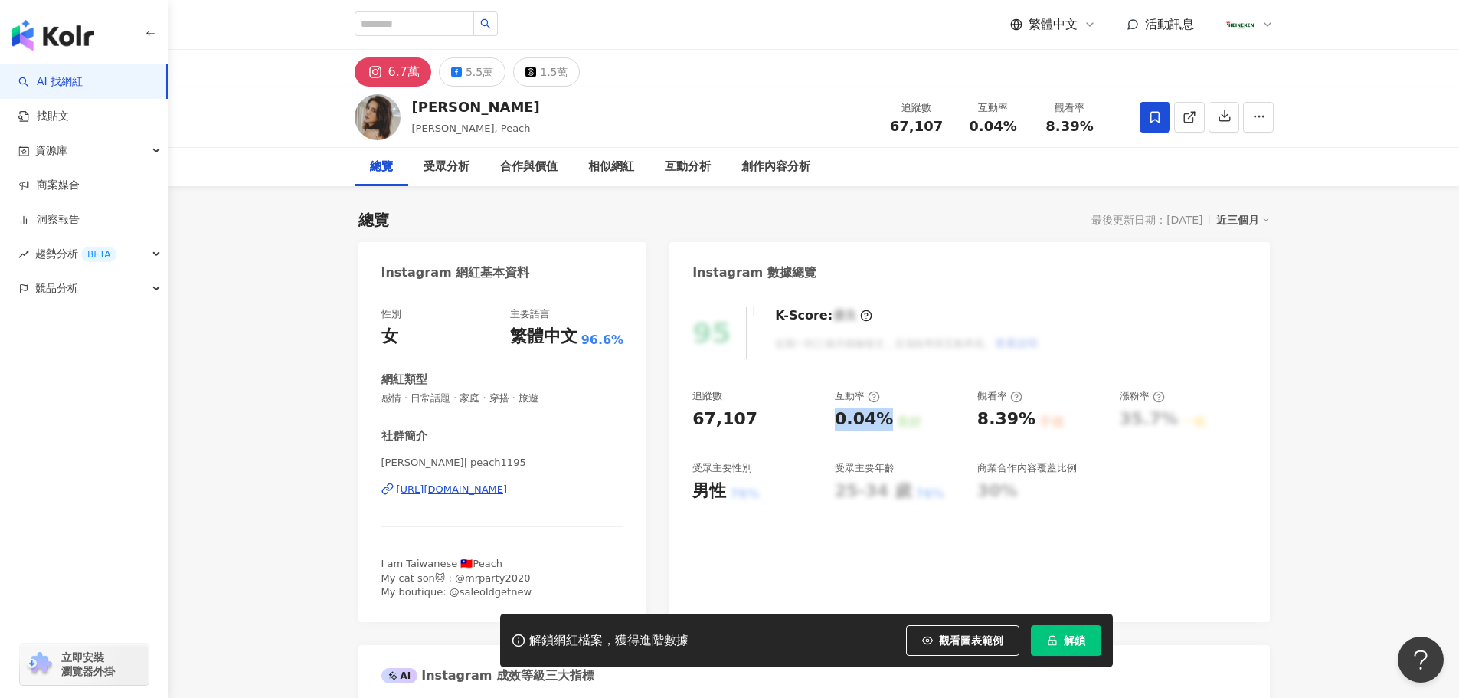
click at [883, 425] on div "0.04%" at bounding box center [864, 419] width 58 height 24
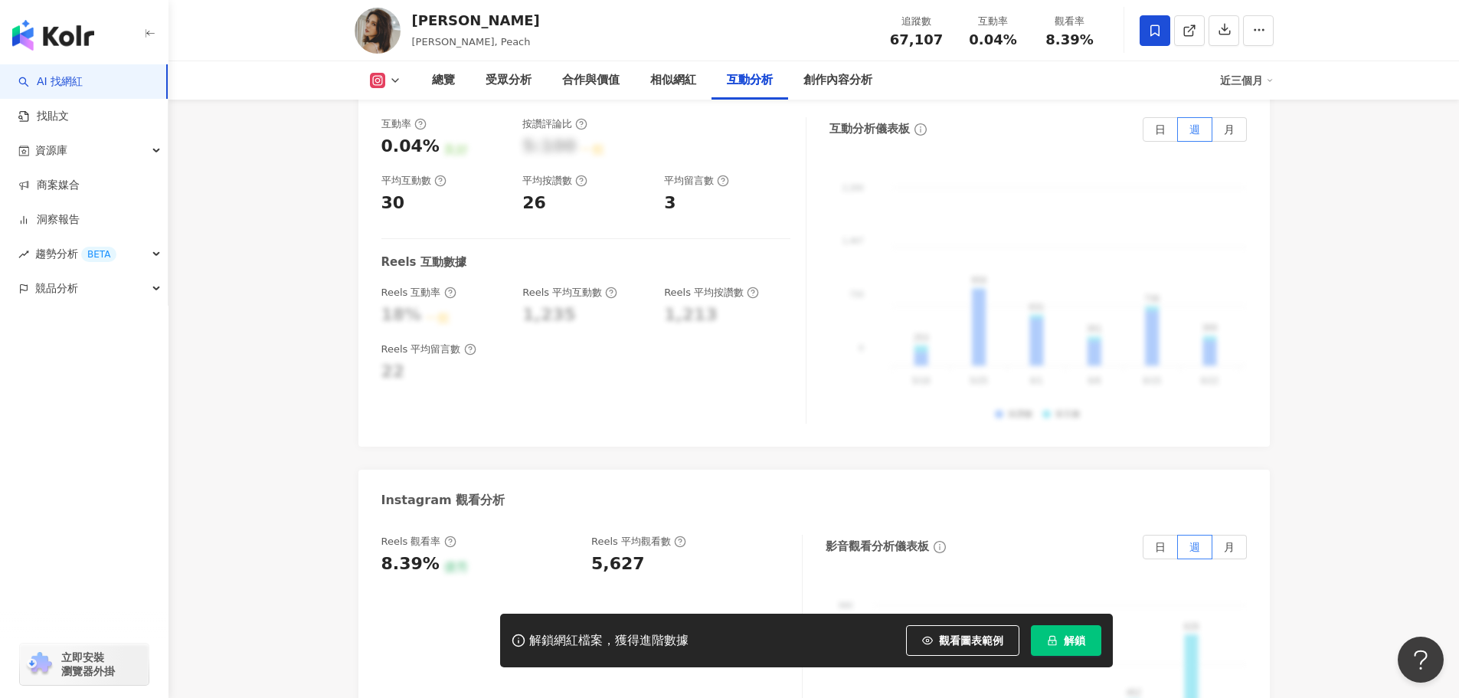
scroll to position [3063, 0]
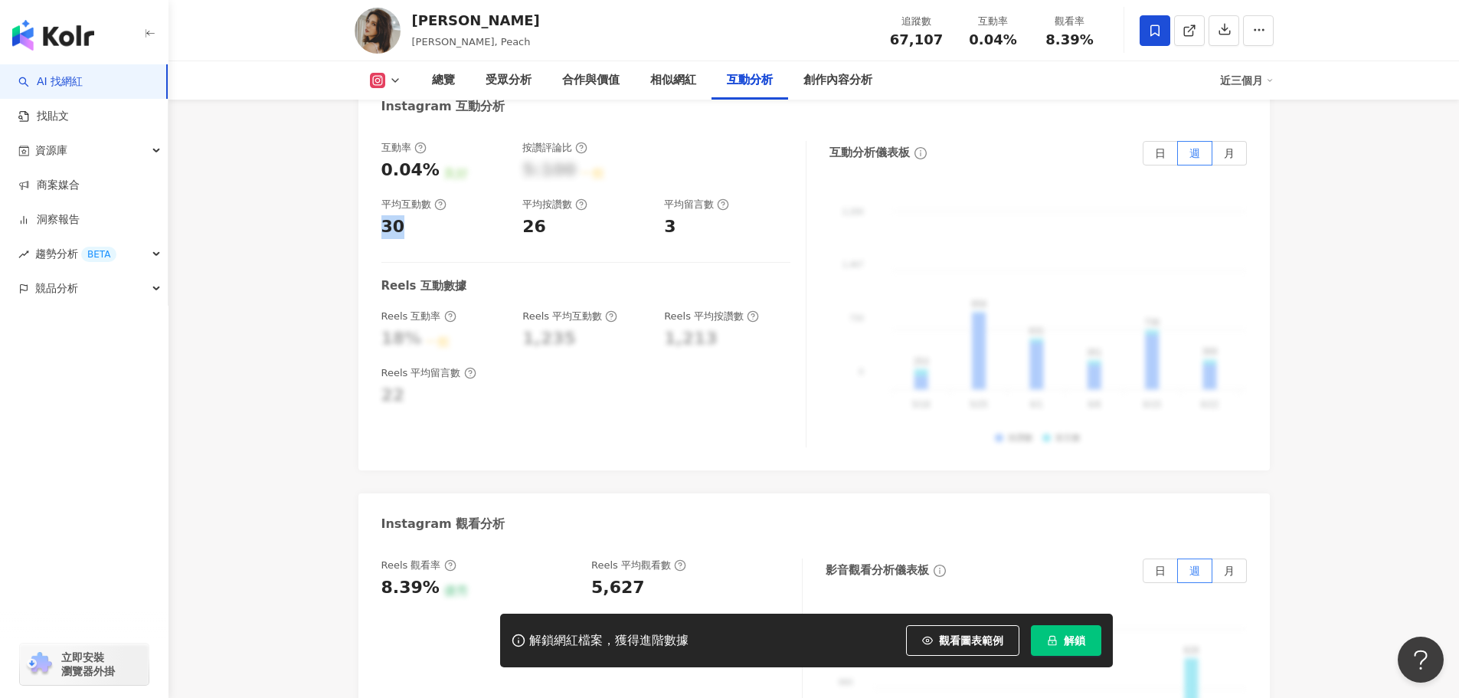
drag, startPoint x: 399, startPoint y: 200, endPoint x: 232, endPoint y: 297, distance: 193.2
click at [361, 205] on div "互動率 0.04% 良好 按讚評論比 5:100 一般 平均互動數 30 平均按讚數 26 平均留言數 3 Reels 互動數據 Reels 互動率 18% …" at bounding box center [813, 298] width 911 height 345
copy div "30"
drag, startPoint x: 523, startPoint y: 195, endPoint x: 541, endPoint y: 201, distance: 18.6
click at [541, 215] on div "26" at bounding box center [534, 227] width 24 height 24
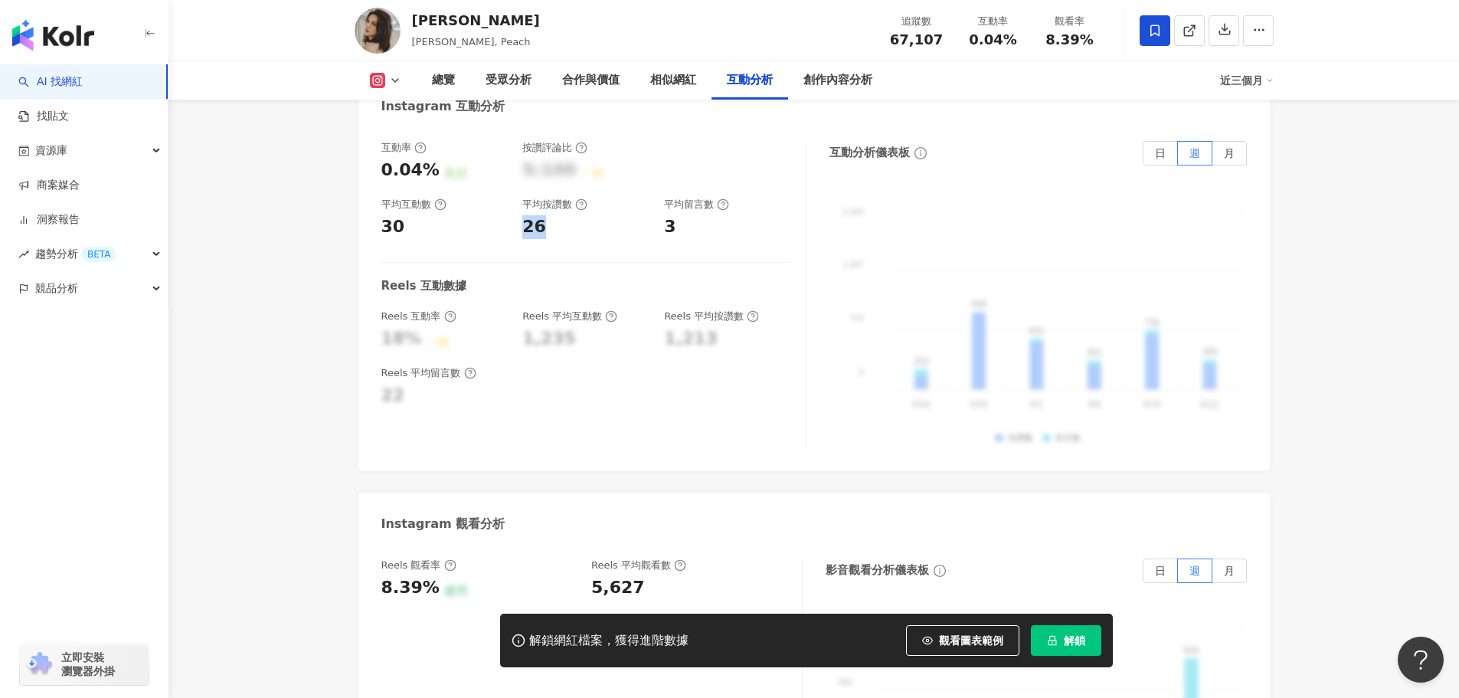
copy div "26"
click at [679, 215] on div "3" at bounding box center [727, 227] width 126 height 24
click at [675, 208] on div "互動率 0.04% 良好 按讚評論比 5:100 一般 平均互動數 30 平均按讚數 26 平均留言數 3" at bounding box center [585, 190] width 409 height 98
click at [684, 215] on div "3" at bounding box center [727, 227] width 126 height 24
drag, startPoint x: 682, startPoint y: 202, endPoint x: 662, endPoint y: 204, distance: 20.7
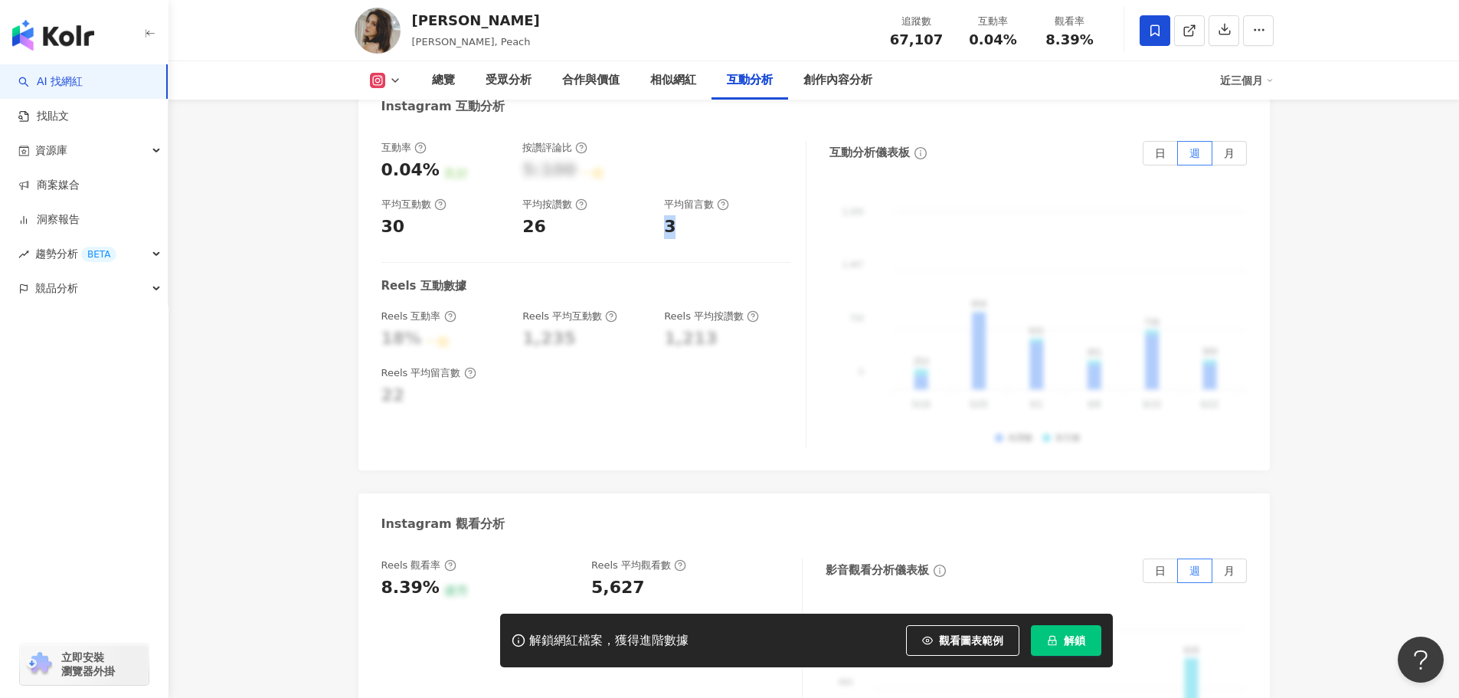
click at [662, 204] on div "互動率 0.04% 良好 按讚評論比 5:100 一般 平均互動數 30 平均按讚數 26 平均留言數 3" at bounding box center [585, 190] width 409 height 98
copy div "3"
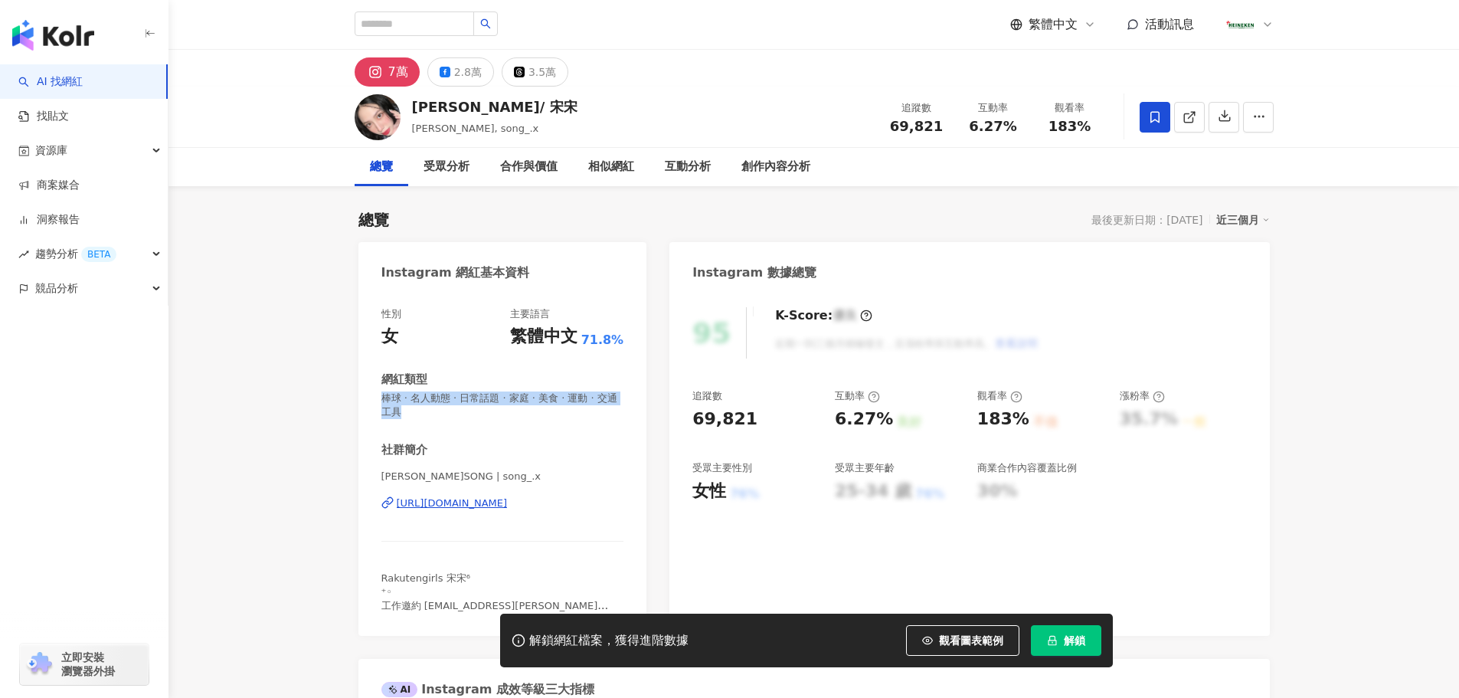
click at [358, 399] on div "性別 女 主要語言 繁體中文 71.8% 網紅類型 棒球 · 名人動態 · 日常話題 · 家庭 · 美食 · 運動 · 交通工具 社群簡介 [PERSON_N…" at bounding box center [502, 464] width 289 height 344
drag, startPoint x: 758, startPoint y: 420, endPoint x: 677, endPoint y: 422, distance: 81.2
click at [678, 420] on div "95 K-Score : 優良 近期一到三個月積極發文，且漲粉率與互動率高。 查看說明 追蹤數 69,821 互動率 6.27% 良好 觀看率 183% 不佳…" at bounding box center [969, 464] width 600 height 344
copy div "69,821"
click at [887, 424] on div "6.27% 良好" at bounding box center [898, 419] width 127 height 24
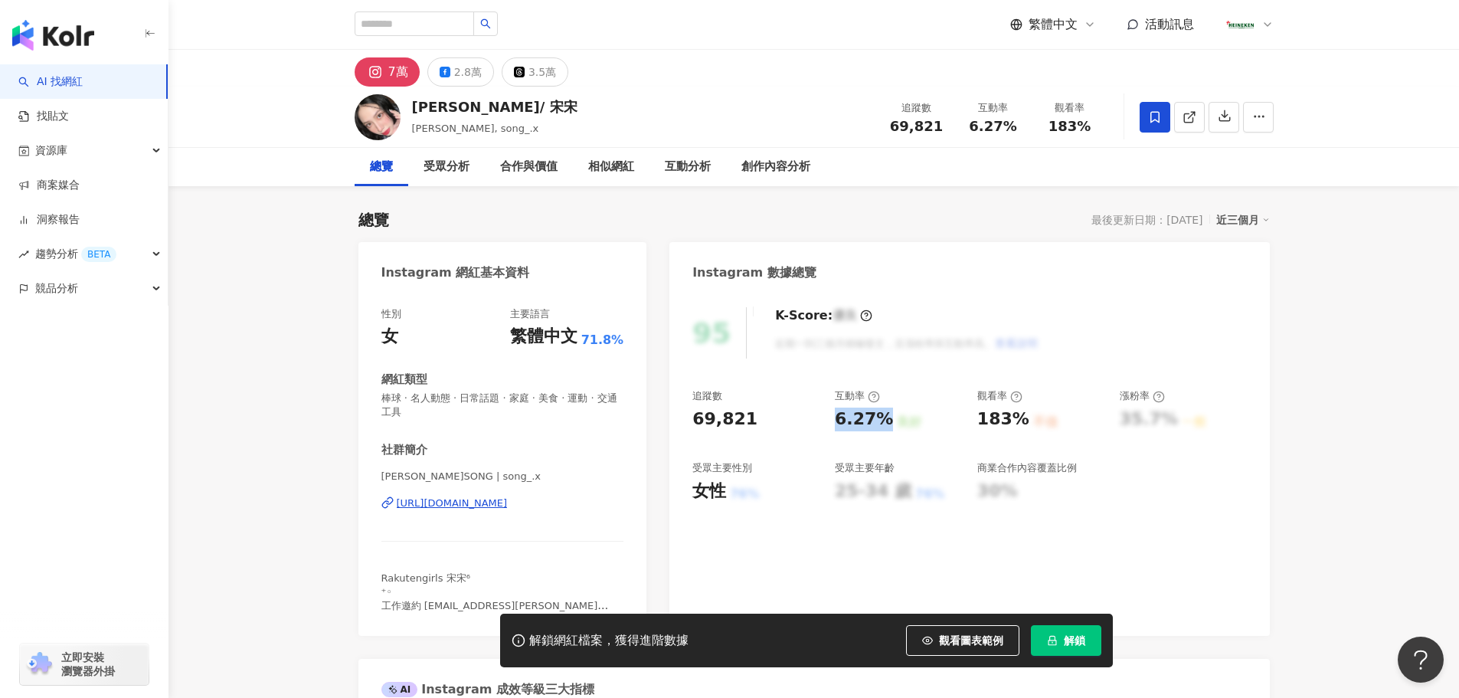
copy div "6.27%"
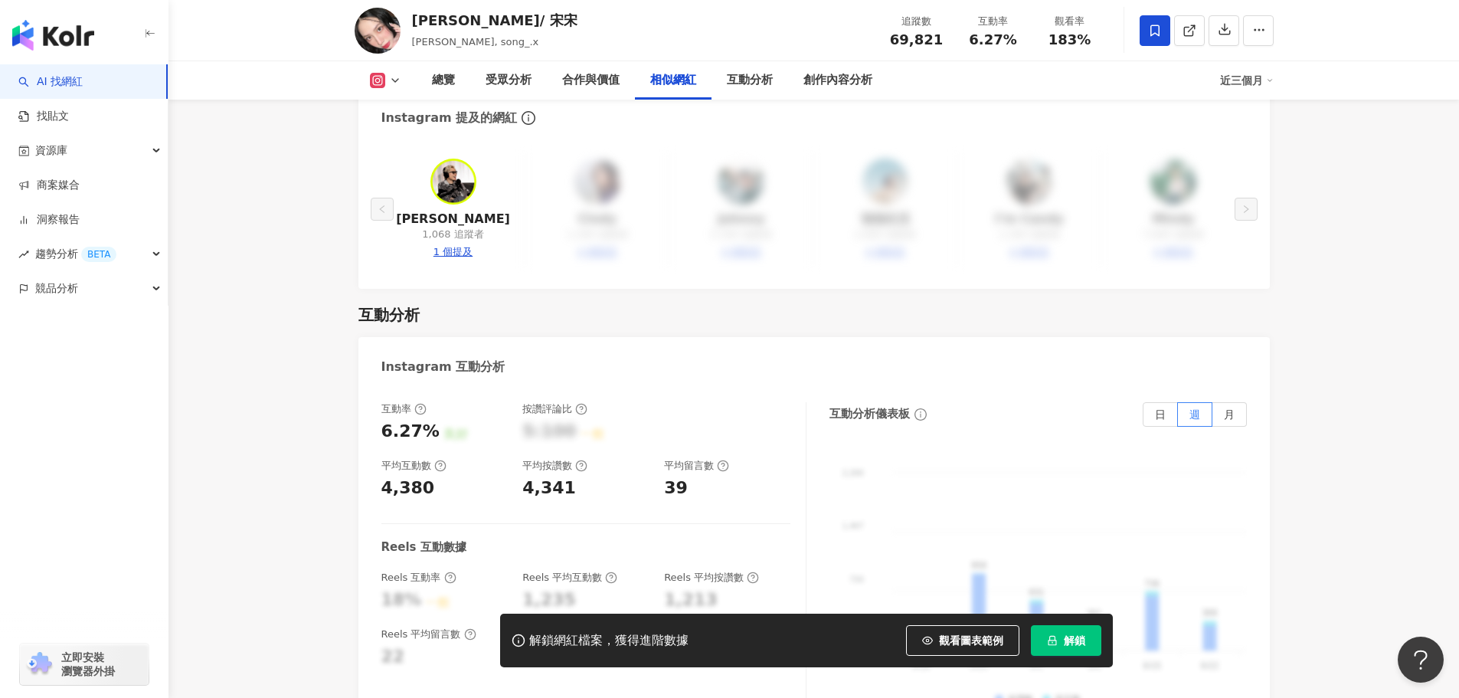
scroll to position [2986, 0]
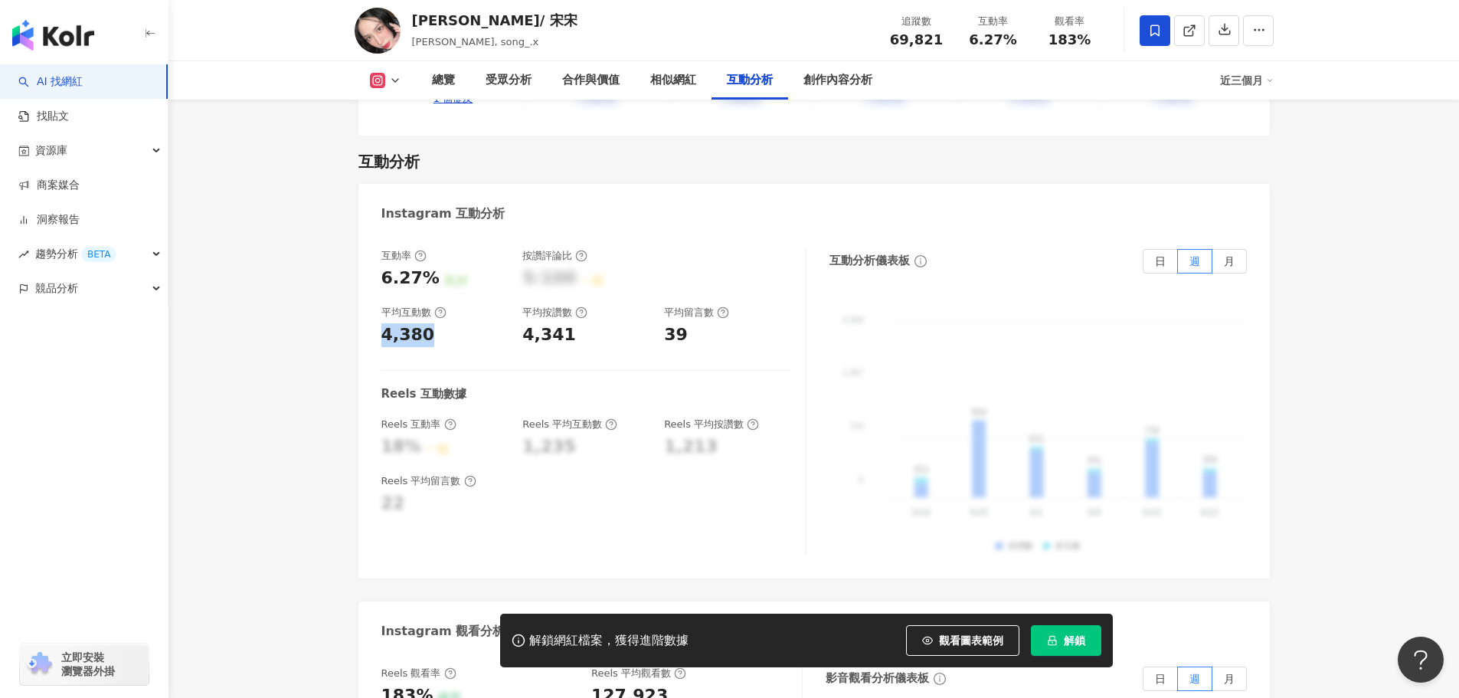
drag, startPoint x: 428, startPoint y: 294, endPoint x: 397, endPoint y: 304, distance: 32.9
click at [363, 294] on div "互動率 6.27% 良好 按讚評論比 5:100 一般 平均互動數 4,380 平均按讚數 4,341 平均留言數 39 Reels 互動數據 Reels 互…" at bounding box center [813, 406] width 911 height 345
copy div "4,380"
drag, startPoint x: 685, startPoint y: 299, endPoint x: 591, endPoint y: 299, distance: 94.2
click at [685, 323] on div "39" at bounding box center [727, 335] width 126 height 24
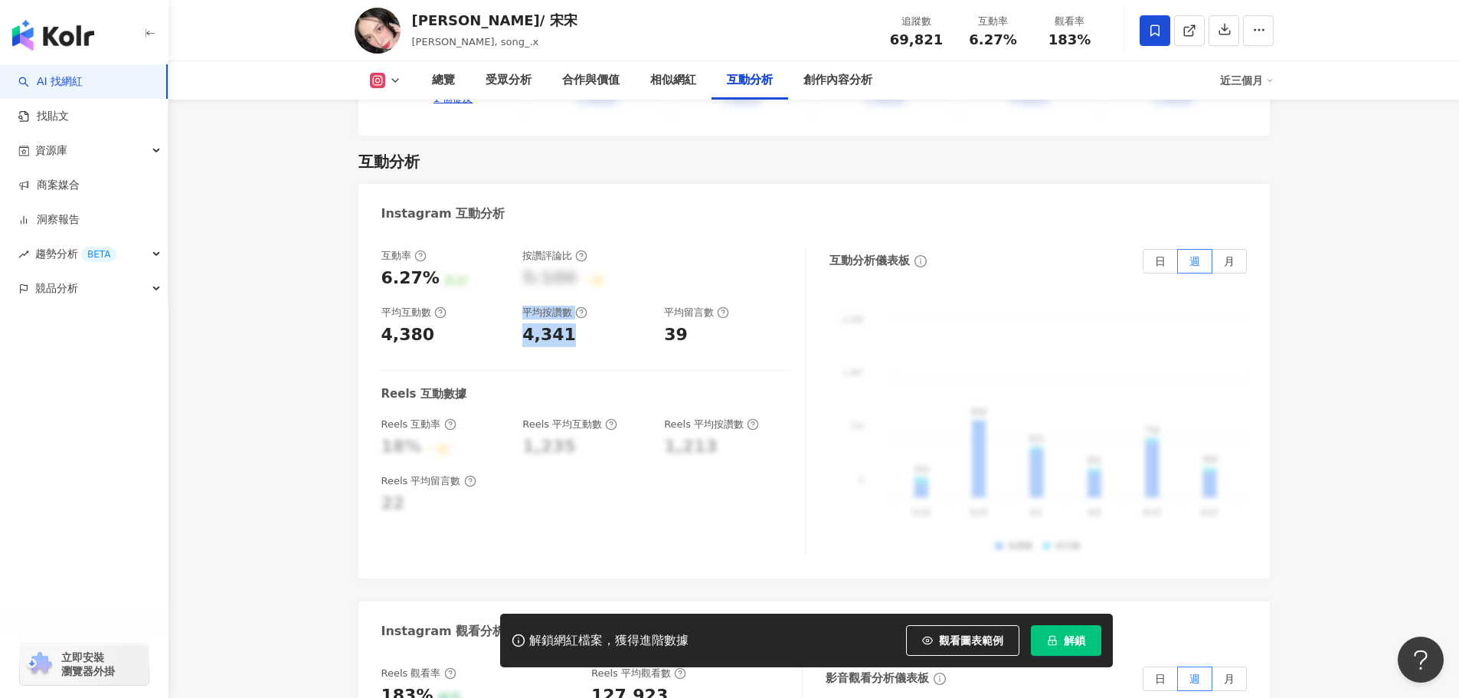
drag, startPoint x: 577, startPoint y: 298, endPoint x: 505, endPoint y: 296, distance: 72.0
click at [505, 296] on div "互動率 6.27% 良好 按讚評論比 5:100 一般 平均互動數 4,380 平均按讚數 4,341 平均留言數 39" at bounding box center [585, 298] width 409 height 98
click at [546, 323] on div "4,341" at bounding box center [549, 335] width 54 height 24
drag, startPoint x: 518, startPoint y: 297, endPoint x: 565, endPoint y: 309, distance: 48.1
click at [565, 309] on div "互動率 6.27% 良好 按讚評論比 5:100 一般 平均互動數 4,380 平均按讚數 4,341 平均留言數 39 Reels 互動數據 Reels 互…" at bounding box center [593, 402] width 425 height 306
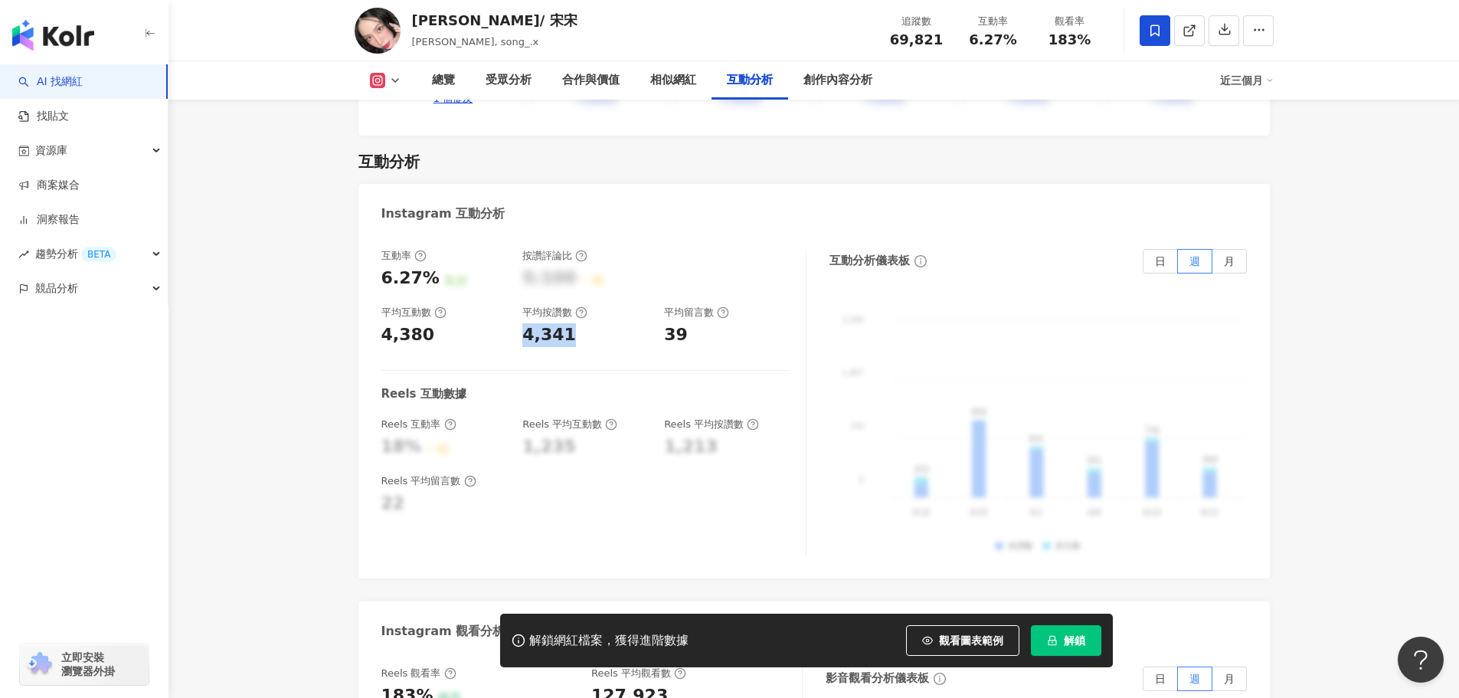
copy div "4,341"
drag, startPoint x: 666, startPoint y: 293, endPoint x: 681, endPoint y: 296, distance: 15.6
click at [681, 323] on div "39" at bounding box center [676, 335] width 24 height 24
copy div "39"
